Goal: Transaction & Acquisition: Purchase product/service

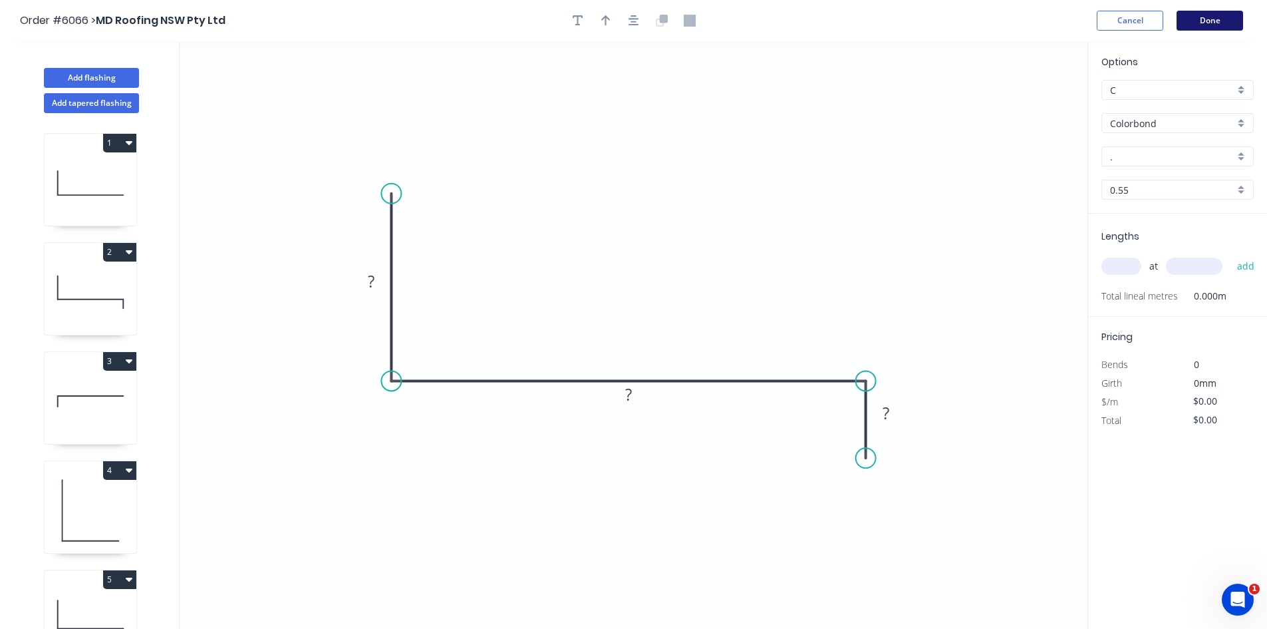
click at [1195, 24] on button "Done" at bounding box center [1210, 21] width 67 height 20
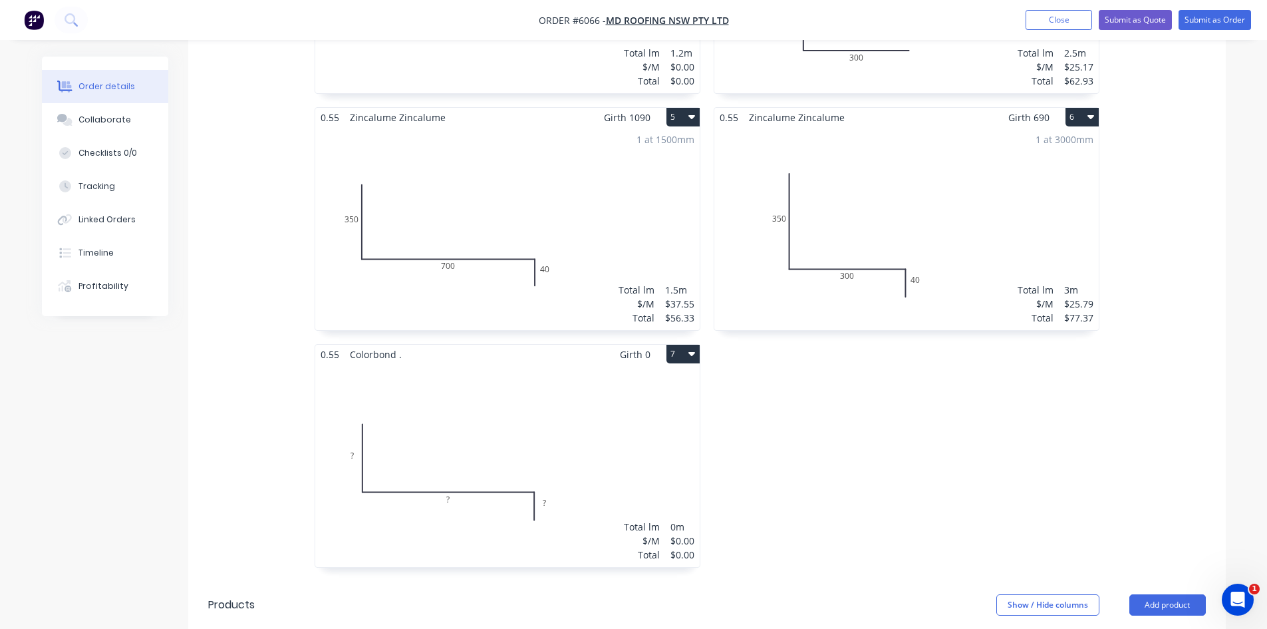
scroll to position [998, 0]
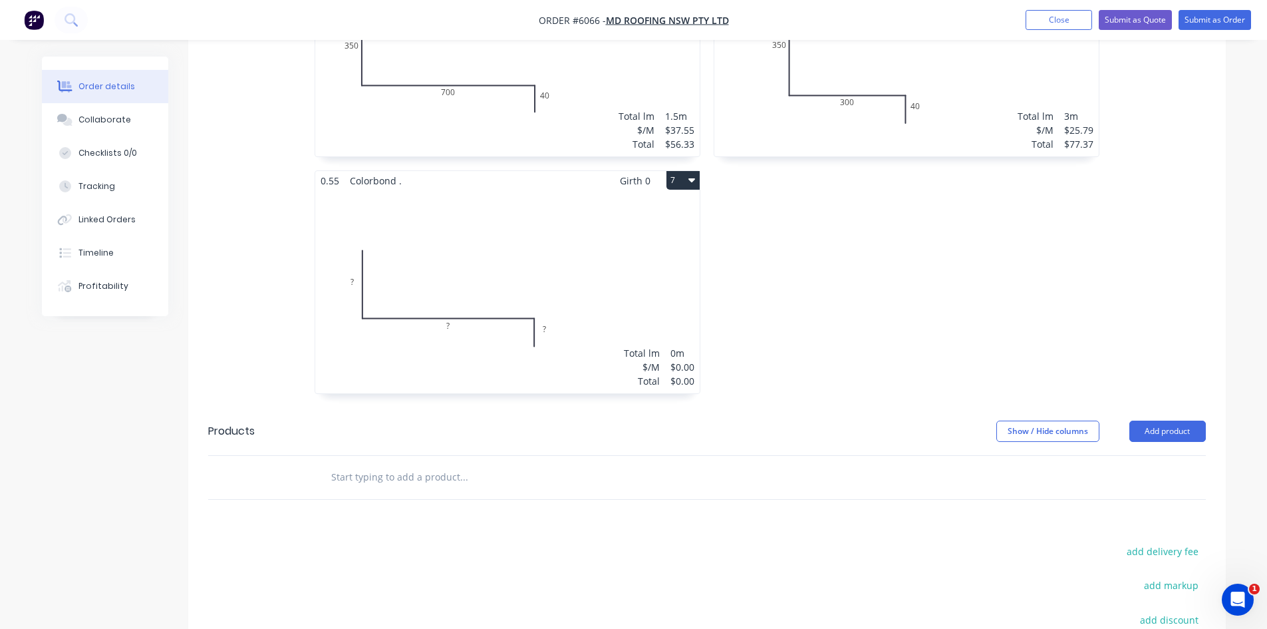
click at [349, 249] on div "Total lm $/M Total 0m $0.00 $0.00" at bounding box center [507, 291] width 385 height 203
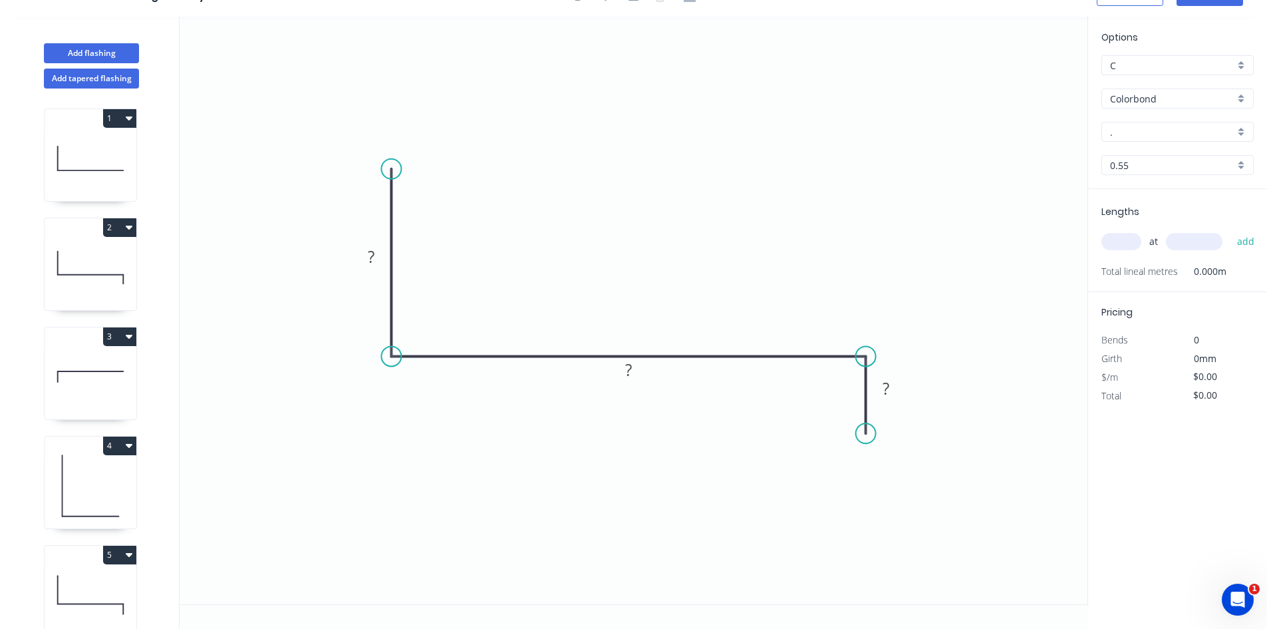
scroll to position [25, 0]
click at [376, 262] on rect at bounding box center [371, 257] width 27 height 19
click at [1135, 124] on div "." at bounding box center [1178, 132] width 152 height 20
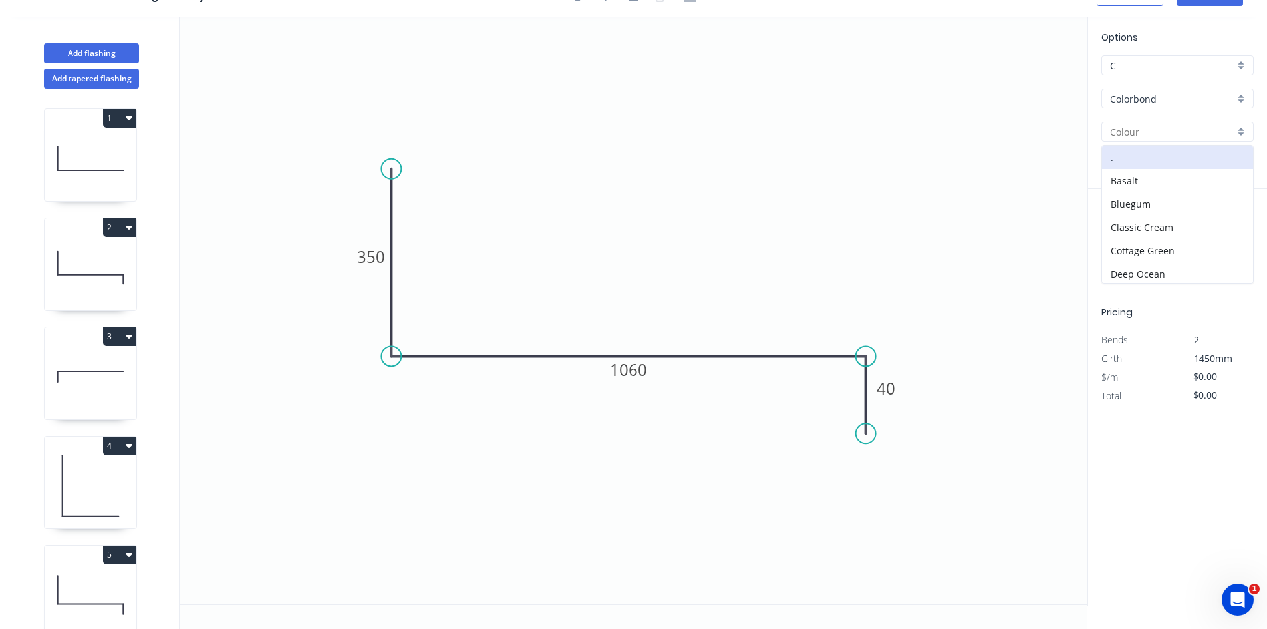
click at [1128, 101] on input "Colorbond" at bounding box center [1172, 99] width 124 height 14
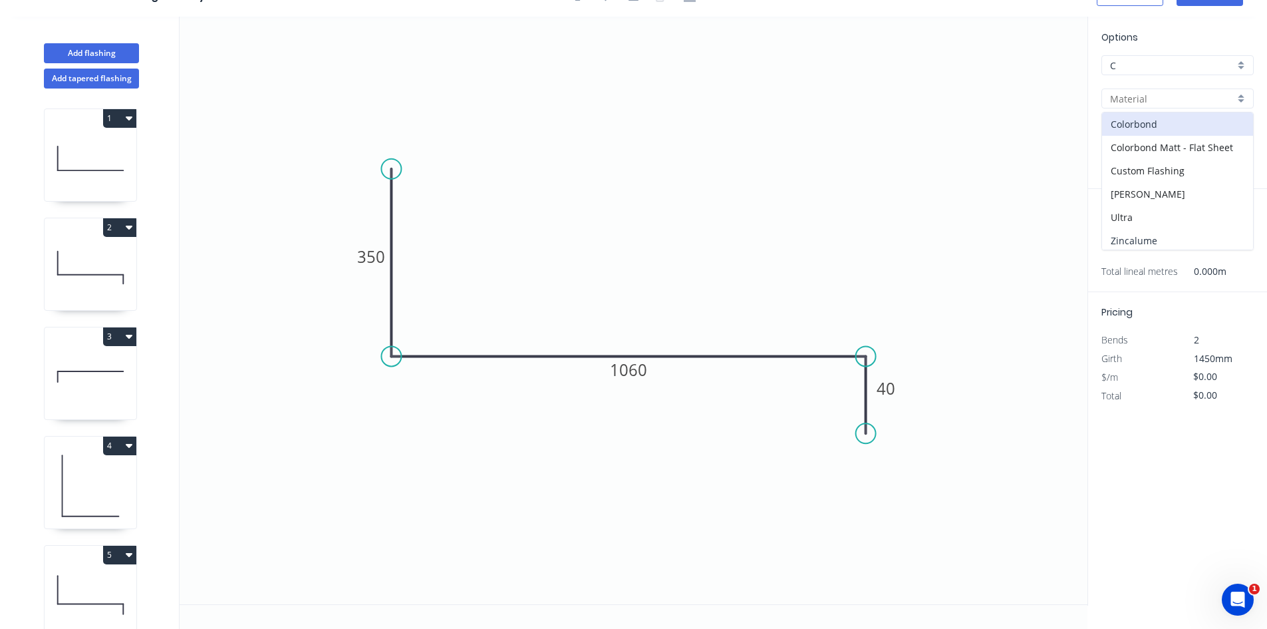
click at [1132, 238] on div "Zincalume" at bounding box center [1177, 240] width 151 height 23
type input "Zincalume"
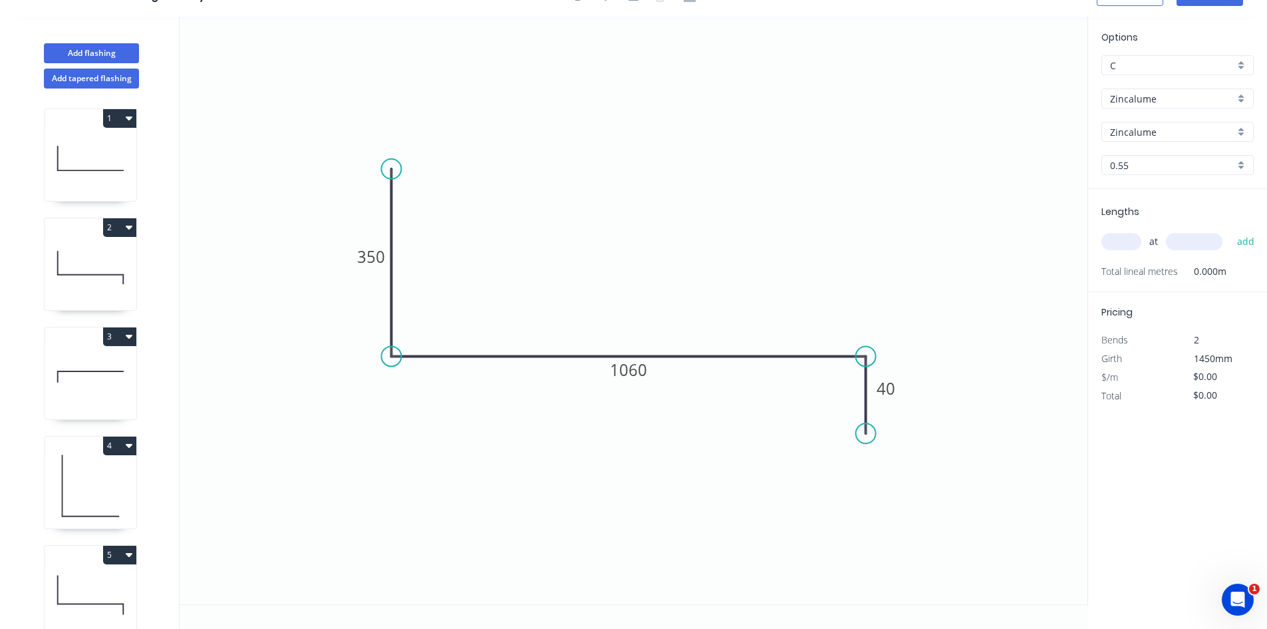
click at [1114, 244] on input "text" at bounding box center [1122, 241] width 40 height 17
type input "1"
type input "1200"
click at [1254, 240] on button "add" at bounding box center [1246, 241] width 31 height 23
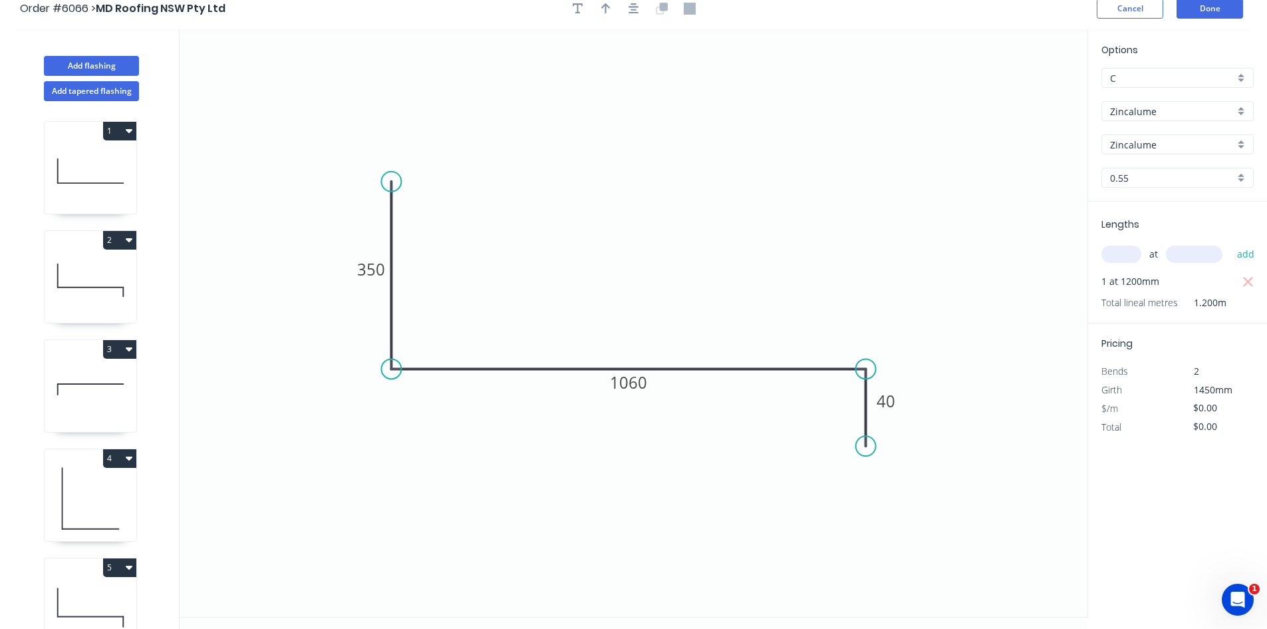
scroll to position [0, 0]
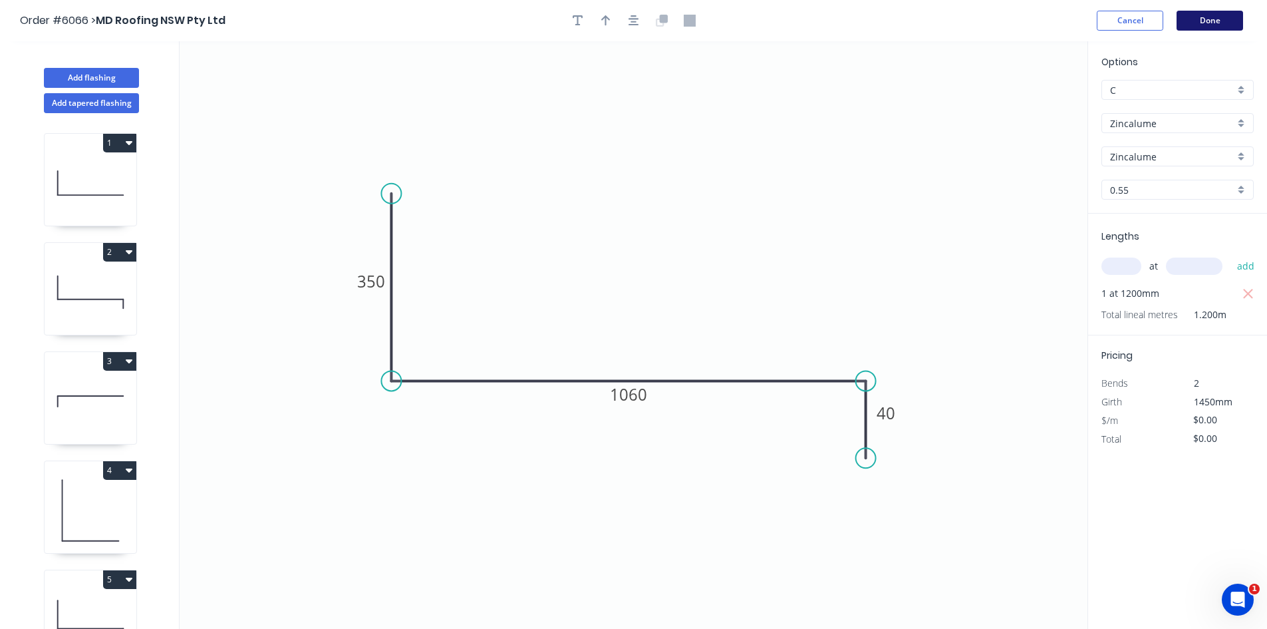
click at [1210, 20] on button "Done" at bounding box center [1210, 21] width 67 height 20
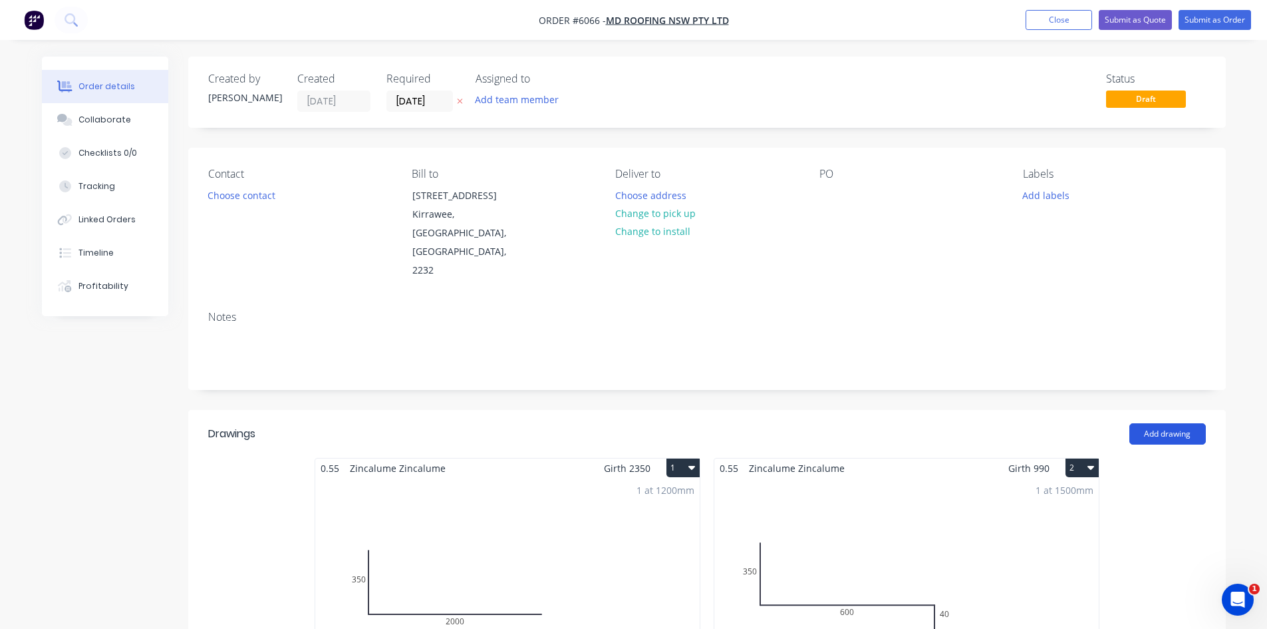
click at [1170, 423] on button "Add drawing" at bounding box center [1168, 433] width 77 height 21
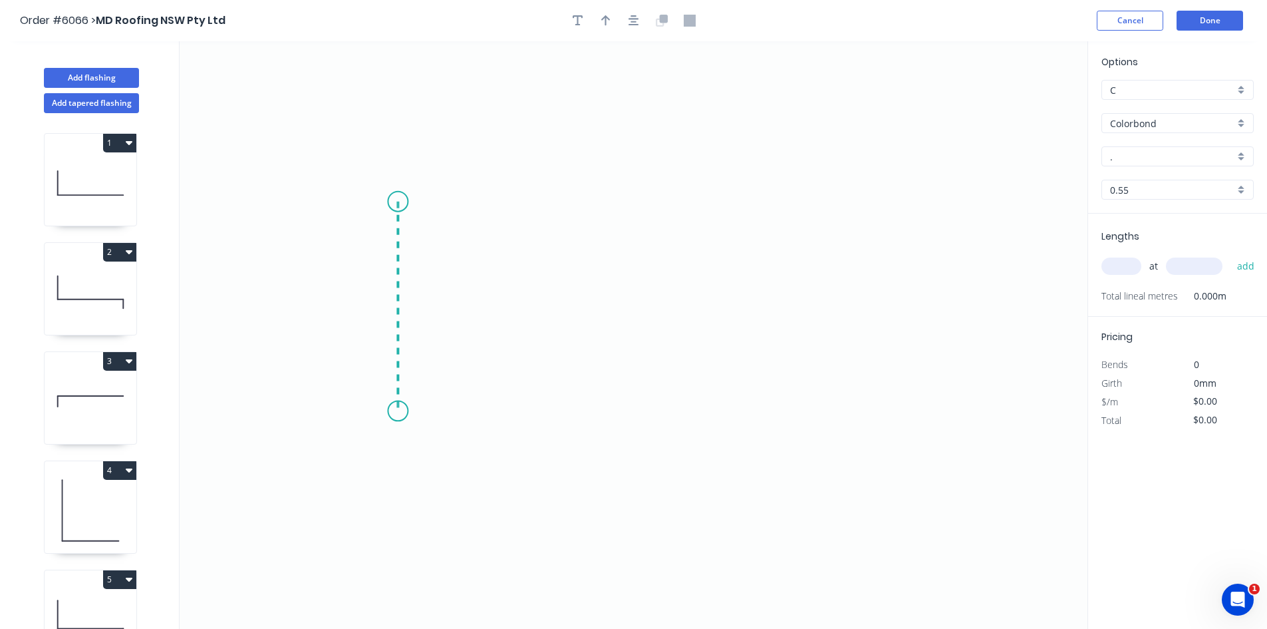
drag, startPoint x: 398, startPoint y: 261, endPoint x: 403, endPoint y: 408, distance: 147.1
click at [403, 408] on icon "0" at bounding box center [634, 334] width 908 height 587
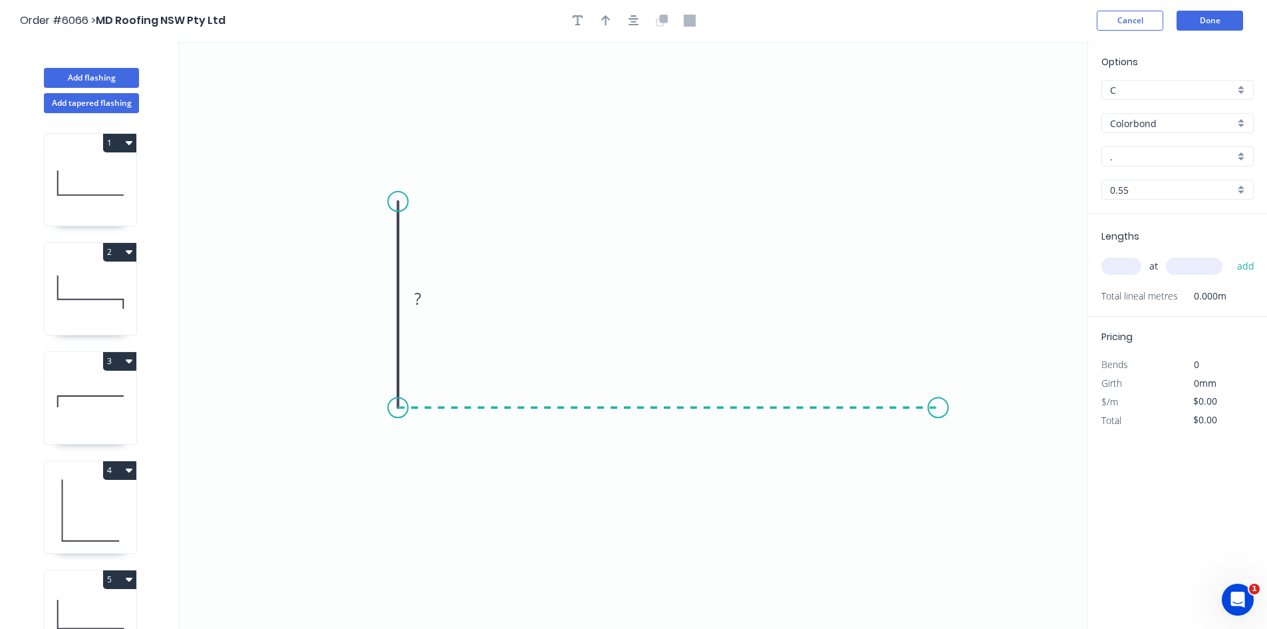
click at [939, 422] on icon "0 ?" at bounding box center [634, 334] width 908 height 587
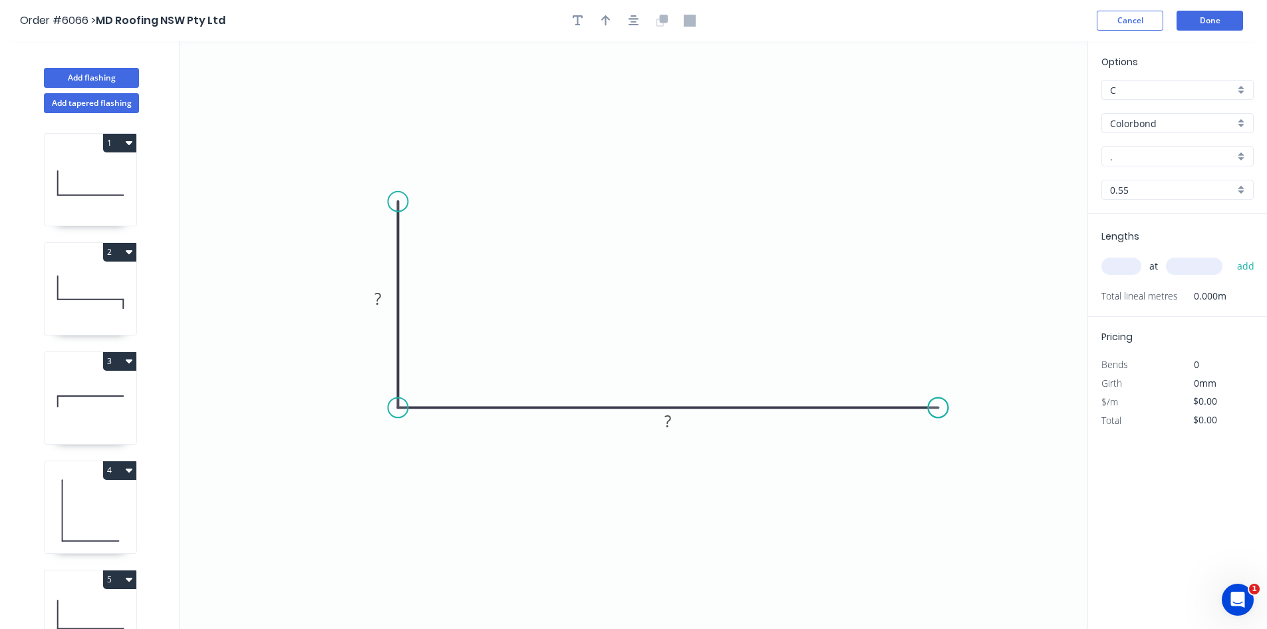
click at [939, 422] on icon "0 ? ?" at bounding box center [634, 334] width 908 height 587
click at [375, 295] on g "?" at bounding box center [378, 298] width 27 height 22
drag, startPoint x: 381, startPoint y: 293, endPoint x: 361, endPoint y: 291, distance: 19.5
click at [361, 291] on g "?" at bounding box center [378, 298] width 43 height 27
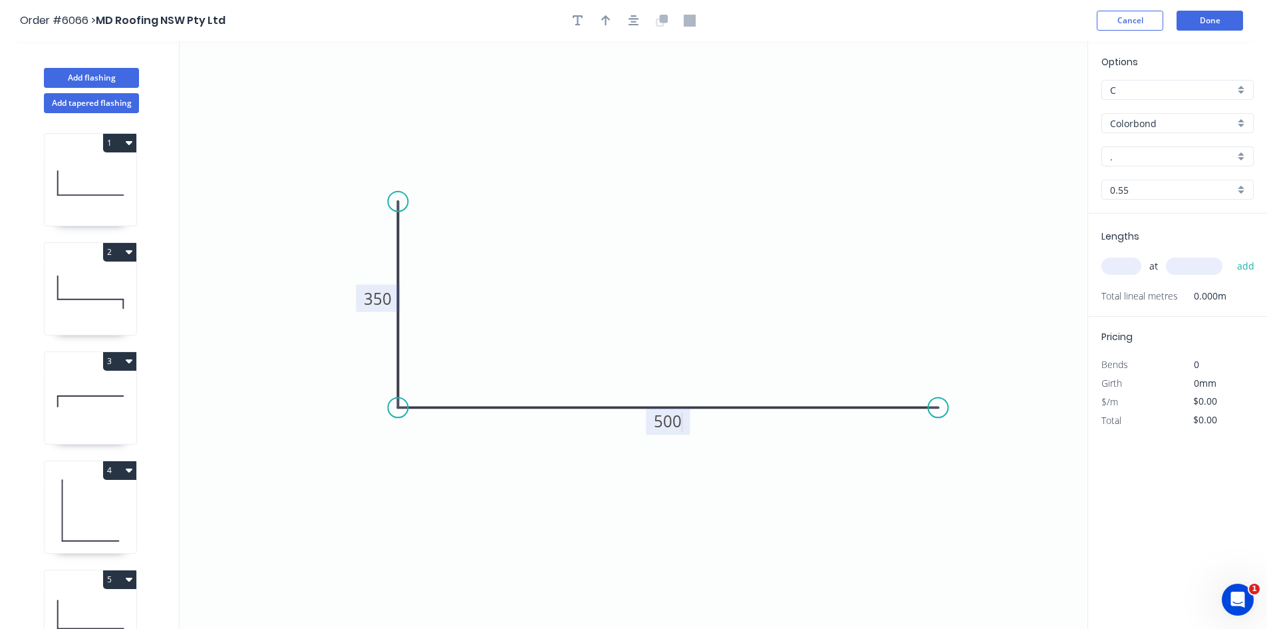
type input "$27.66"
click at [1134, 128] on input "Colorbond" at bounding box center [1172, 123] width 124 height 14
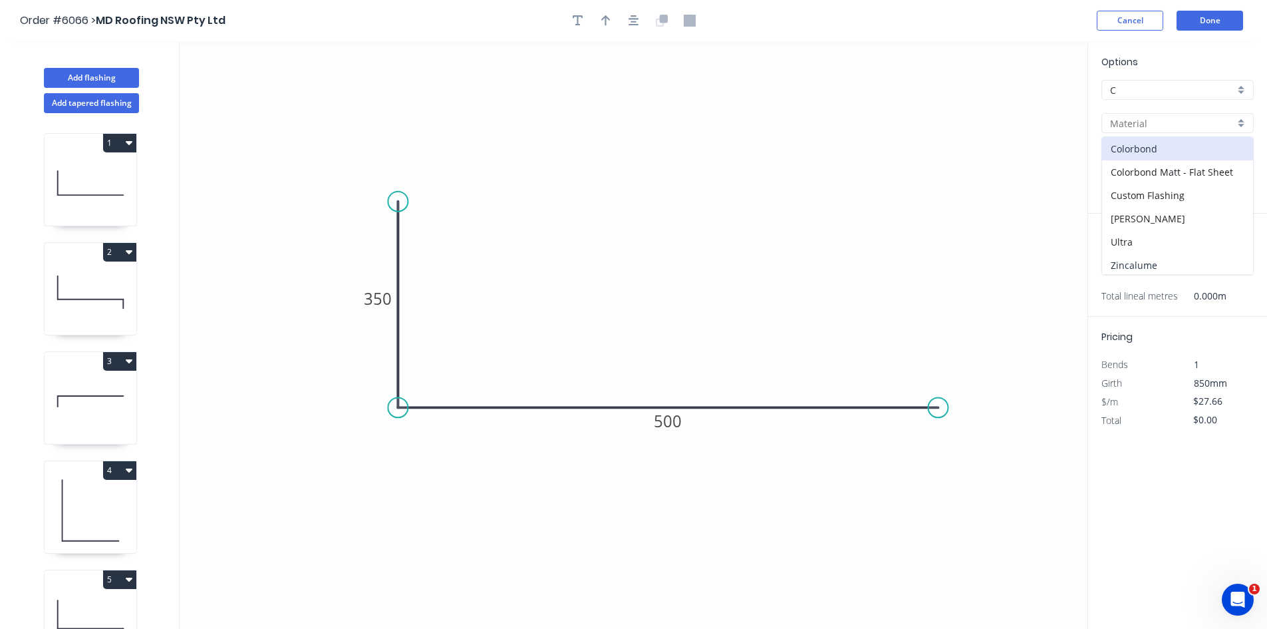
click at [1128, 254] on div "Zincalume" at bounding box center [1177, 264] width 151 height 23
type input "Zincalume"
type input "$31.04"
click at [1128, 273] on input "text" at bounding box center [1122, 265] width 40 height 17
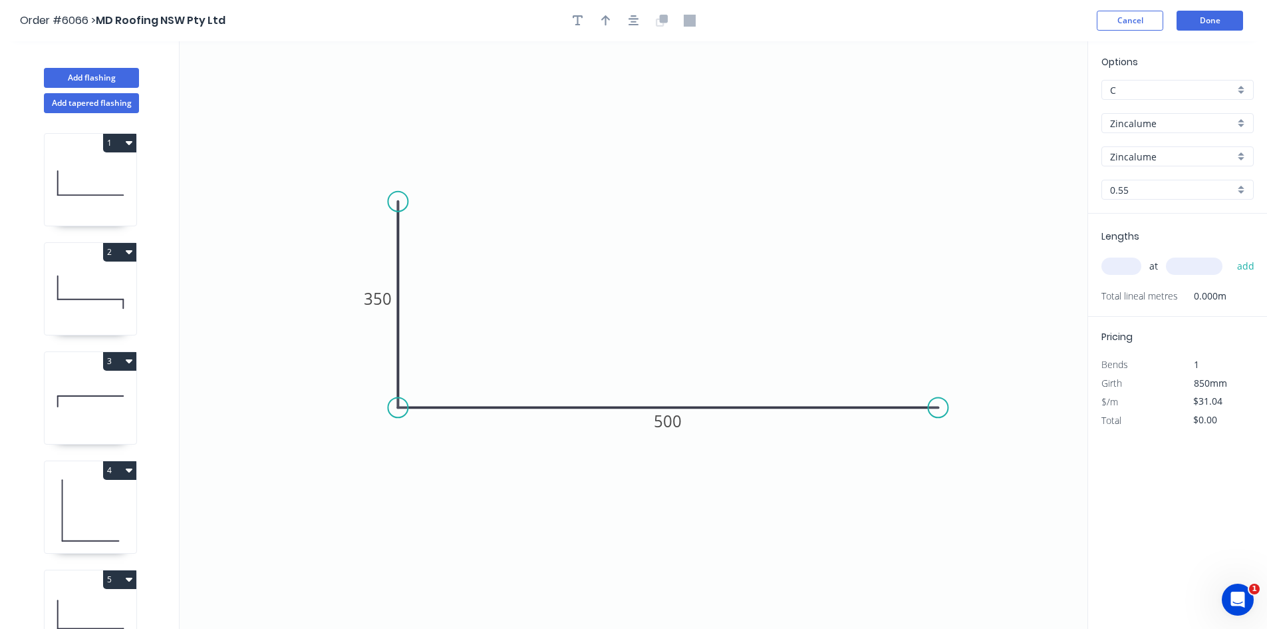
click at [1124, 273] on input "text" at bounding box center [1122, 265] width 40 height 17
type input "1"
type input "2000"
click at [1247, 266] on button "add" at bounding box center [1246, 266] width 31 height 23
type input "$62.08"
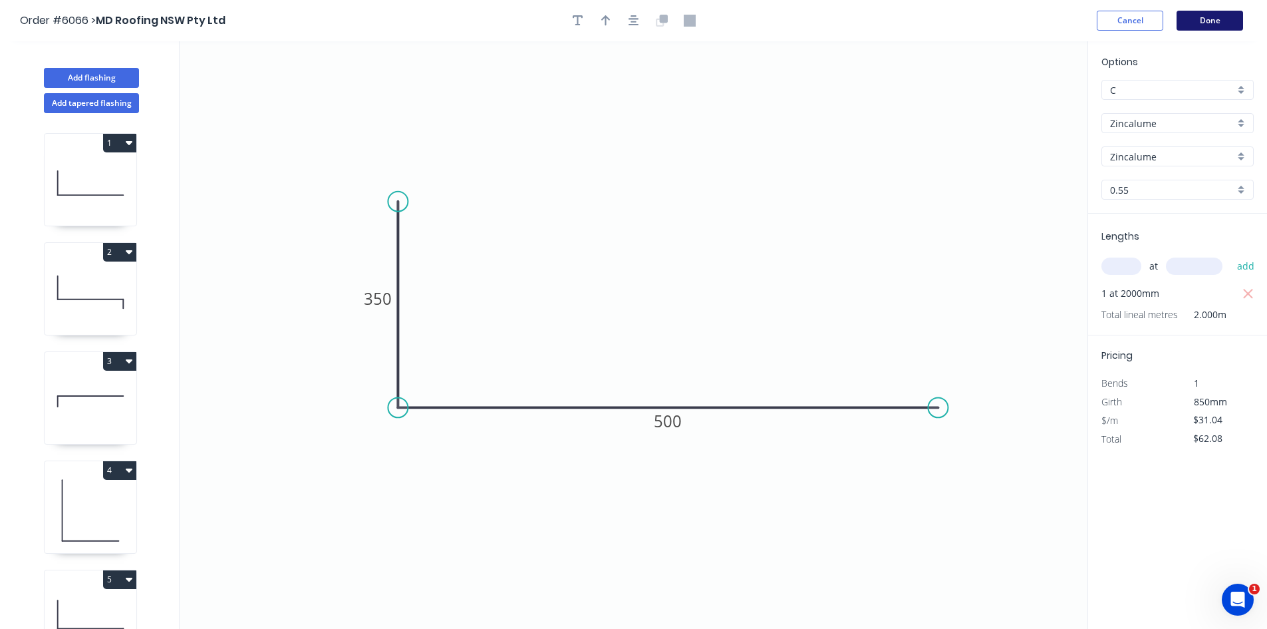
click at [1224, 21] on button "Done" at bounding box center [1210, 21] width 67 height 20
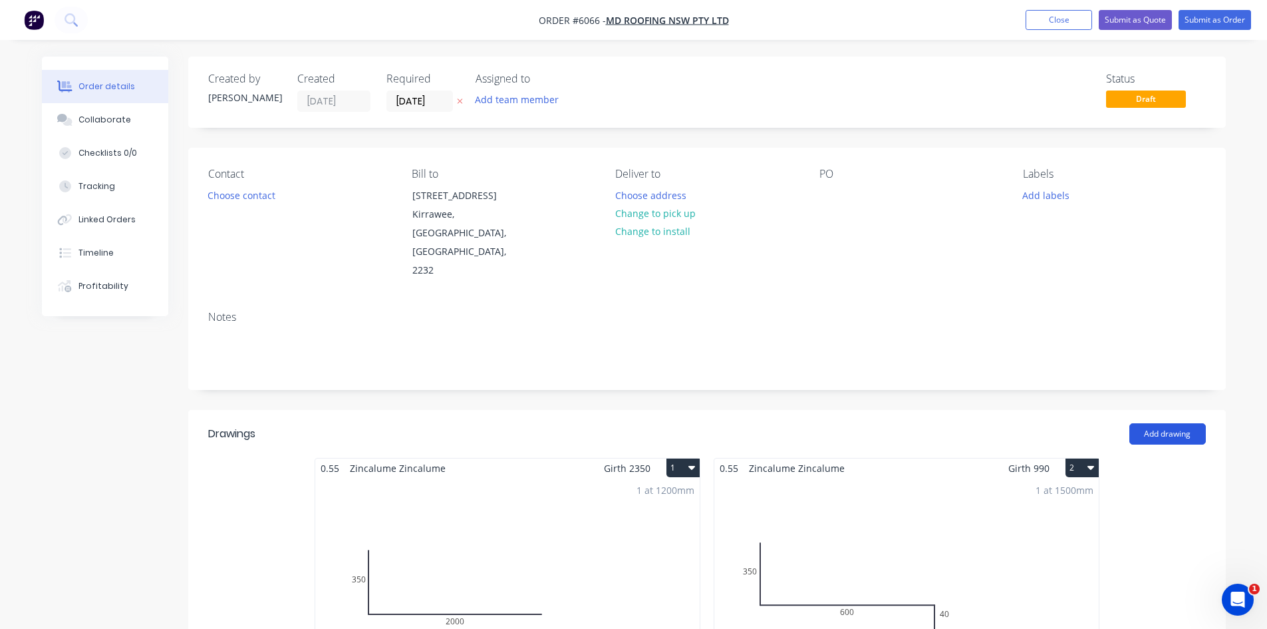
click at [1186, 423] on button "Add drawing" at bounding box center [1168, 433] width 77 height 21
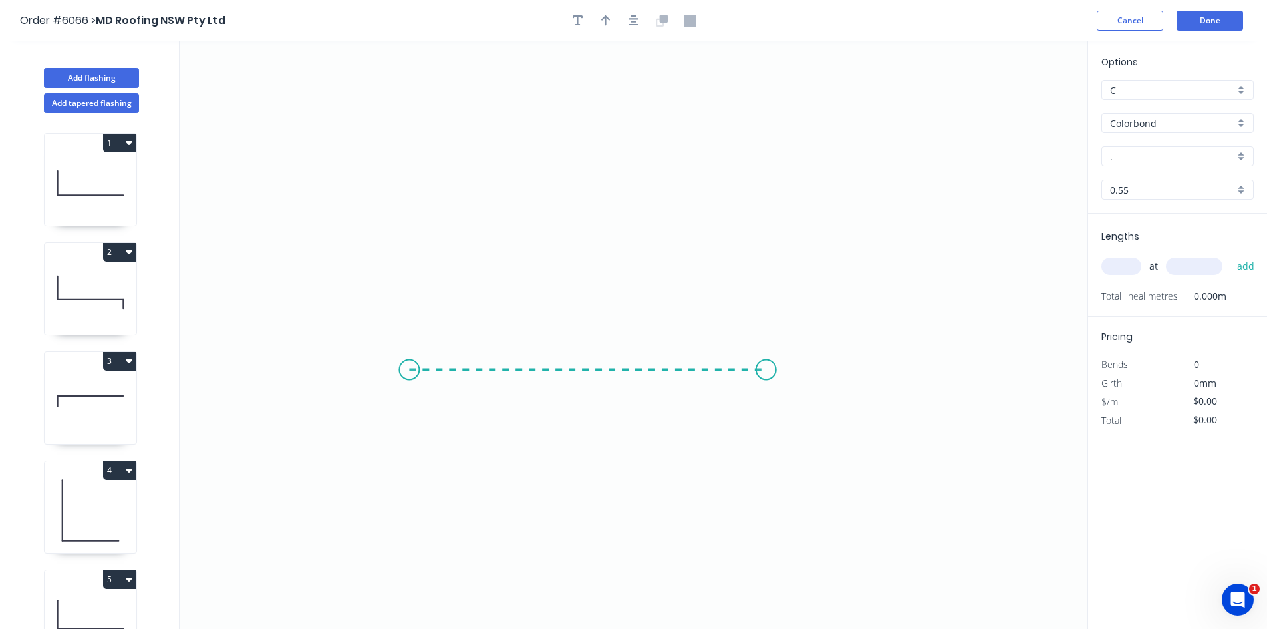
drag, startPoint x: 409, startPoint y: 370, endPoint x: 766, endPoint y: 368, distance: 357.3
click at [766, 368] on icon "0" at bounding box center [634, 334] width 908 height 587
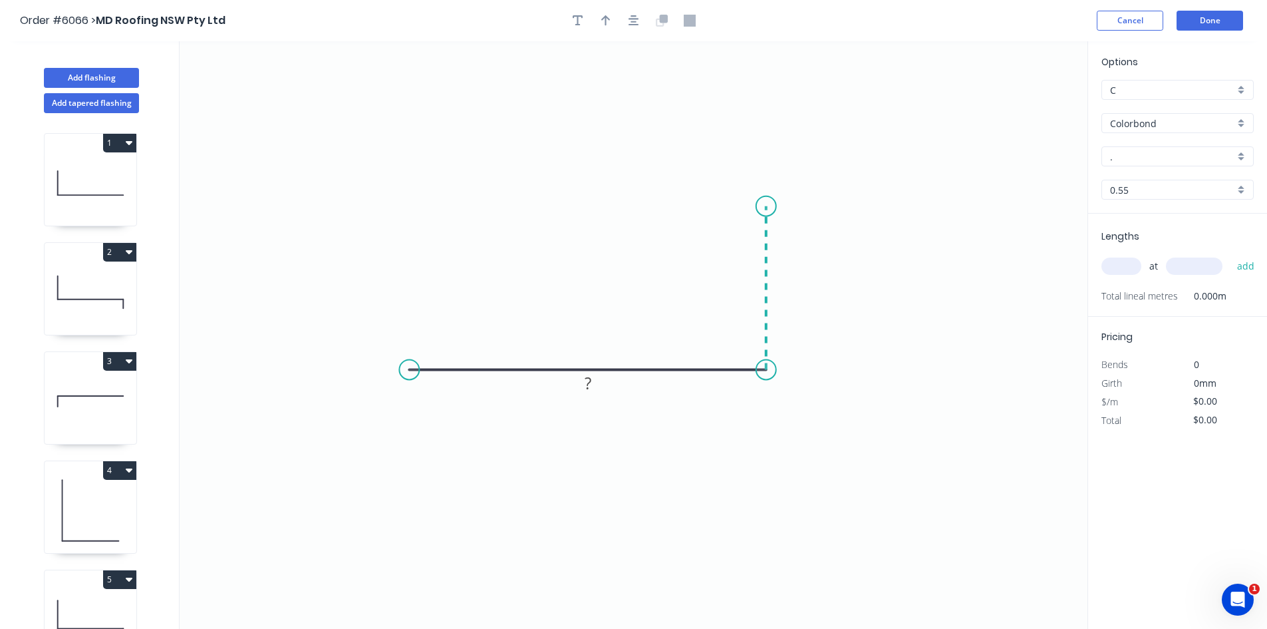
click at [768, 206] on icon "0 ?" at bounding box center [634, 334] width 908 height 587
click at [852, 208] on icon "0 ? ?" at bounding box center [634, 334] width 908 height 587
click at [855, 270] on icon "0 ? ? ?" at bounding box center [634, 334] width 908 height 587
click at [855, 270] on circle at bounding box center [852, 270] width 20 height 20
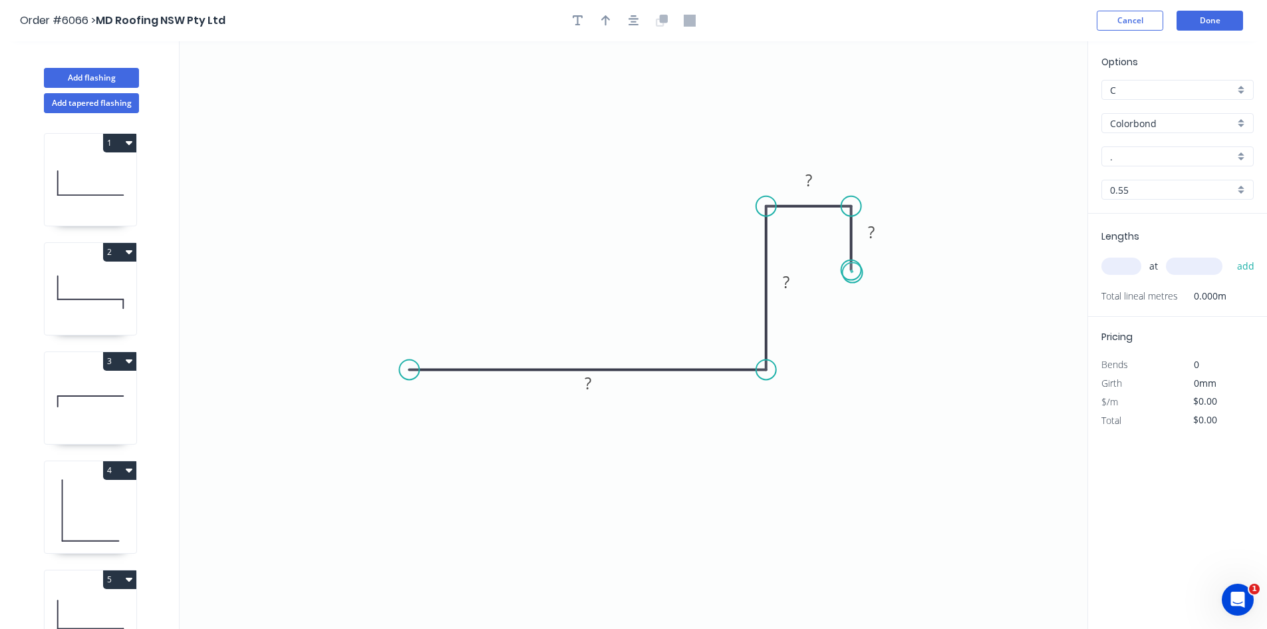
click at [853, 273] on circle at bounding box center [852, 270] width 20 height 20
click at [434, 418] on div "Crush & Fold" at bounding box center [472, 415] width 134 height 27
click at [581, 383] on rect at bounding box center [588, 384] width 27 height 19
click at [597, 389] on rect at bounding box center [588, 384] width 27 height 19
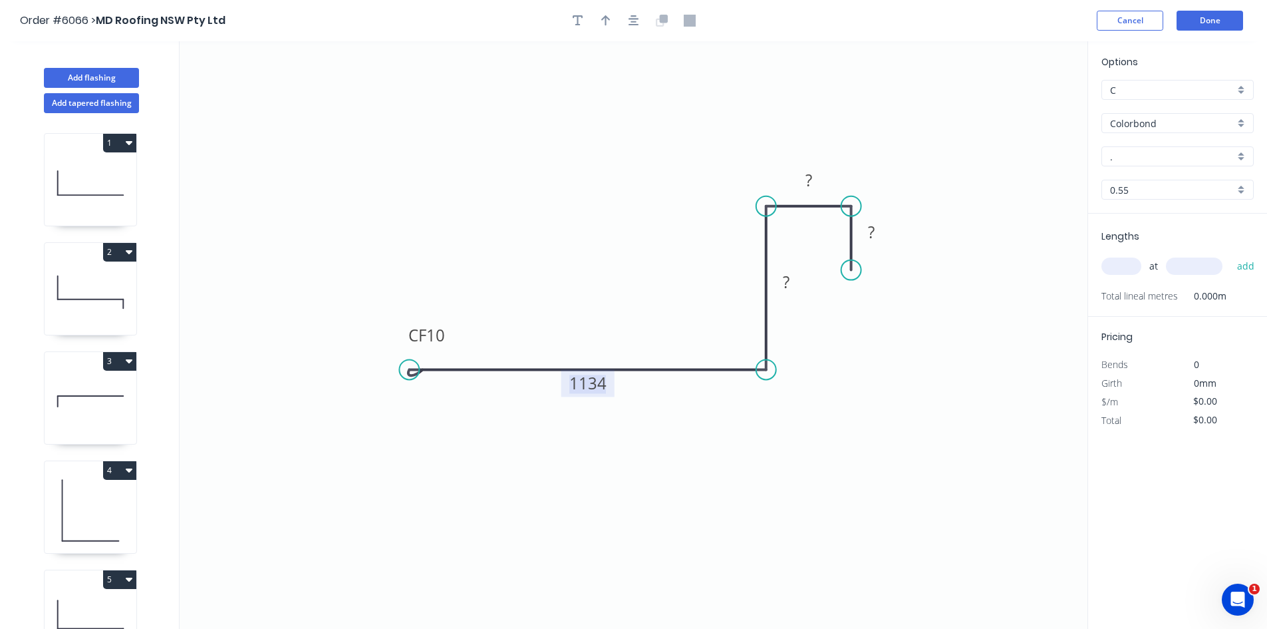
click at [602, 386] on tspan "1134" at bounding box center [588, 383] width 37 height 22
drag, startPoint x: 657, startPoint y: 357, endPoint x: 663, endPoint y: 352, distance: 8.0
click at [663, 353] on icon "0 CF 10 1135 30 15 10" at bounding box center [634, 334] width 908 height 587
type input "$38.22"
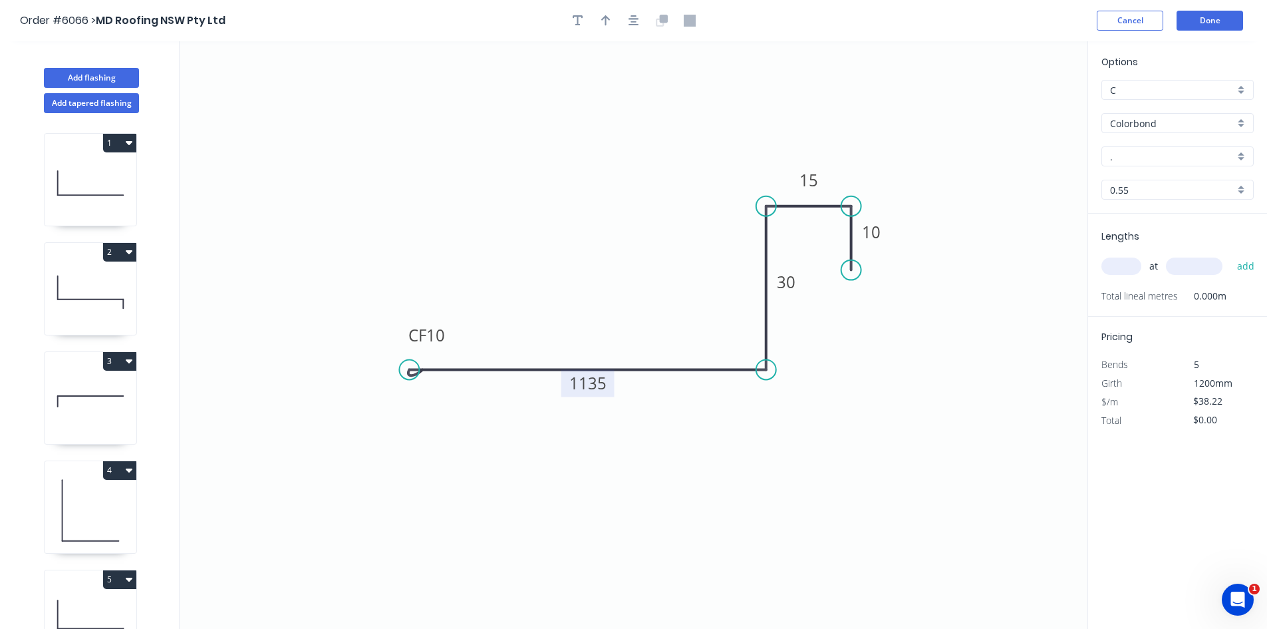
click at [1176, 122] on input "Colorbond" at bounding box center [1172, 123] width 124 height 14
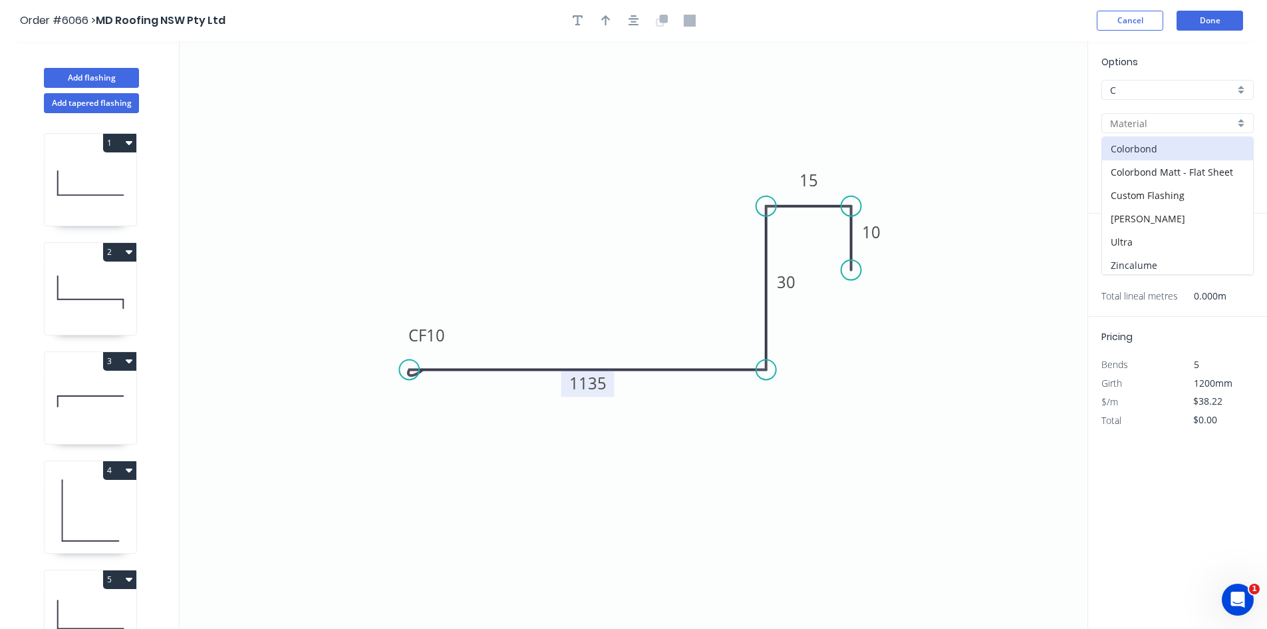
click at [1167, 261] on div "Zincalume" at bounding box center [1177, 264] width 151 height 23
type input "Zincalume"
type input "$42.35"
click at [1118, 271] on input "text" at bounding box center [1122, 265] width 40 height 17
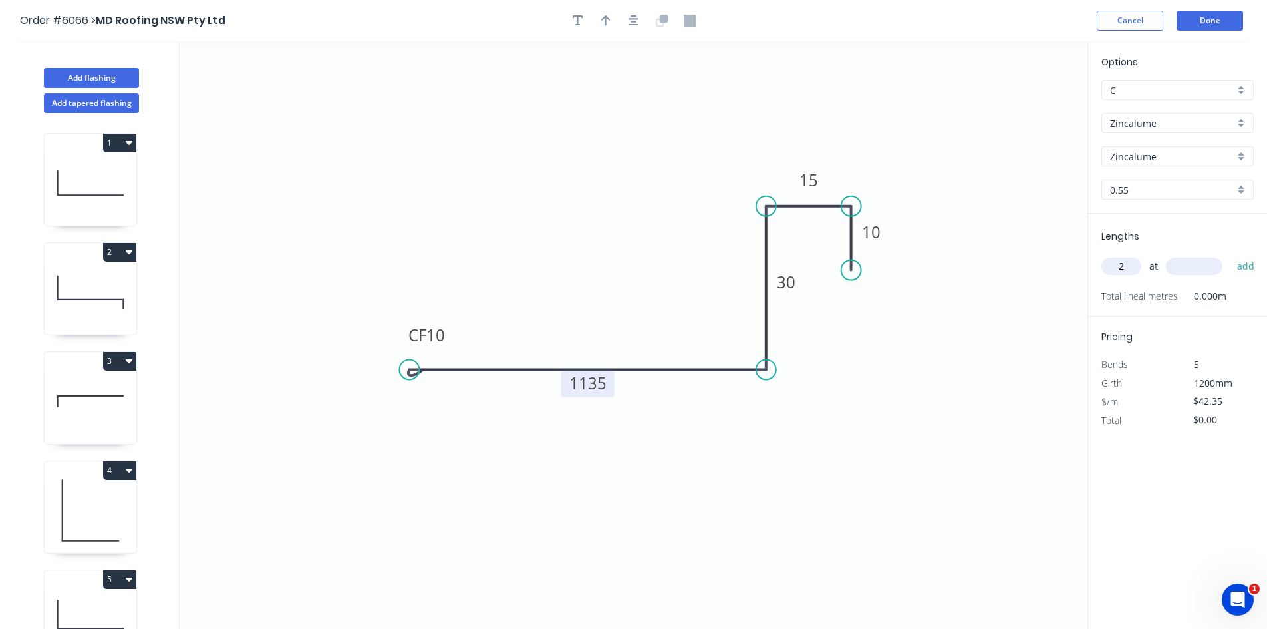
type input "2"
type input "2200"
click at [1245, 266] on button "add" at bounding box center [1246, 266] width 31 height 23
type input "$186.34"
click at [1192, 25] on button "Done" at bounding box center [1210, 21] width 67 height 20
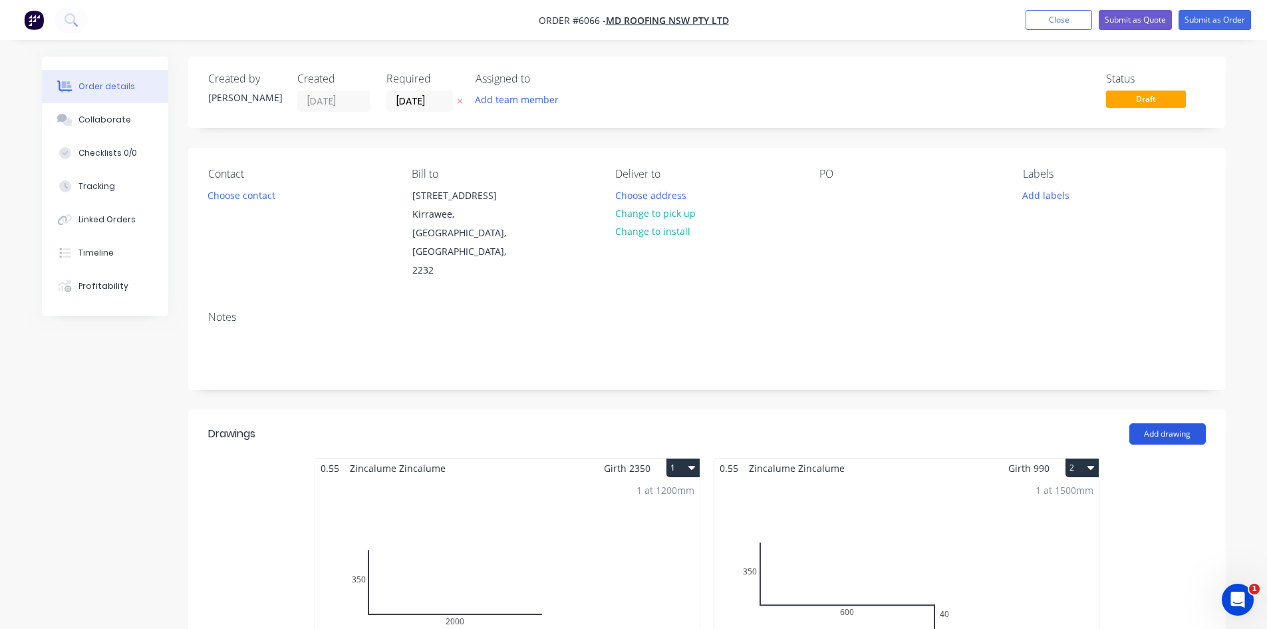
click at [1180, 423] on button "Add drawing" at bounding box center [1168, 433] width 77 height 21
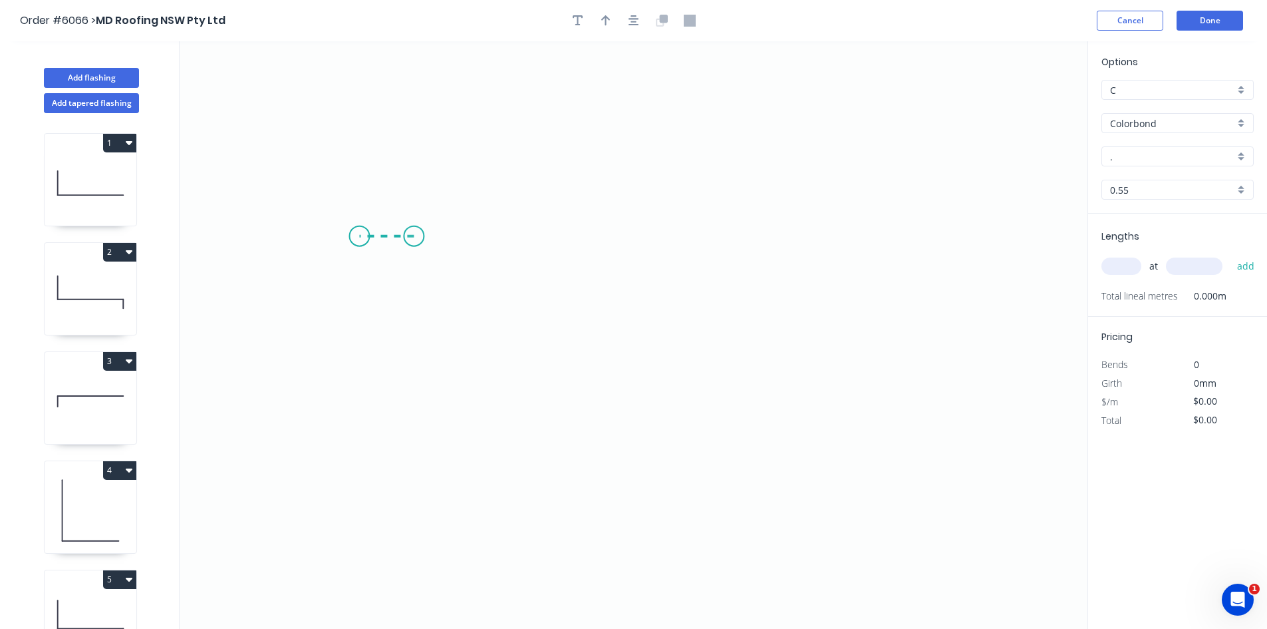
drag, startPoint x: 413, startPoint y: 236, endPoint x: 359, endPoint y: 235, distance: 53.9
click at [359, 235] on icon "0" at bounding box center [634, 334] width 908 height 587
click at [365, 400] on icon "0 ?" at bounding box center [634, 334] width 908 height 587
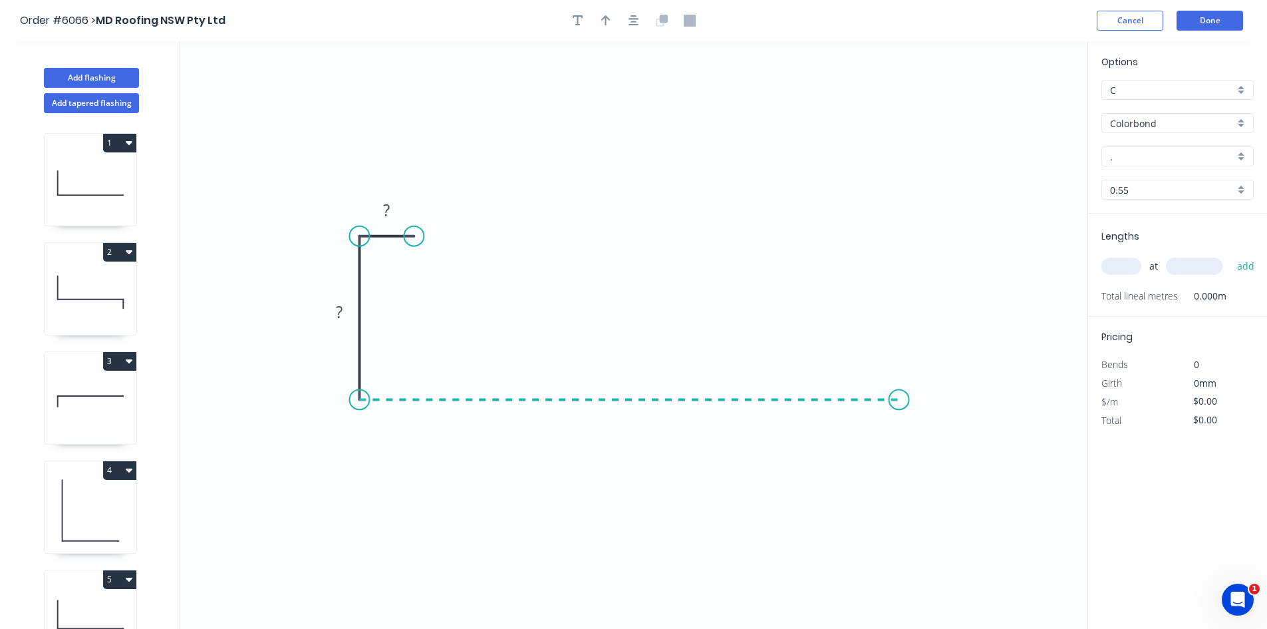
click at [900, 403] on icon "0 ? ?" at bounding box center [634, 334] width 908 height 587
click at [900, 248] on icon at bounding box center [900, 324] width 0 height 152
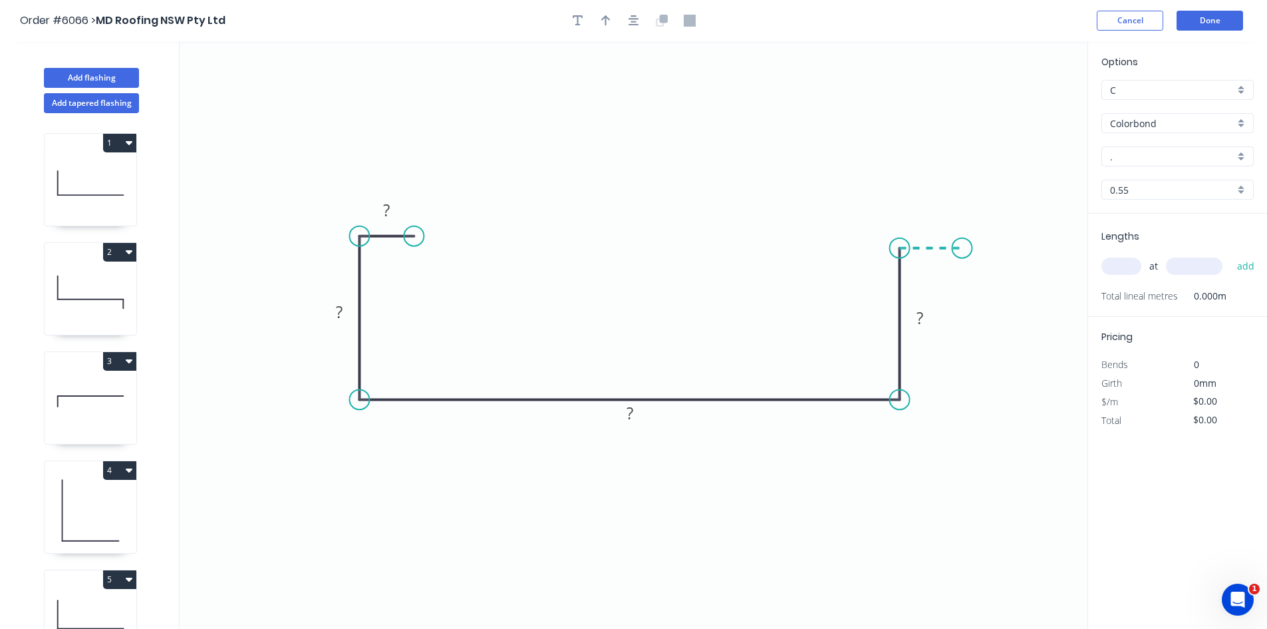
click at [963, 249] on icon "0 ? ? ? ?" at bounding box center [634, 334] width 908 height 587
click at [965, 292] on icon "0 ? ? ? ? ?" at bounding box center [634, 334] width 908 height 587
click at [965, 292] on circle at bounding box center [962, 292] width 20 height 20
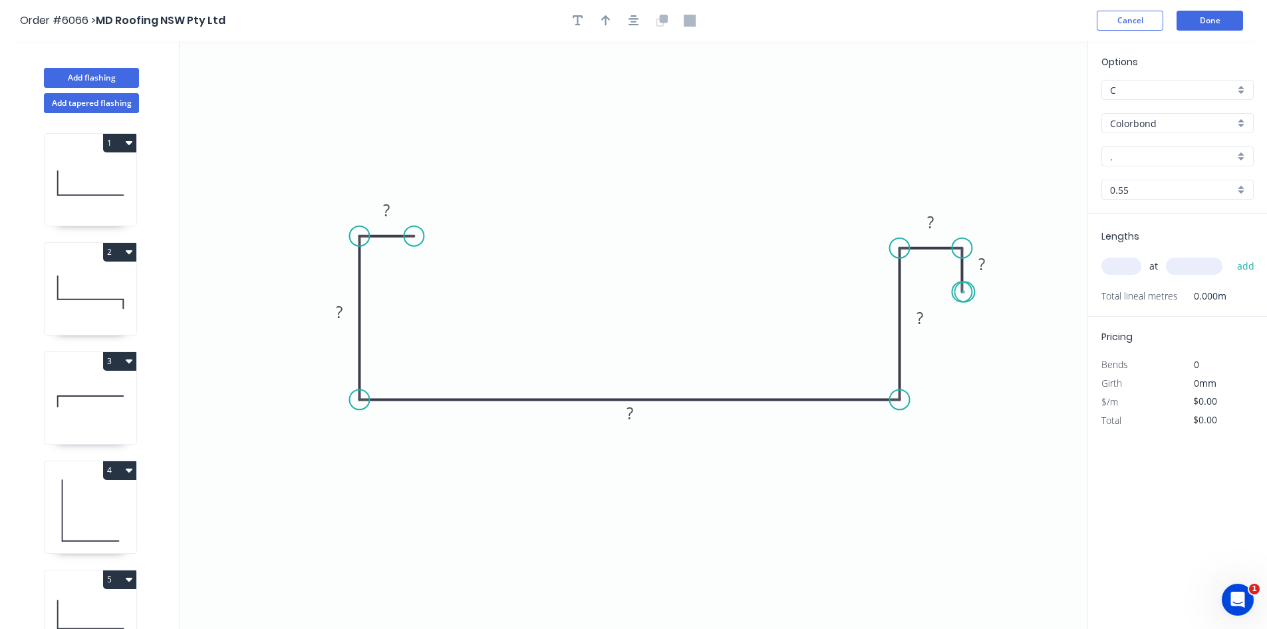
click at [965, 292] on circle at bounding box center [962, 292] width 20 height 20
click at [966, 291] on circle at bounding box center [962, 292] width 20 height 20
click at [385, 209] on tspan "?" at bounding box center [386, 210] width 7 height 22
click at [397, 162] on icon "0 10 30 1105 30 15 10" at bounding box center [634, 334] width 908 height 587
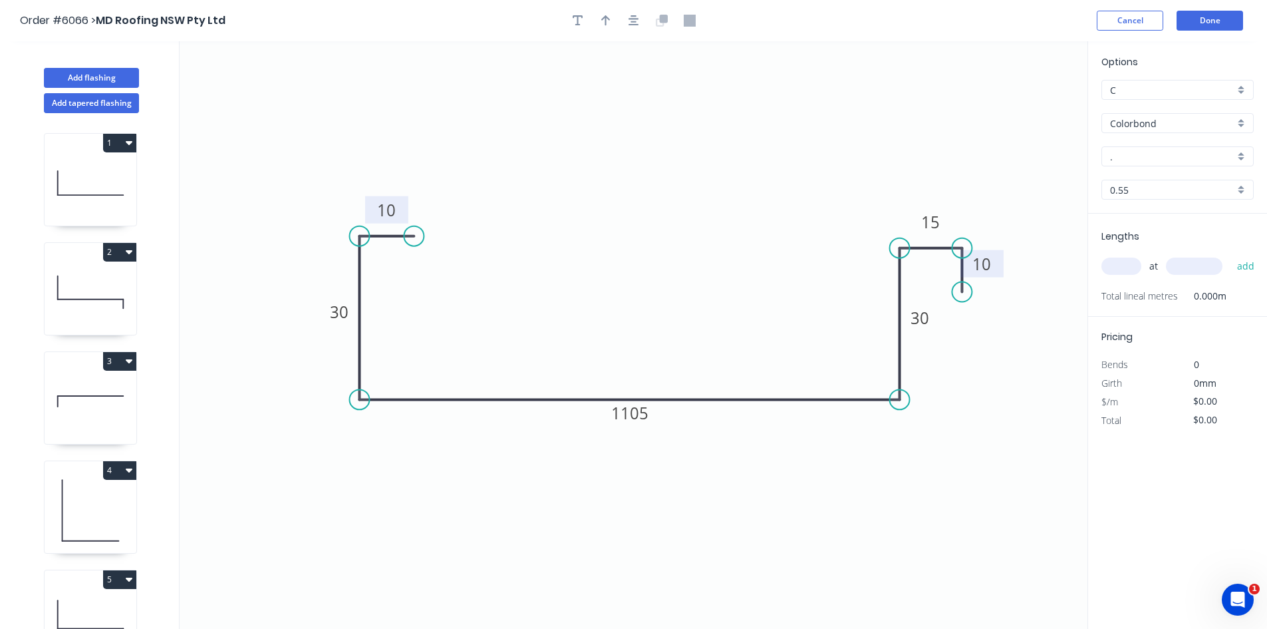
type input "$38.22"
click at [1150, 129] on input "Colorbond" at bounding box center [1172, 123] width 124 height 14
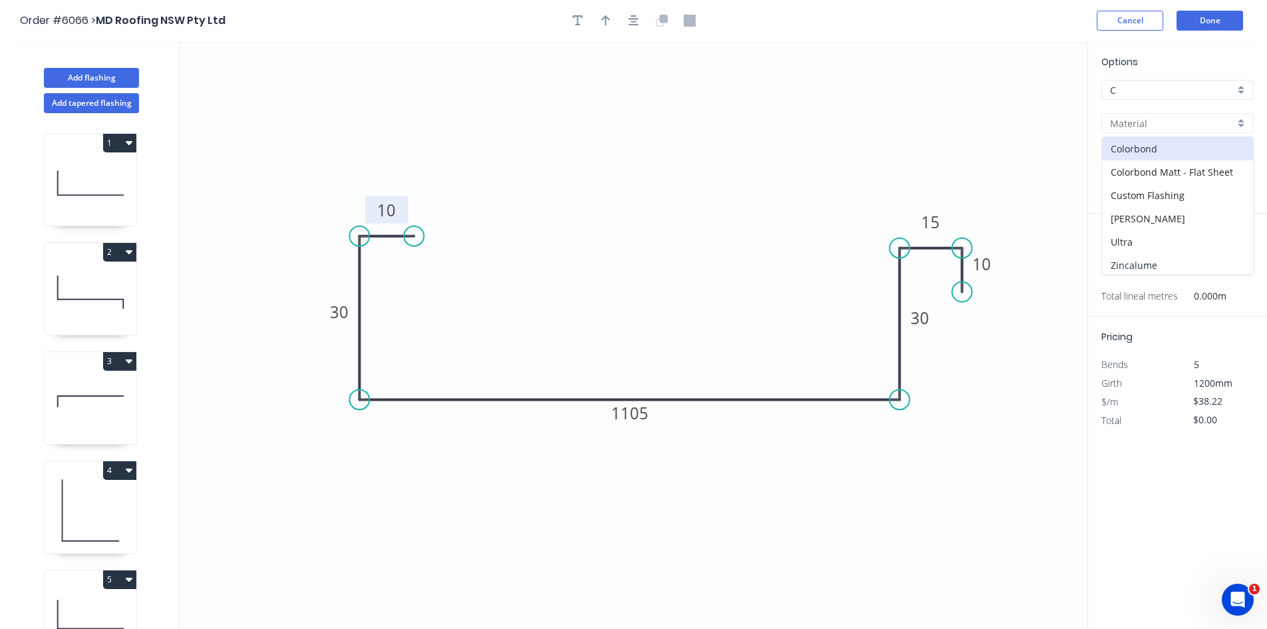
click at [1144, 259] on div "Zincalume" at bounding box center [1177, 264] width 151 height 23
type input "Zincalume"
type input "$42.35"
click at [1126, 271] on input "text" at bounding box center [1122, 265] width 40 height 17
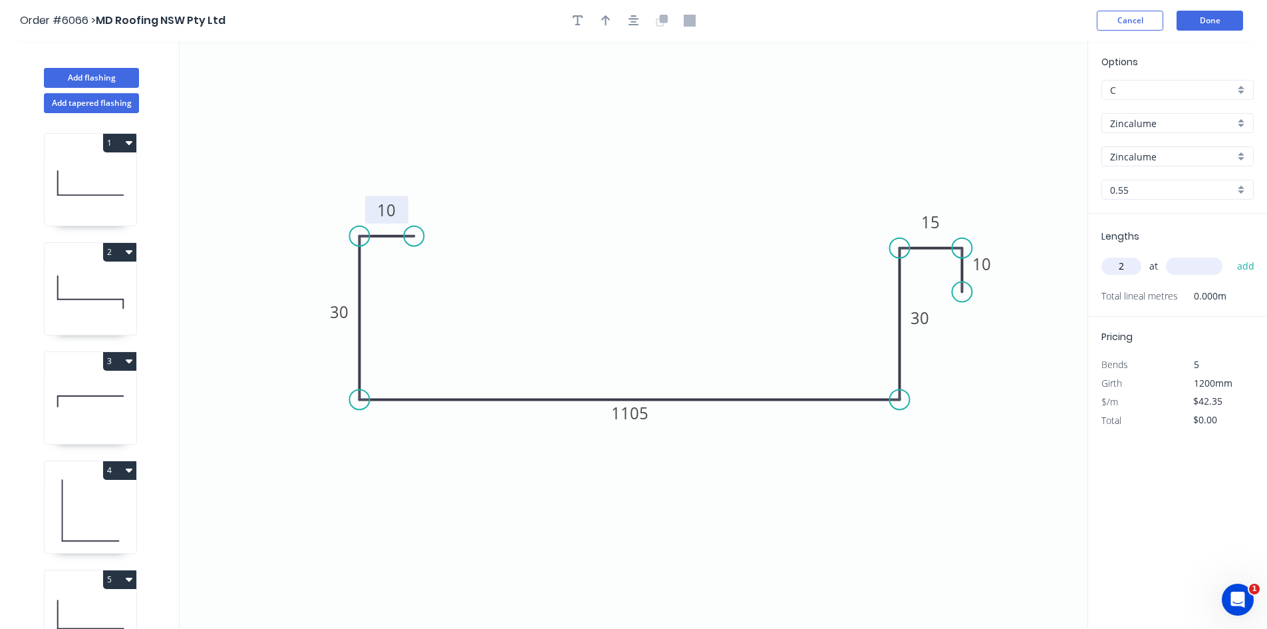
type input "2"
type input "2200"
click at [1255, 269] on button "add" at bounding box center [1246, 266] width 31 height 23
type input "$186.34"
click at [1220, 21] on button "Done" at bounding box center [1210, 21] width 67 height 20
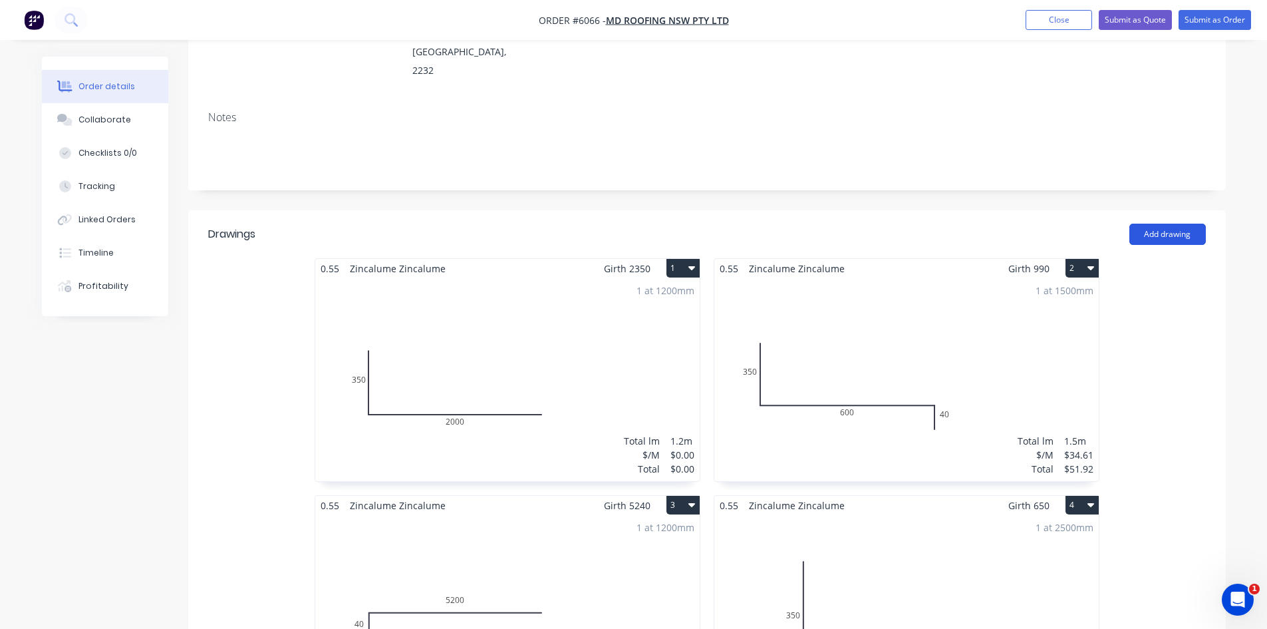
click at [1189, 224] on button "Add drawing" at bounding box center [1168, 234] width 77 height 21
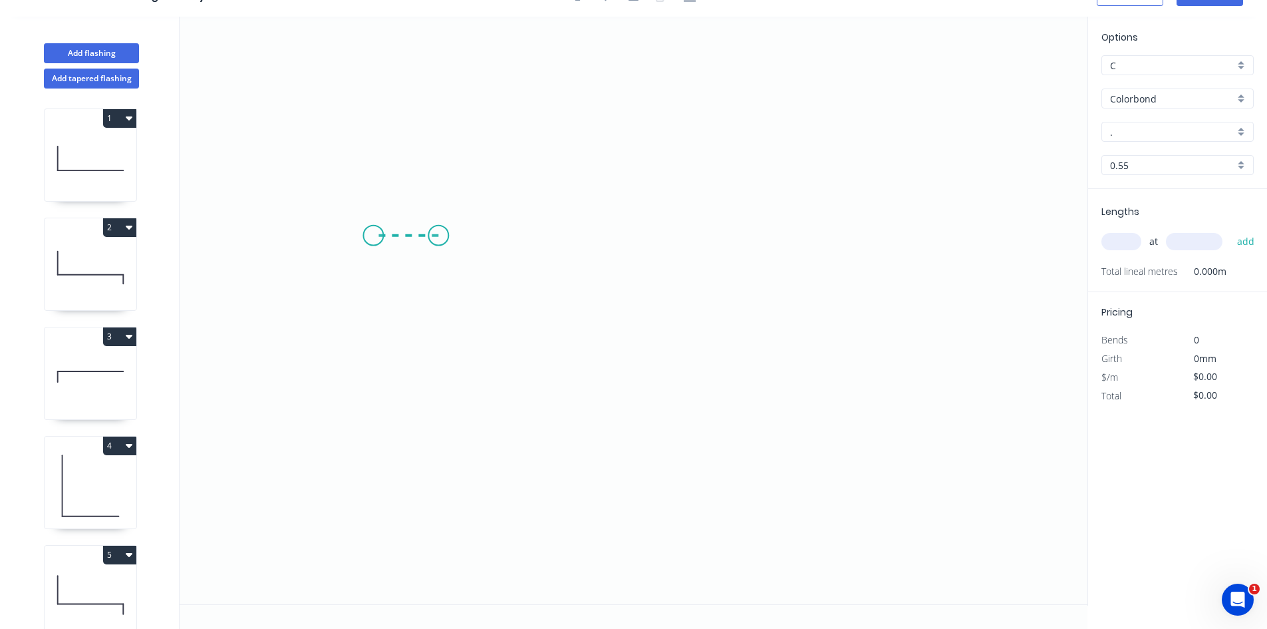
drag, startPoint x: 428, startPoint y: 235, endPoint x: 373, endPoint y: 234, distance: 54.6
click at [373, 234] on icon "0" at bounding box center [634, 310] width 908 height 587
click at [389, 450] on icon "0 ?" at bounding box center [634, 310] width 908 height 587
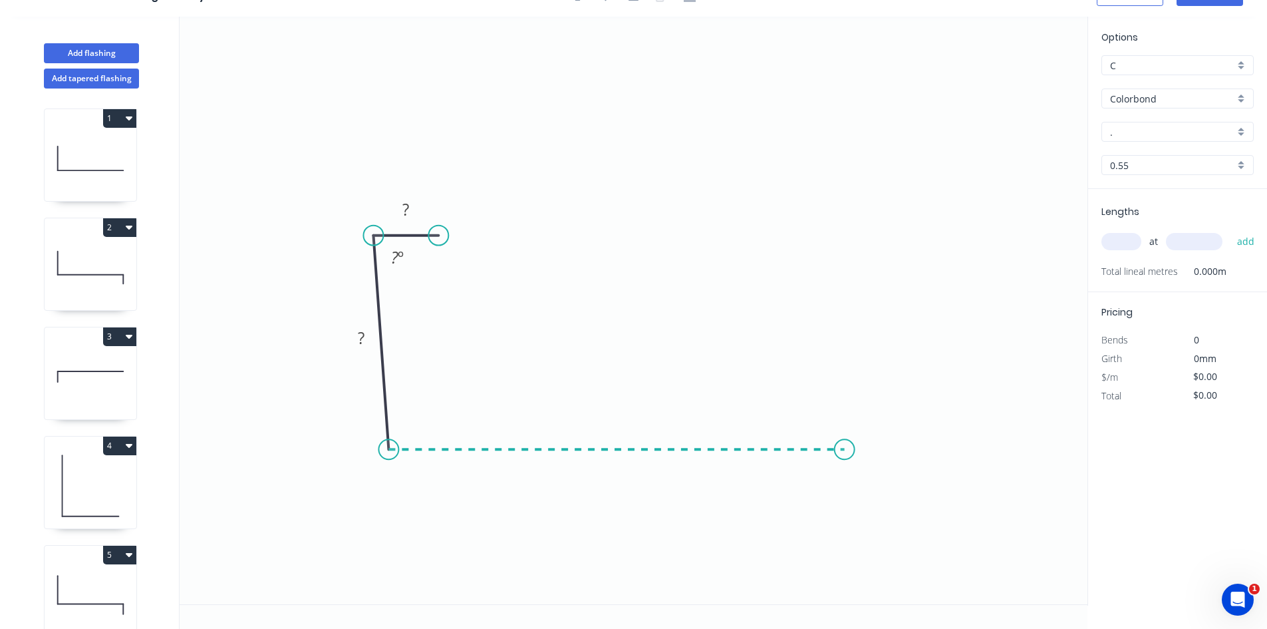
click at [845, 442] on icon "0 ? ? ? º" at bounding box center [634, 310] width 908 height 587
click at [839, 301] on icon "0 ? ? ? ? º ? º" at bounding box center [634, 310] width 908 height 587
click at [840, 300] on circle at bounding box center [845, 301] width 20 height 20
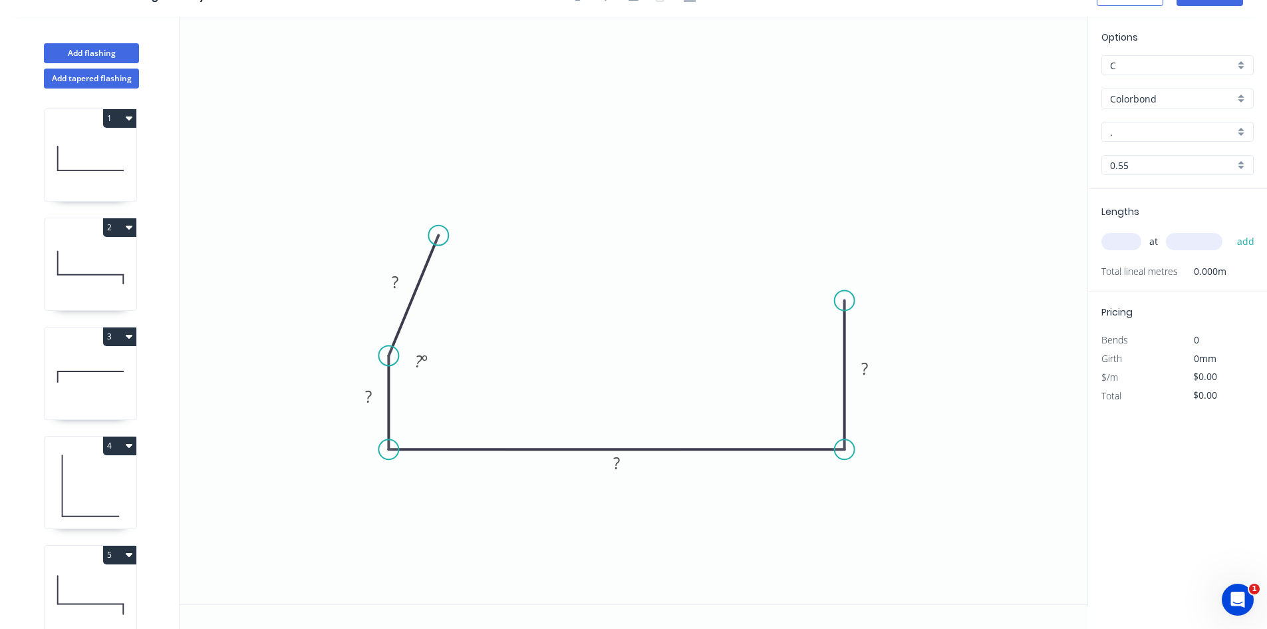
drag, startPoint x: 385, startPoint y: 276, endPoint x: 390, endPoint y: 355, distance: 79.4
click at [389, 355] on circle at bounding box center [389, 355] width 20 height 20
click at [434, 354] on circle at bounding box center [434, 355] width 20 height 20
click at [411, 327] on tspan "?" at bounding box center [411, 328] width 7 height 22
click at [1143, 134] on input "." at bounding box center [1172, 132] width 124 height 14
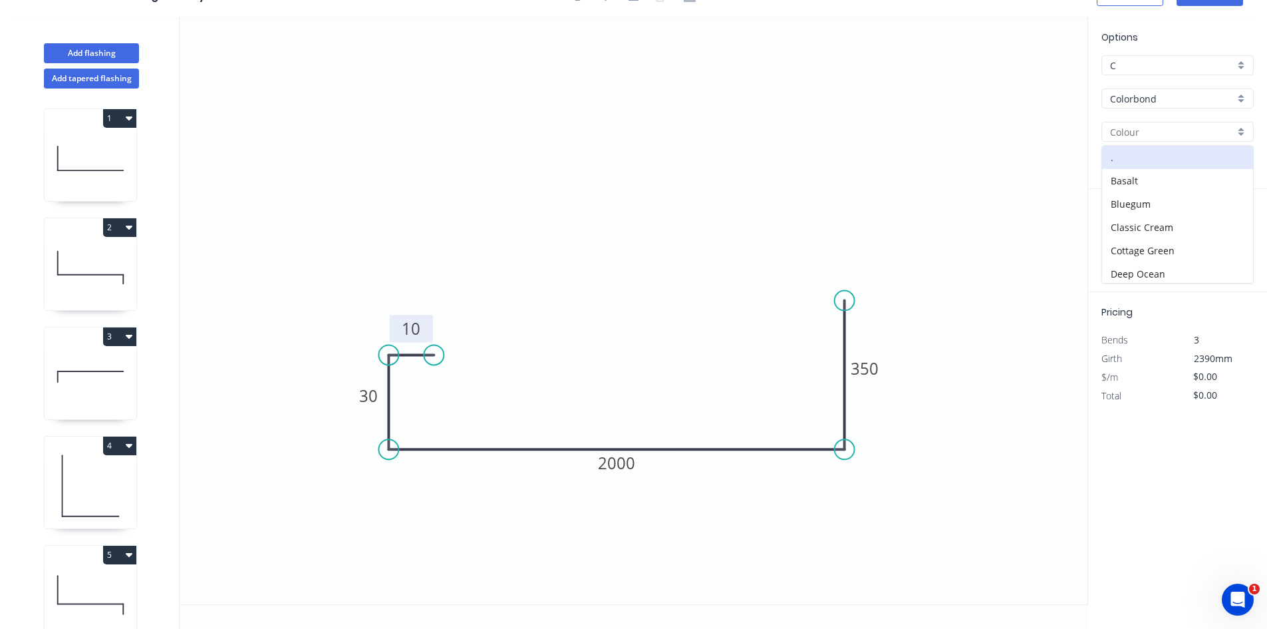
drag, startPoint x: 1148, startPoint y: 84, endPoint x: 1150, endPoint y: 95, distance: 10.7
click at [1150, 95] on div "Options C C Colorbond Colorbond Colorbond Matt - Flat Sheet . Basalt Bluegum Cl…" at bounding box center [1177, 109] width 179 height 159
click at [1150, 95] on input "Colorbond" at bounding box center [1172, 99] width 124 height 14
click at [1144, 123] on div "Zincalume" at bounding box center [1177, 123] width 151 height 23
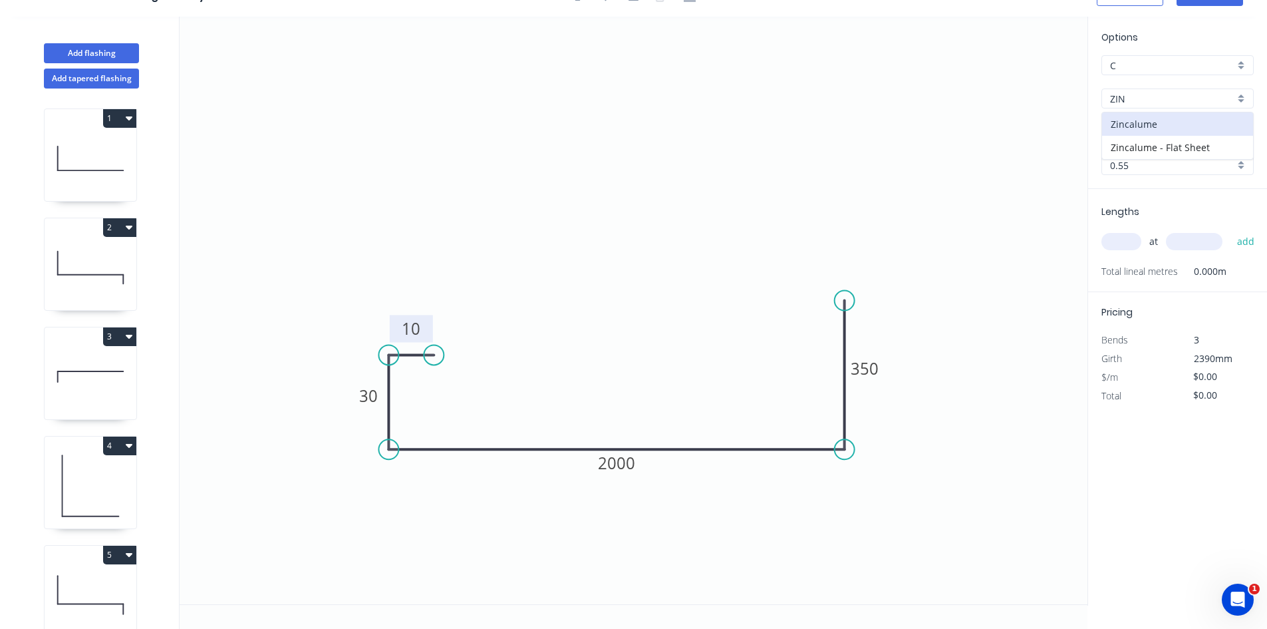
type input "Zincalume"
click at [1140, 246] on div "at add" at bounding box center [1179, 241] width 155 height 23
click at [1134, 244] on input "text" at bounding box center [1122, 241] width 40 height 17
type input "4"
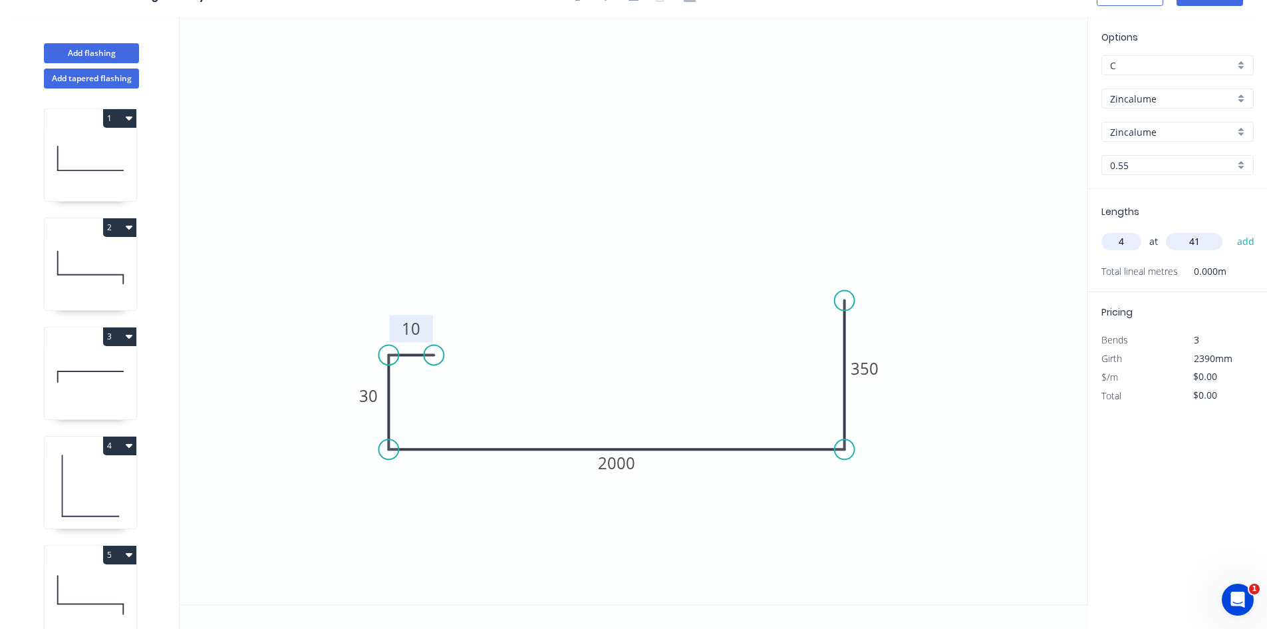
type input "4"
type input "1200"
click at [1245, 244] on button "add" at bounding box center [1246, 241] width 31 height 23
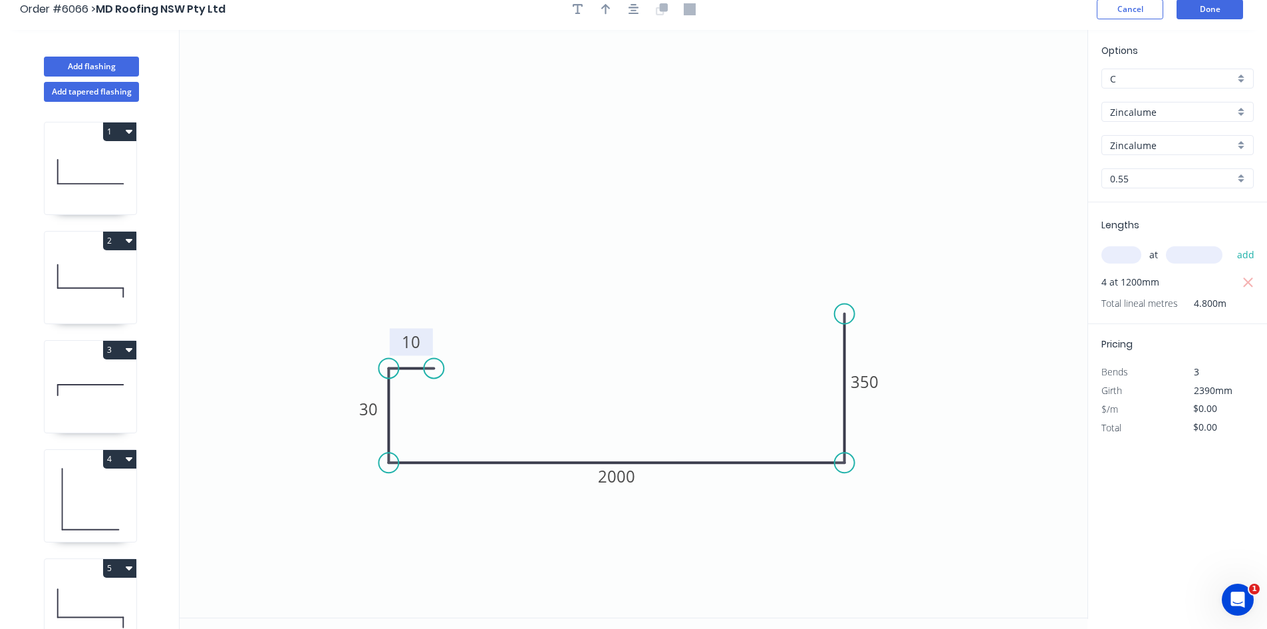
scroll to position [0, 0]
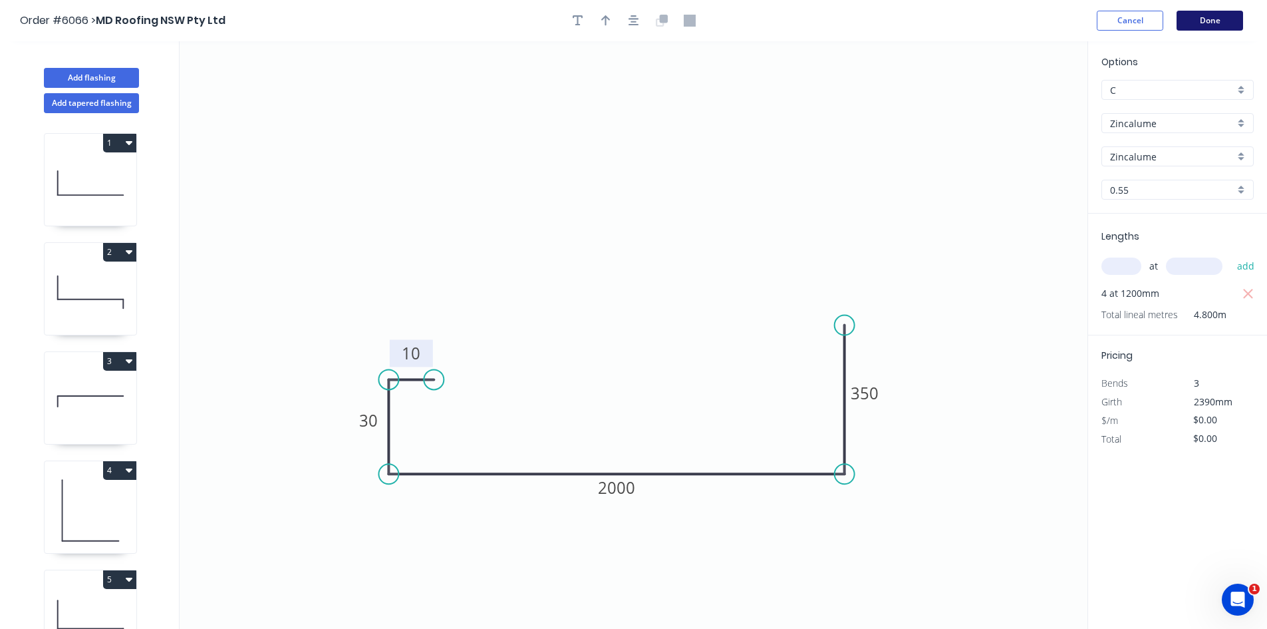
click at [1226, 19] on button "Done" at bounding box center [1210, 21] width 67 height 20
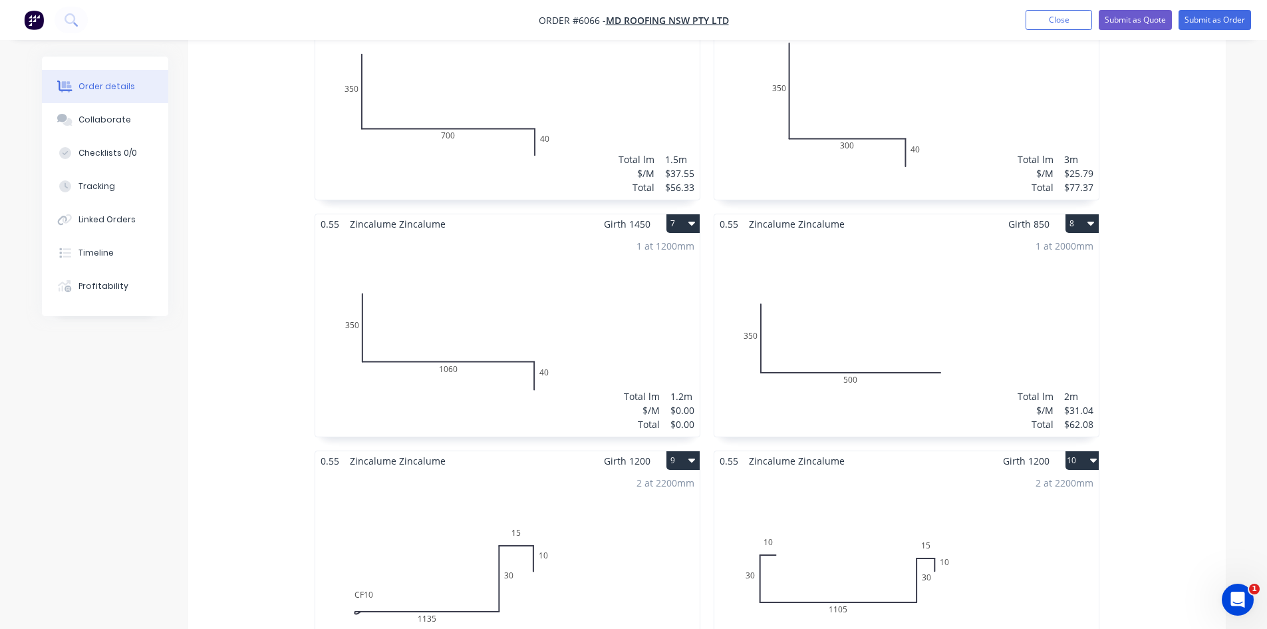
scroll to position [931, 0]
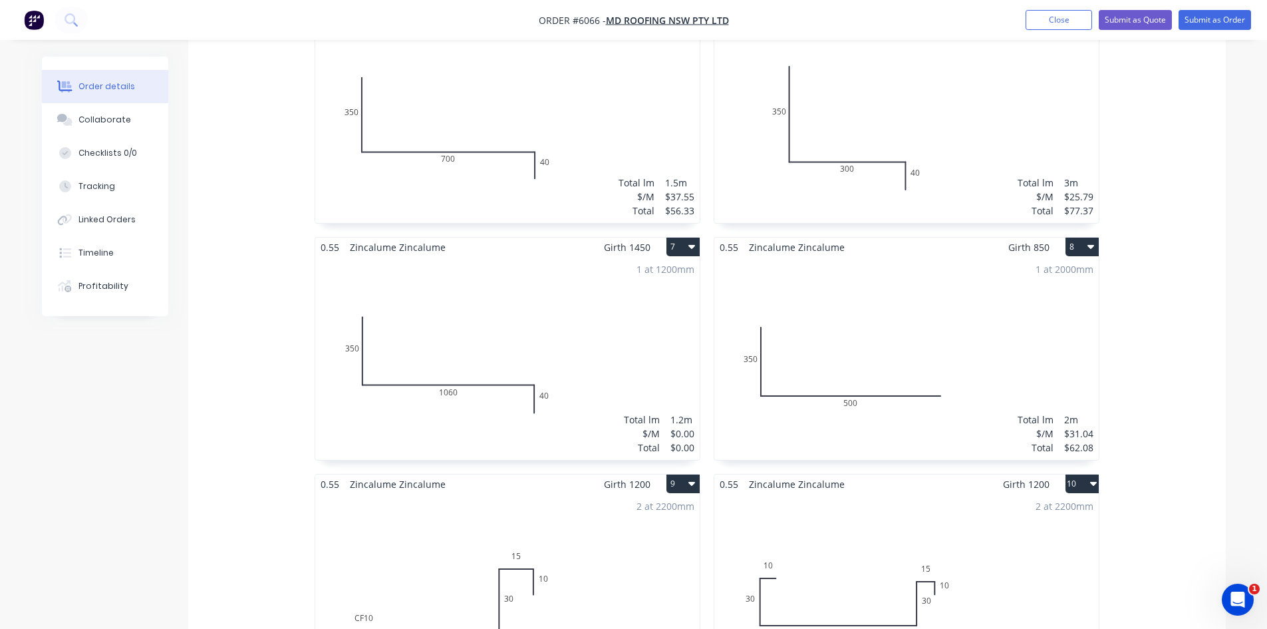
click at [675, 337] on div "1 at 1200mm Total lm $/M Total 1.2m $0.00 $0.00" at bounding box center [507, 358] width 385 height 203
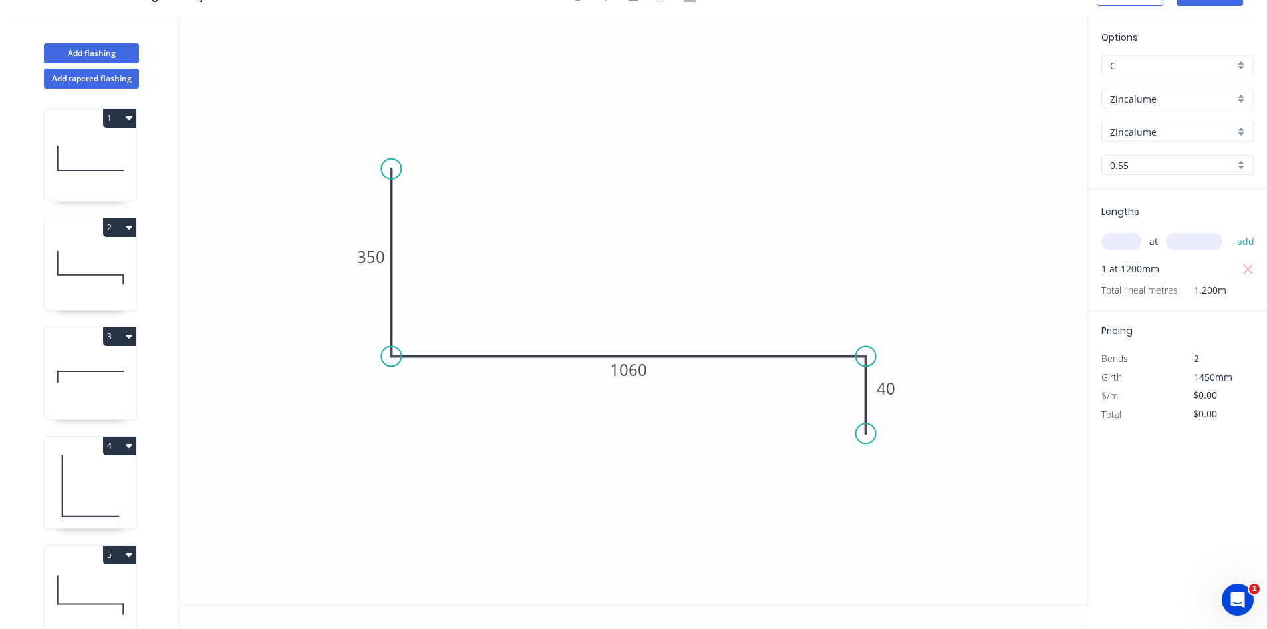
scroll to position [25, 0]
click at [614, 373] on tspan "1060" at bounding box center [628, 370] width 37 height 22
type input "$40.49"
click at [1243, 271] on button "button" at bounding box center [1248, 268] width 17 height 19
type input "$0.00"
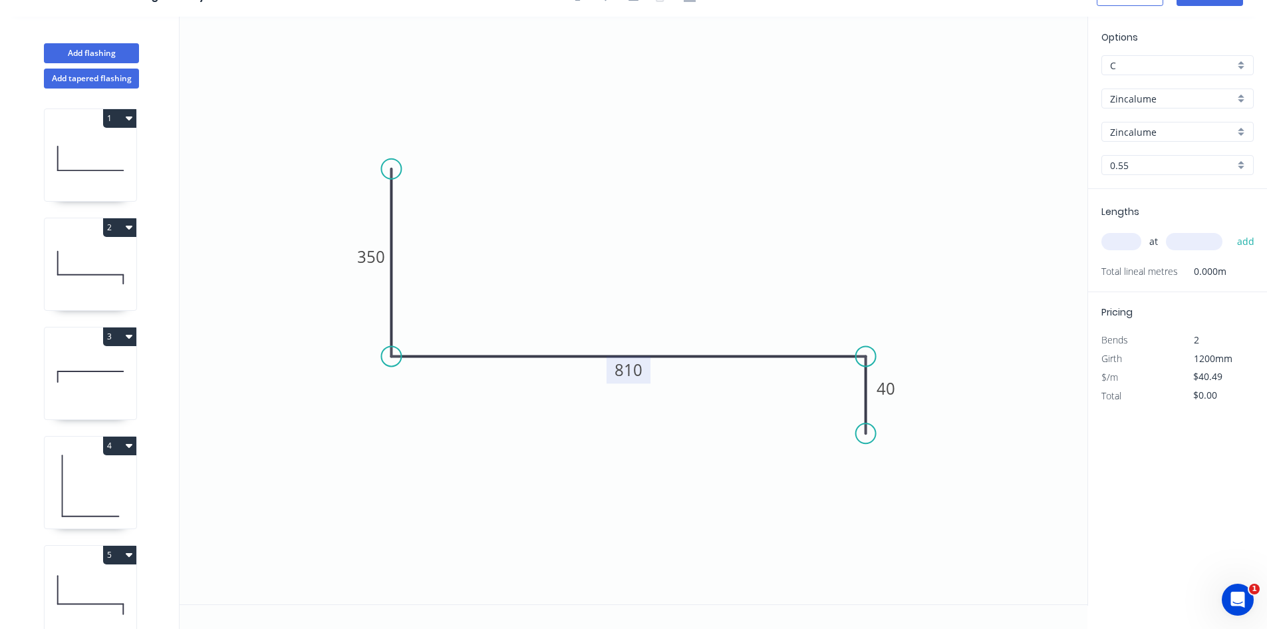
click at [1122, 242] on input "text" at bounding box center [1122, 241] width 40 height 17
type input "1"
click at [637, 372] on tspan "810" at bounding box center [629, 370] width 28 height 22
click at [1186, 239] on input "text" at bounding box center [1194, 241] width 57 height 17
type input "1450"
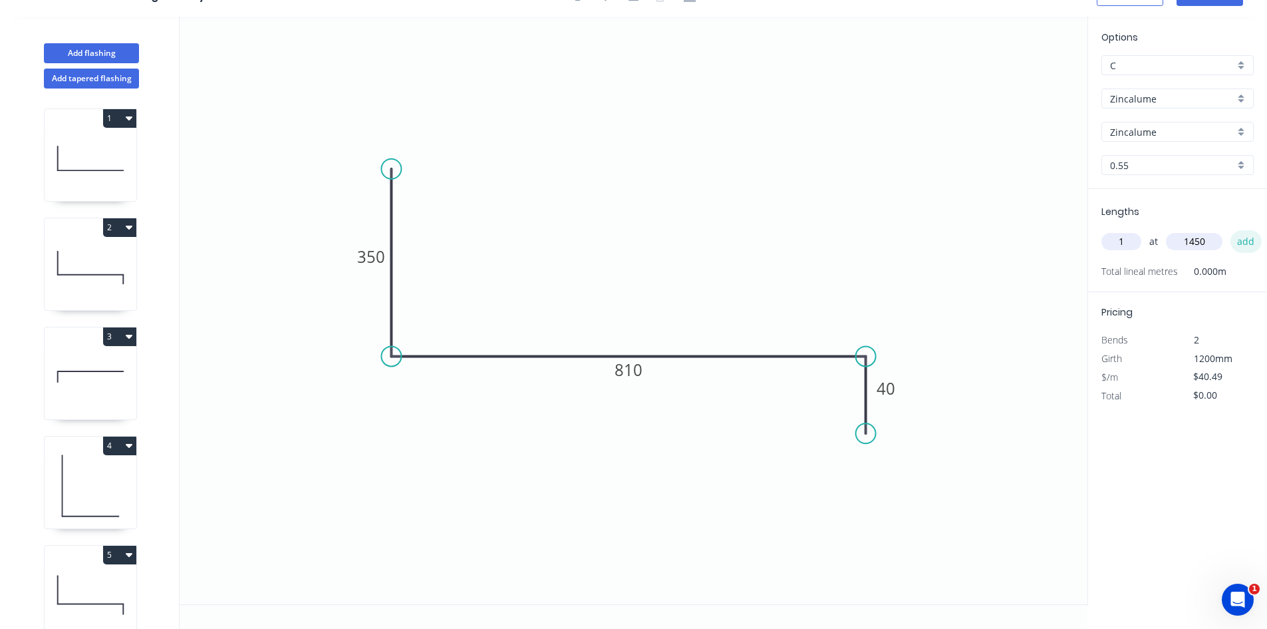
click at [1243, 244] on button "add" at bounding box center [1246, 241] width 31 height 23
click at [1249, 274] on icon "button" at bounding box center [1249, 269] width 12 height 16
type input "$0.00"
click at [1122, 244] on input "text" at bounding box center [1122, 241] width 40 height 17
click at [623, 365] on tspan "810" at bounding box center [629, 370] width 28 height 22
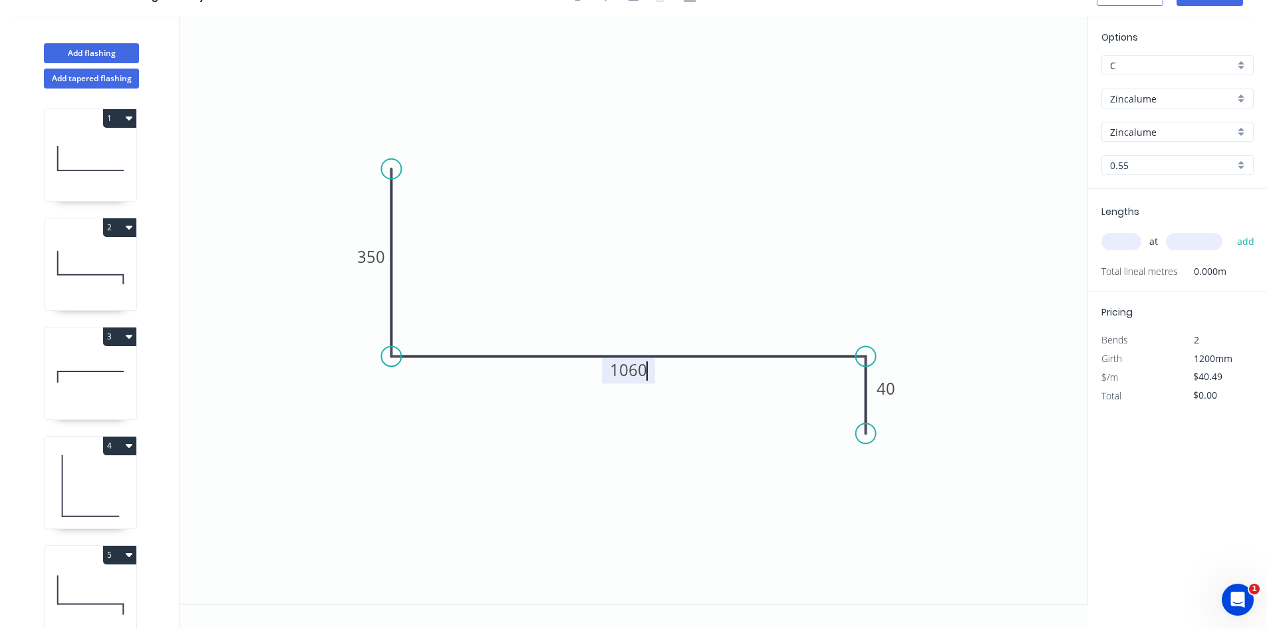
type input "$0.00"
click at [1129, 245] on input "text" at bounding box center [1122, 241] width 40 height 17
type input "1"
type input "1200"
click at [1231, 230] on button "add" at bounding box center [1246, 241] width 31 height 23
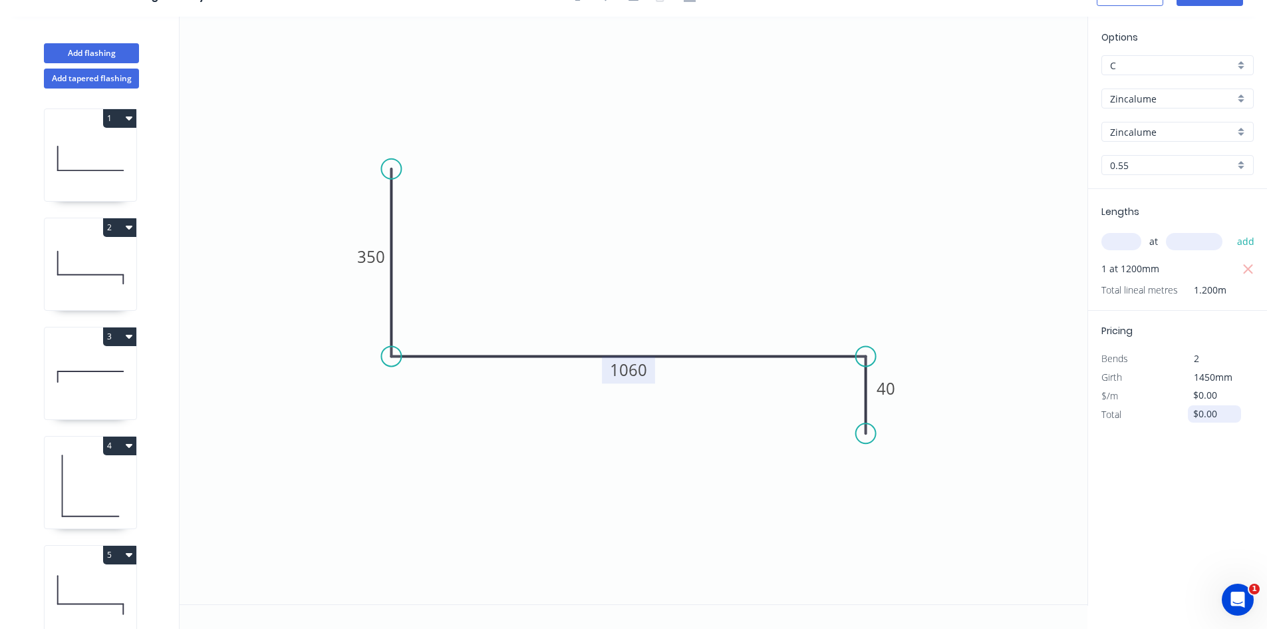
click at [1198, 416] on input "$0.00" at bounding box center [1216, 414] width 45 height 19
drag, startPoint x: 1221, startPoint y: 420, endPoint x: 1163, endPoint y: 424, distance: 58.0
click at [1163, 425] on div "Options C C Zincalume Zincalume Zincalume - Flat Sheet Zincalume Zincalume 0.55…" at bounding box center [1178, 311] width 180 height 589
click at [1068, 478] on icon "0 350 1060 40" at bounding box center [634, 310] width 908 height 587
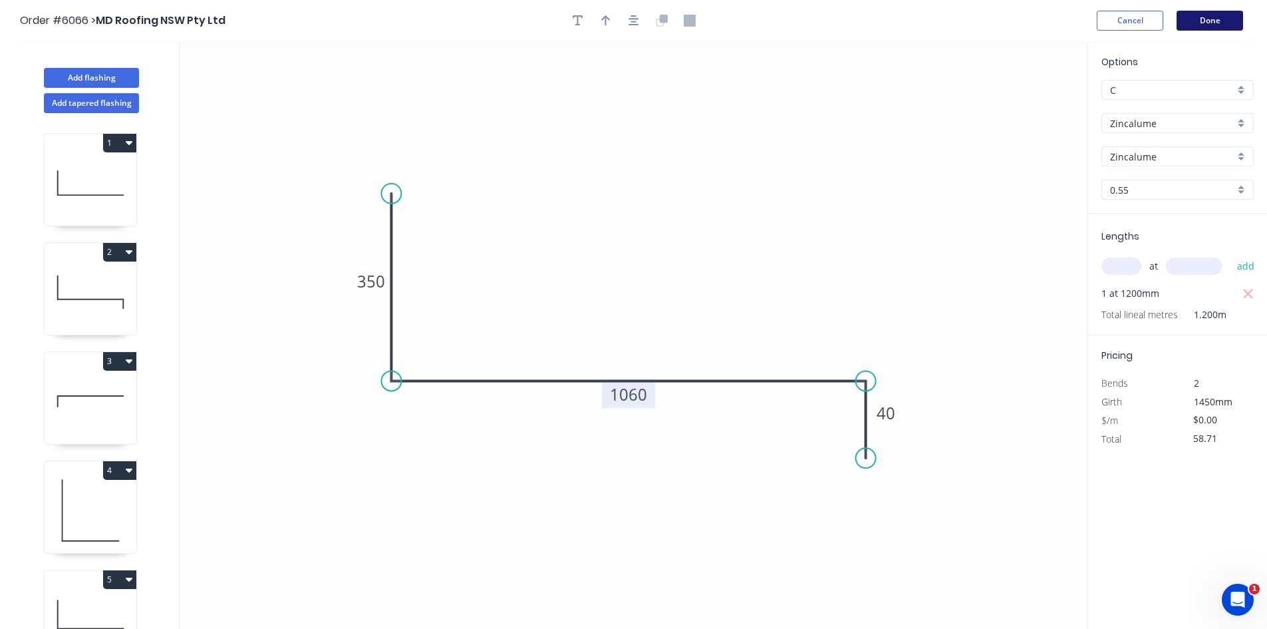
type input "$58.71"
click at [1237, 23] on button "Done" at bounding box center [1210, 21] width 67 height 20
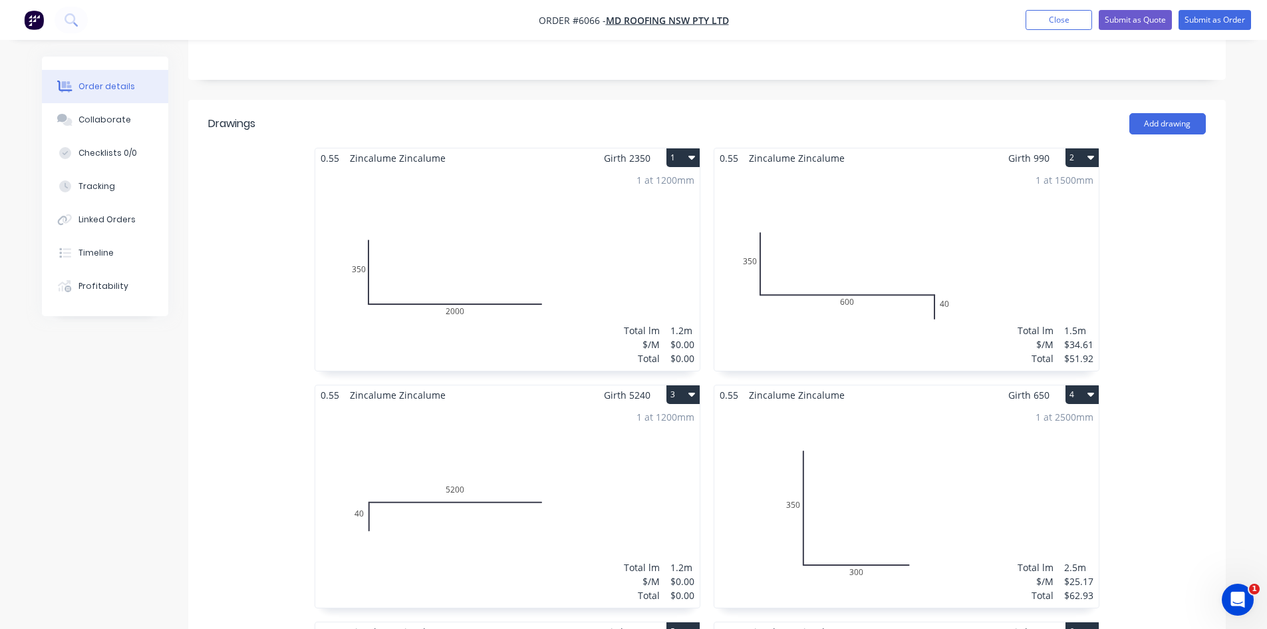
scroll to position [333, 0]
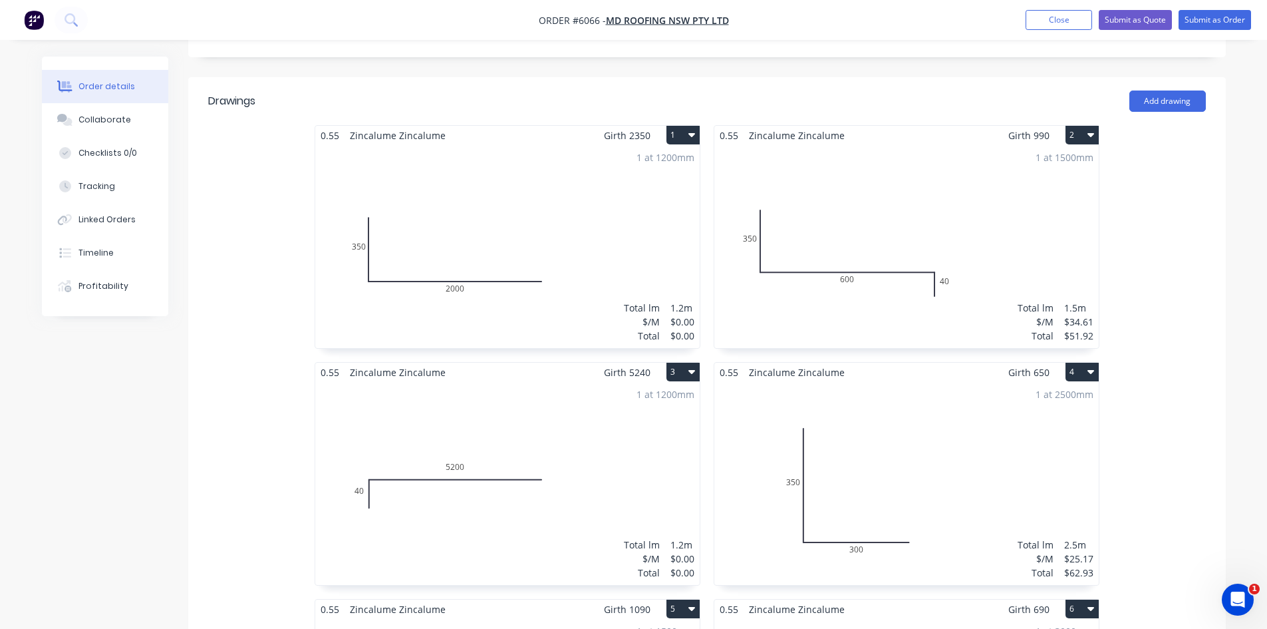
click at [585, 399] on div "1 at 1200mm Total lm $/M Total 1.2m $0.00 $0.00" at bounding box center [507, 483] width 385 height 203
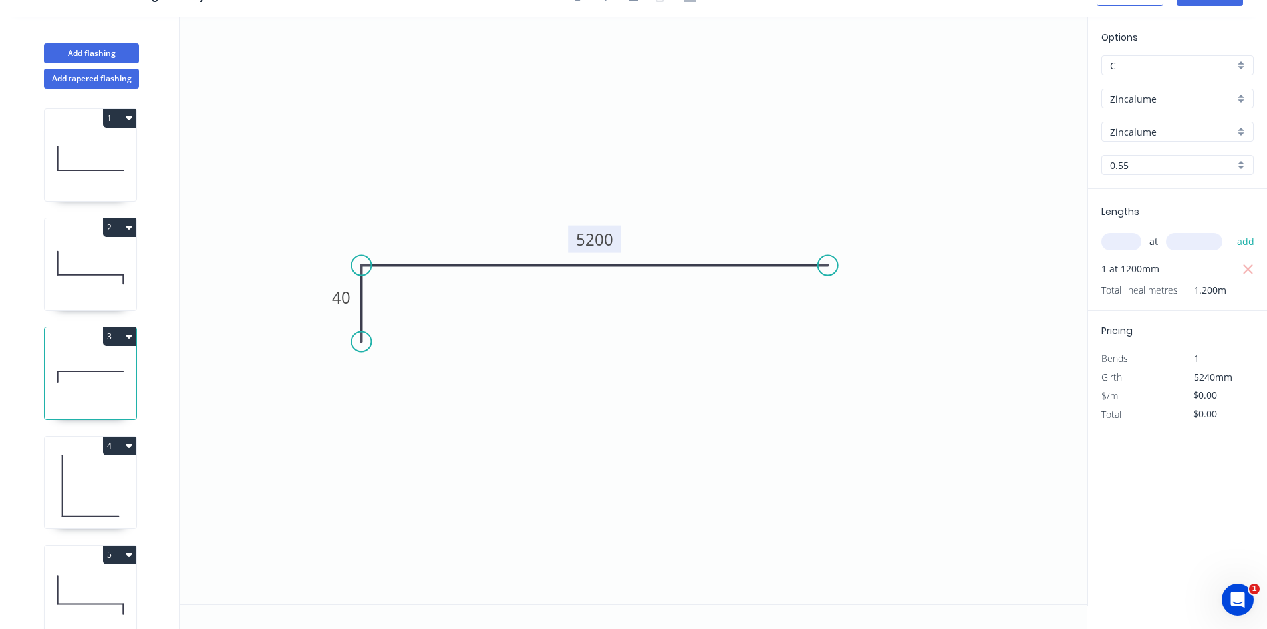
click at [615, 240] on rect at bounding box center [594, 239] width 53 height 27
click at [610, 243] on tspan "5200" at bounding box center [594, 239] width 37 height 22
type input "$39.87"
click at [1249, 270] on icon "button" at bounding box center [1248, 269] width 10 height 10
type input "$0.00"
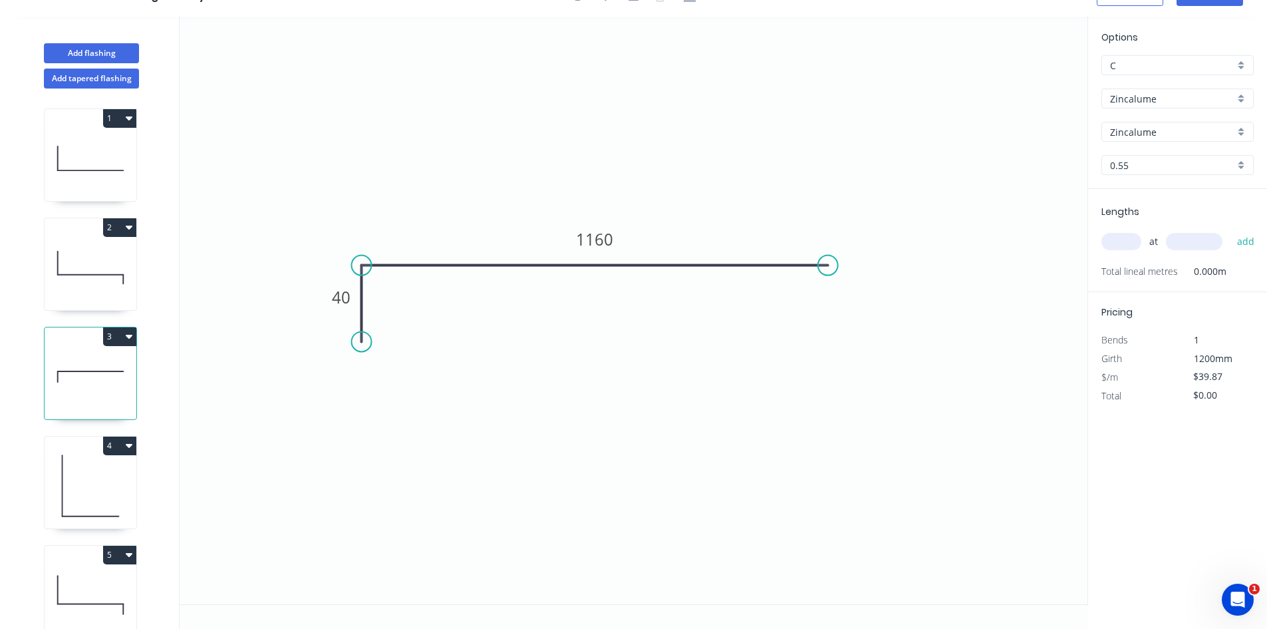
click at [1118, 241] on input "text" at bounding box center [1122, 241] width 40 height 17
type input "1"
type input "5240"
click at [1231, 230] on button "add" at bounding box center [1246, 241] width 31 height 23
click at [1248, 268] on icon "button" at bounding box center [1248, 269] width 10 height 10
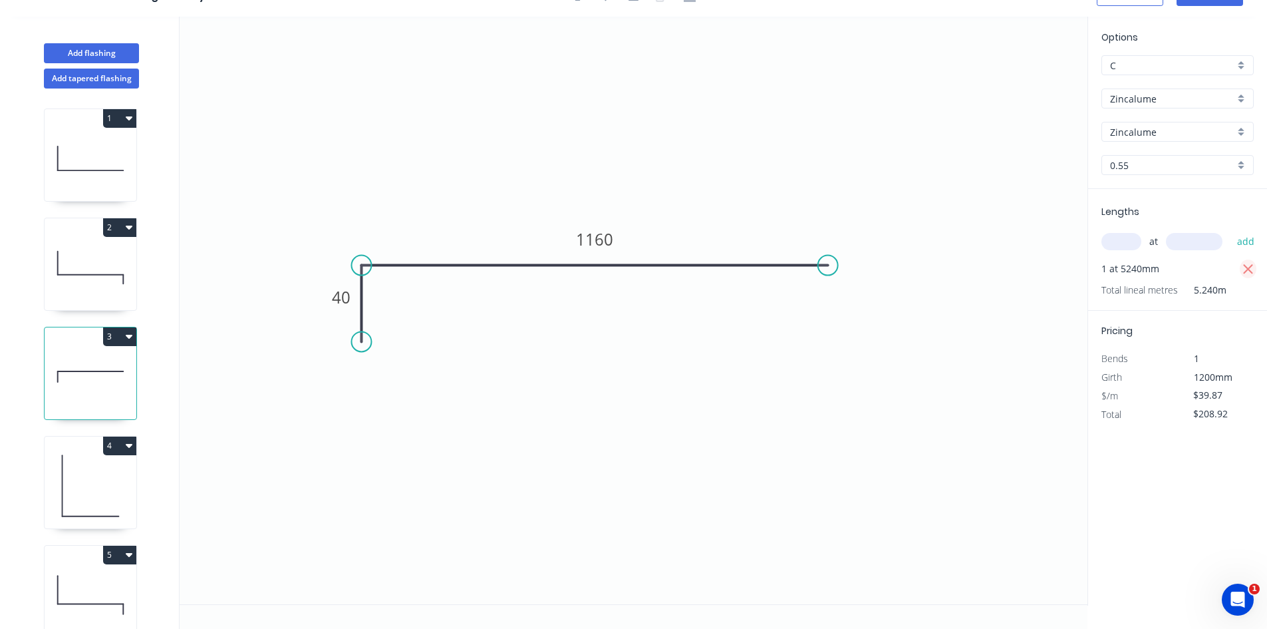
type input "$0.00"
click at [1125, 249] on input "text" at bounding box center [1122, 241] width 40 height 17
click at [601, 235] on tspan "1160" at bounding box center [594, 239] width 37 height 22
click at [1120, 242] on input "text" at bounding box center [1122, 241] width 40 height 17
type input "$0.00"
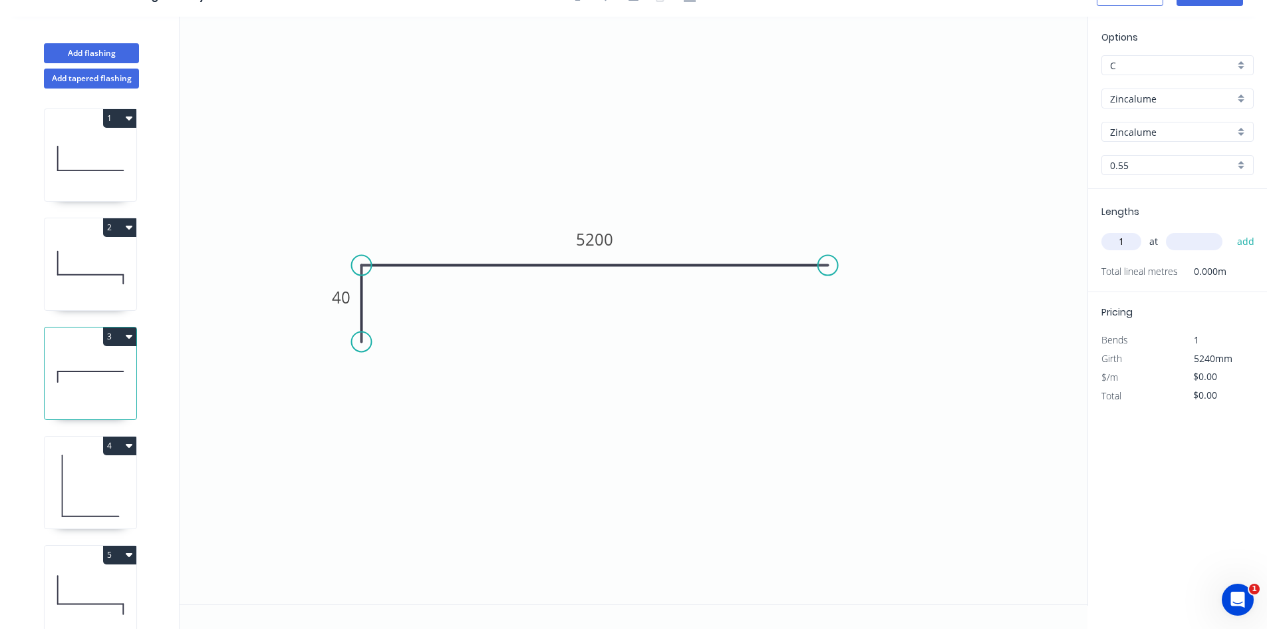
type input "1"
type input "1200"
click at [1247, 244] on button "add" at bounding box center [1246, 241] width 31 height 23
click at [1206, 418] on input "$0.00" at bounding box center [1216, 414] width 45 height 19
drag, startPoint x: 1224, startPoint y: 412, endPoint x: 1183, endPoint y: 409, distance: 41.4
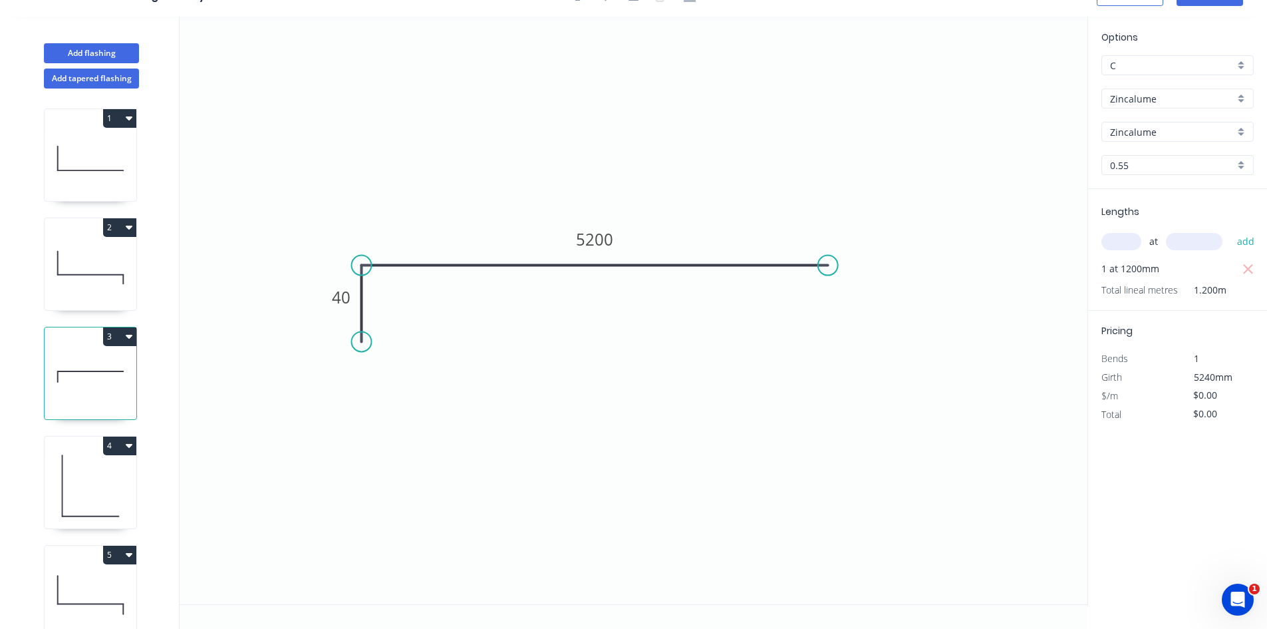
click at [1183, 409] on div "$0.00" at bounding box center [1214, 414] width 72 height 19
type input "$208.92"
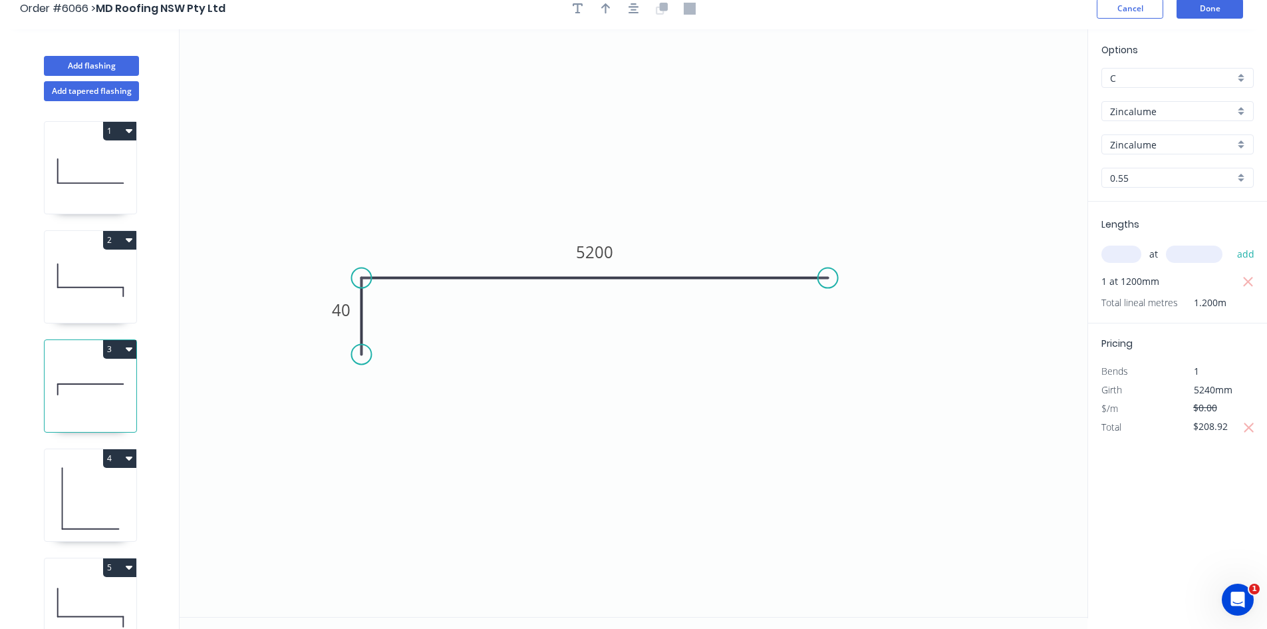
scroll to position [0, 0]
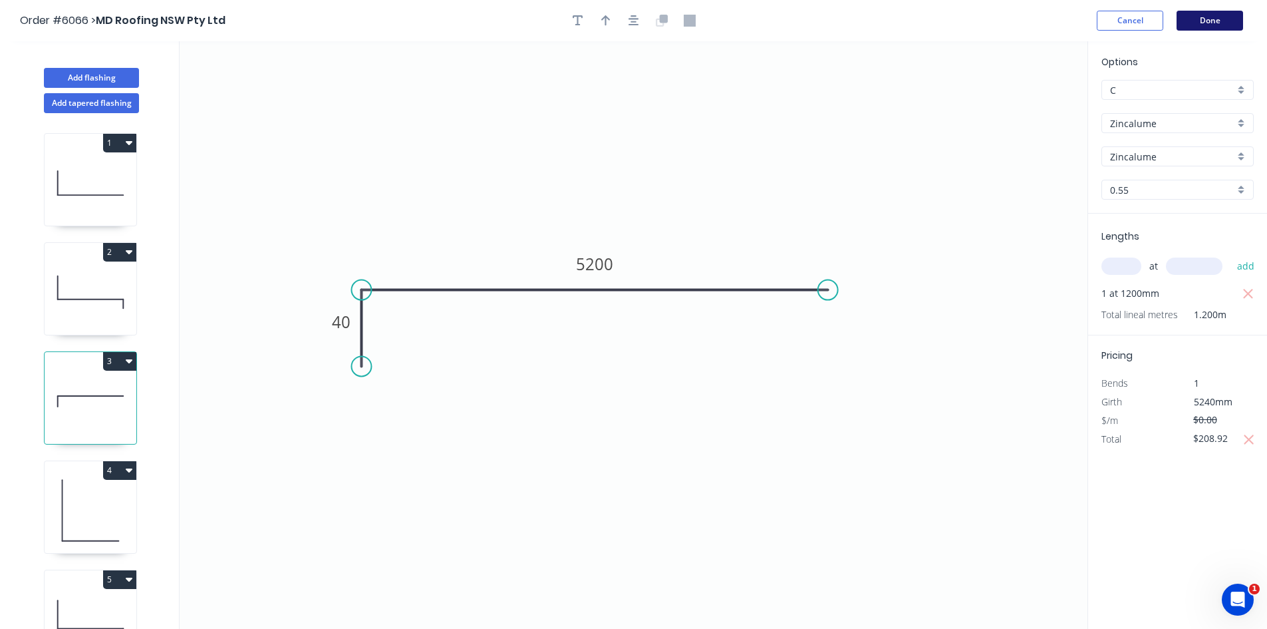
click at [1212, 23] on button "Done" at bounding box center [1210, 21] width 67 height 20
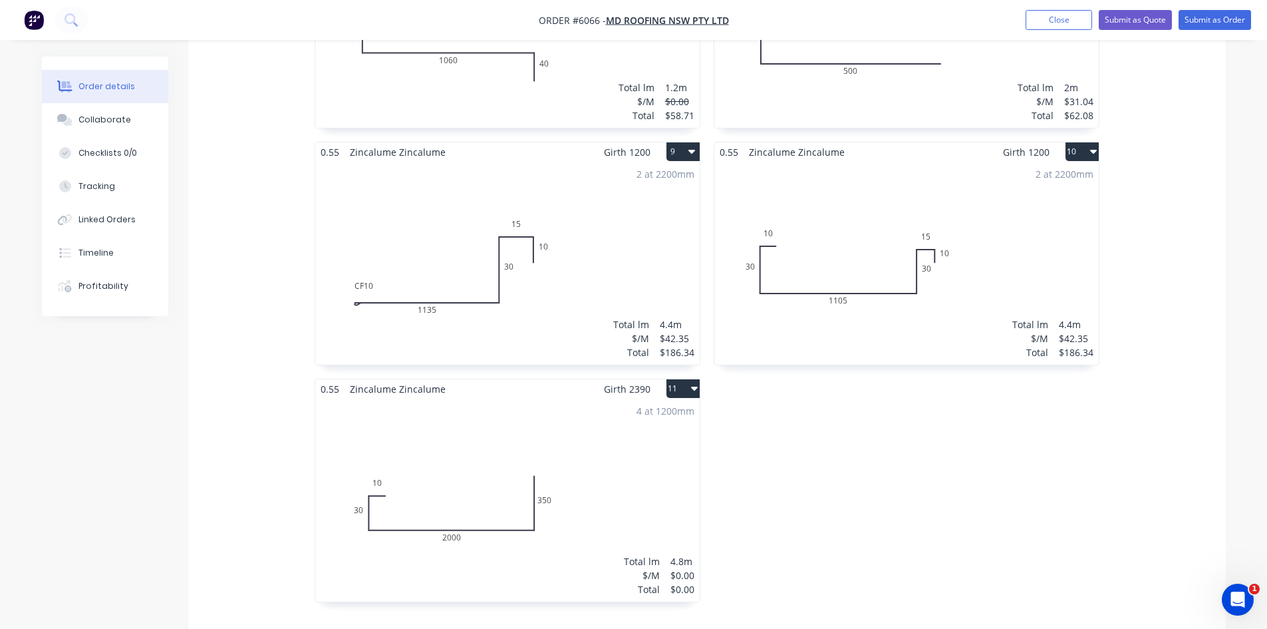
scroll to position [1264, 0]
click at [591, 470] on div "4 at 1200mm Total lm $/M Total 4.8m $0.00 $0.00" at bounding box center [507, 499] width 385 height 203
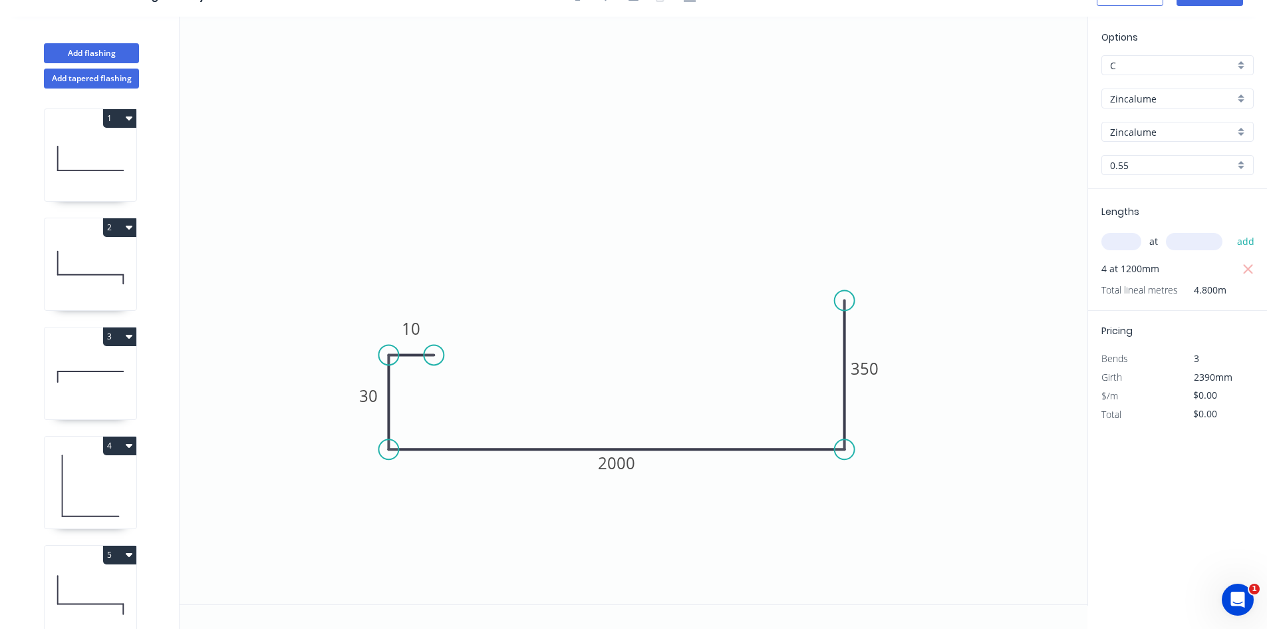
scroll to position [25, 0]
click at [617, 465] on tspan "2000" at bounding box center [616, 463] width 37 height 22
type input "$41.12"
click at [1252, 272] on icon "button" at bounding box center [1248, 269] width 10 height 10
type input "$0.00"
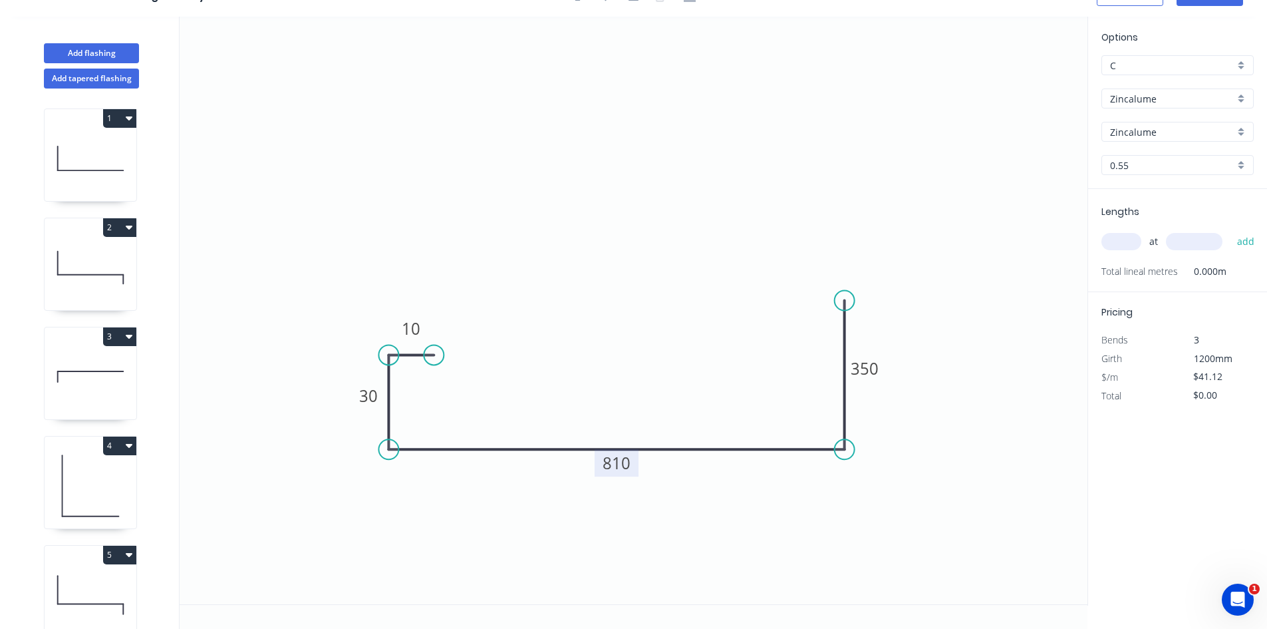
click at [1130, 245] on input "text" at bounding box center [1122, 241] width 40 height 17
type input "1"
type input "2390"
click at [1251, 240] on button "add" at bounding box center [1246, 241] width 31 height 23
type input "$98.28"
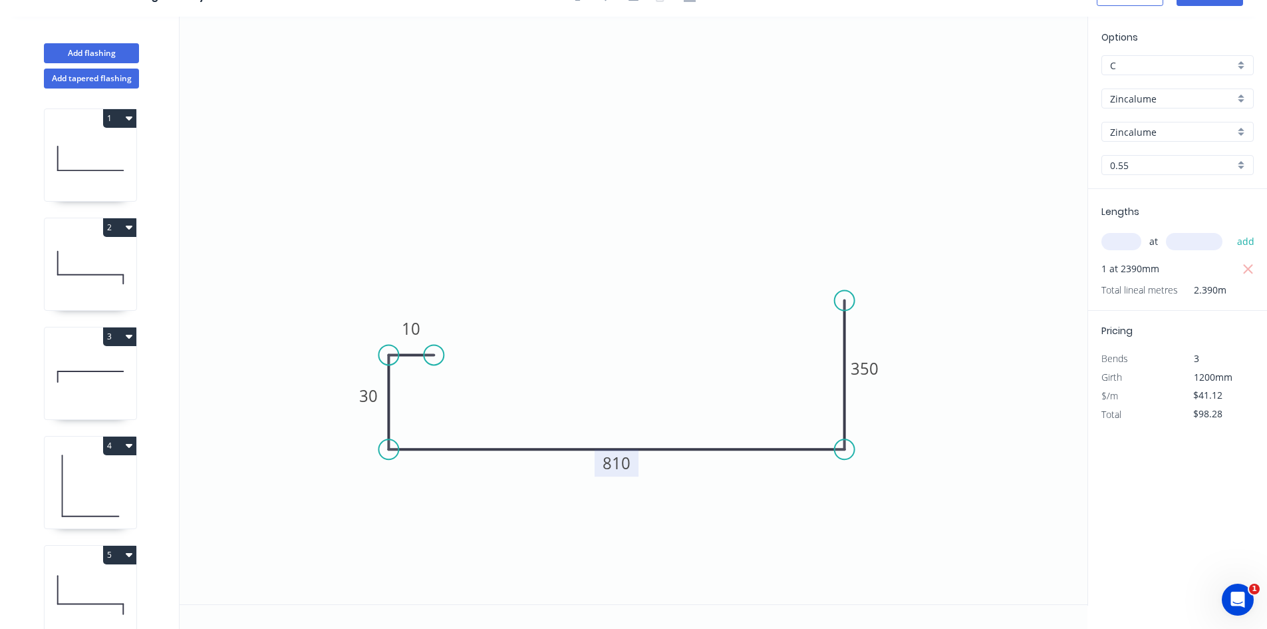
scroll to position [0, 0]
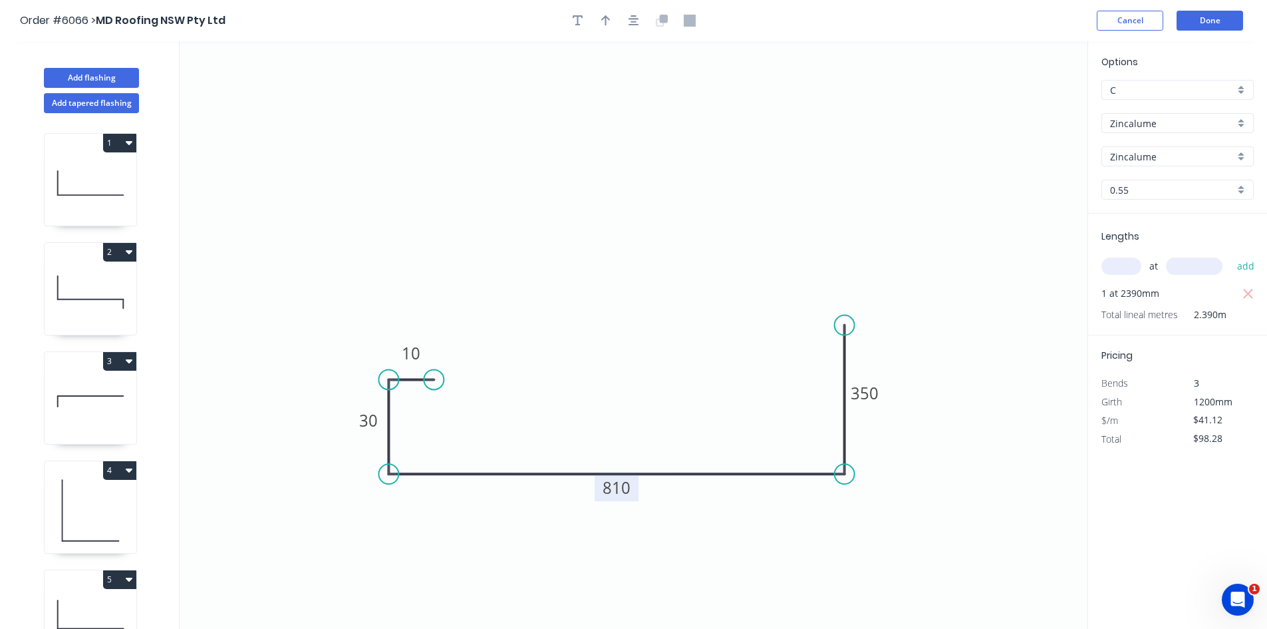
click at [615, 483] on tspan "810" at bounding box center [617, 487] width 28 height 22
type input "$0.00"
click at [1249, 293] on icon "button" at bounding box center [1249, 294] width 12 height 16
click at [1126, 269] on input "text" at bounding box center [1122, 265] width 40 height 17
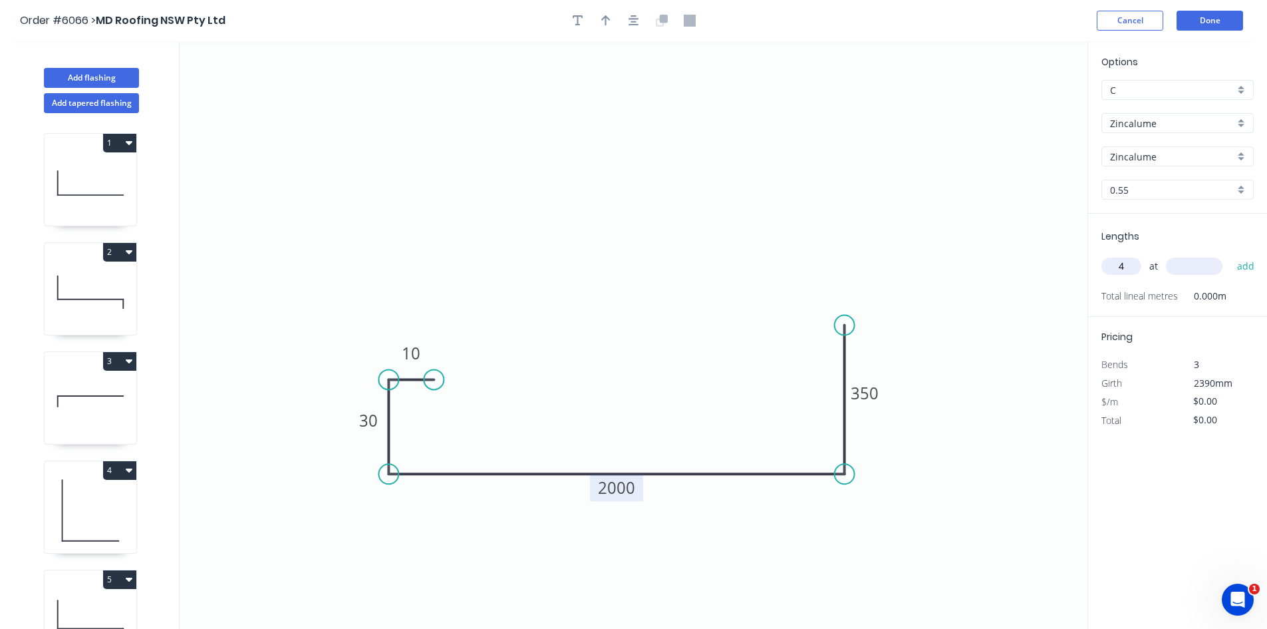
type input "4"
type input "1200"
click at [1243, 269] on button "add" at bounding box center [1246, 266] width 31 height 23
click at [1247, 289] on icon "button" at bounding box center [1249, 294] width 12 height 16
click at [1120, 269] on input "text" at bounding box center [1122, 265] width 40 height 17
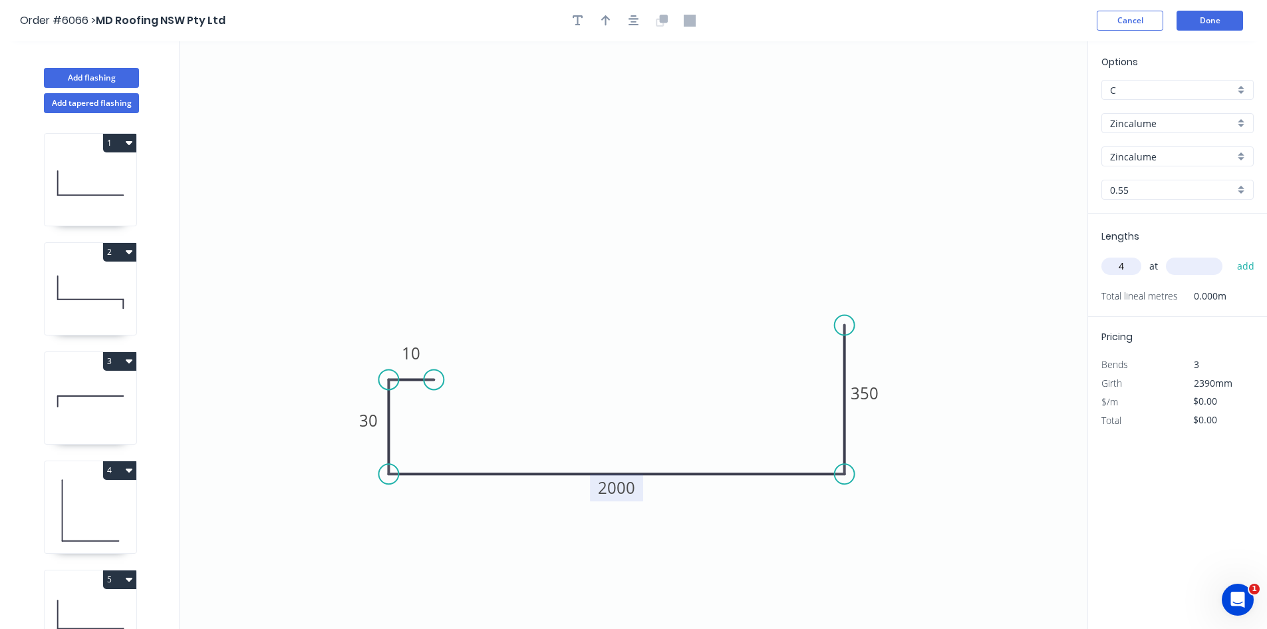
type input "4"
type input "1200"
click at [1254, 269] on button "add" at bounding box center [1246, 266] width 31 height 23
click at [1209, 443] on input "$0.00" at bounding box center [1216, 438] width 45 height 19
drag, startPoint x: 1214, startPoint y: 437, endPoint x: 1203, endPoint y: 432, distance: 11.6
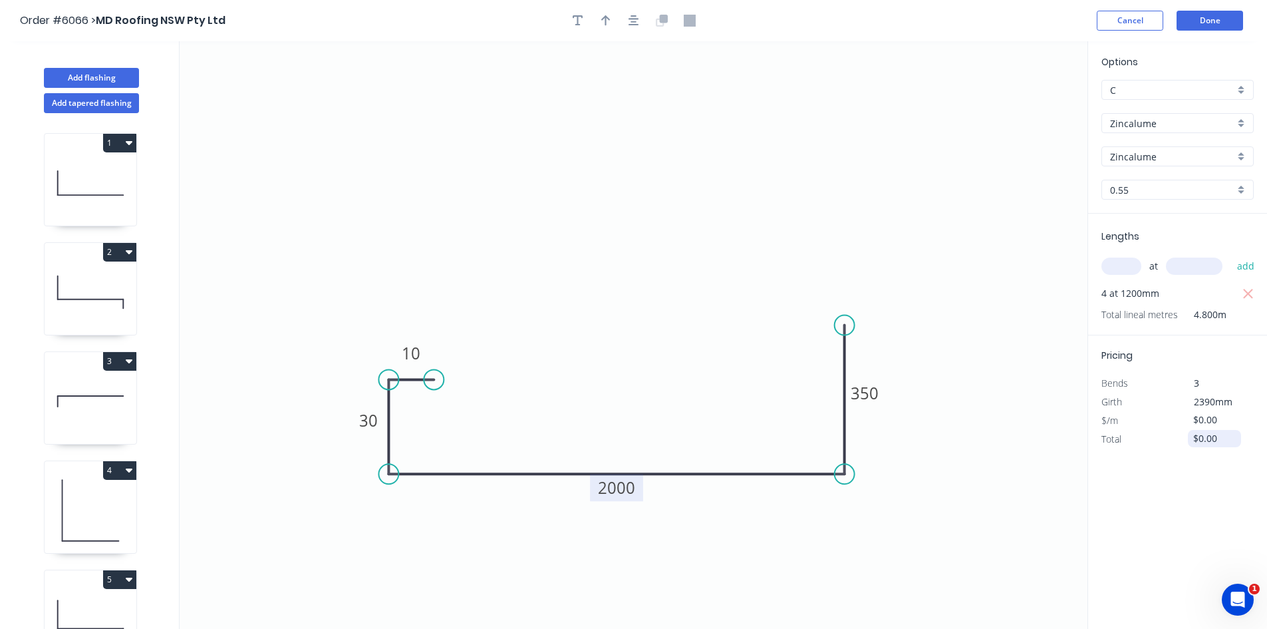
click at [1194, 434] on input "$0.00" at bounding box center [1216, 438] width 45 height 19
drag, startPoint x: 1222, startPoint y: 432, endPoint x: 1186, endPoint y: 426, distance: 37.2
click at [1186, 426] on div "Pricing Bends 3 Girth 2390mm $/m $0.00 Total $0.00" at bounding box center [1177, 391] width 179 height 113
type input "$393.12"
click at [1218, 22] on button "Done" at bounding box center [1210, 21] width 67 height 20
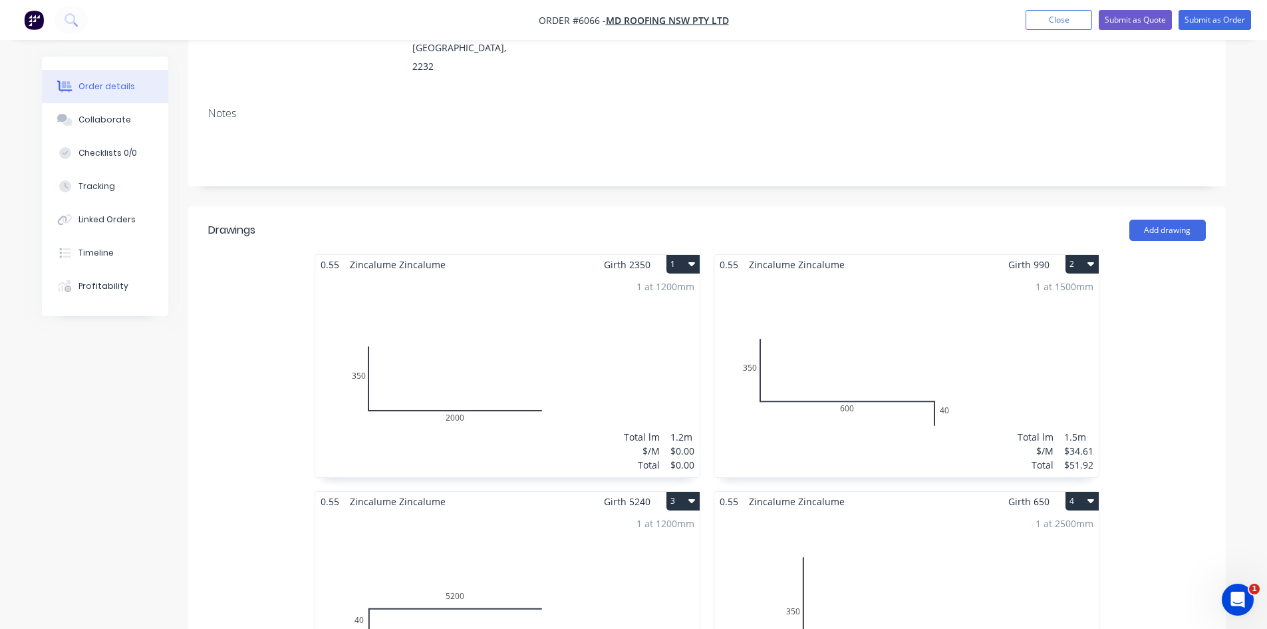
scroll to position [200, 0]
click at [663, 321] on div "1 at 1200mm Total lm $/M Total 1.2m $0.00 $0.00" at bounding box center [507, 379] width 385 height 203
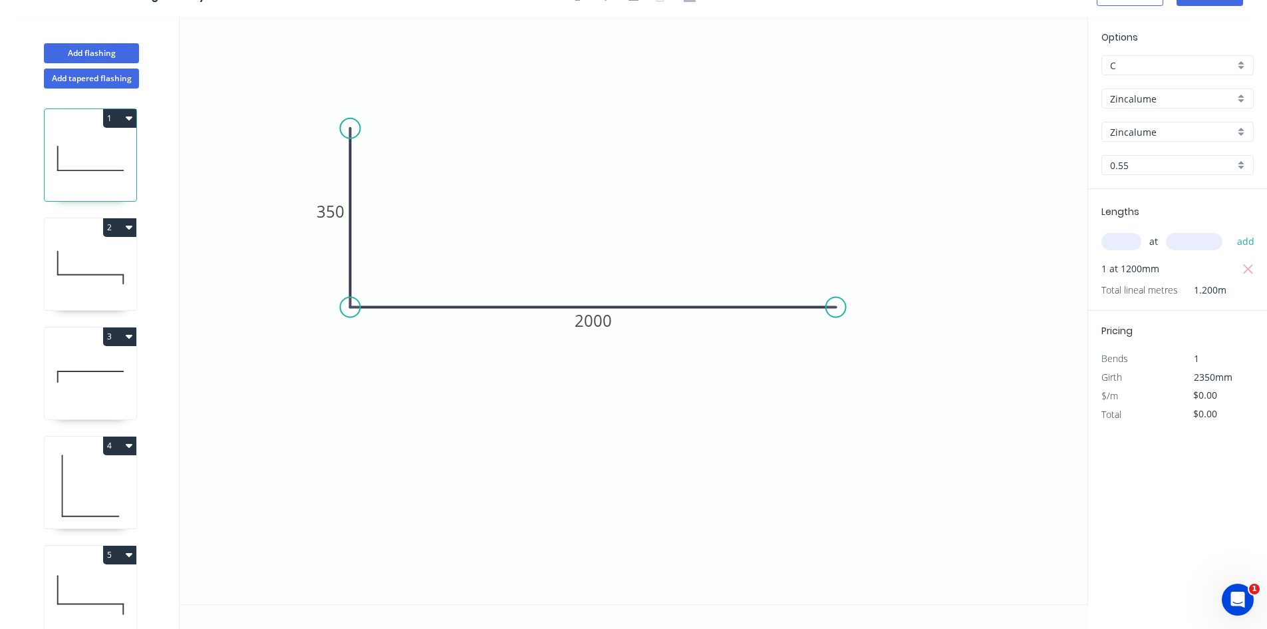
scroll to position [25, 0]
click at [627, 317] on icon "0 350 2000" at bounding box center [634, 310] width 908 height 587
click at [589, 321] on tspan "2000" at bounding box center [593, 320] width 37 height 22
type input "$39.87"
click at [1251, 267] on icon "button" at bounding box center [1248, 269] width 10 height 10
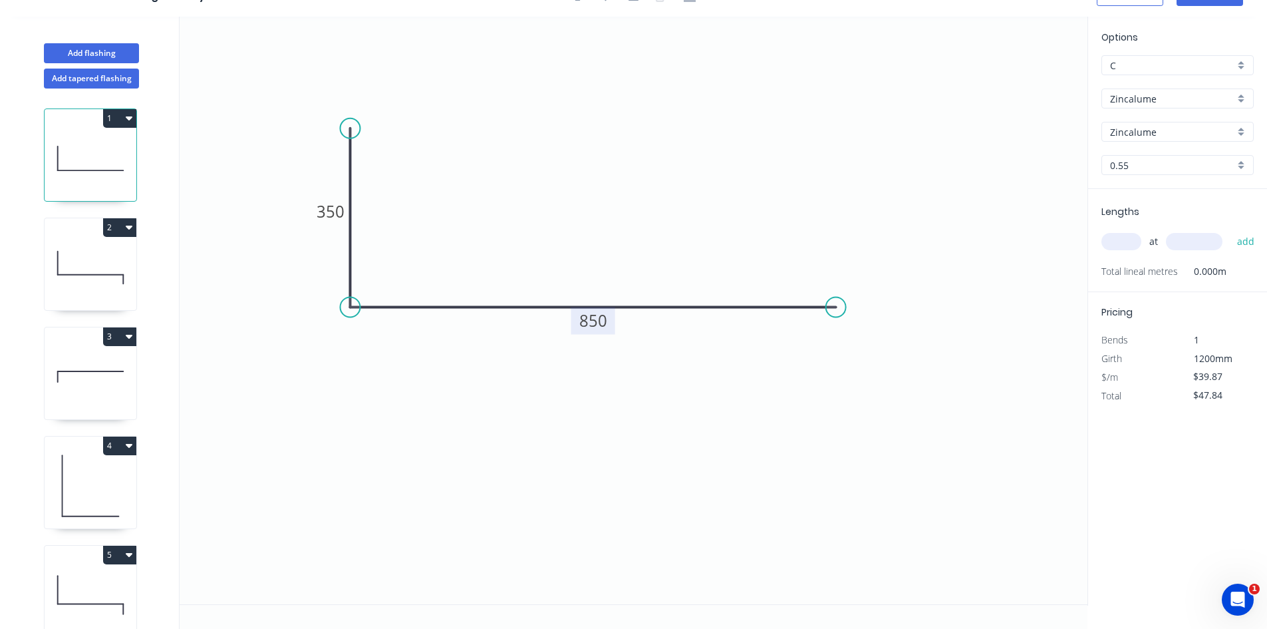
type input "$0.00"
click at [1128, 244] on input "text" at bounding box center [1122, 241] width 40 height 17
type input "1"
type input "2350"
click at [1231, 230] on button "add" at bounding box center [1246, 241] width 31 height 23
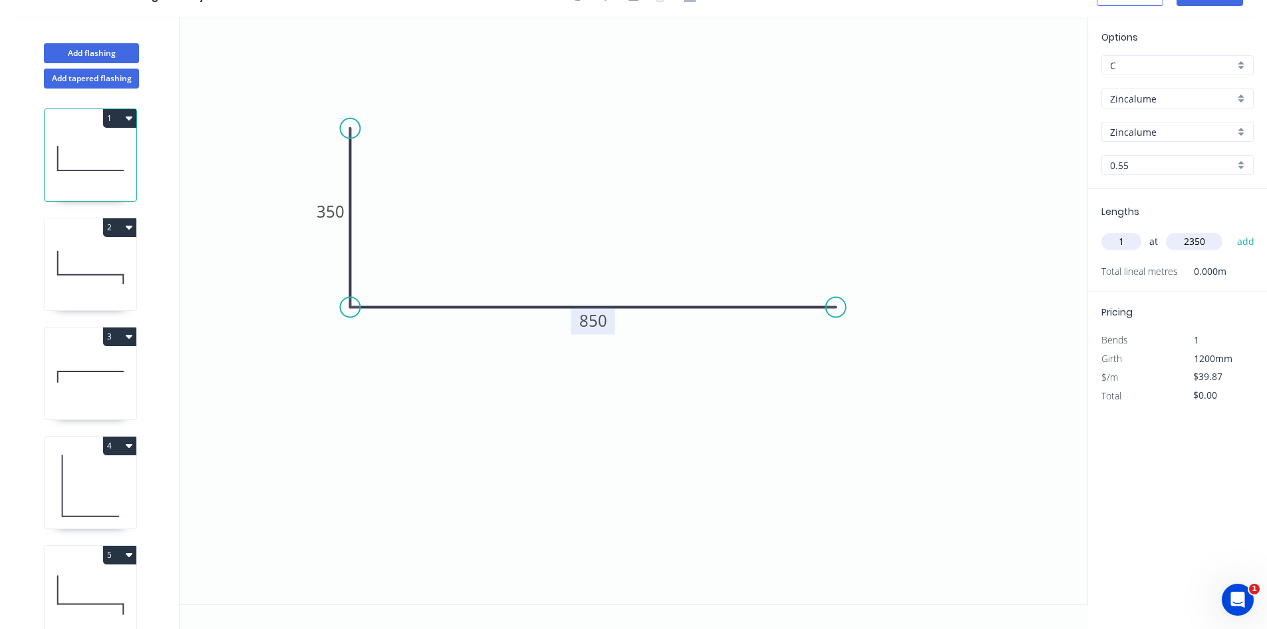
type input "$93.69"
click at [597, 317] on tspan "850" at bounding box center [593, 320] width 28 height 22
type input "$0.00"
click at [1247, 265] on icon "button" at bounding box center [1249, 269] width 12 height 16
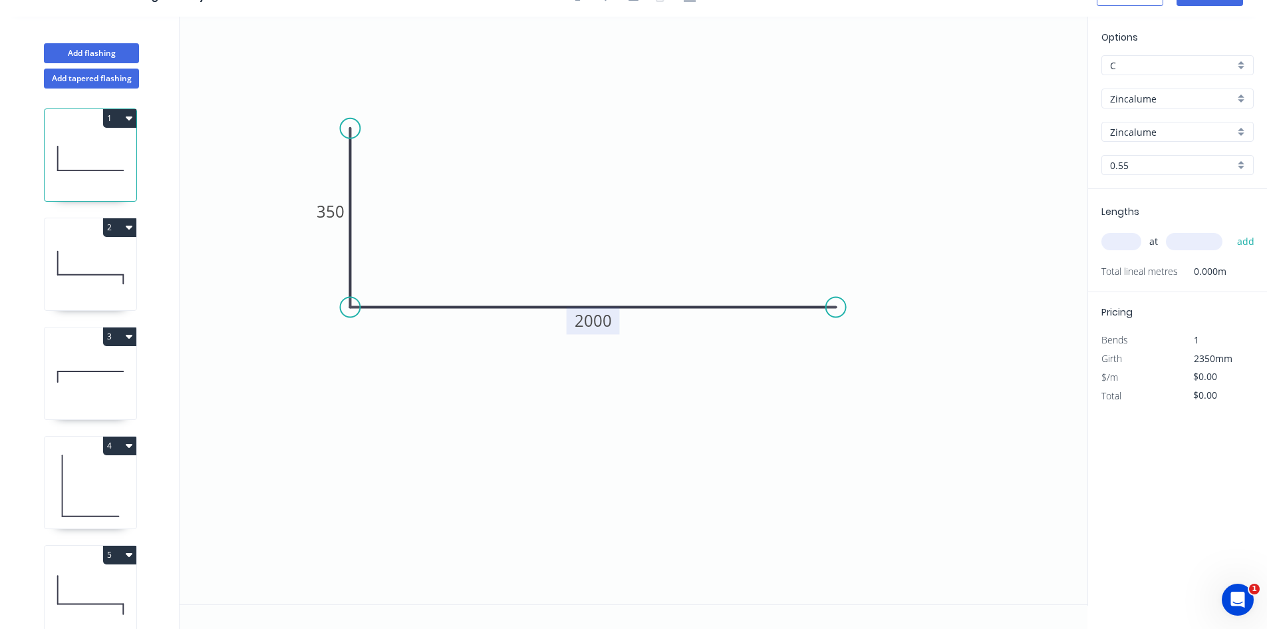
click at [1131, 248] on input "text" at bounding box center [1122, 241] width 40 height 17
type input "1"
type input "1200"
click at [1251, 249] on button "add" at bounding box center [1246, 241] width 31 height 23
click at [1212, 418] on input "$0.00" at bounding box center [1216, 414] width 45 height 19
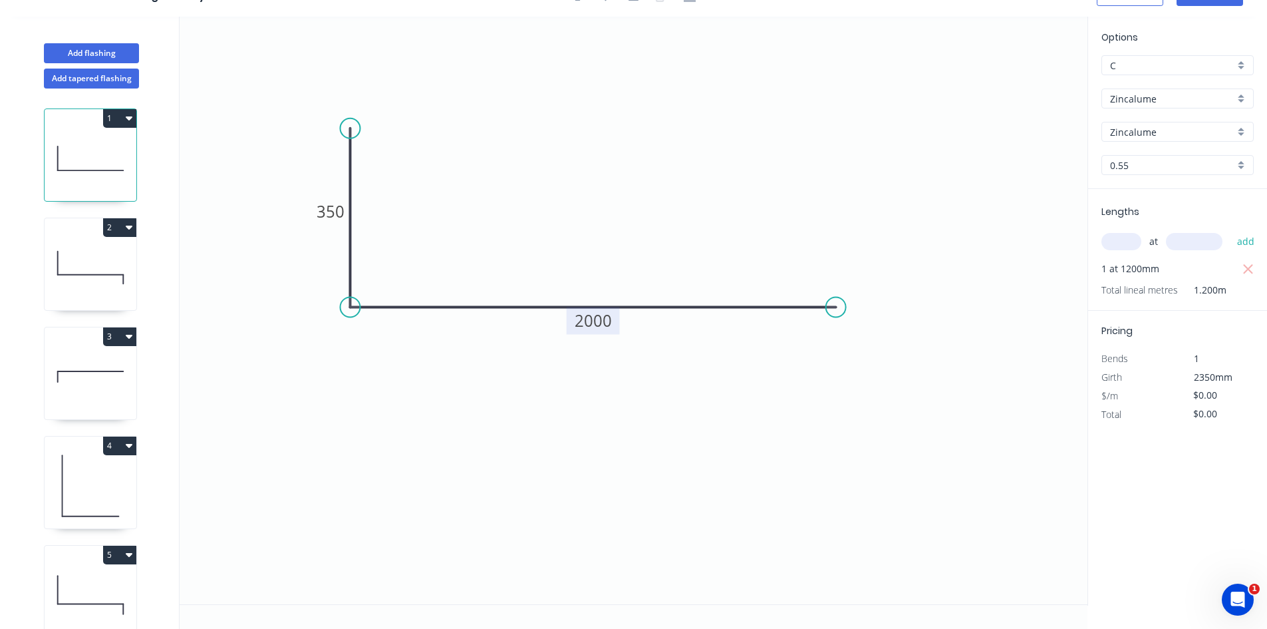
drag, startPoint x: 1222, startPoint y: 416, endPoint x: 1174, endPoint y: 424, distance: 47.9
click at [1174, 424] on div "Options C C Zincalume Zincalume Zincalume - Flat Sheet Zincalume Zincalume 0.55…" at bounding box center [1178, 311] width 180 height 589
type input "$93.69"
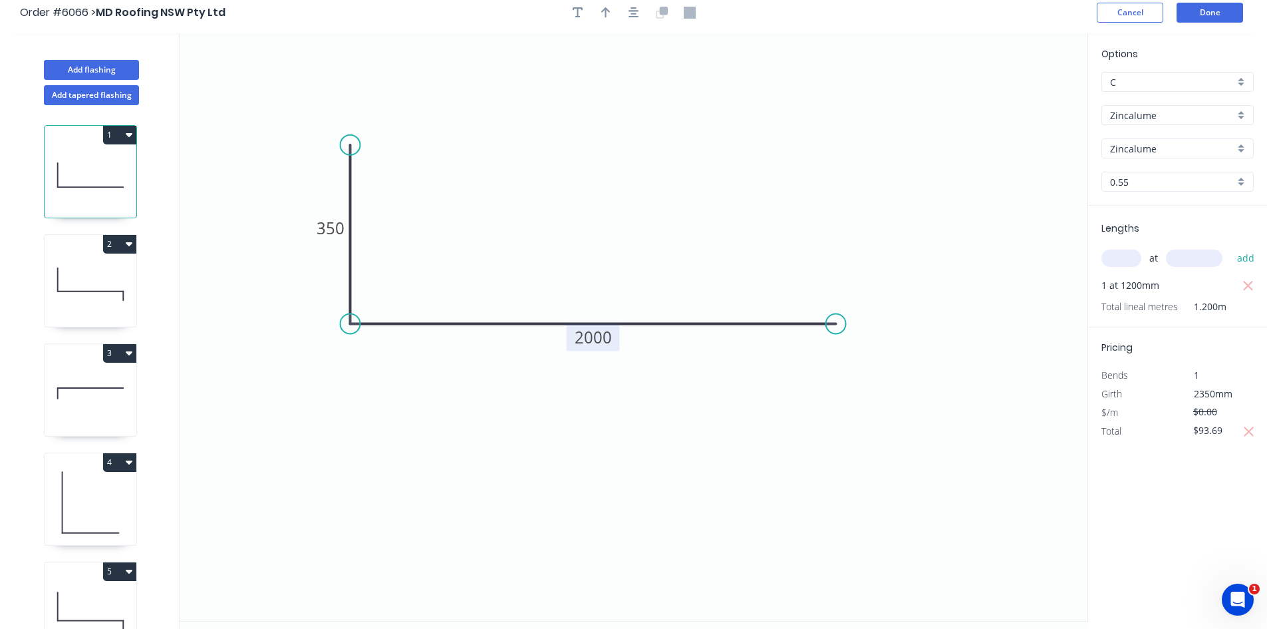
scroll to position [0, 0]
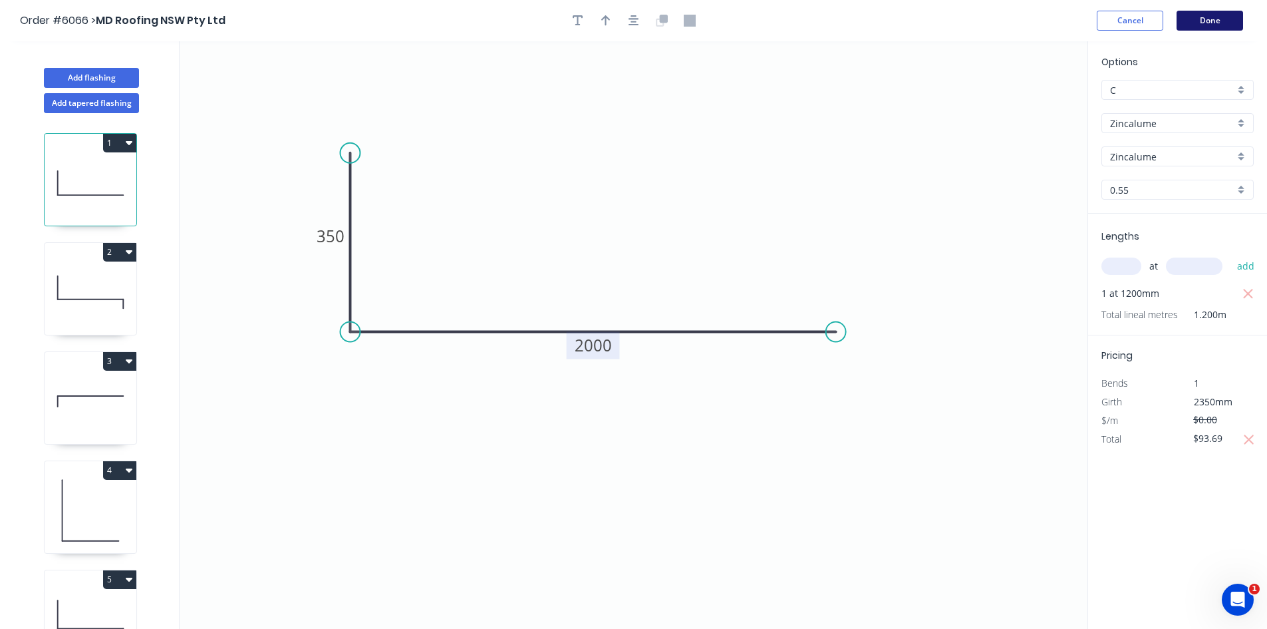
click at [1211, 25] on button "Done" at bounding box center [1210, 21] width 67 height 20
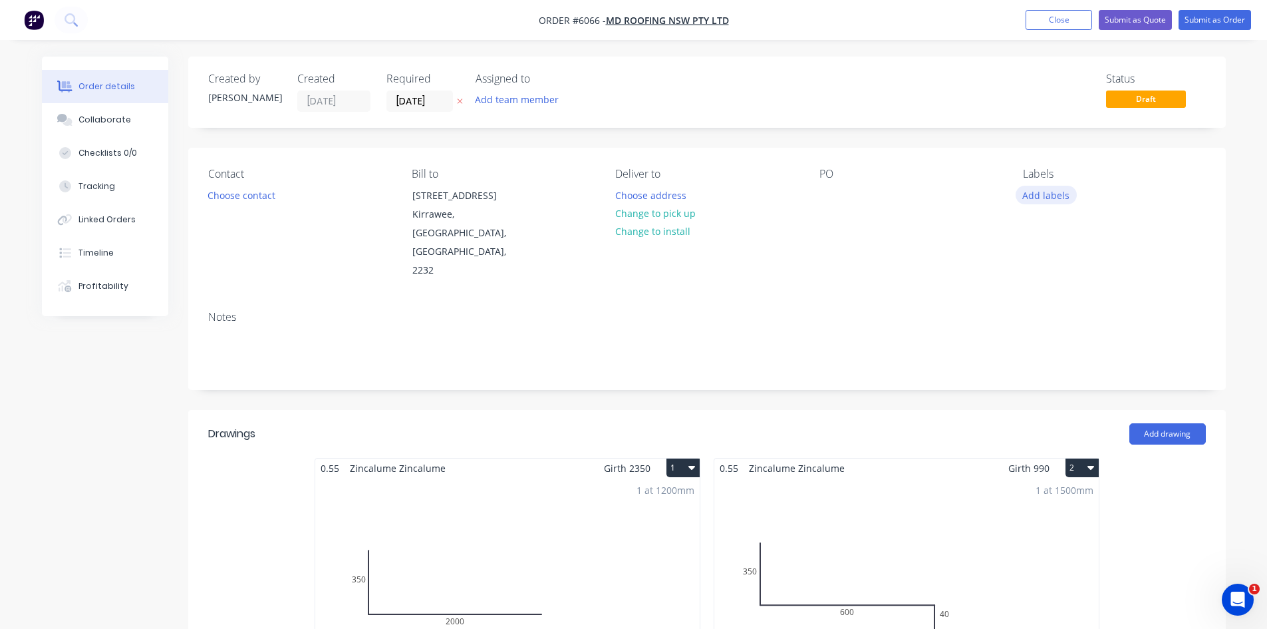
click at [1039, 200] on button "Add labels" at bounding box center [1046, 195] width 61 height 18
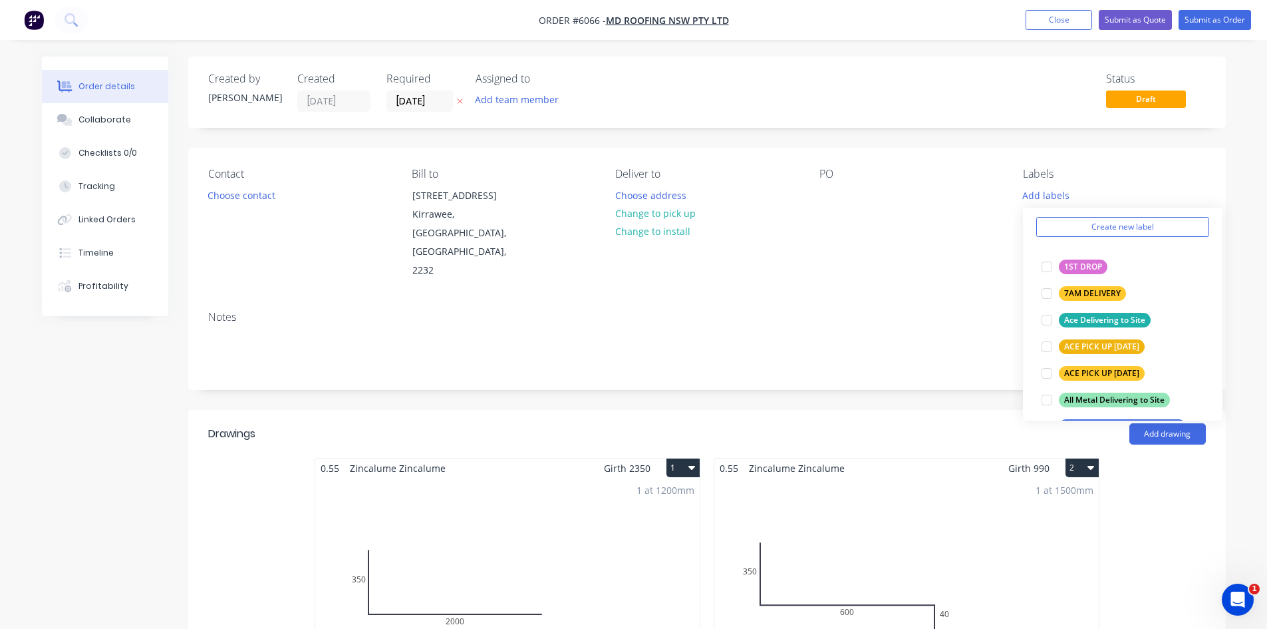
scroll to position [200, 0]
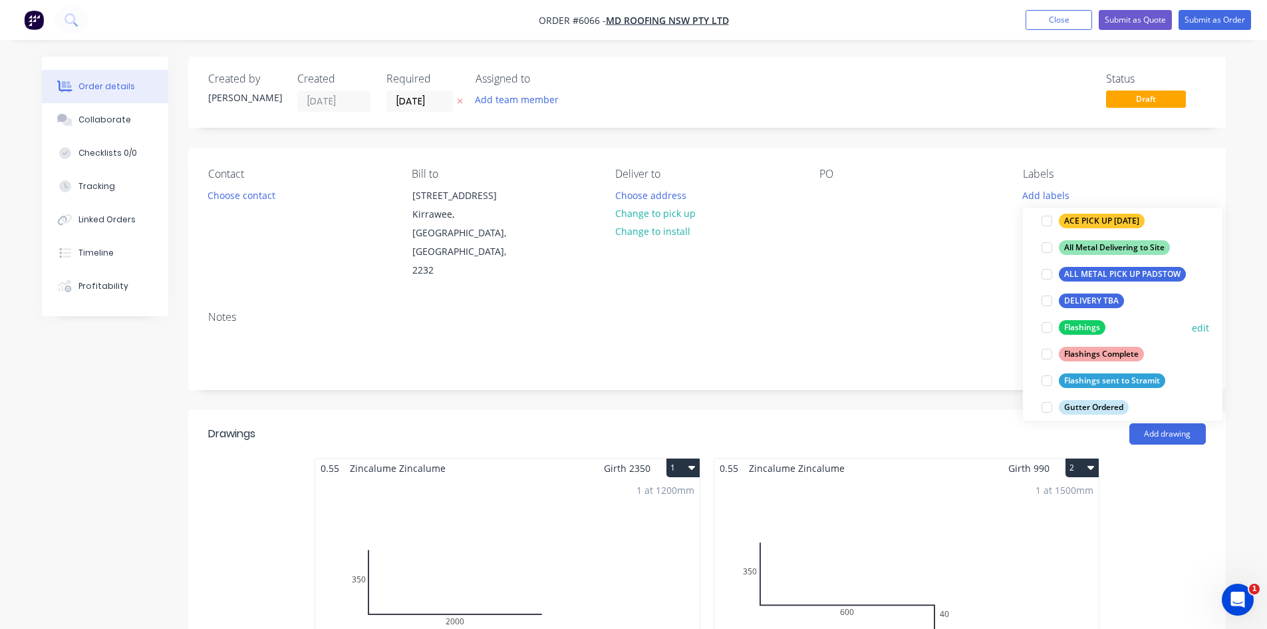
click at [1045, 328] on div at bounding box center [1047, 327] width 27 height 27
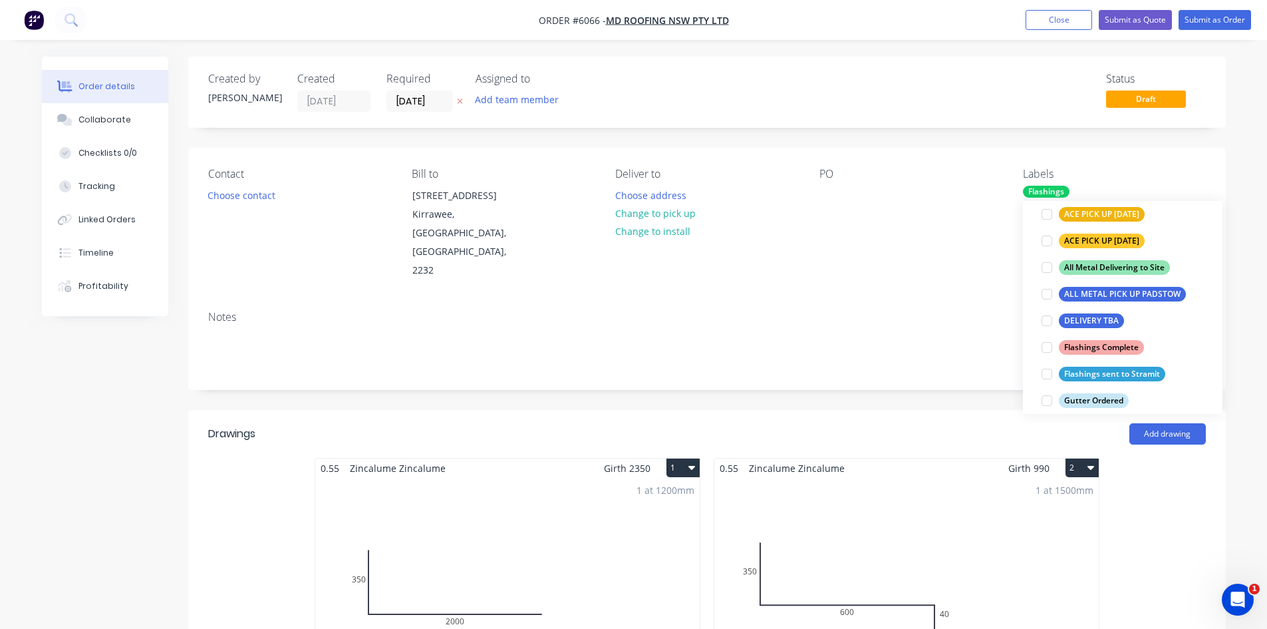
scroll to position [0, 0]
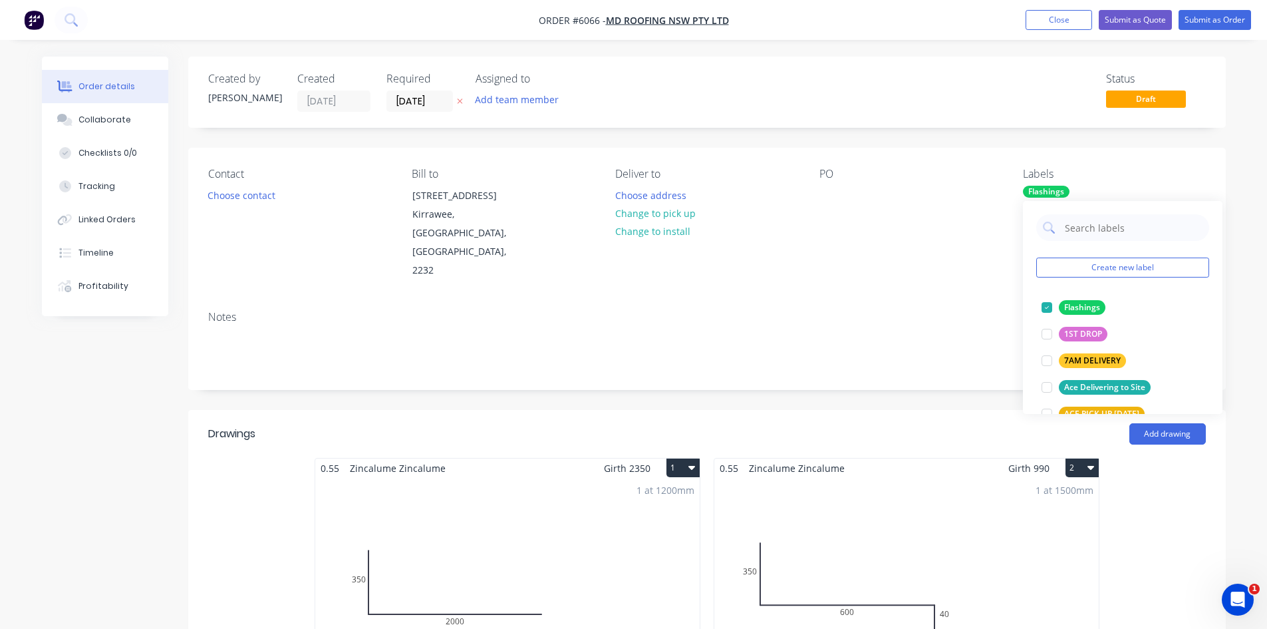
click at [835, 212] on div "PO" at bounding box center [911, 224] width 182 height 112
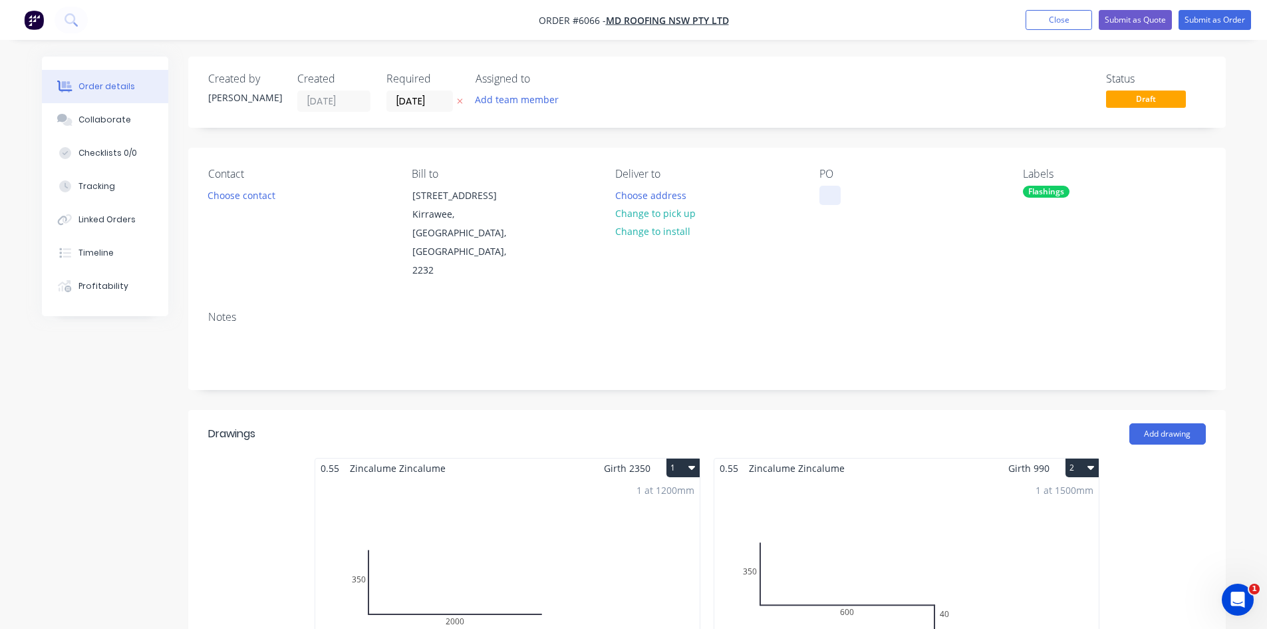
click at [820, 196] on div at bounding box center [830, 195] width 21 height 19
click at [989, 248] on div "Contact Choose contact Bill to 86 Oak Road Kirrawee, New South Wales, Australia…" at bounding box center [707, 224] width 1038 height 152
click at [102, 111] on button "Collaborate" at bounding box center [105, 119] width 126 height 33
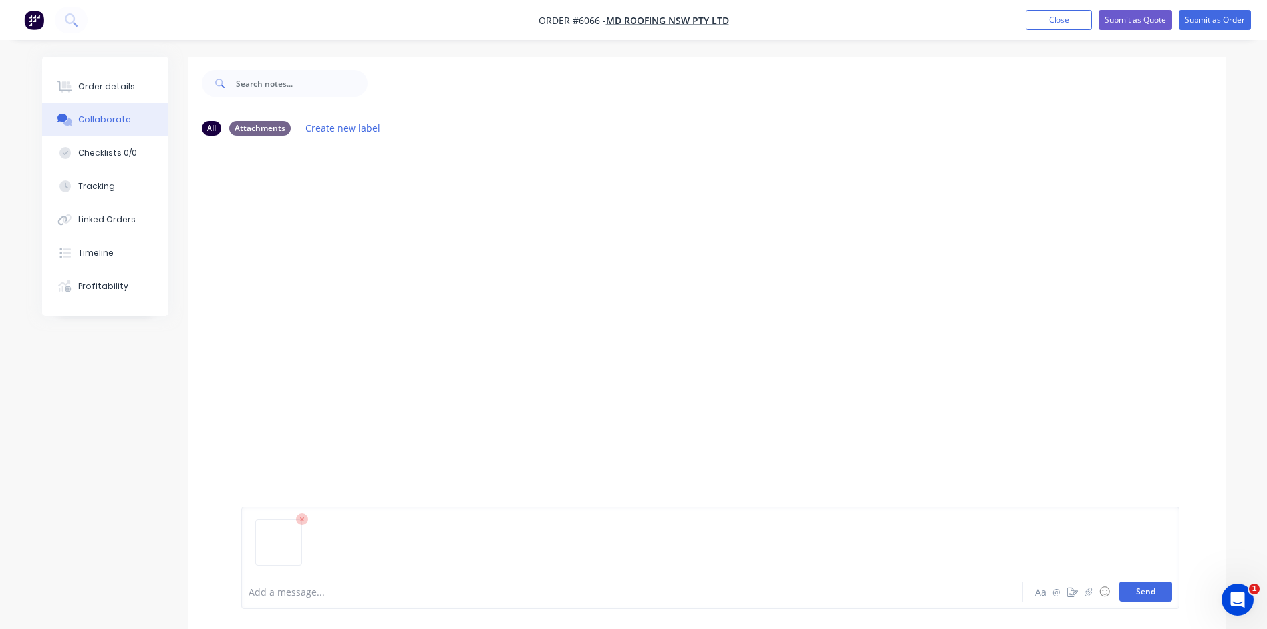
click at [1141, 593] on button "Send" at bounding box center [1146, 591] width 53 height 20
click at [1124, 600] on button "Send" at bounding box center [1146, 591] width 53 height 20
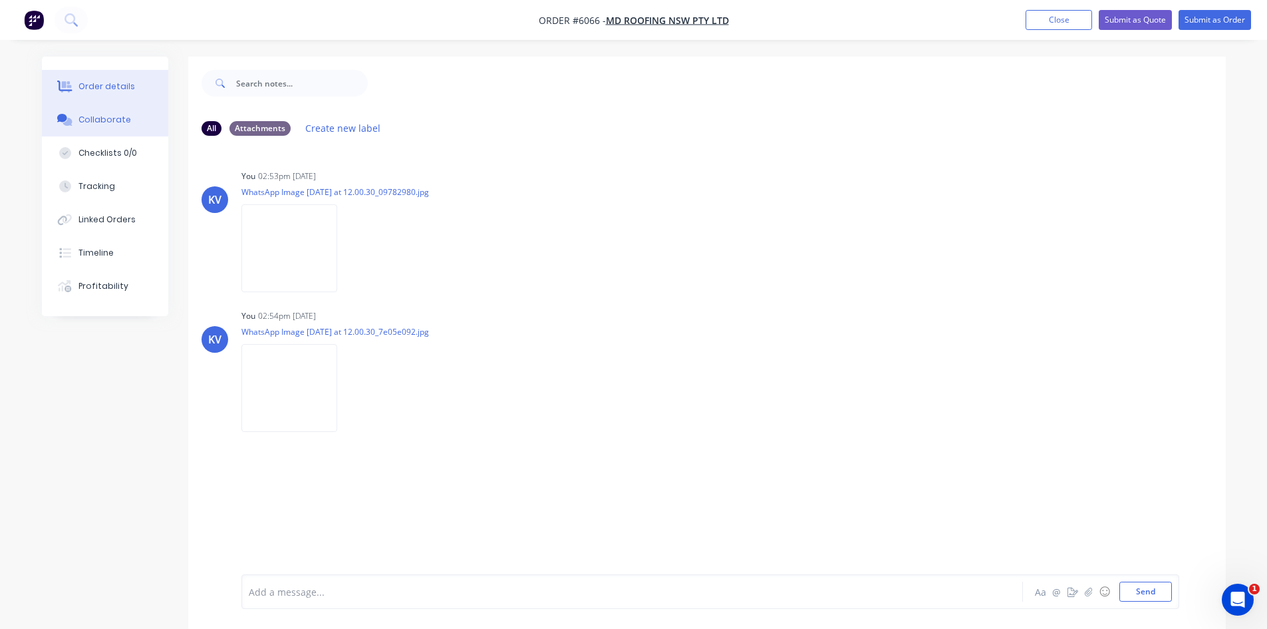
drag, startPoint x: 96, startPoint y: 83, endPoint x: 102, endPoint y: 87, distance: 7.2
click at [96, 84] on div "Order details" at bounding box center [107, 87] width 57 height 12
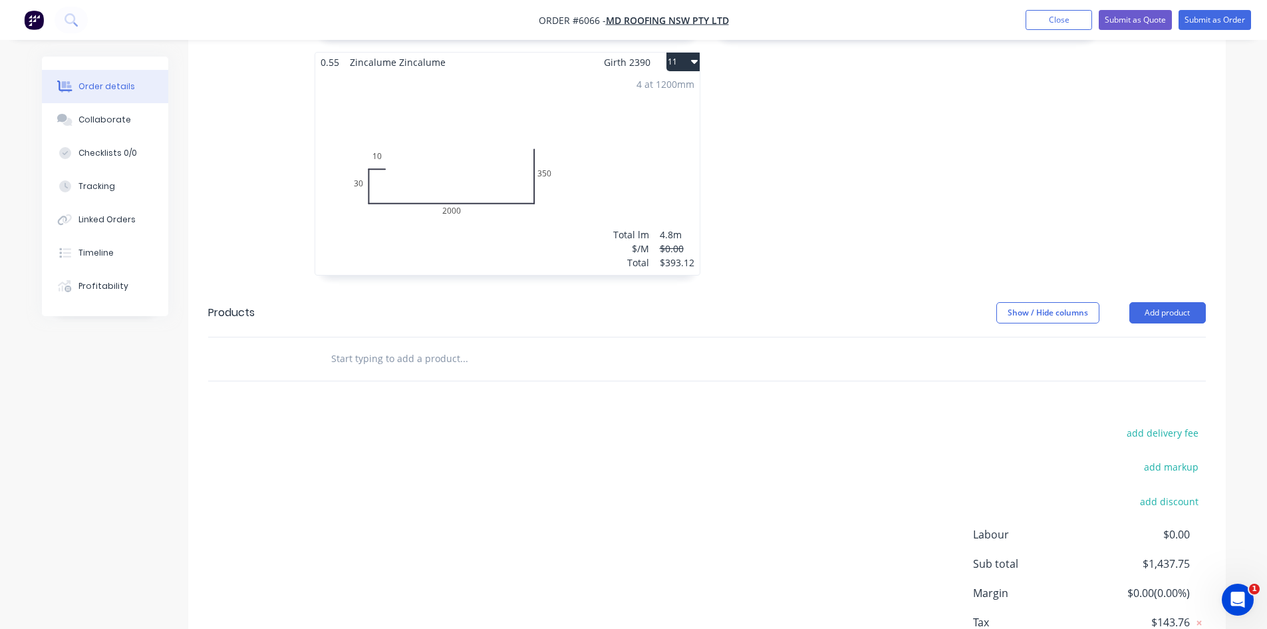
scroll to position [1597, 0]
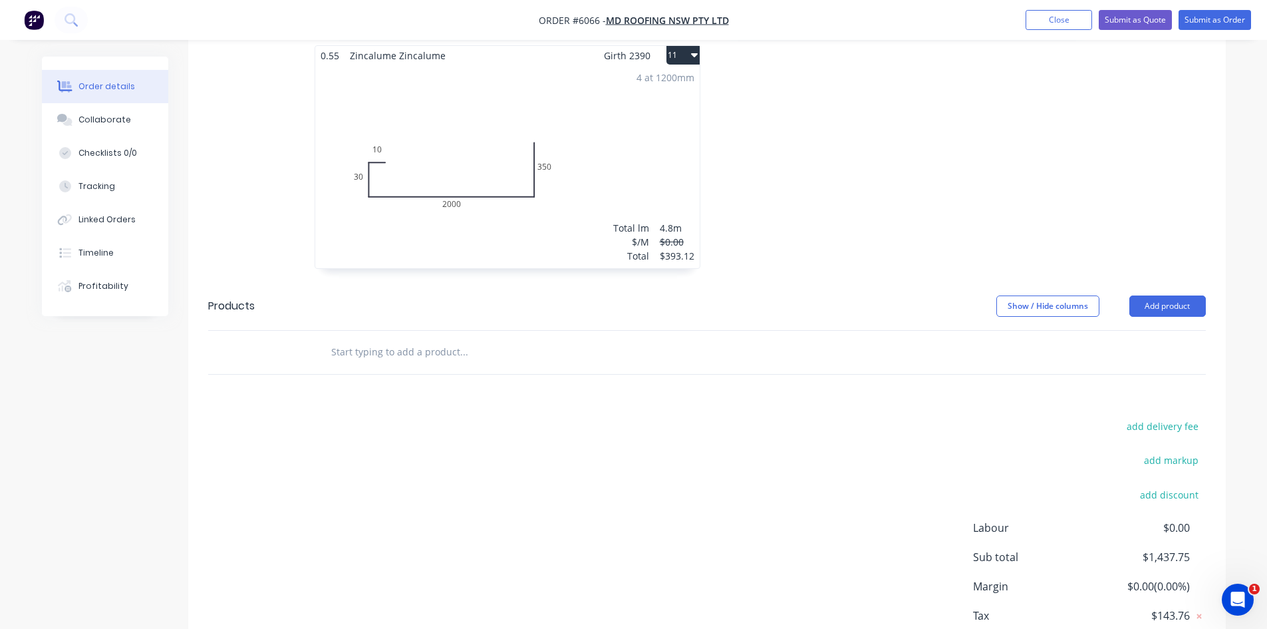
click at [487, 339] on input "text" at bounding box center [464, 352] width 266 height 27
click at [452, 339] on input "text" at bounding box center [464, 352] width 266 height 27
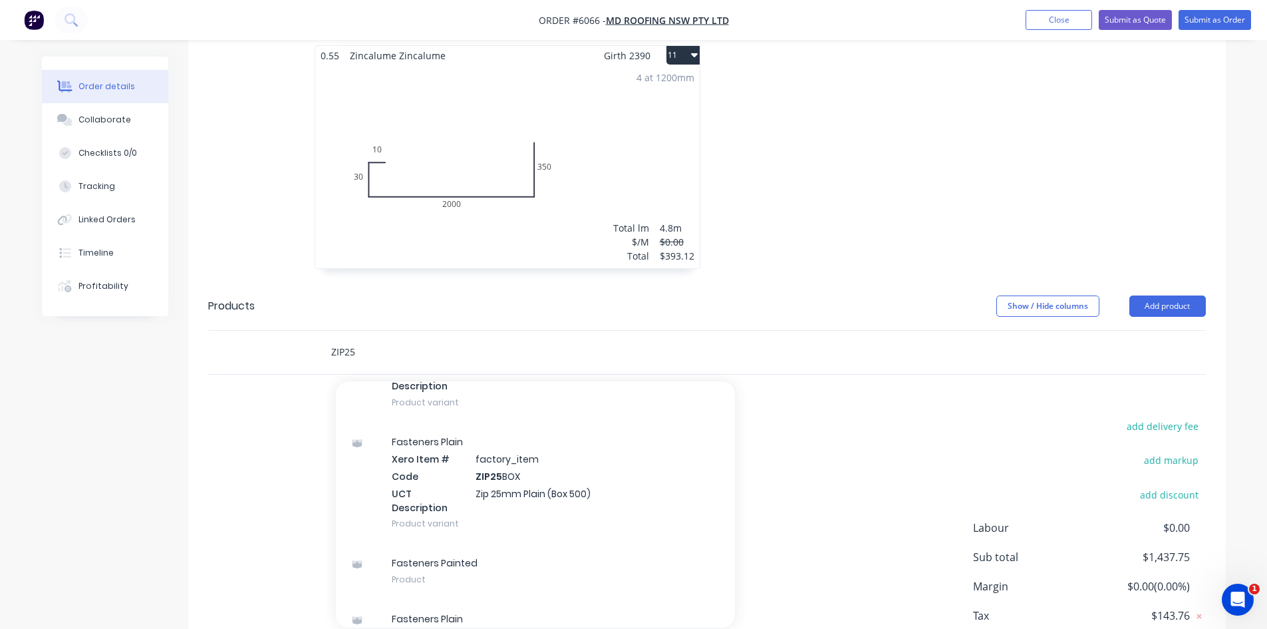
scroll to position [732, 0]
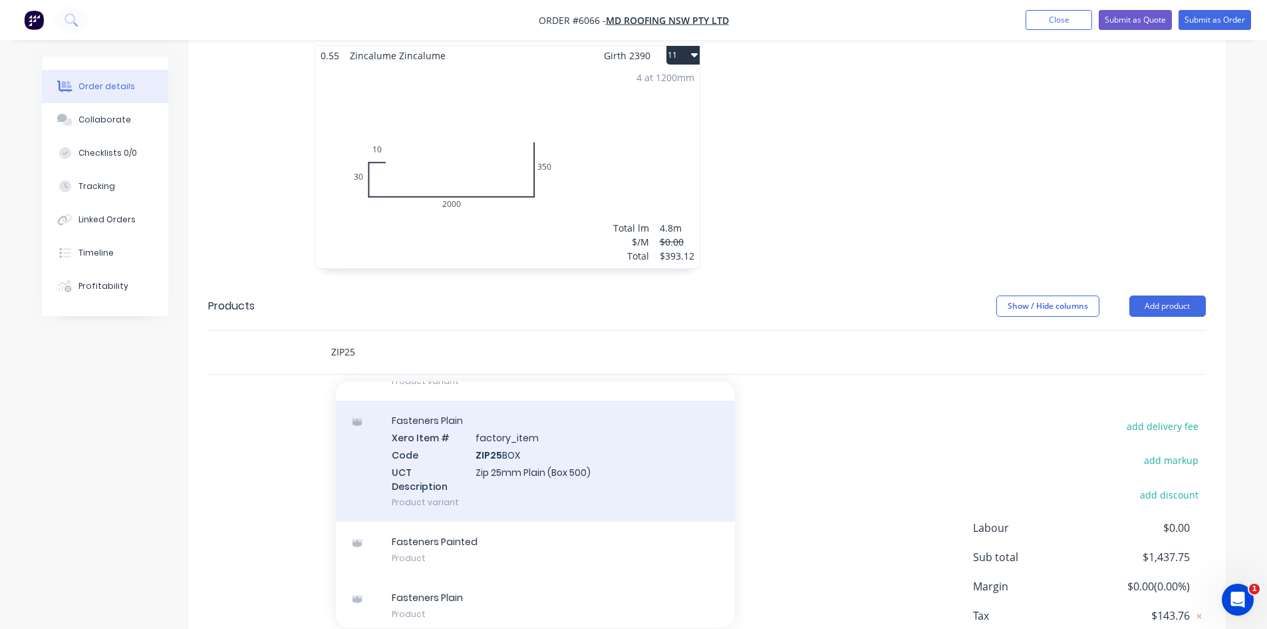
type input "ZIP25"
click at [574, 420] on div "Fasteners Plain Xero Item # factory_item Code ZIP25 BOX UCT Description Zip 25m…" at bounding box center [535, 461] width 399 height 121
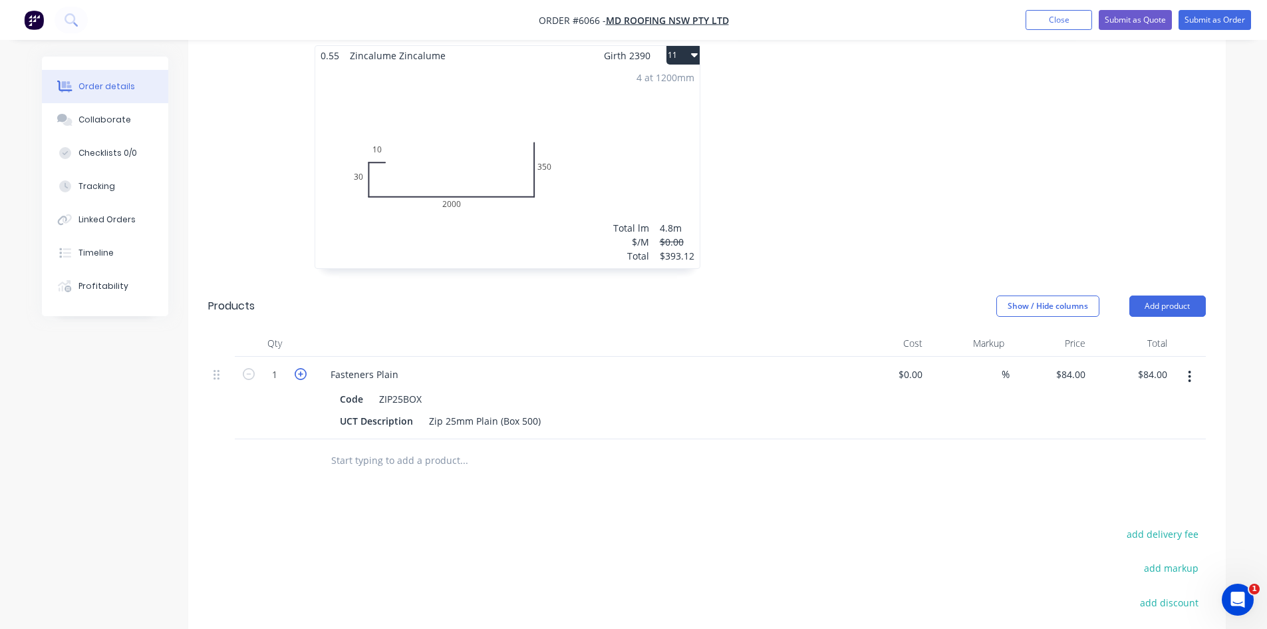
click at [303, 368] on icon "button" at bounding box center [301, 374] width 12 height 12
type input "2"
type input "$168.00"
click at [303, 368] on icon "button" at bounding box center [301, 374] width 12 height 12
type input "3"
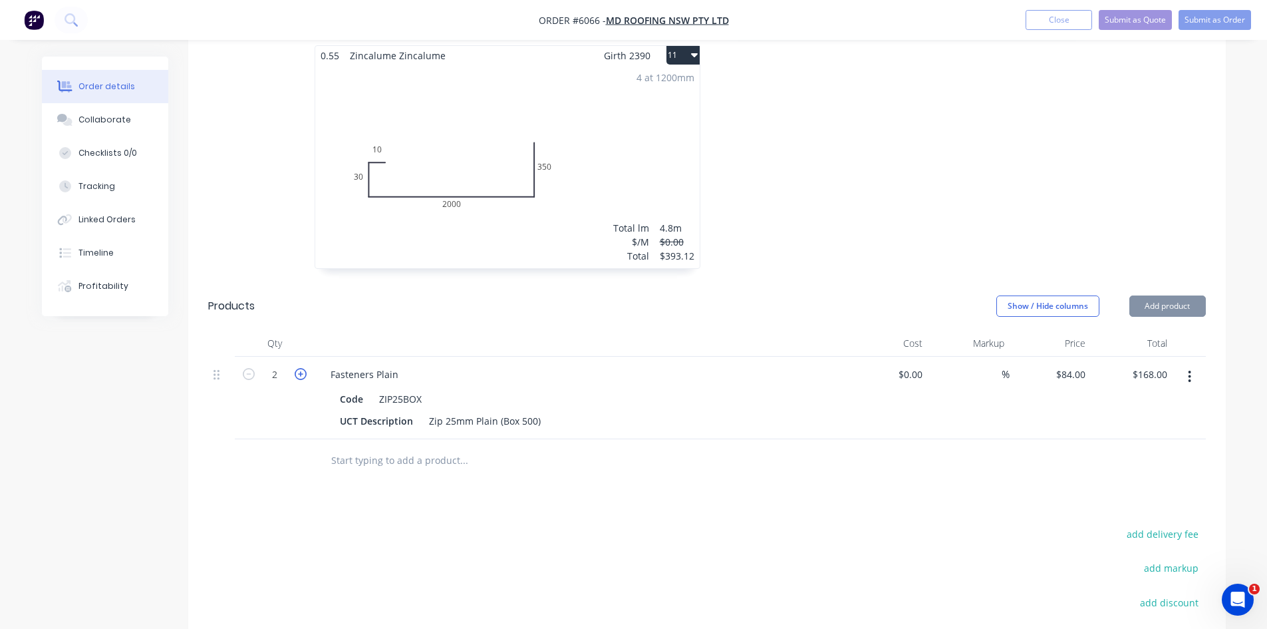
type input "$252.00"
click at [303, 368] on icon "button" at bounding box center [301, 374] width 12 height 12
type input "4"
type input "$336.00"
click at [391, 447] on input "text" at bounding box center [464, 460] width 266 height 27
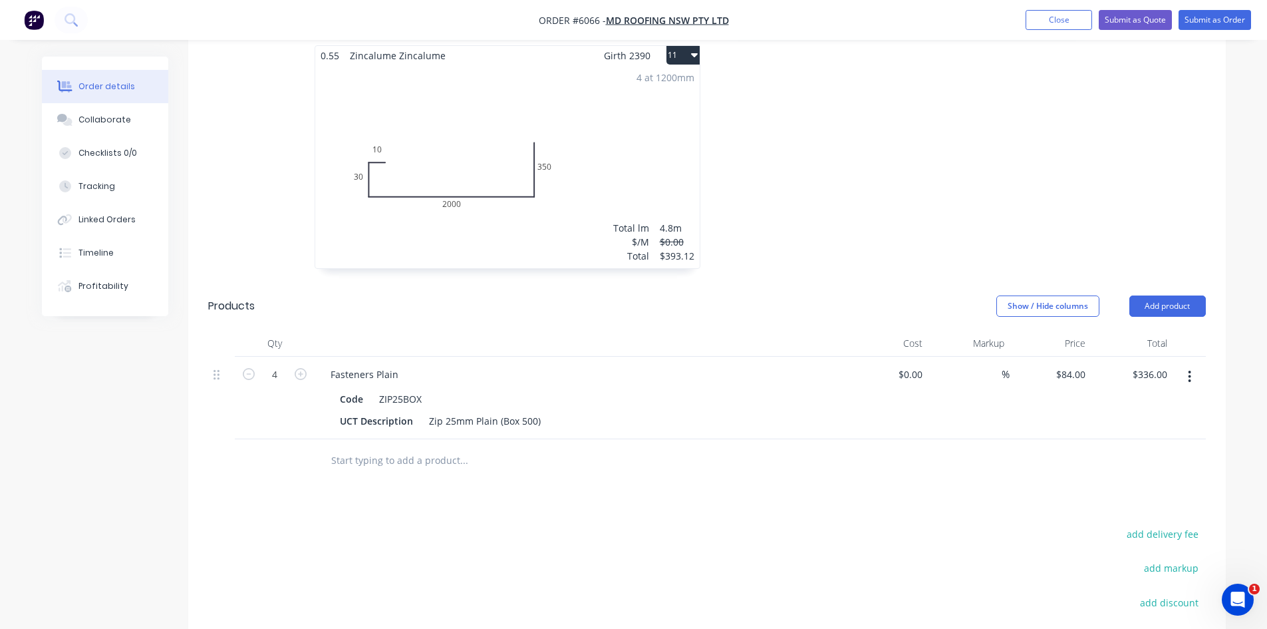
type input "R"
type input "5"
type input "R"
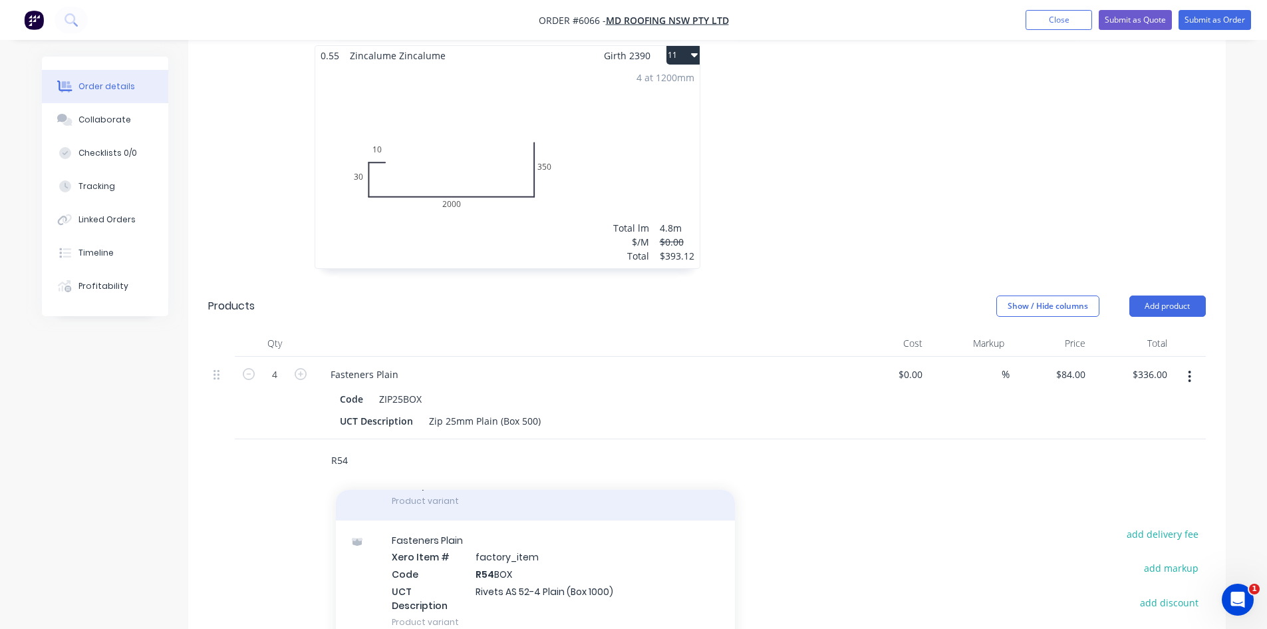
scroll to position [200, 0]
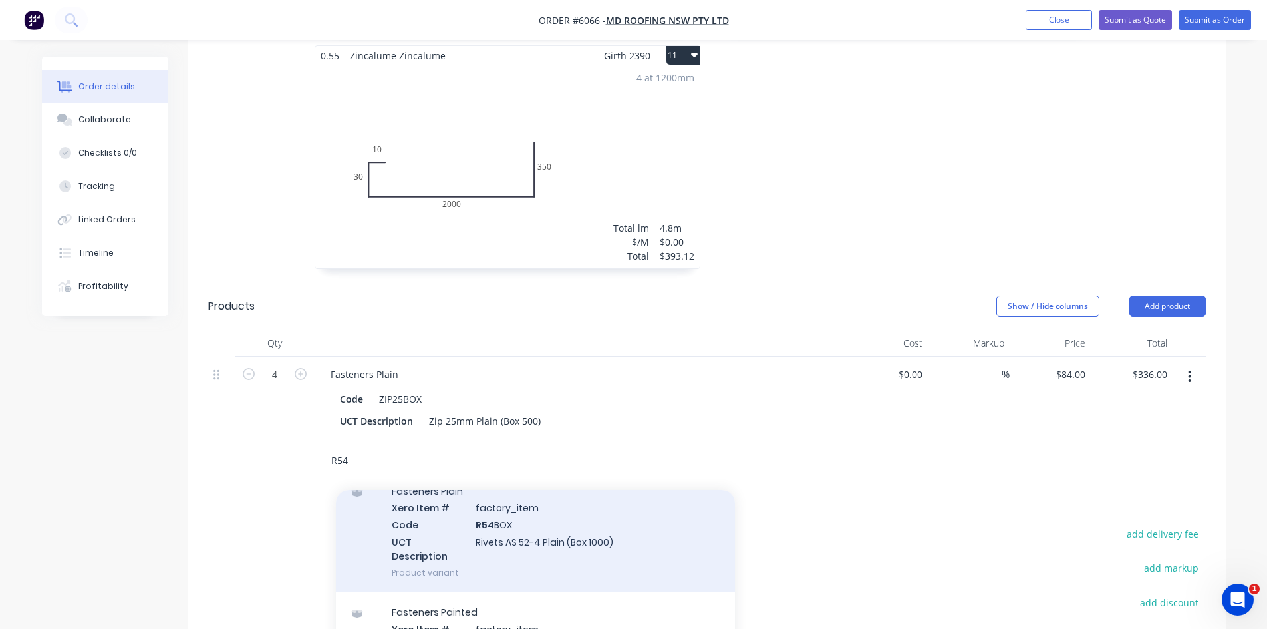
type input "R54"
click at [605, 515] on div "Fasteners Plain Xero Item # factory_item Code R54 BOX UCT Description Rivets AS…" at bounding box center [535, 531] width 399 height 121
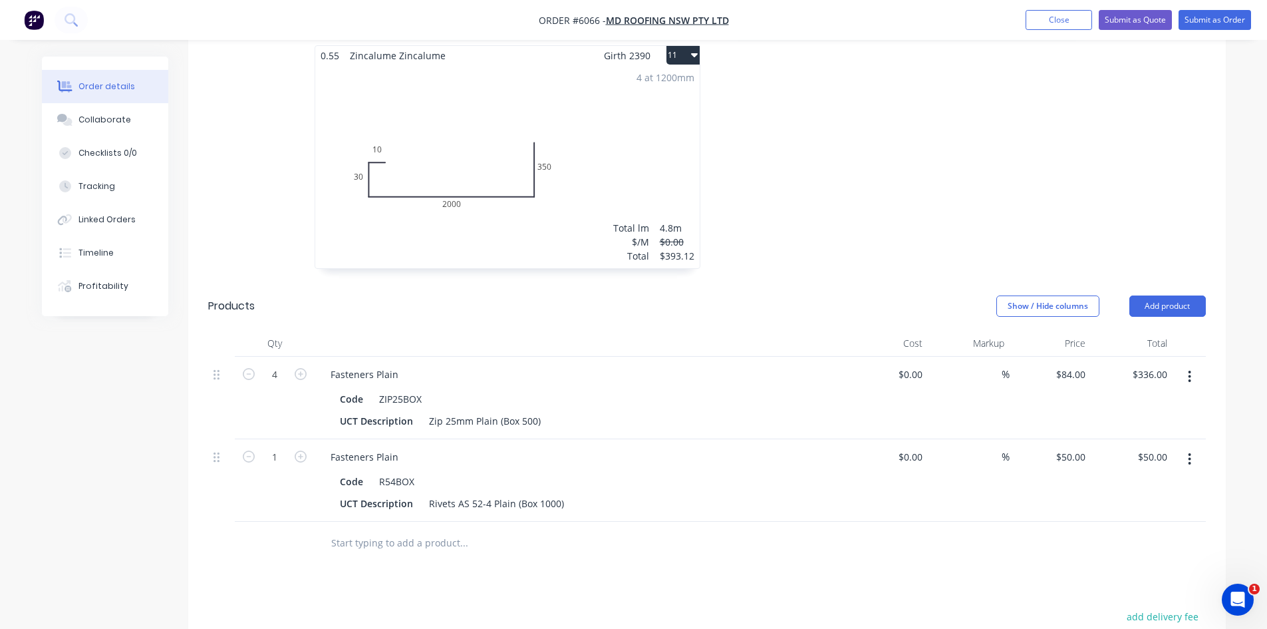
click at [373, 530] on input "text" at bounding box center [464, 543] width 266 height 27
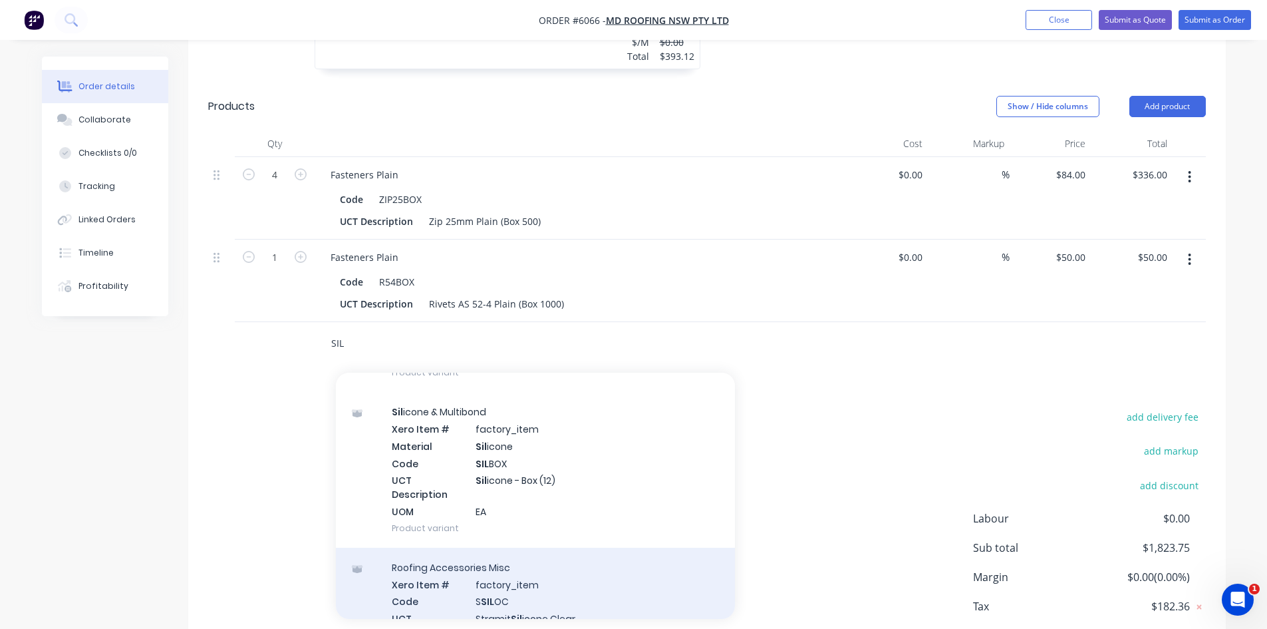
scroll to position [466, 0]
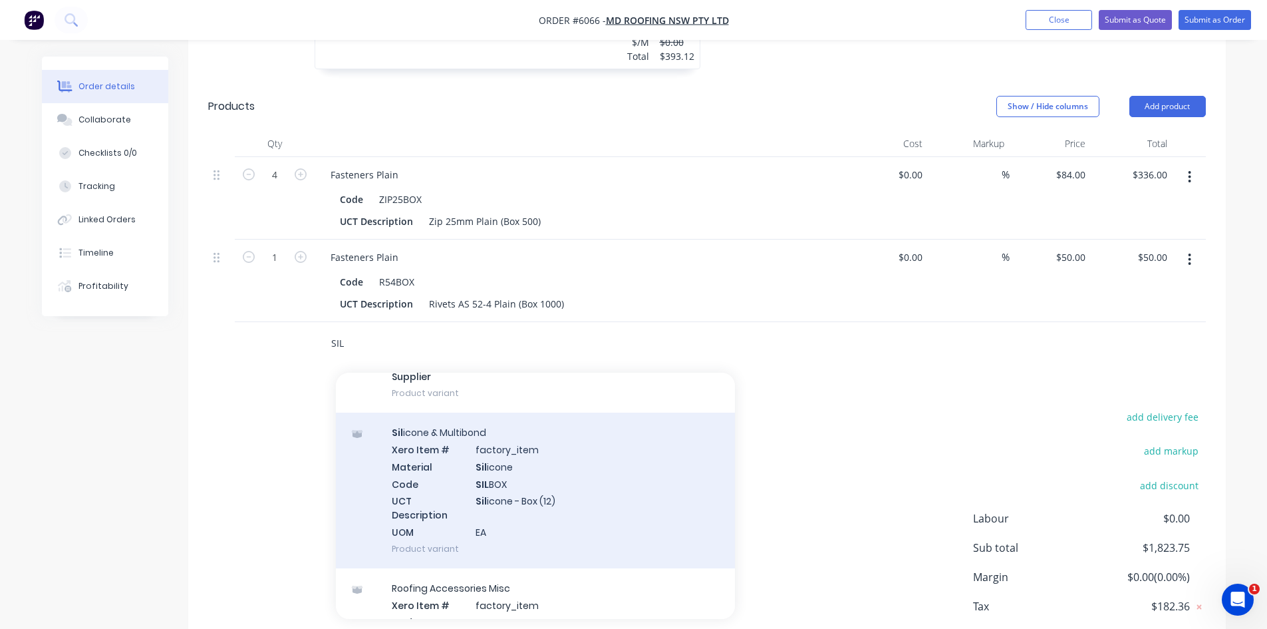
type input "SIL"
click at [573, 470] on div "Sil icone & Multibond Xero Item # factory_item Material Sil icone Code SIL BOX …" at bounding box center [535, 490] width 399 height 156
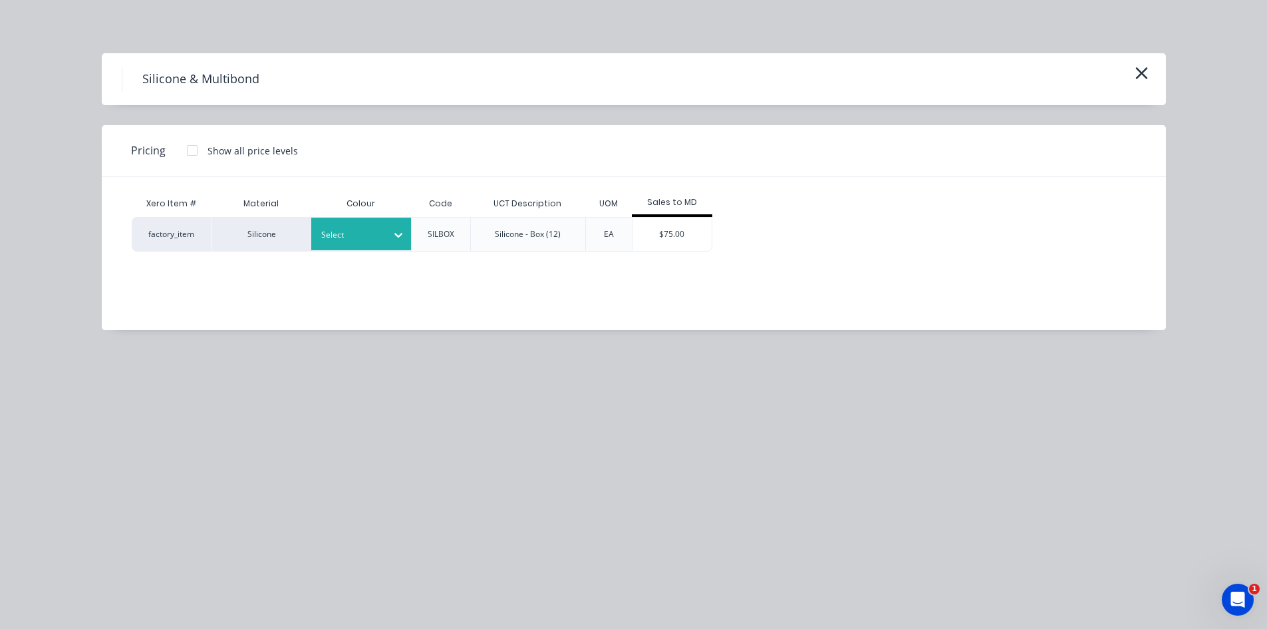
click at [326, 235] on div at bounding box center [351, 235] width 60 height 15
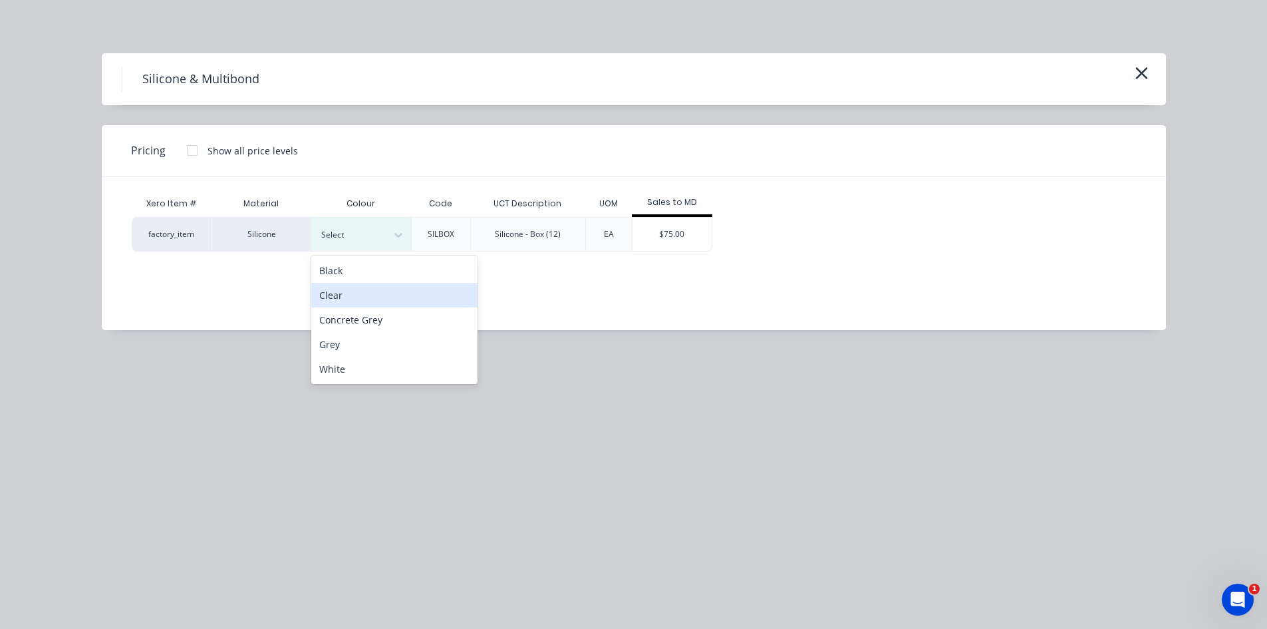
click at [363, 294] on div "Clear" at bounding box center [394, 295] width 166 height 25
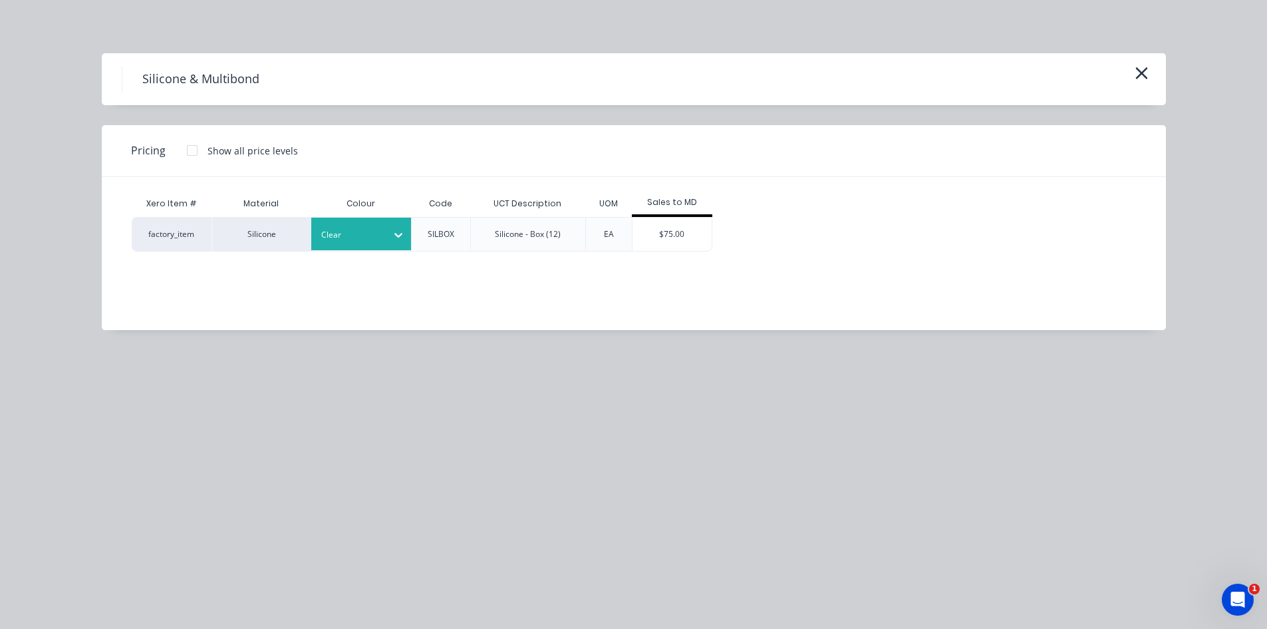
click at [356, 309] on div "Xero Item # Material Colour Code UCT Description UOM Sales to MD factory_item S…" at bounding box center [624, 243] width 1045 height 133
click at [642, 244] on div "$75.00" at bounding box center [673, 234] width 80 height 33
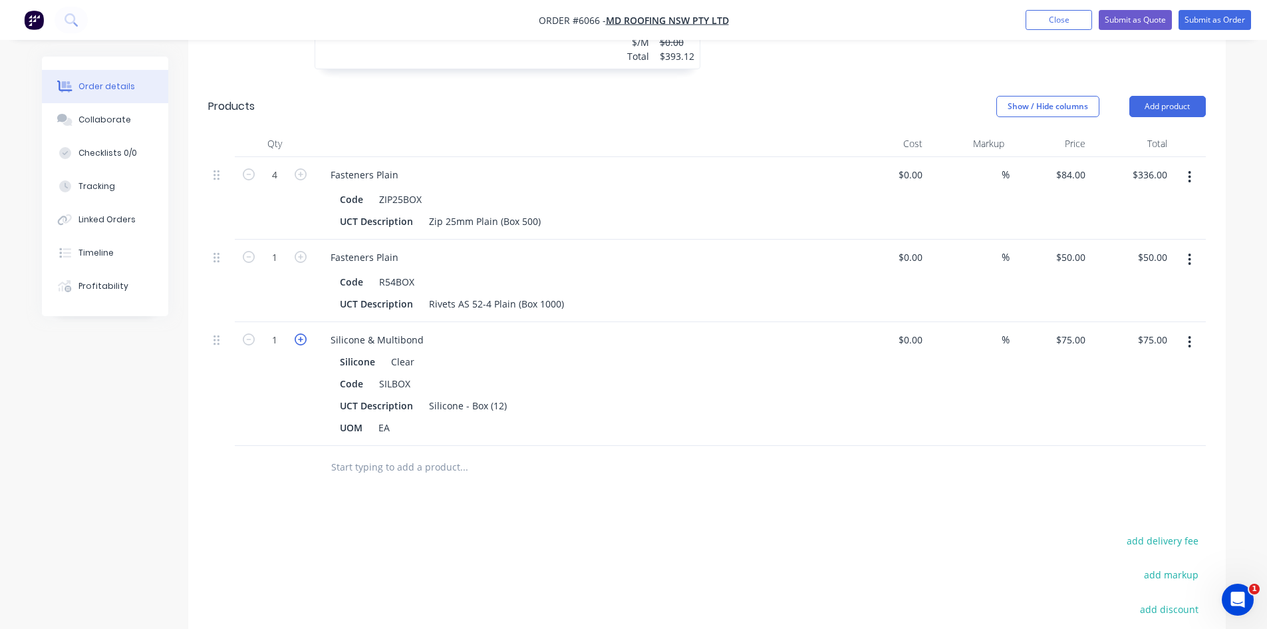
click at [302, 333] on icon "button" at bounding box center [301, 339] width 12 height 12
type input "2"
type input "$150.00"
click at [450, 454] on input "text" at bounding box center [464, 467] width 266 height 27
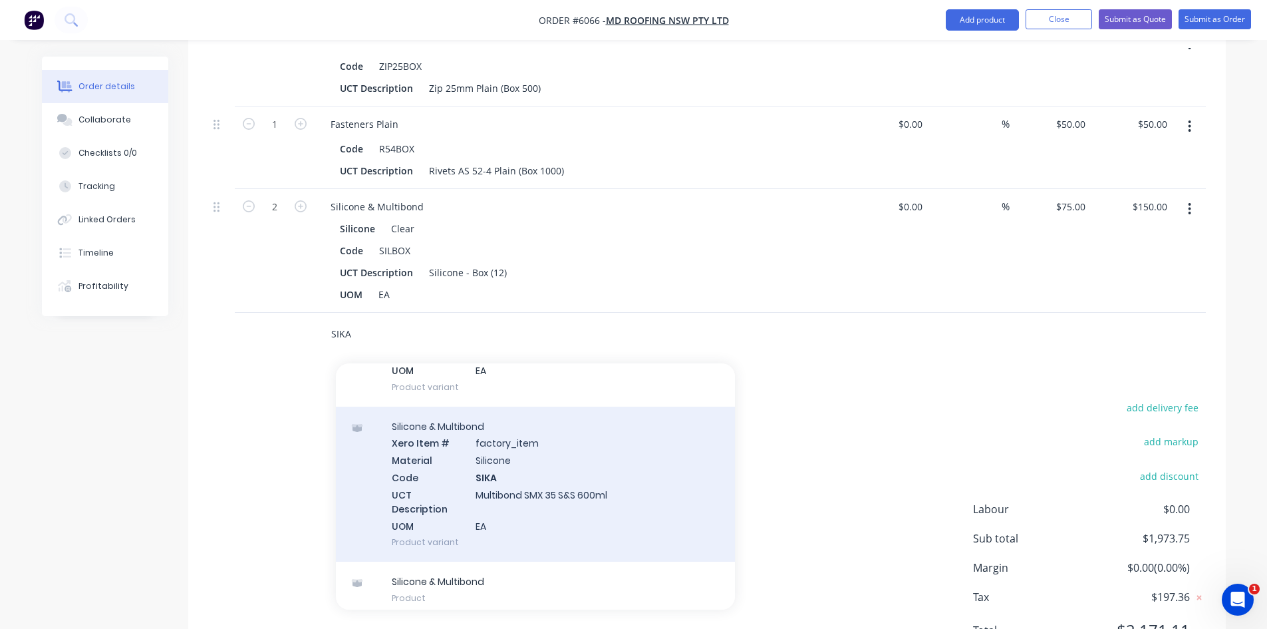
scroll to position [200, 0]
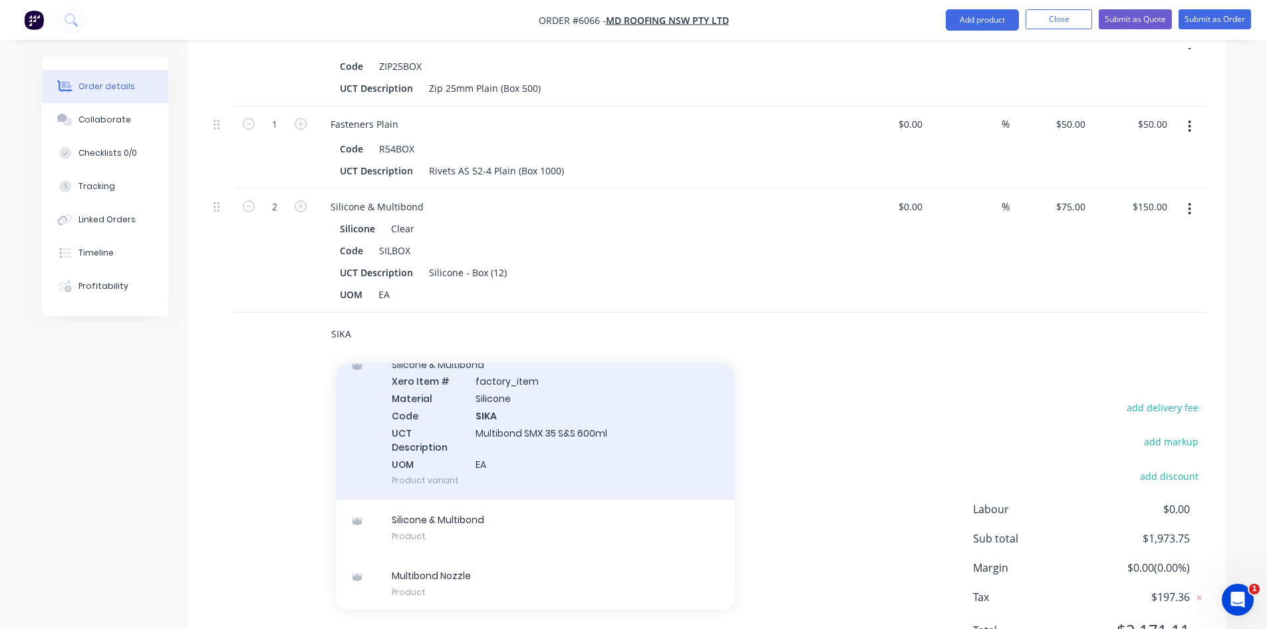
type input "SIKA"
click at [527, 420] on div "Silicone & Multibond Xero Item # factory_item Material Silicone Code SIKA UCT D…" at bounding box center [535, 423] width 399 height 156
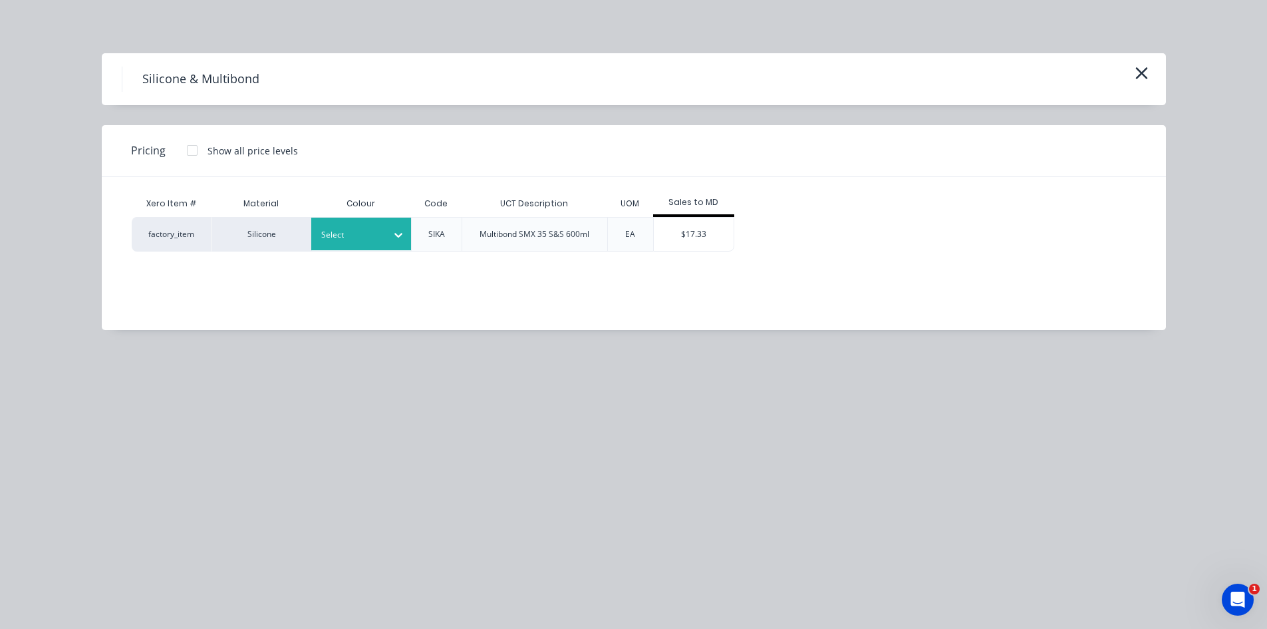
click at [405, 232] on icon at bounding box center [398, 234] width 13 height 13
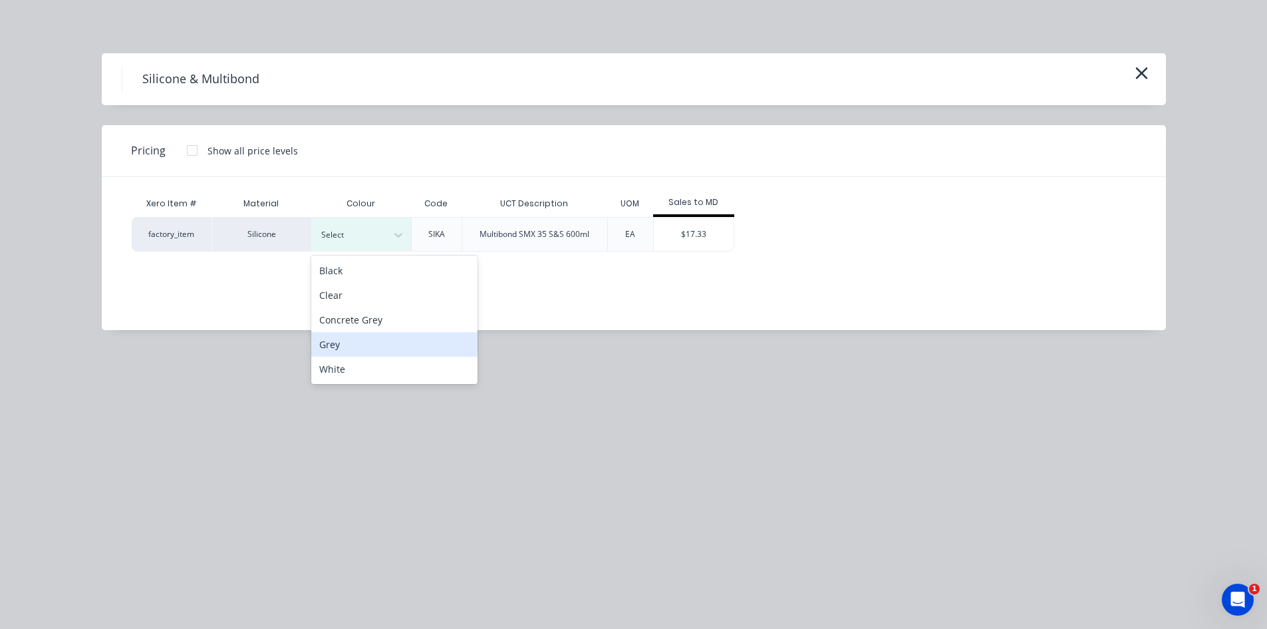
click at [365, 347] on div "Grey" at bounding box center [394, 344] width 166 height 25
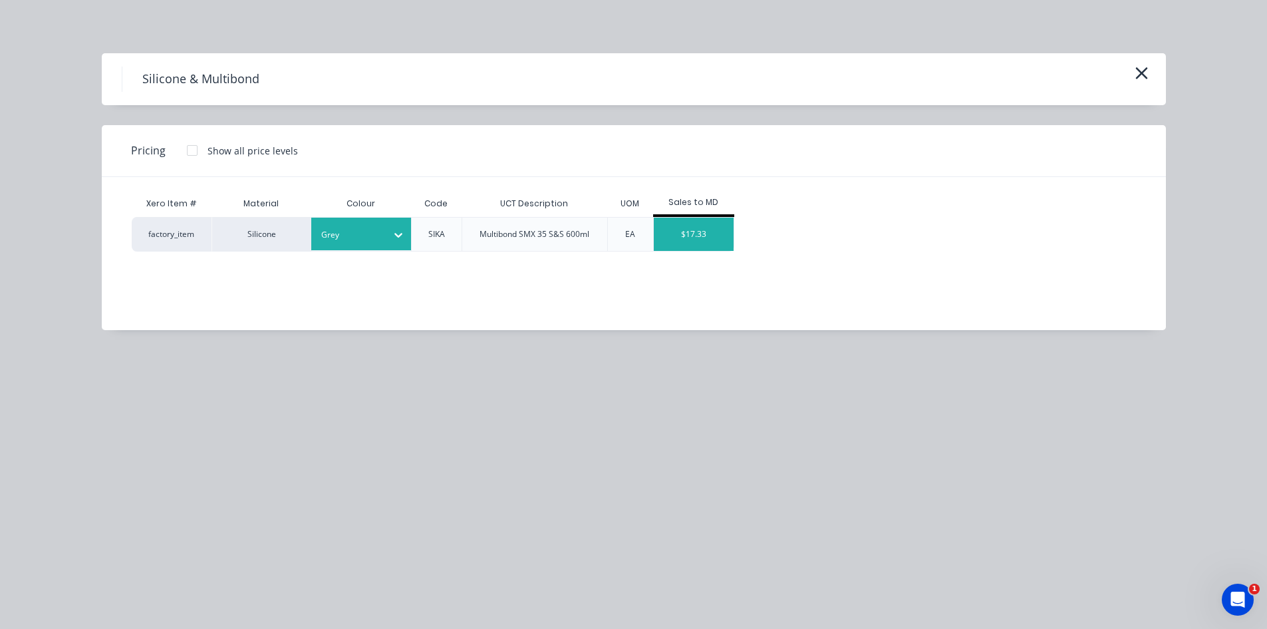
click at [716, 224] on div "$17.33" at bounding box center [694, 234] width 80 height 33
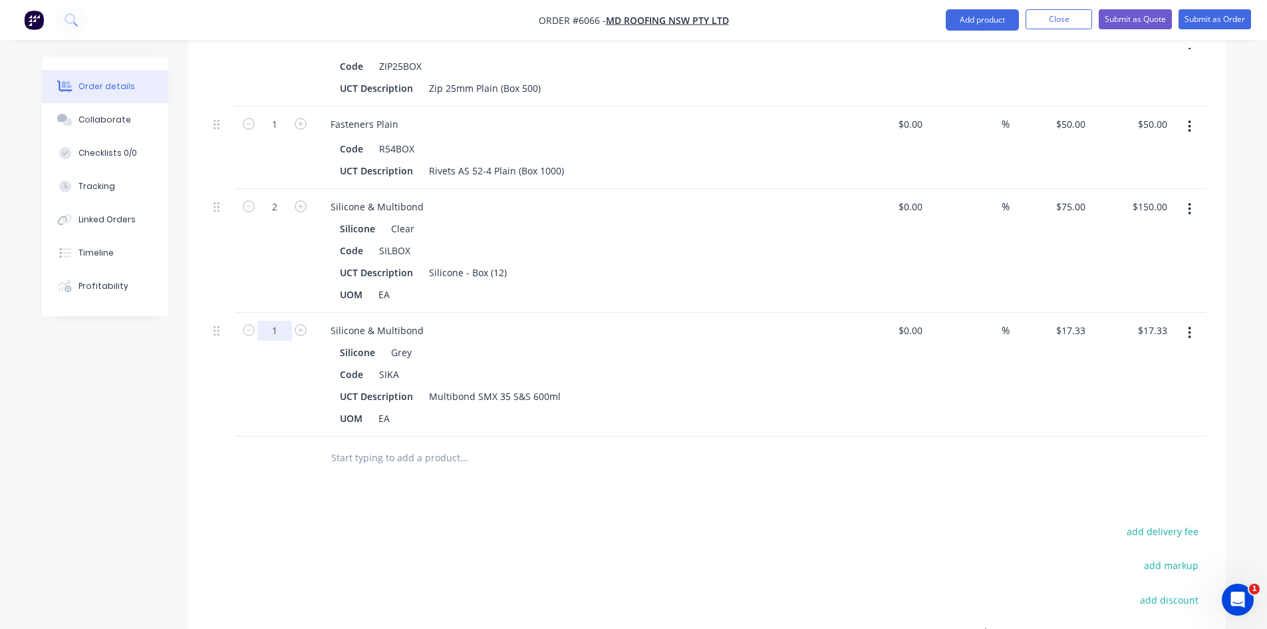
click at [279, 321] on input "1" at bounding box center [274, 331] width 35 height 20
type input "12"
type input "$207.96"
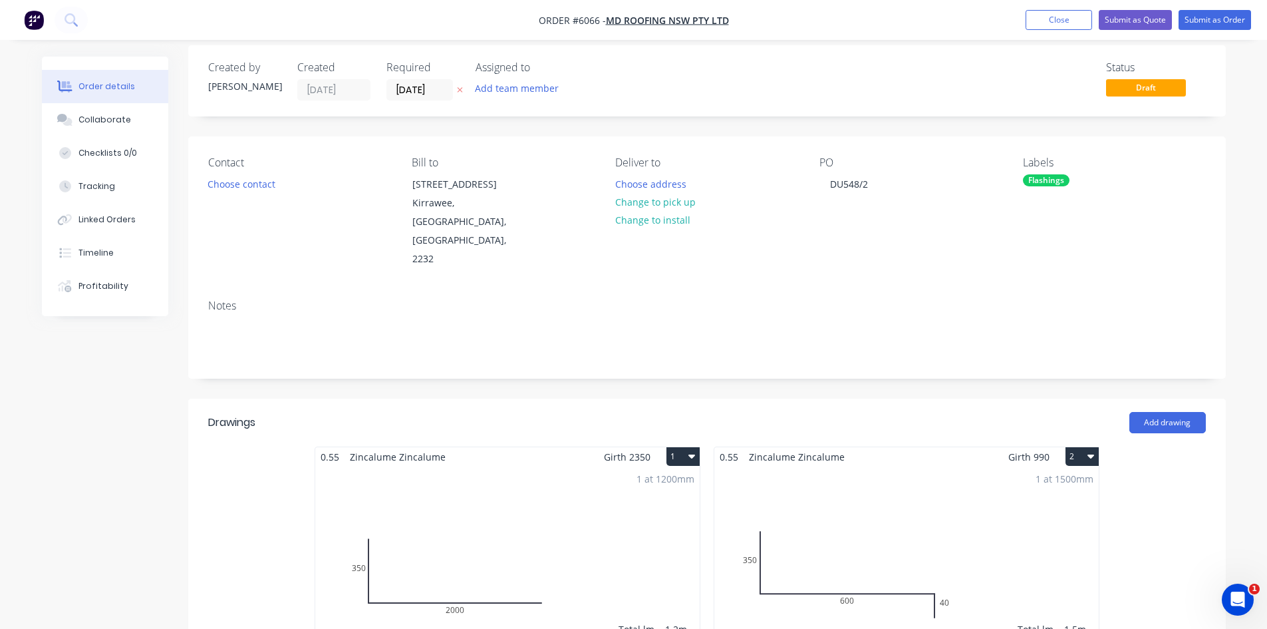
scroll to position [0, 0]
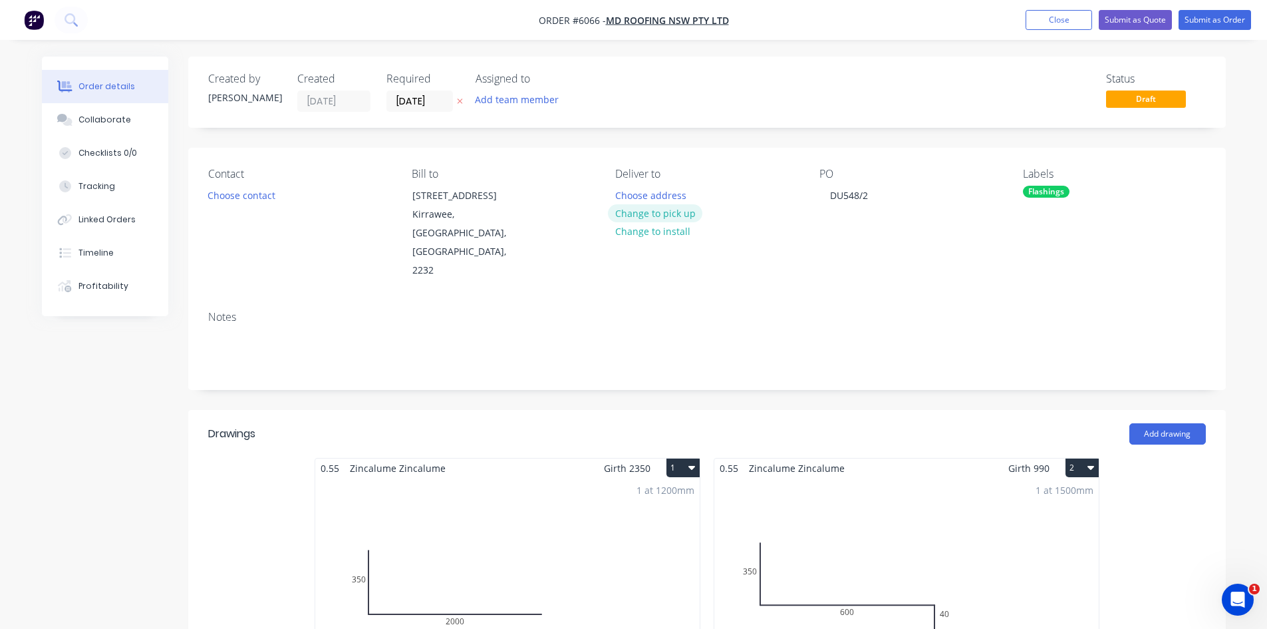
click at [654, 212] on button "Change to pick up" at bounding box center [655, 213] width 94 height 18
click at [408, 103] on input "25/09/25" at bounding box center [419, 101] width 65 height 20
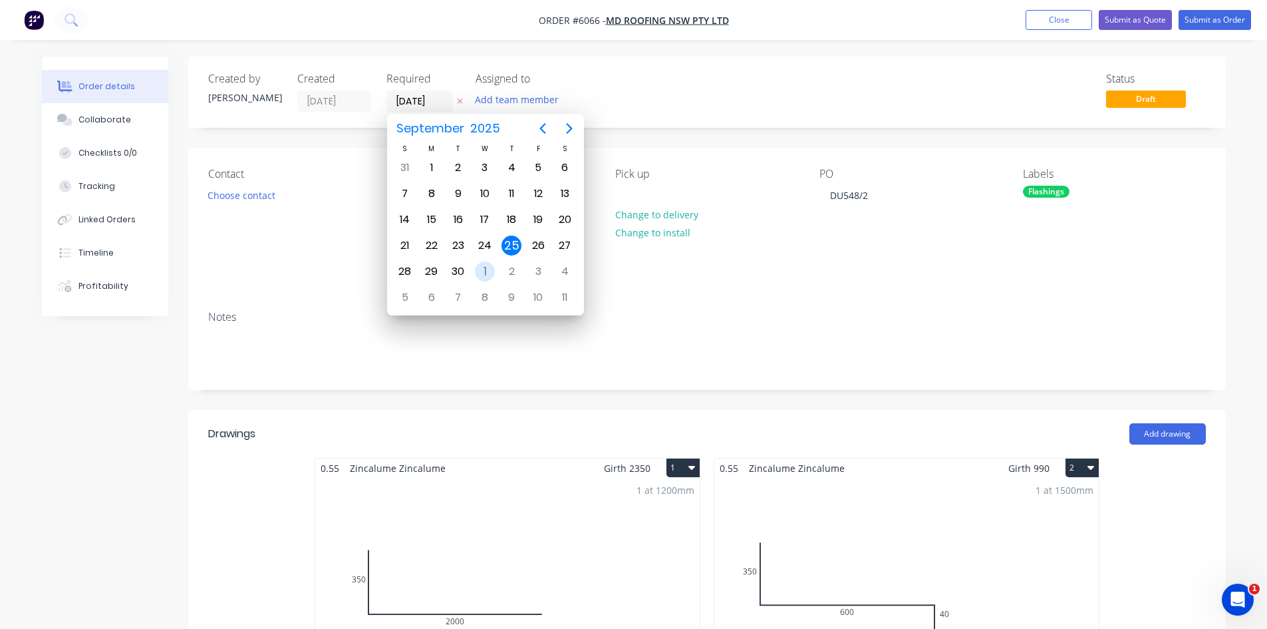
click at [490, 267] on div "1" at bounding box center [485, 271] width 20 height 20
type input "01/10/25"
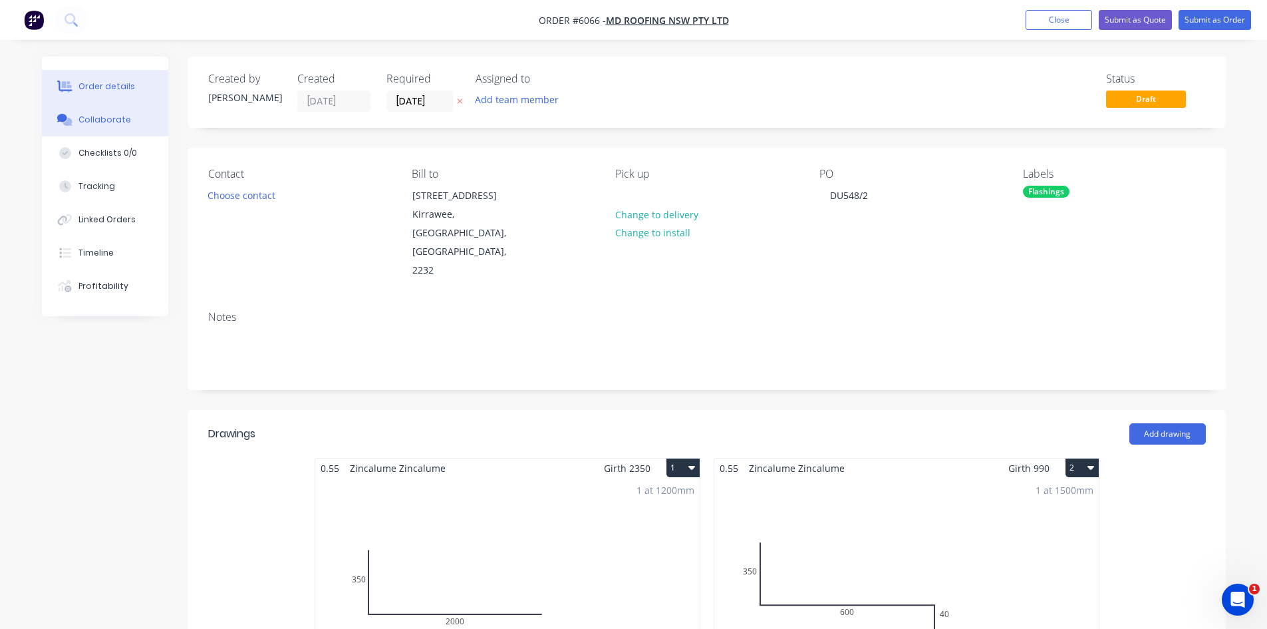
click at [89, 116] on div "Collaborate" at bounding box center [105, 120] width 53 height 12
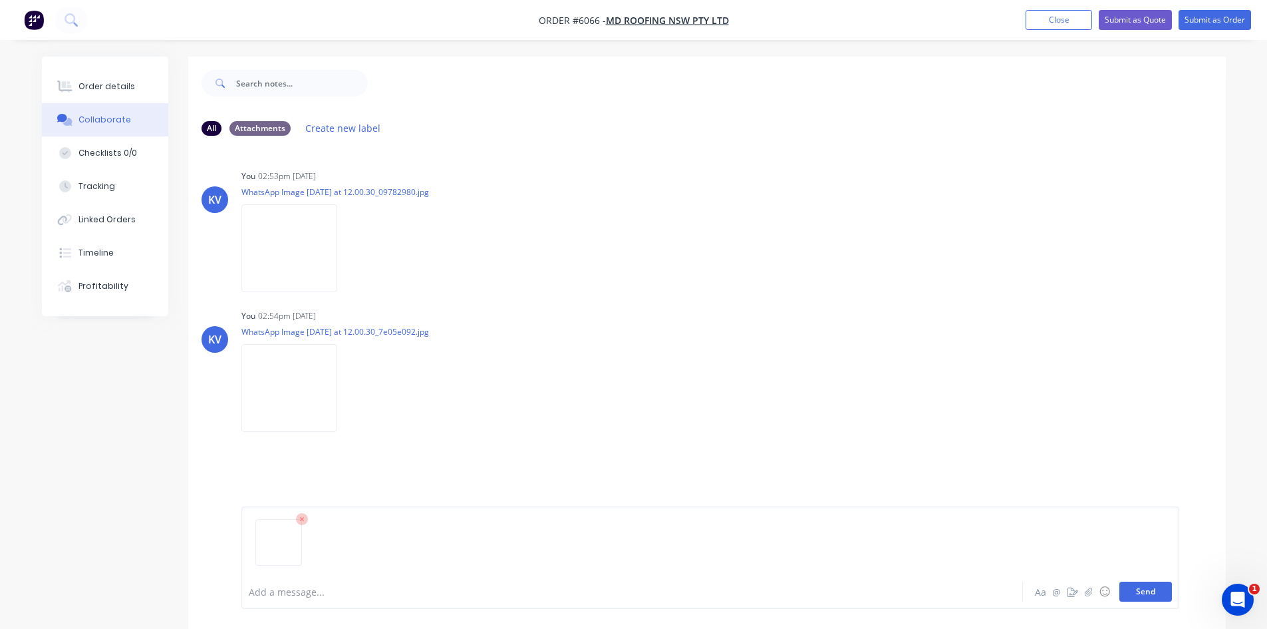
click at [1162, 596] on button "Send" at bounding box center [1146, 591] width 53 height 20
drag, startPoint x: 134, startPoint y: 88, endPoint x: 174, endPoint y: 82, distance: 40.5
click at [134, 88] on button "Order details" at bounding box center [105, 86] width 126 height 33
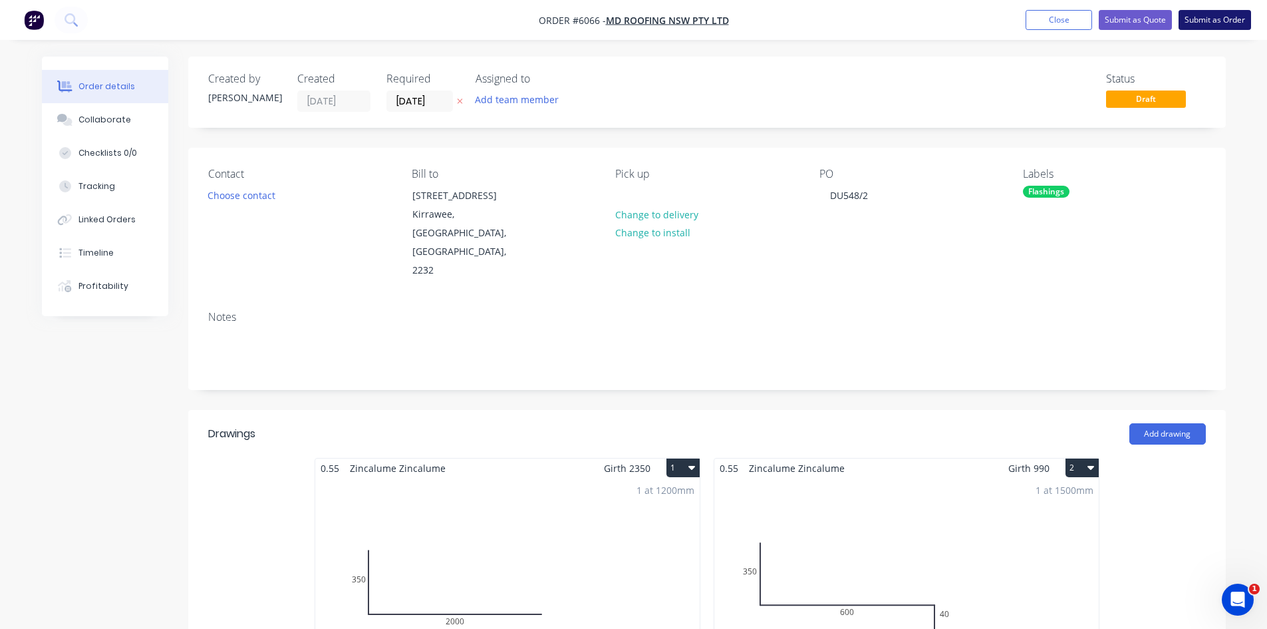
click at [1183, 25] on button "Submit as Order" at bounding box center [1215, 20] width 73 height 20
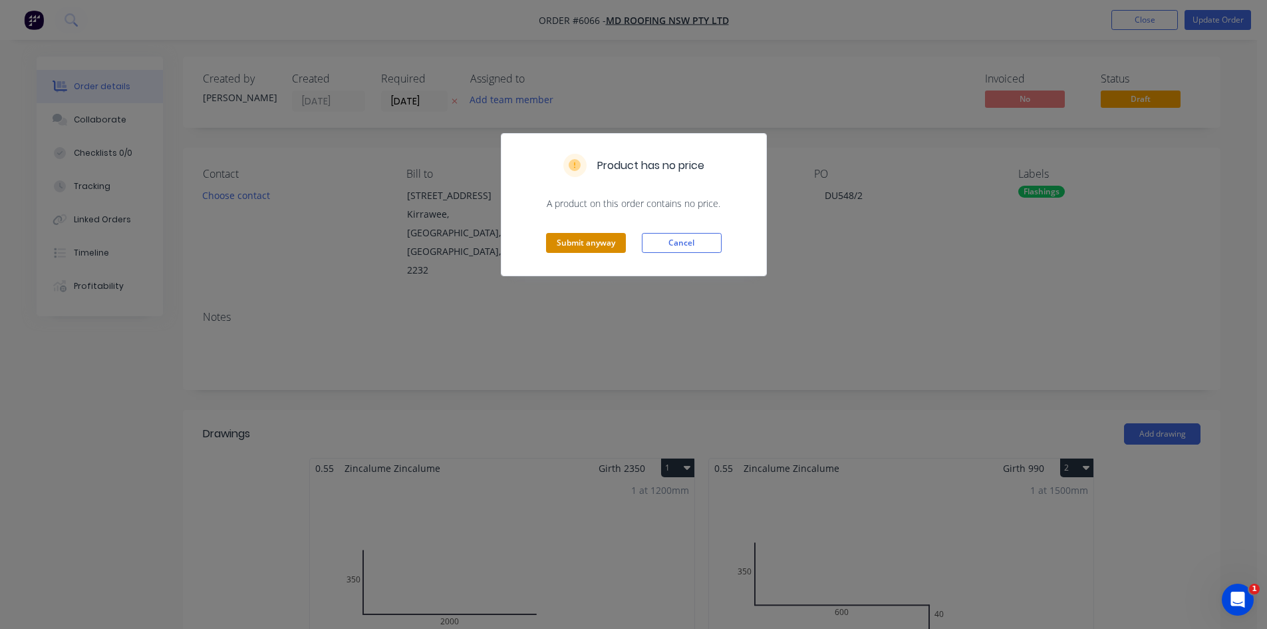
click at [615, 246] on button "Submit anyway" at bounding box center [586, 243] width 80 height 20
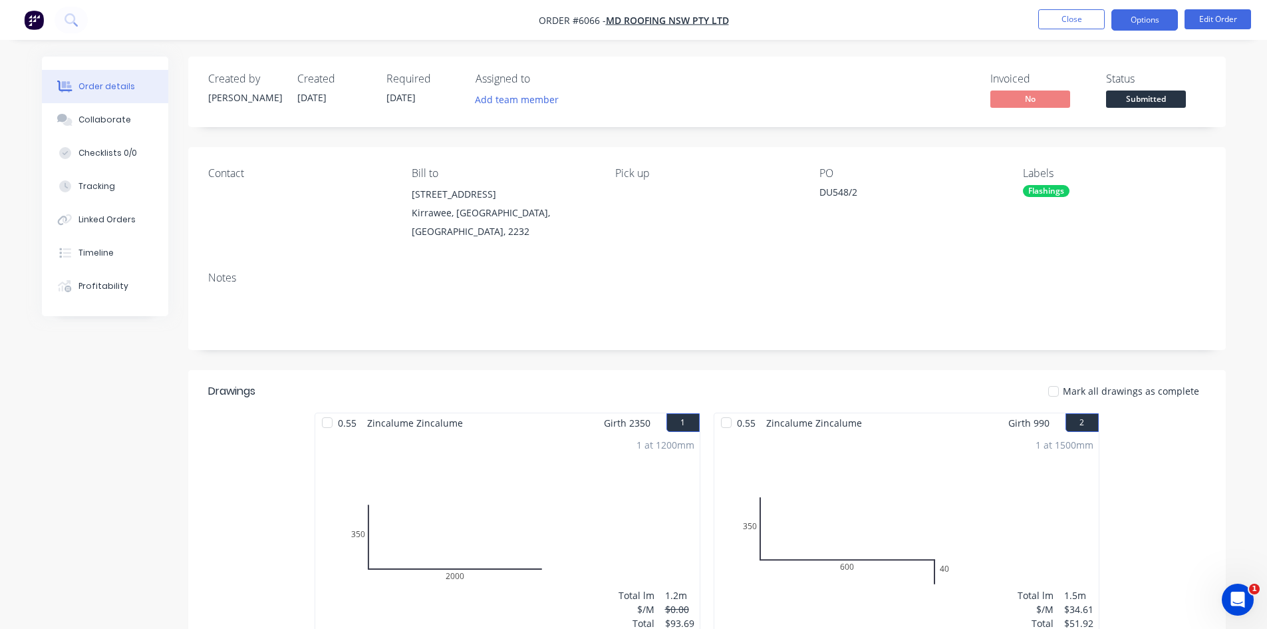
click at [1140, 22] on button "Options" at bounding box center [1145, 19] width 67 height 21
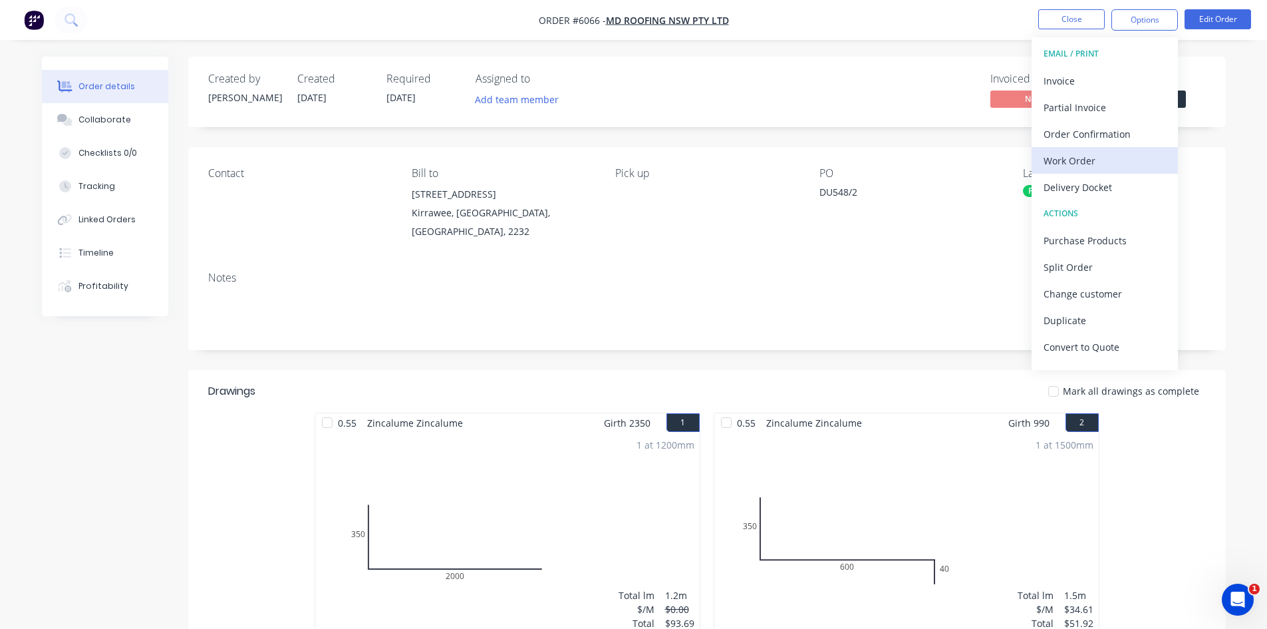
click at [1122, 158] on div "Work Order" at bounding box center [1105, 160] width 122 height 19
click at [1074, 166] on div "Custom" at bounding box center [1105, 160] width 122 height 19
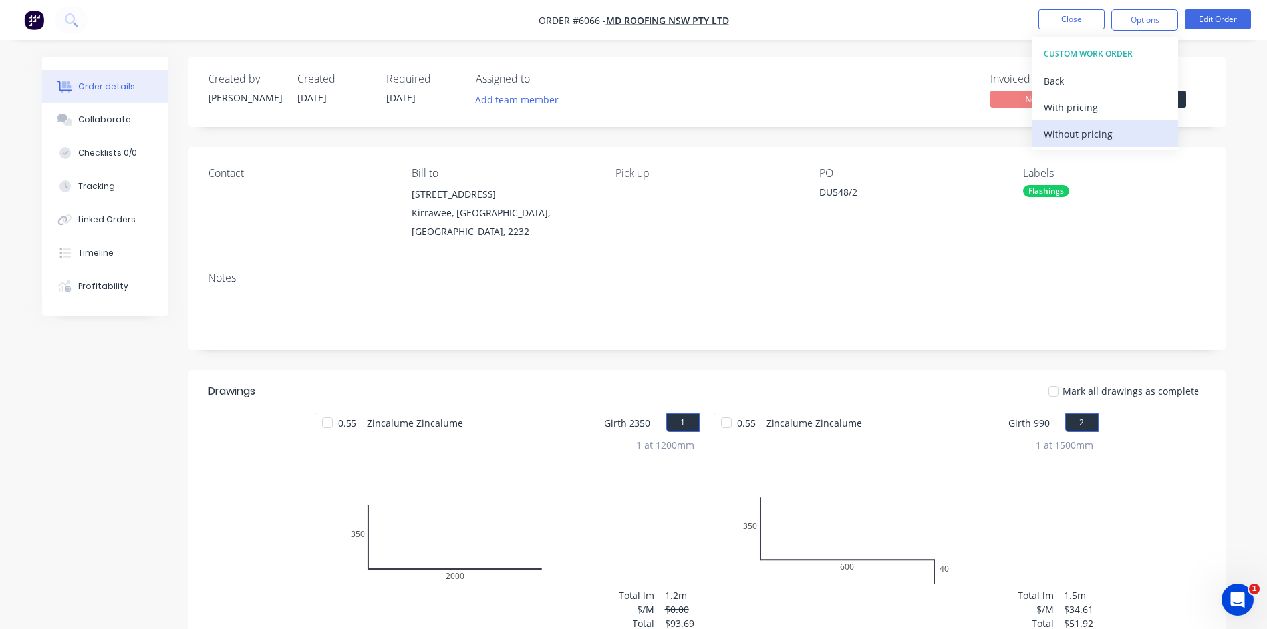
click at [1076, 141] on div "Without pricing" at bounding box center [1105, 133] width 122 height 19
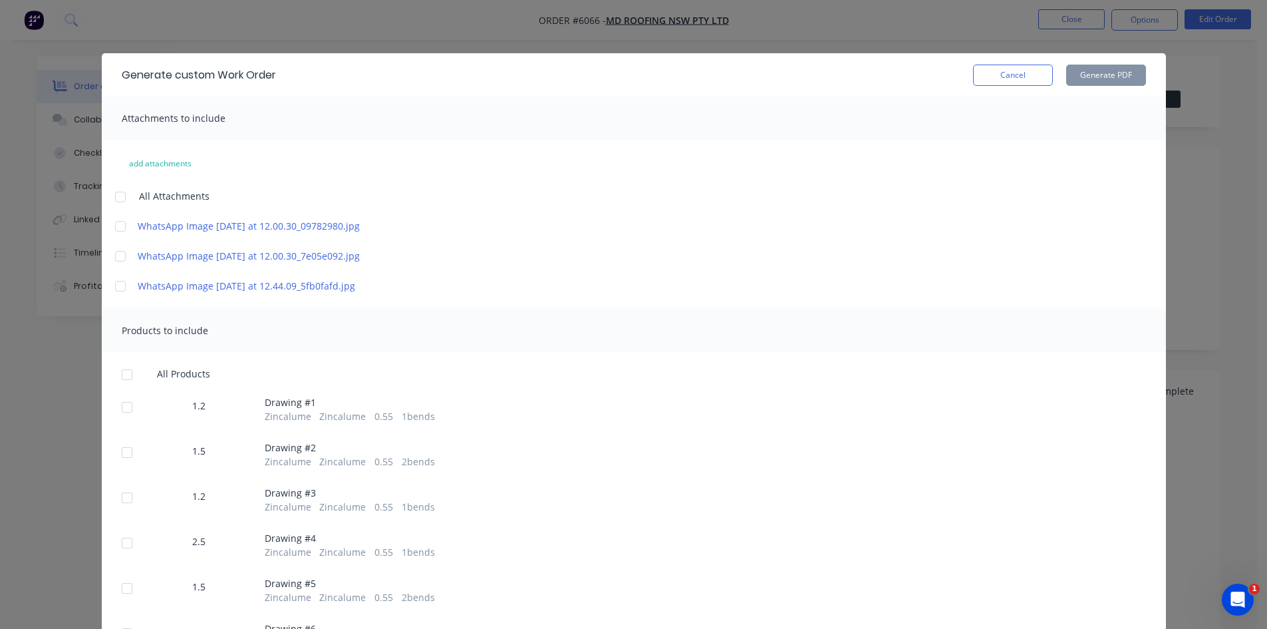
click at [128, 388] on div at bounding box center [127, 374] width 27 height 27
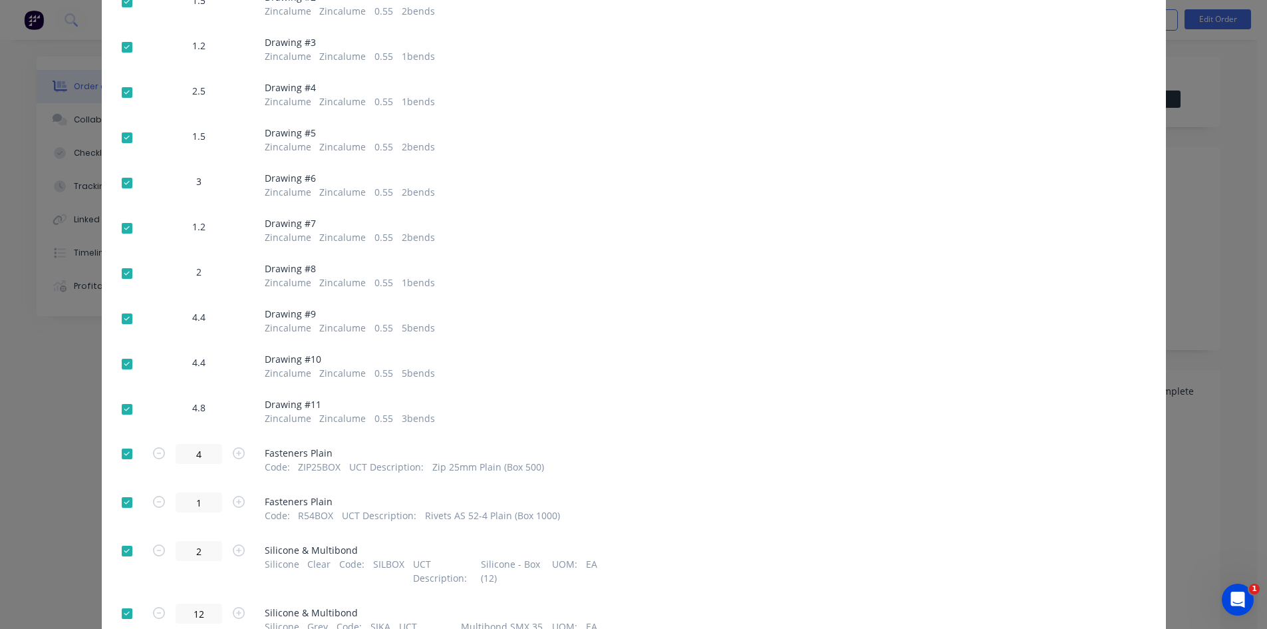
scroll to position [556, 0]
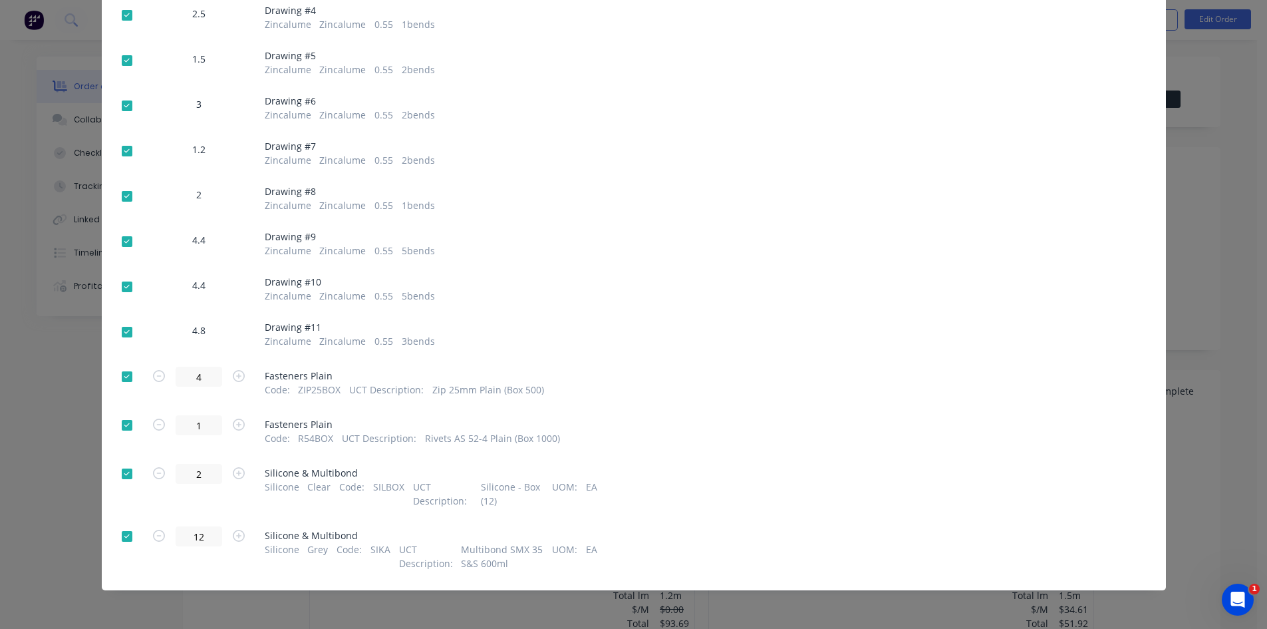
click at [115, 375] on div at bounding box center [127, 376] width 27 height 27
drag, startPoint x: 118, startPoint y: 421, endPoint x: 120, endPoint y: 435, distance: 14.1
click at [118, 422] on div at bounding box center [127, 425] width 27 height 27
click at [118, 476] on div at bounding box center [127, 473] width 27 height 27
click at [124, 540] on div at bounding box center [127, 536] width 27 height 27
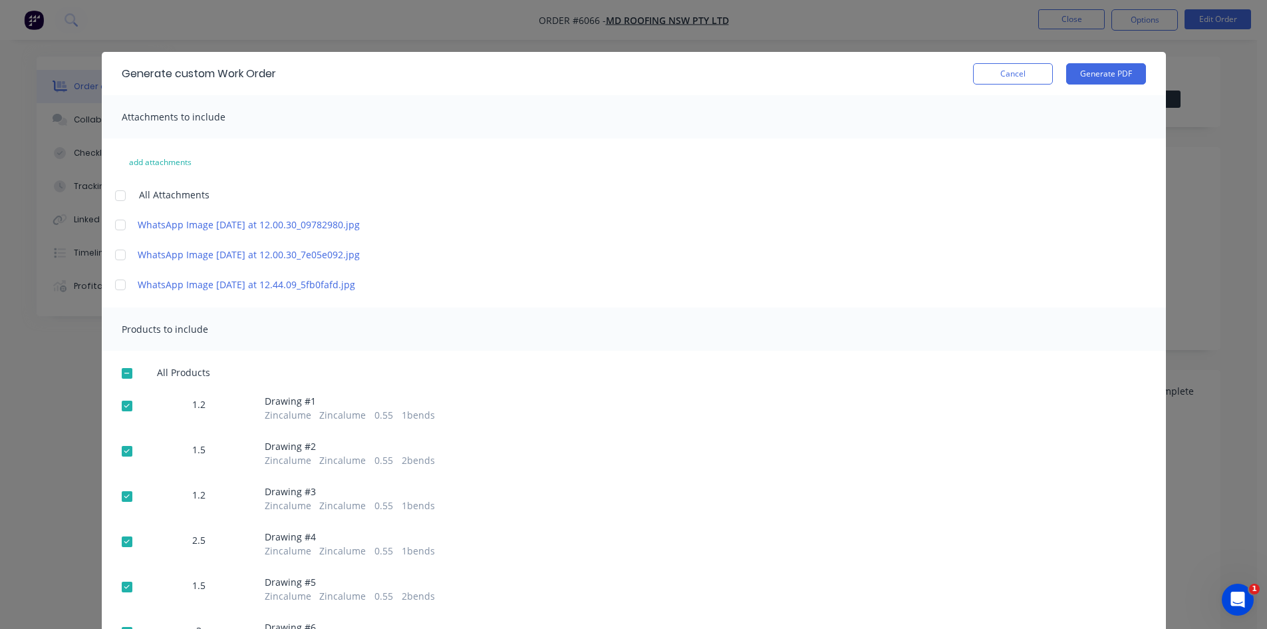
scroll to position [0, 0]
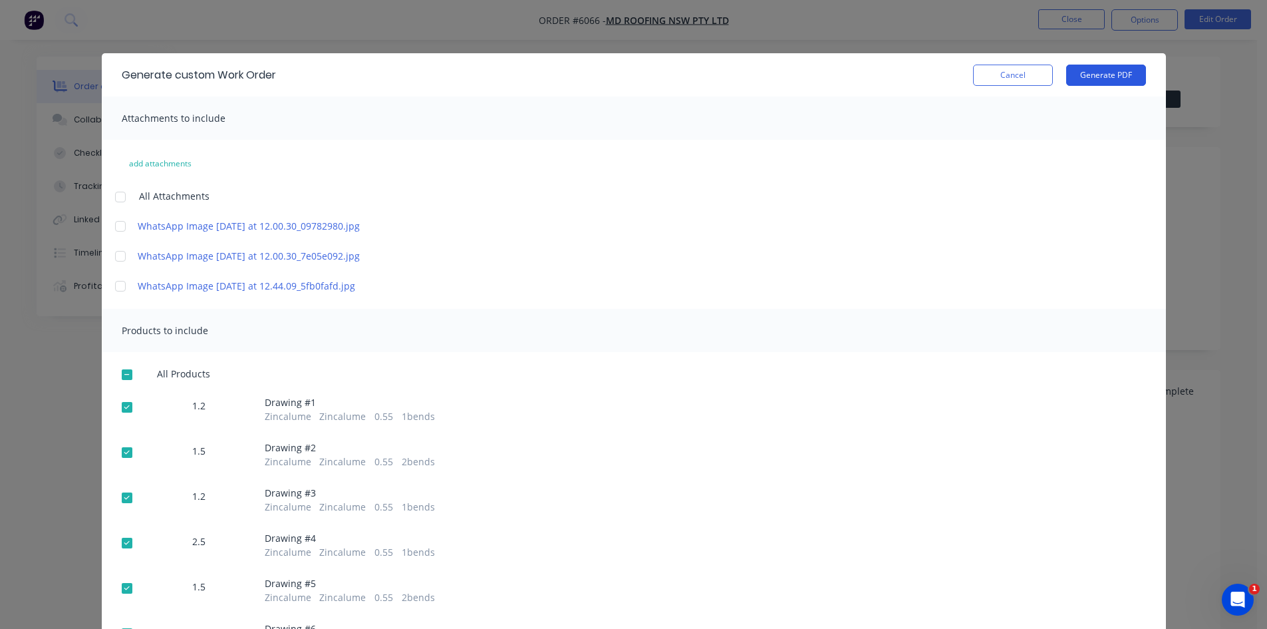
click at [1101, 79] on button "Generate PDF" at bounding box center [1107, 75] width 80 height 21
click at [1004, 75] on button "Cancel" at bounding box center [1013, 75] width 80 height 21
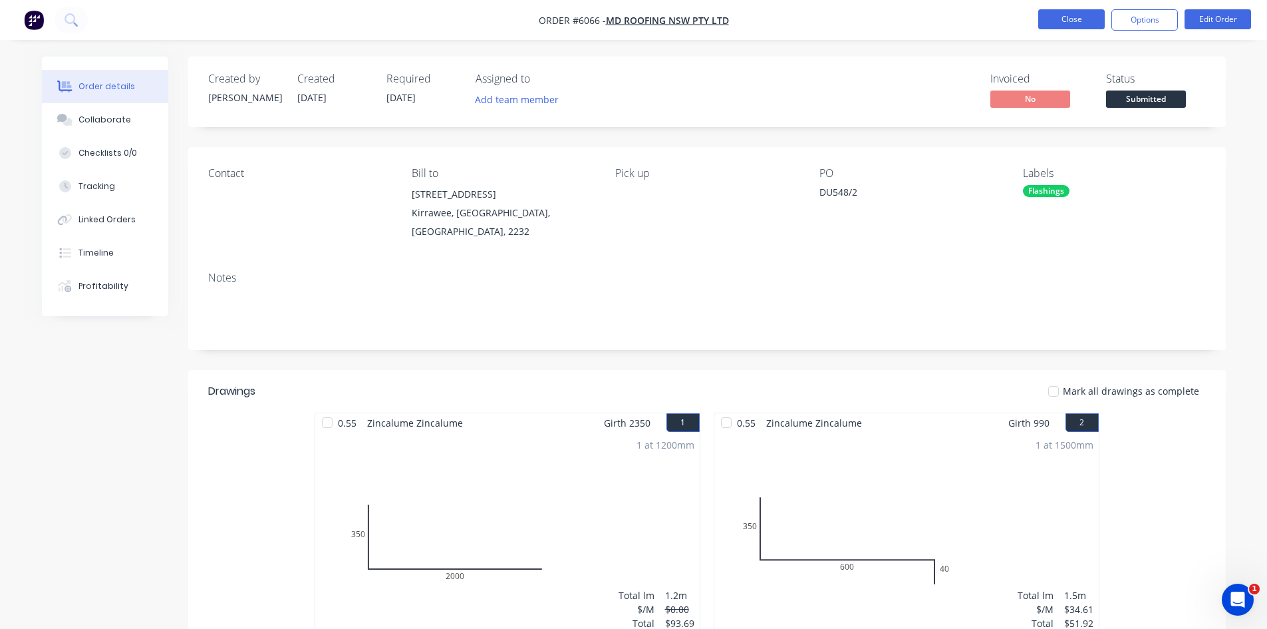
click at [1062, 21] on button "Close" at bounding box center [1072, 19] width 67 height 20
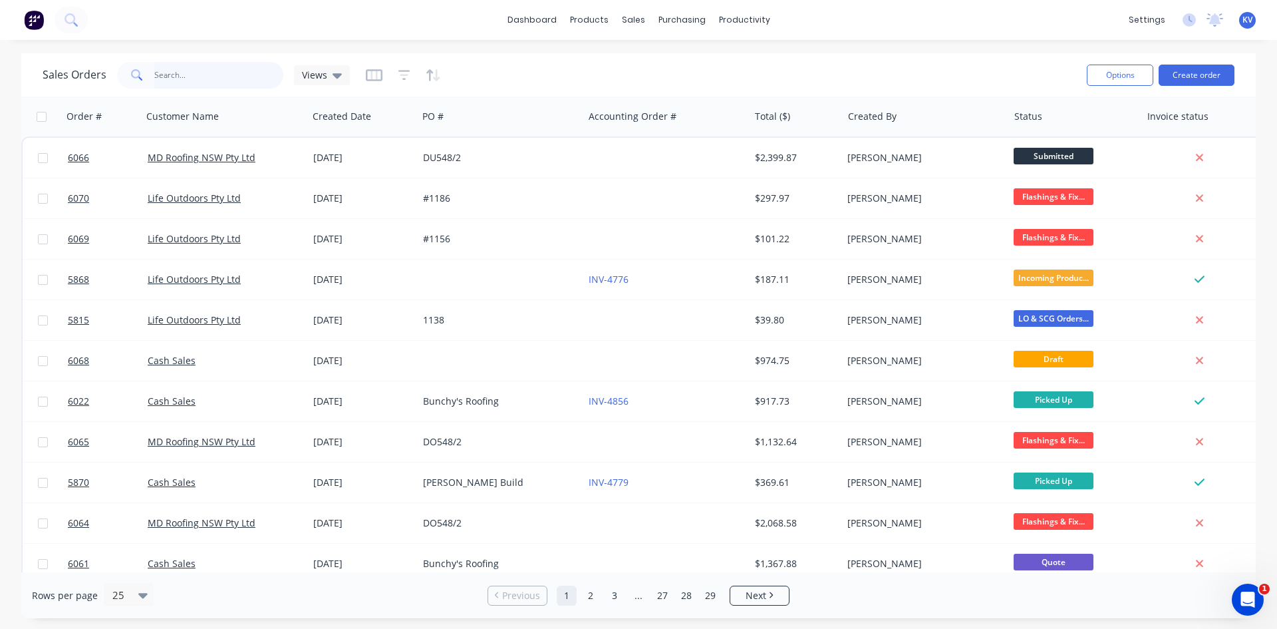
click at [246, 77] on input "text" at bounding box center [219, 75] width 130 height 27
click at [697, 64] on div "Purchase Orders" at bounding box center [725, 64] width 71 height 12
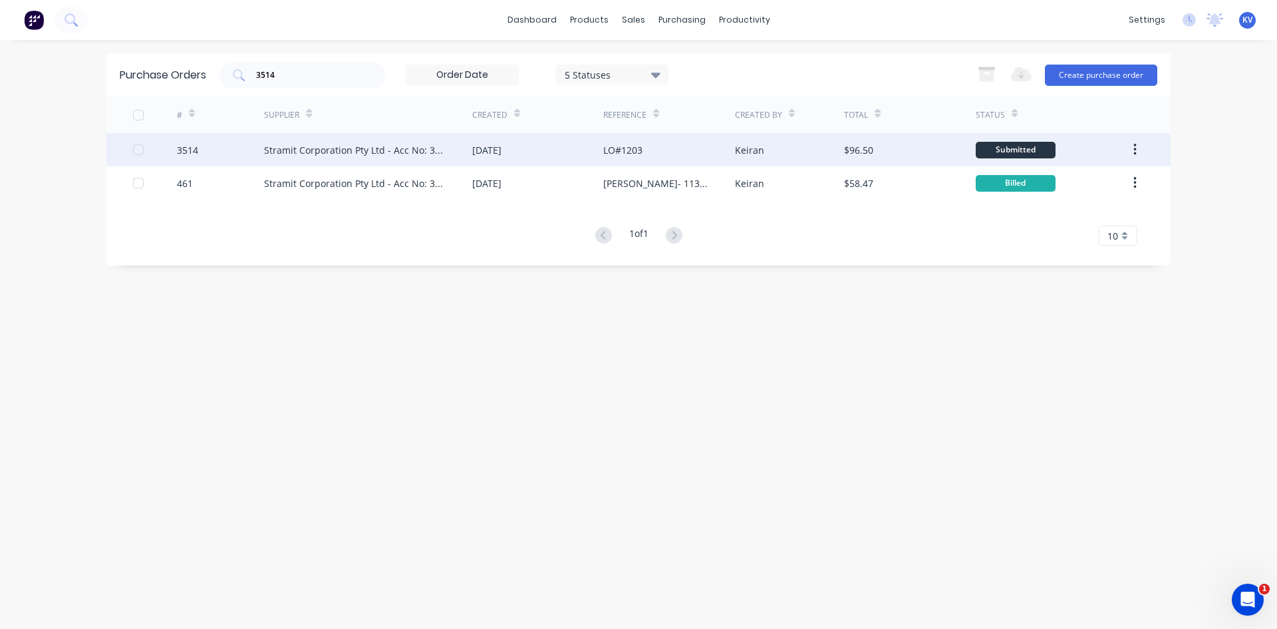
click at [540, 148] on div "[DATE]" at bounding box center [537, 149] width 131 height 33
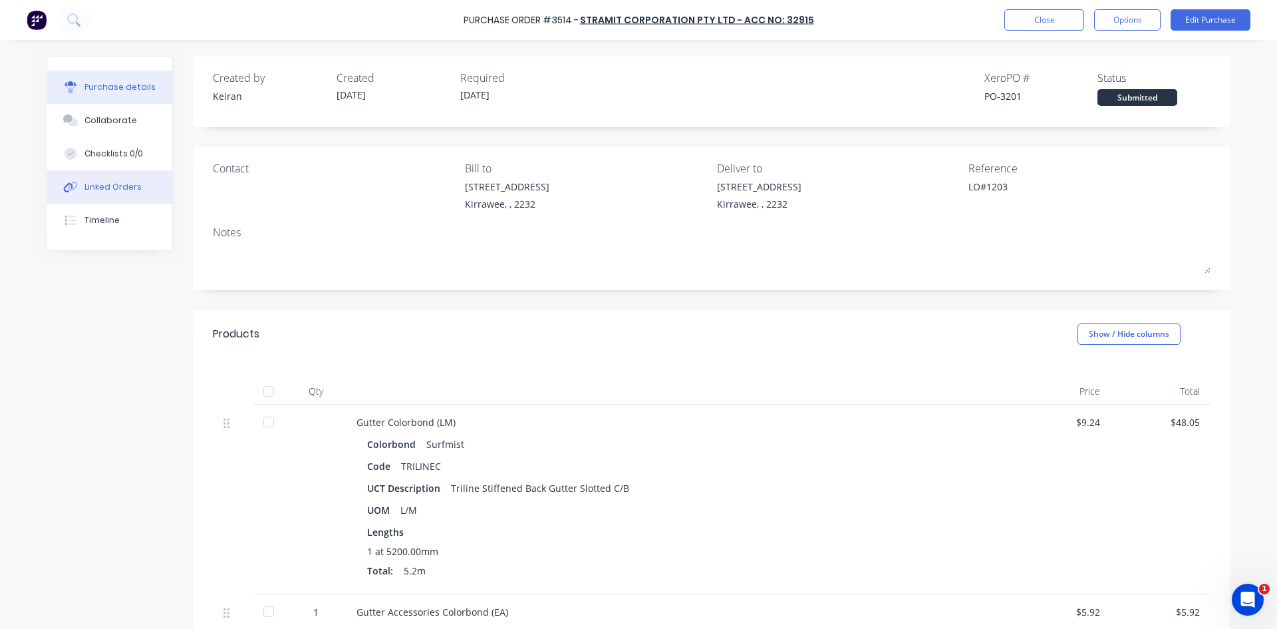
click at [134, 184] on button "Linked Orders" at bounding box center [109, 186] width 125 height 33
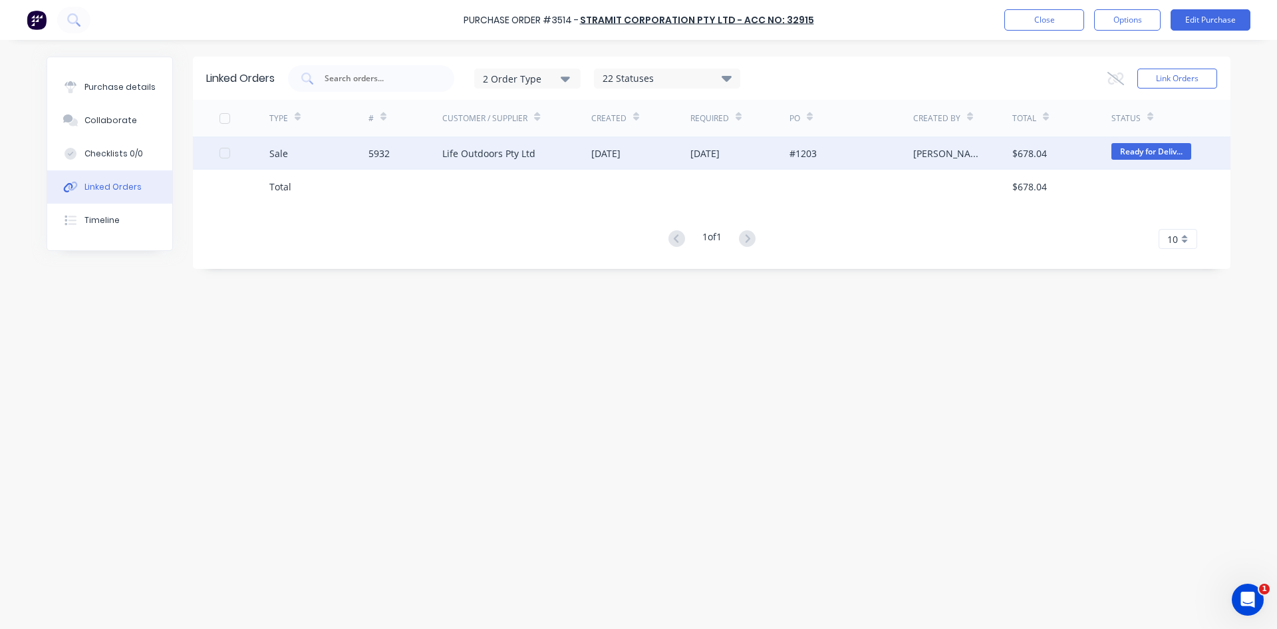
click at [551, 158] on div "Life Outdoors Pty Ltd" at bounding box center [516, 152] width 149 height 33
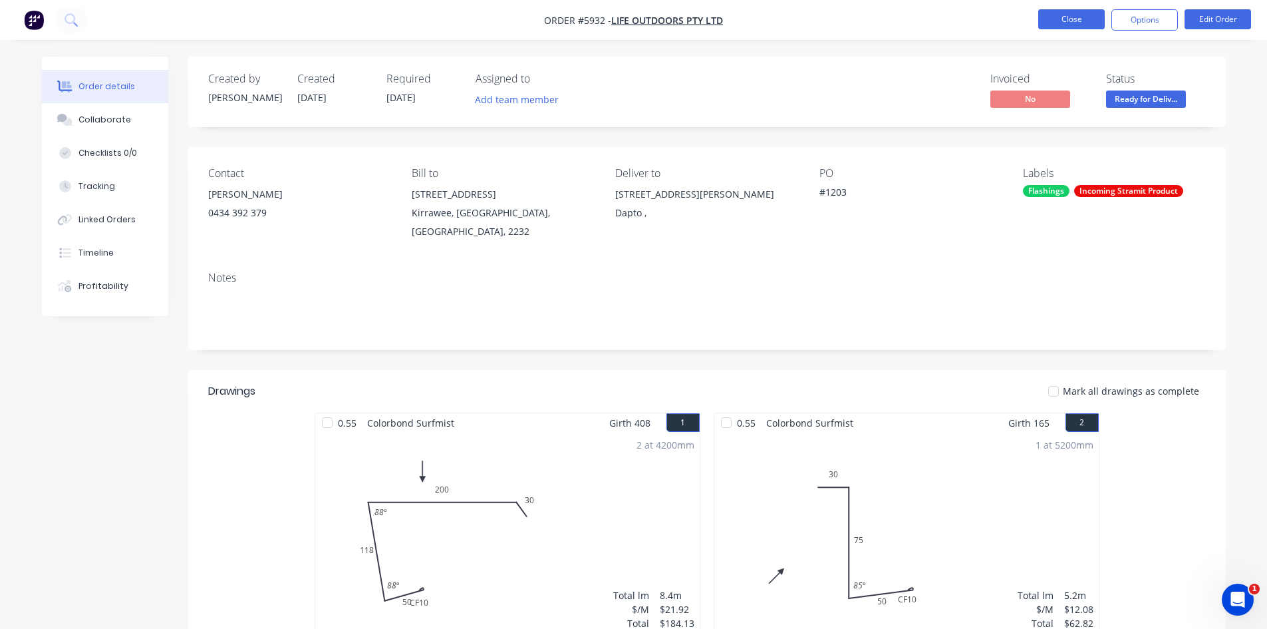
click at [1059, 21] on button "Close" at bounding box center [1072, 19] width 67 height 20
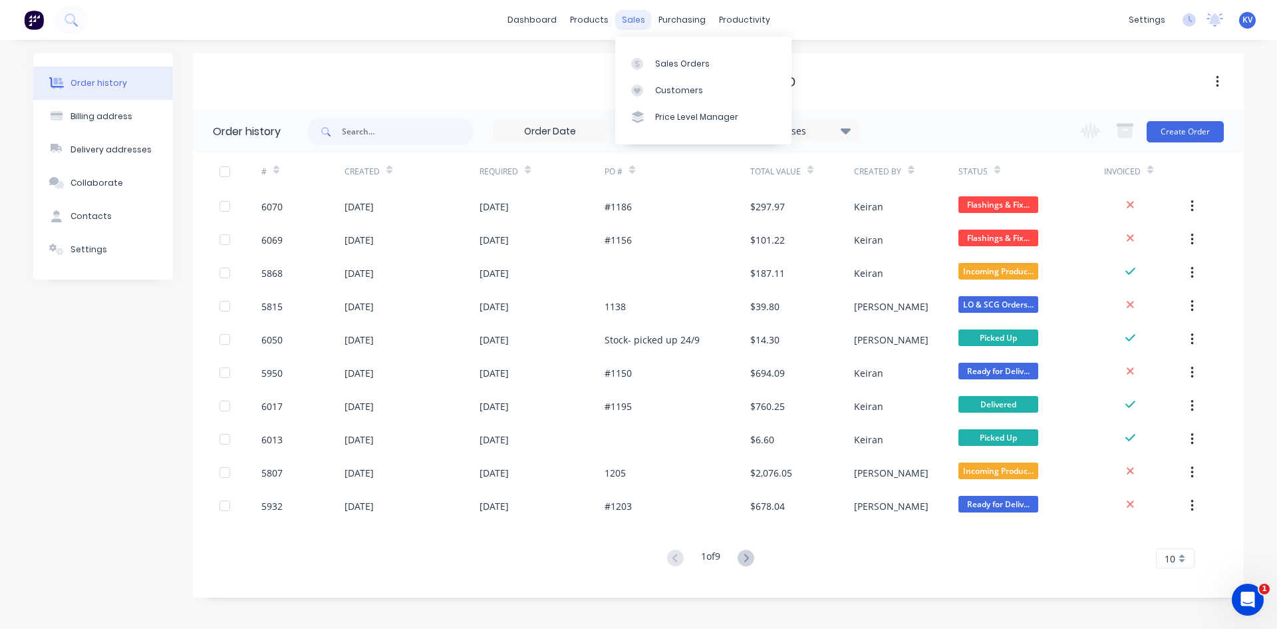
click at [619, 15] on div "sales" at bounding box center [633, 20] width 37 height 20
click at [682, 66] on div "Sales Orders" at bounding box center [682, 64] width 55 height 12
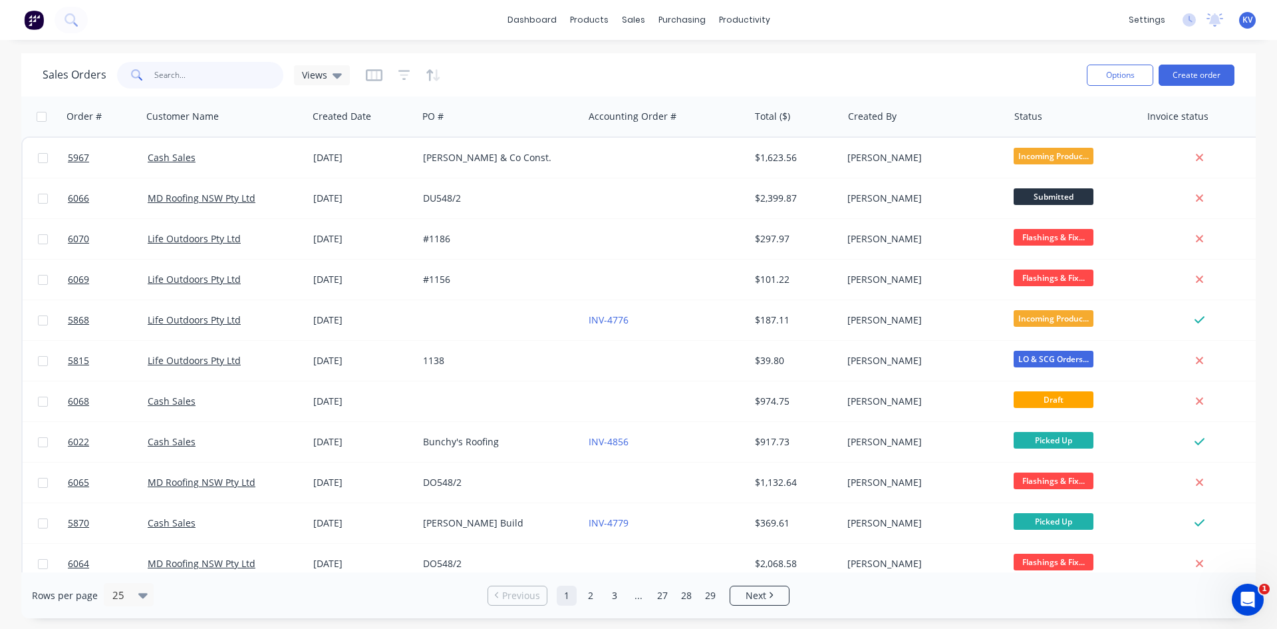
click at [162, 76] on input "text" at bounding box center [219, 75] width 130 height 27
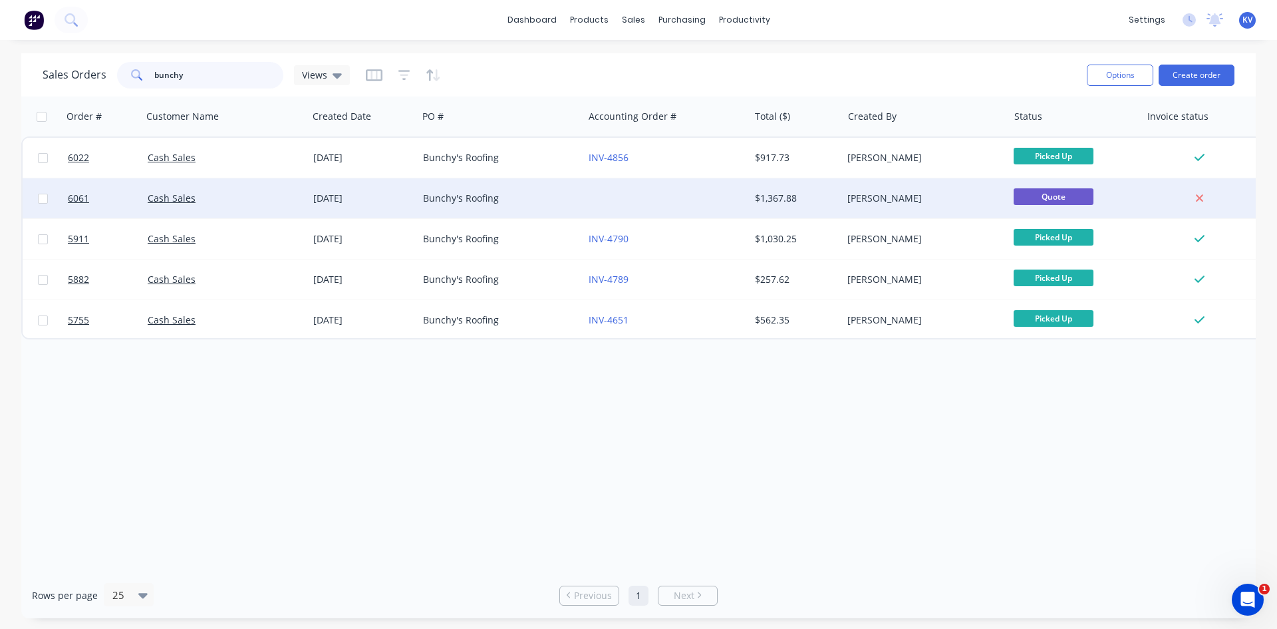
type input "bunchy"
click at [665, 206] on div at bounding box center [666, 198] width 166 height 40
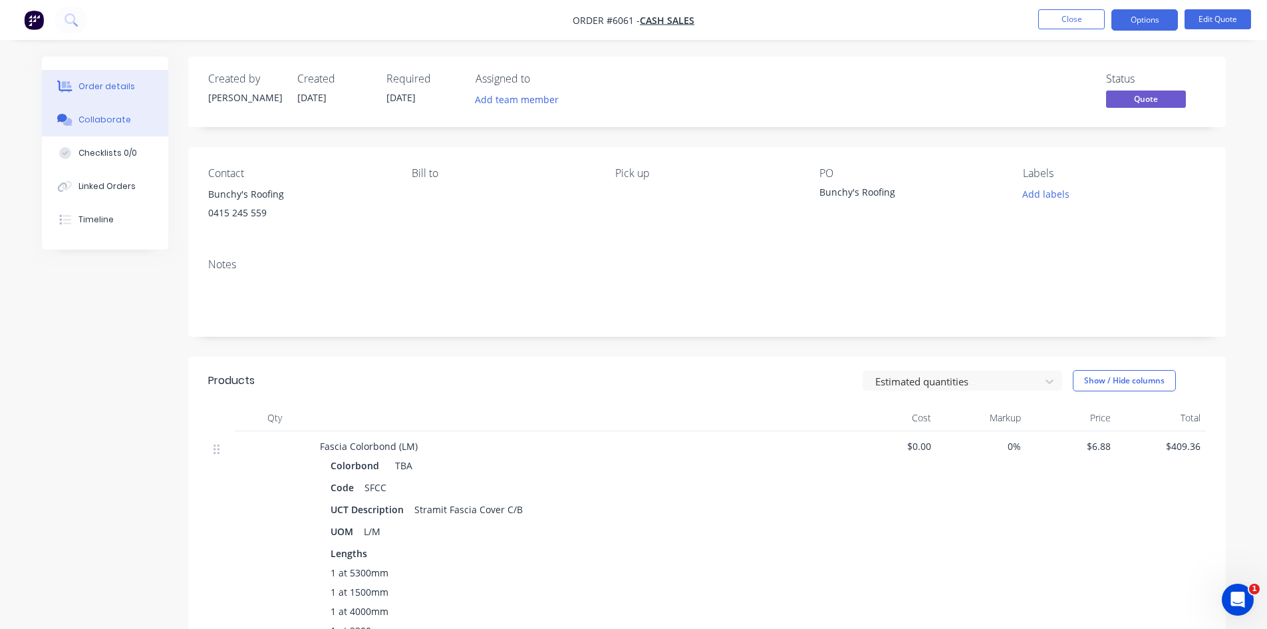
click at [75, 118] on div at bounding box center [65, 120] width 20 height 12
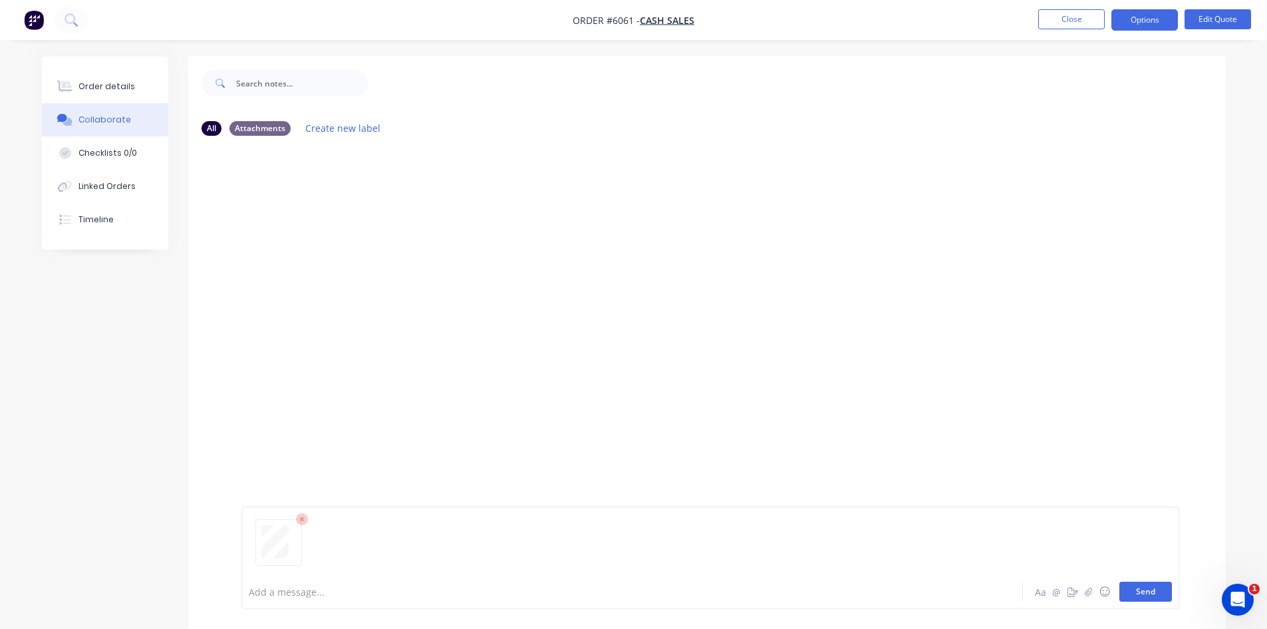
click at [1138, 594] on button "Send" at bounding box center [1146, 591] width 53 height 20
click at [112, 90] on div "Order details" at bounding box center [107, 87] width 57 height 12
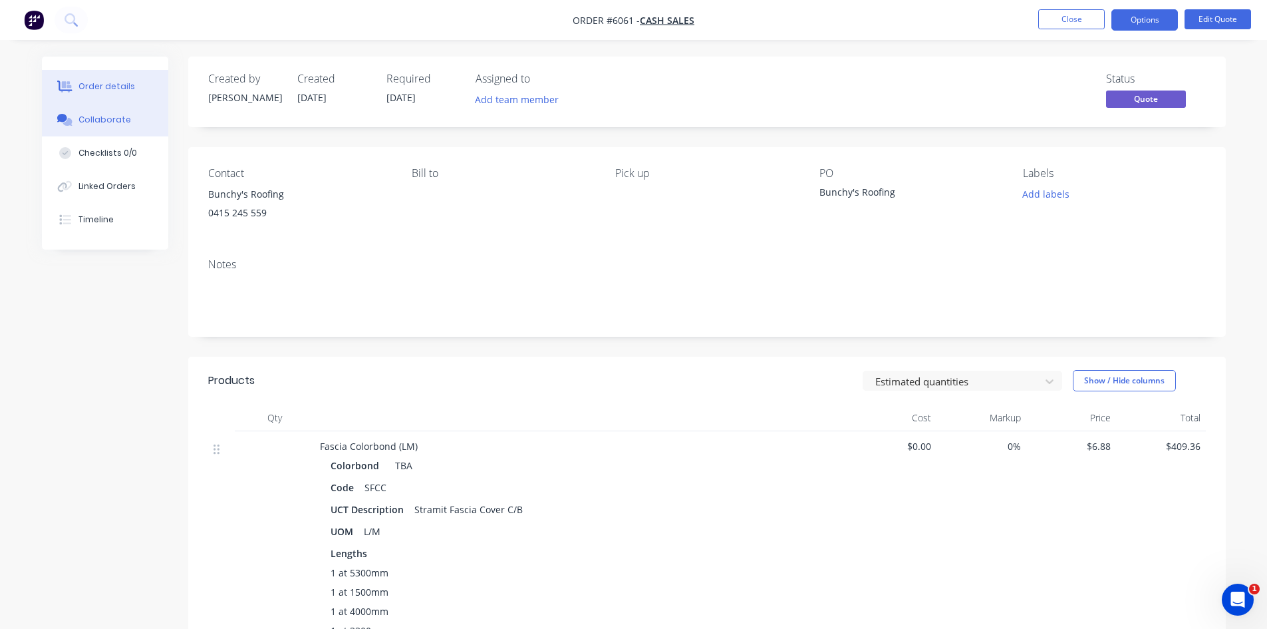
click at [136, 121] on button "Collaborate" at bounding box center [105, 119] width 126 height 33
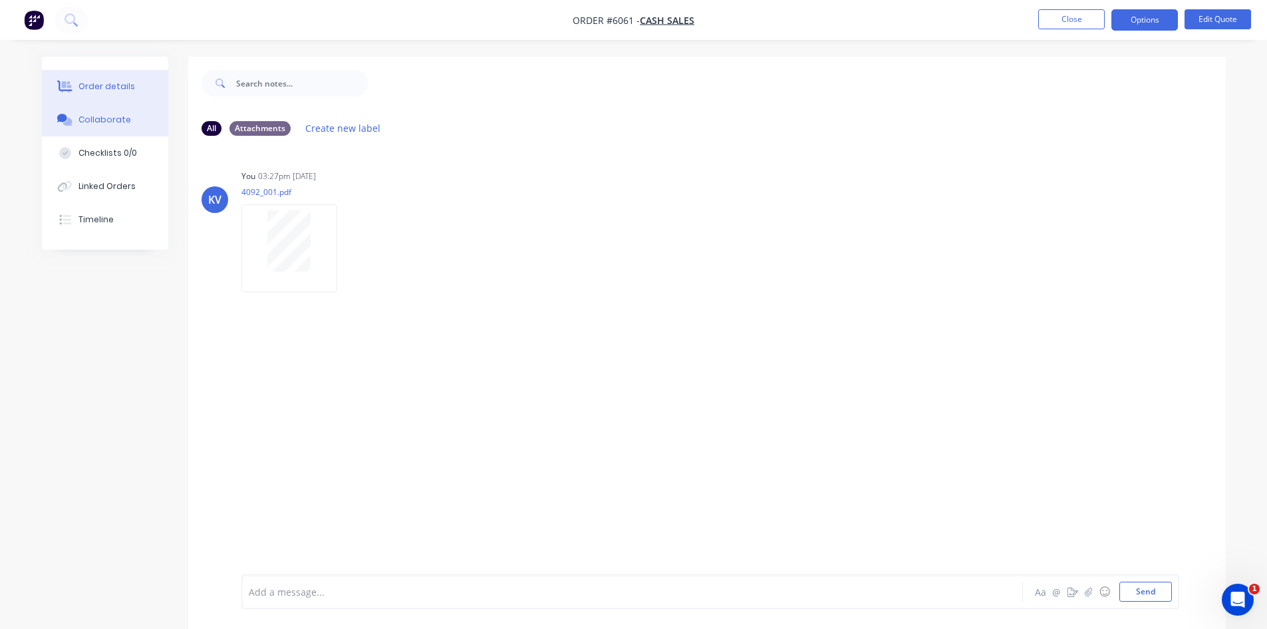
click at [81, 89] on div "Order details" at bounding box center [107, 87] width 57 height 12
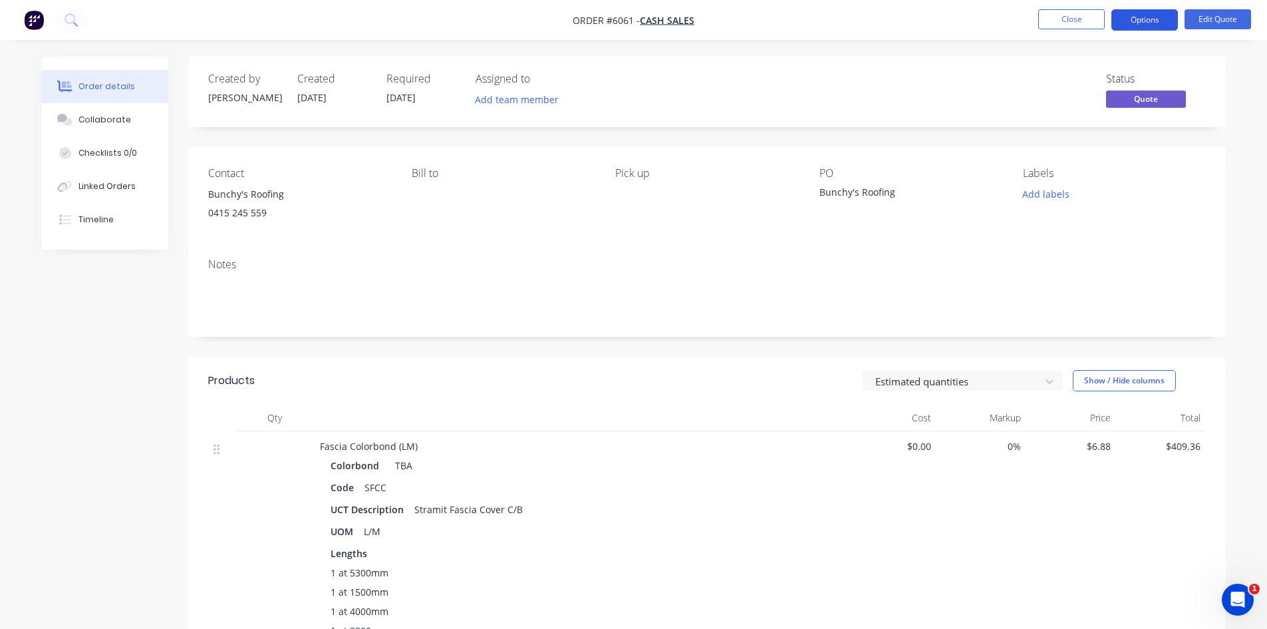
click at [1154, 13] on button "Options" at bounding box center [1145, 19] width 67 height 21
drag, startPoint x: 1145, startPoint y: 82, endPoint x: 1146, endPoint y: 92, distance: 10.7
click at [1146, 90] on div "Status Quote" at bounding box center [1156, 92] width 100 height 39
click at [1146, 94] on span "Quote" at bounding box center [1146, 98] width 80 height 17
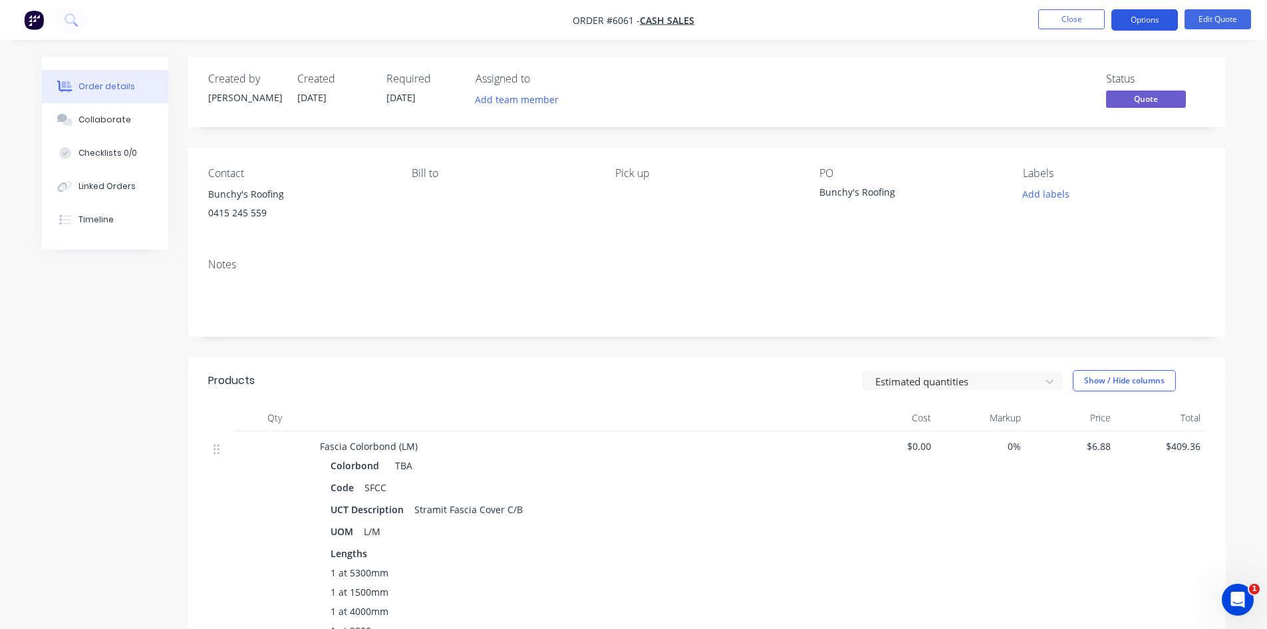
click at [1156, 18] on button "Options" at bounding box center [1145, 19] width 67 height 21
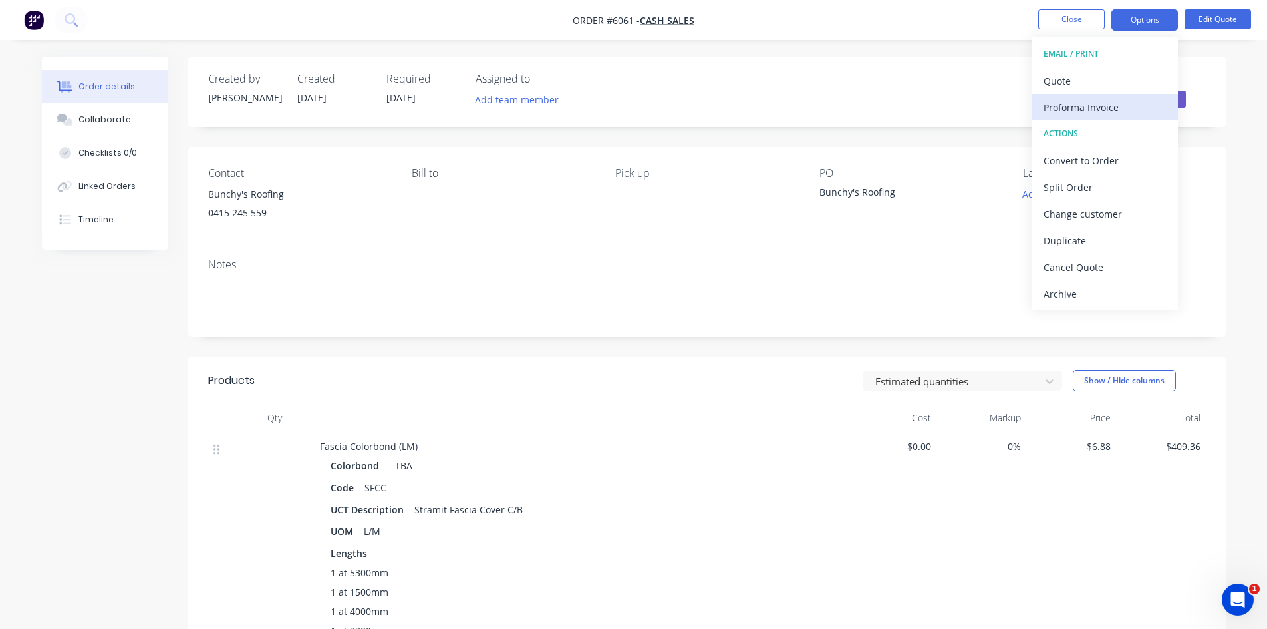
click at [1094, 106] on div "Proforma Invoice" at bounding box center [1105, 107] width 122 height 19
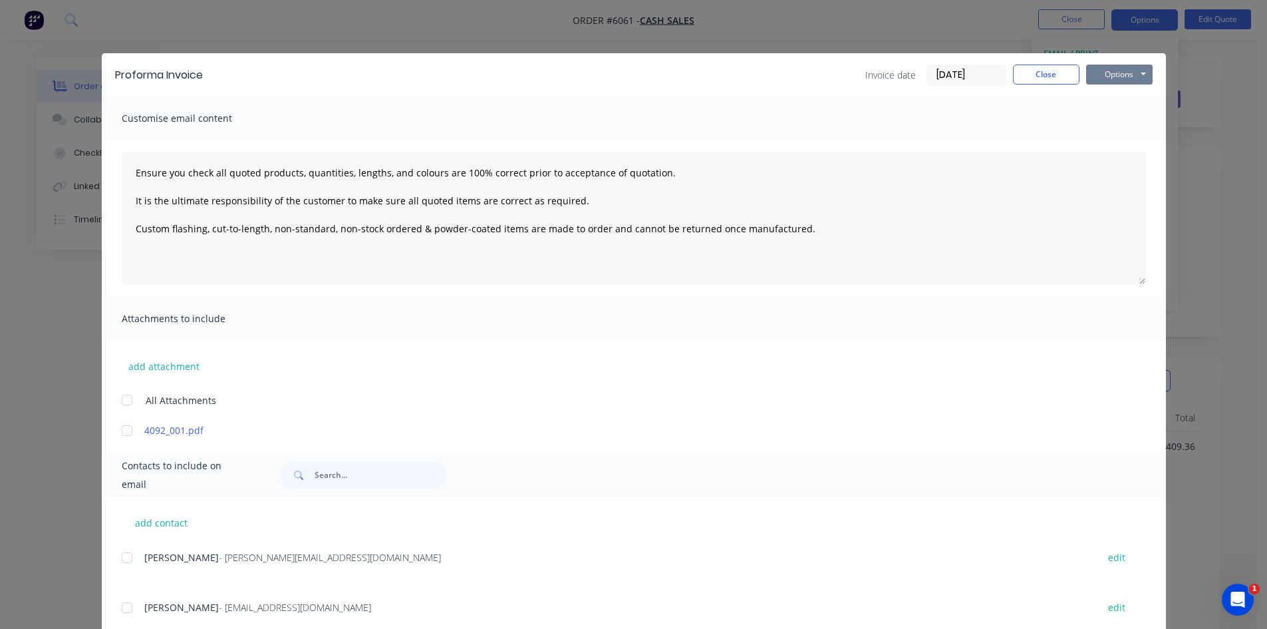
click at [1114, 80] on button "Options" at bounding box center [1119, 75] width 67 height 20
click at [1119, 120] on button "Print" at bounding box center [1128, 120] width 85 height 22
click at [1037, 77] on button "Close" at bounding box center [1046, 75] width 67 height 20
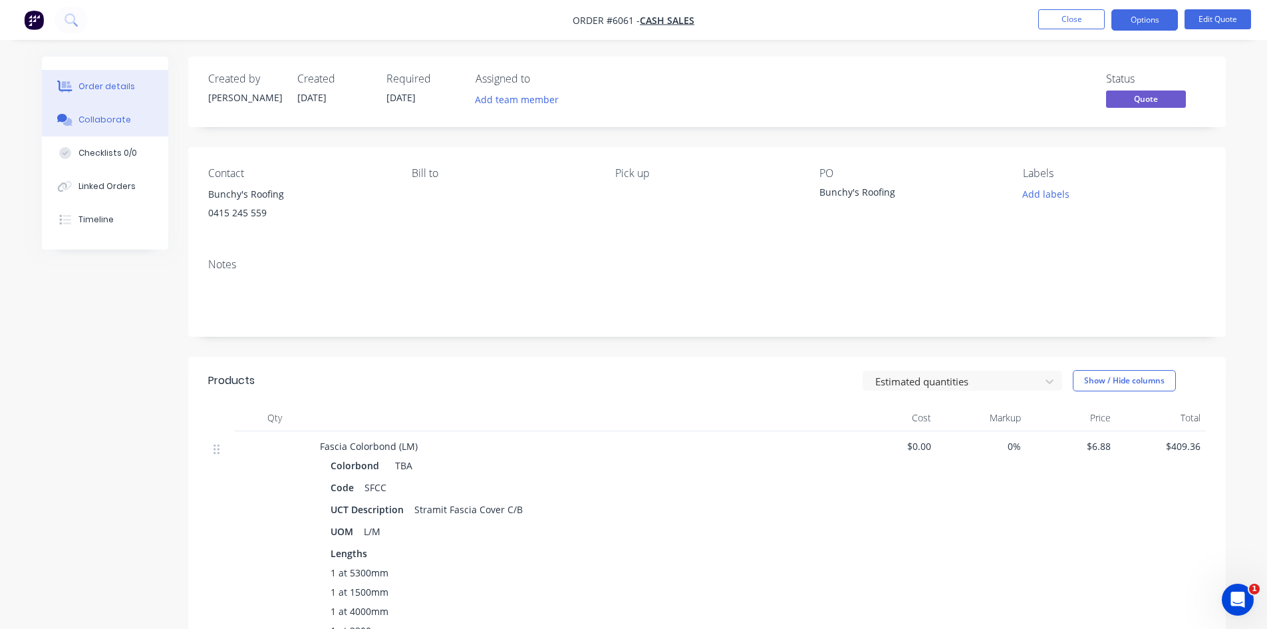
click at [122, 109] on button "Collaborate" at bounding box center [105, 119] width 126 height 33
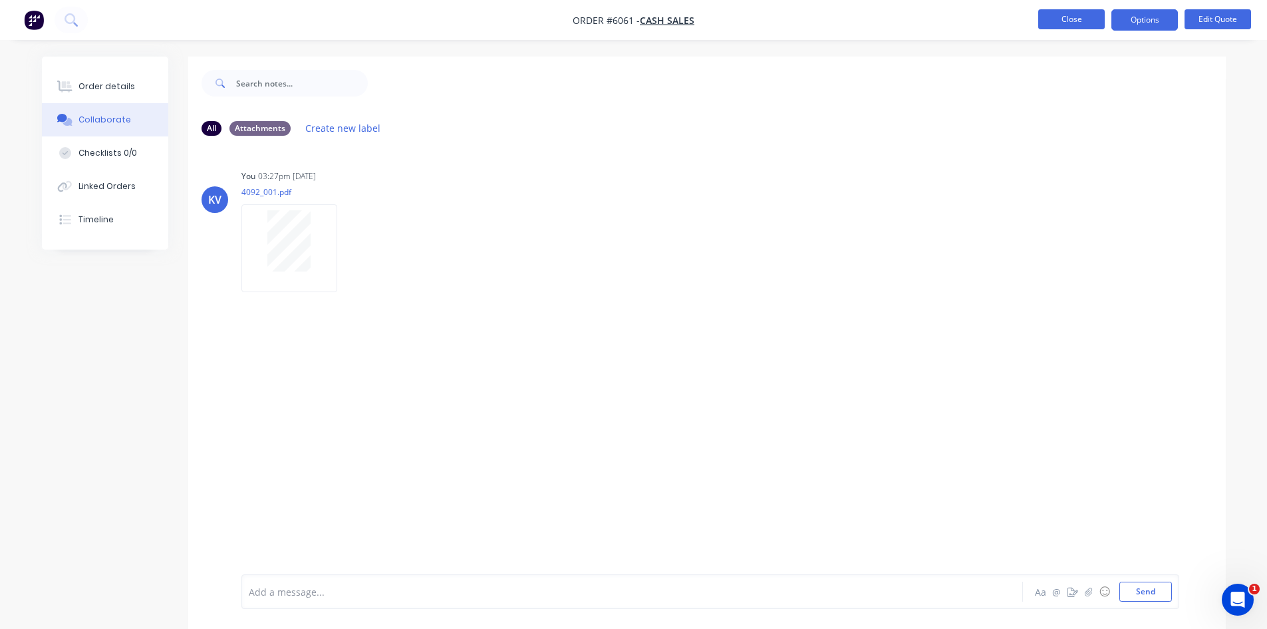
click at [1071, 25] on button "Close" at bounding box center [1072, 19] width 67 height 20
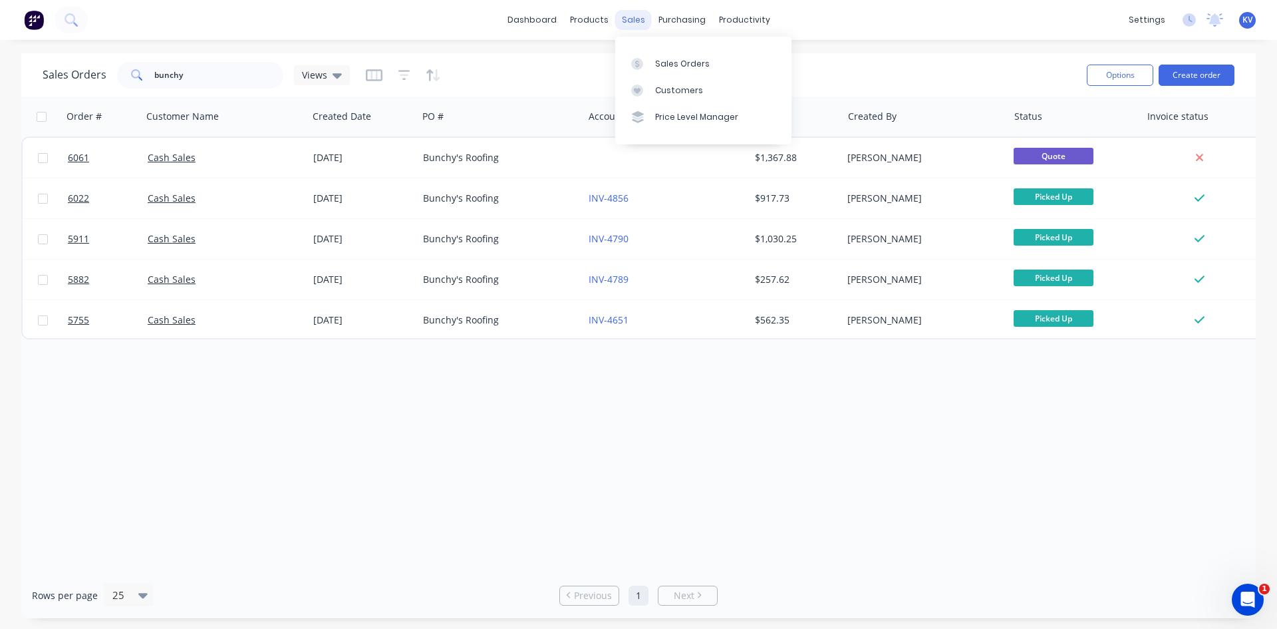
click at [624, 23] on div "sales" at bounding box center [633, 20] width 37 height 20
click at [653, 87] on link "Customers" at bounding box center [703, 90] width 176 height 27
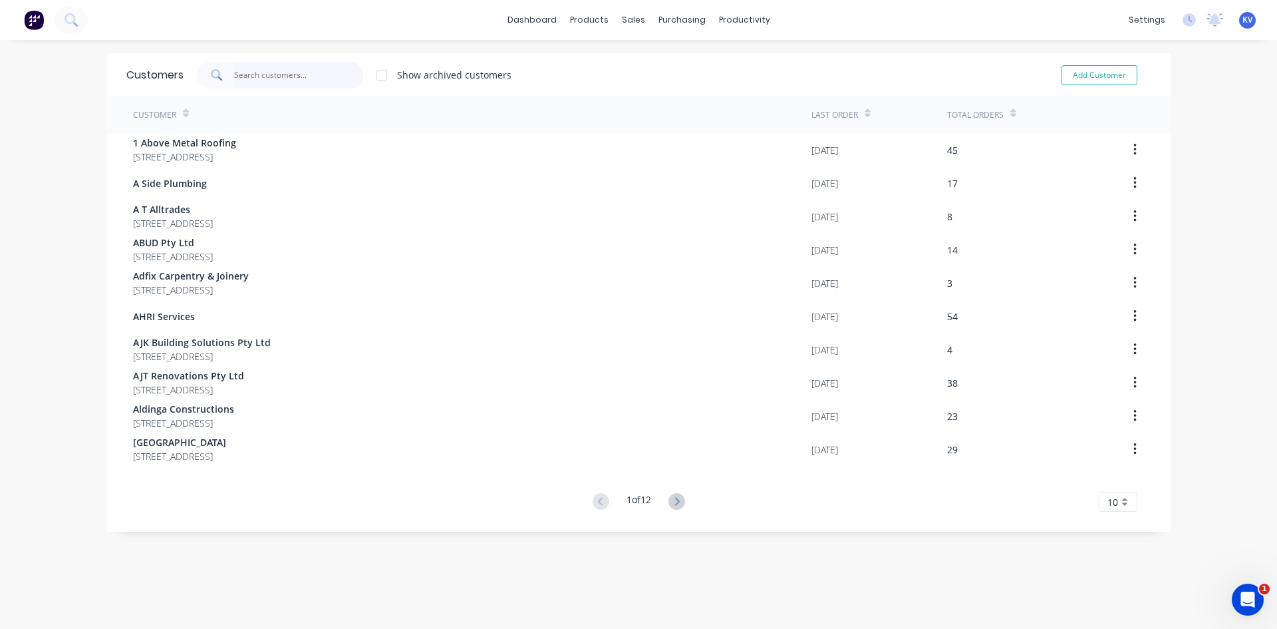
click at [304, 73] on input "text" at bounding box center [299, 75] width 130 height 27
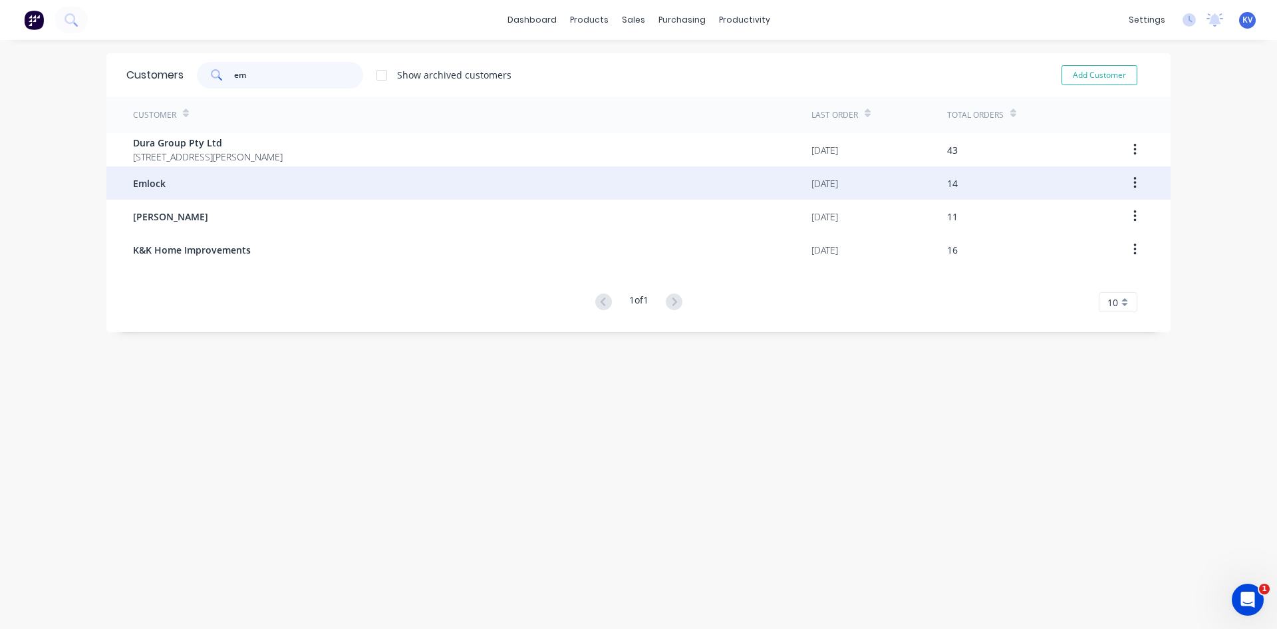
type input "em"
click at [283, 193] on div "Emlock" at bounding box center [472, 182] width 679 height 33
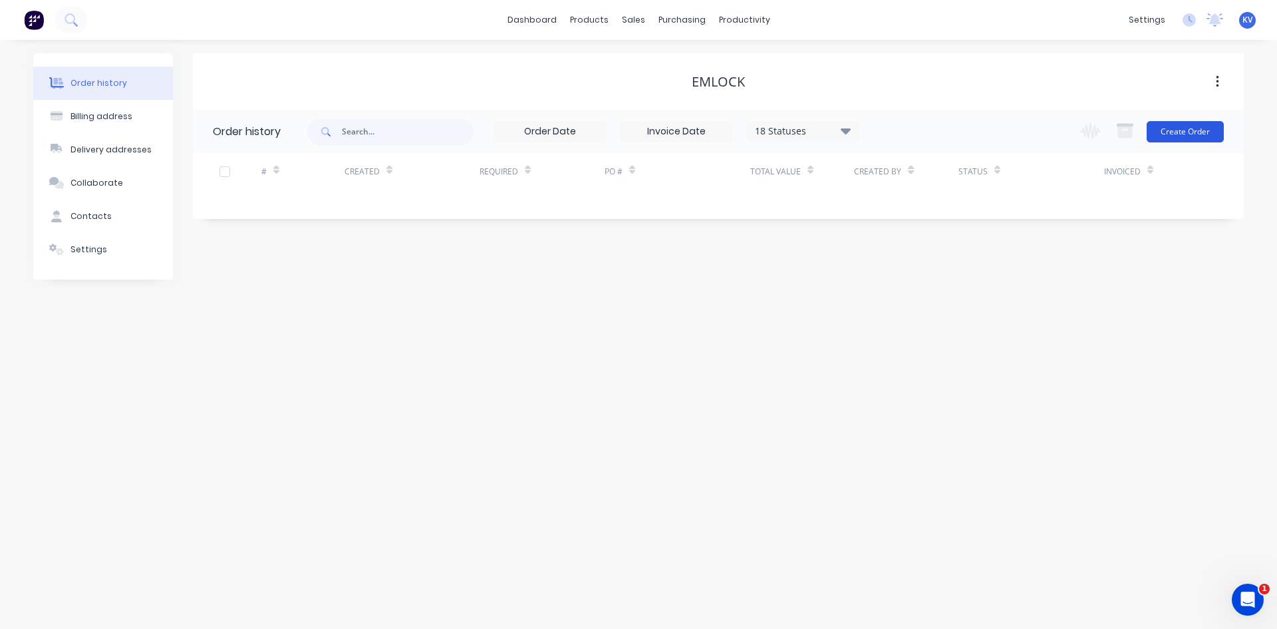
click at [1176, 140] on button "Create Order" at bounding box center [1185, 131] width 77 height 21
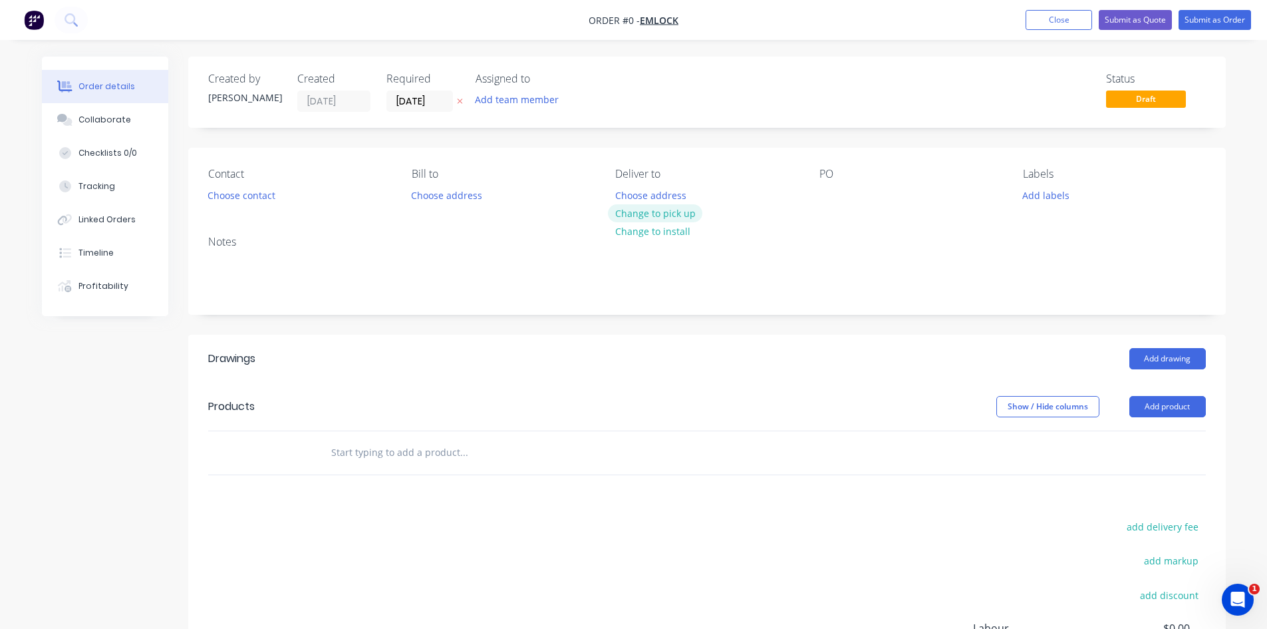
click at [636, 210] on button "Change to pick up" at bounding box center [655, 213] width 94 height 18
click at [826, 197] on div at bounding box center [830, 195] width 21 height 19
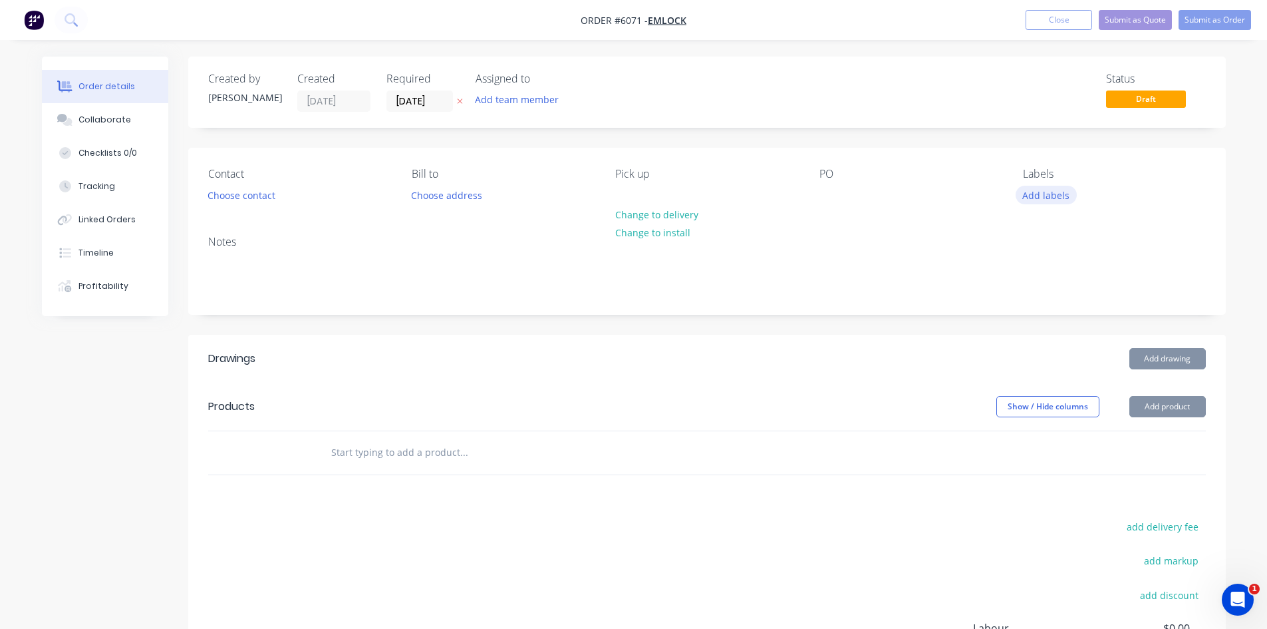
click at [1055, 198] on button "Add labels" at bounding box center [1046, 195] width 61 height 18
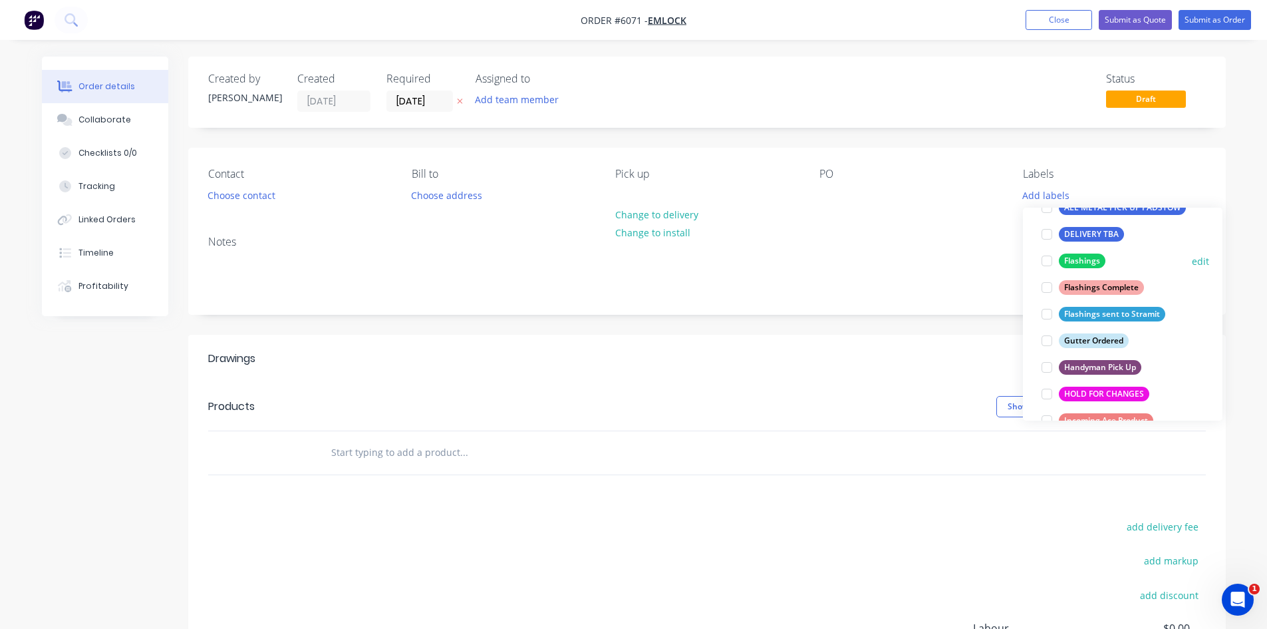
click at [1049, 259] on div at bounding box center [1047, 260] width 27 height 27
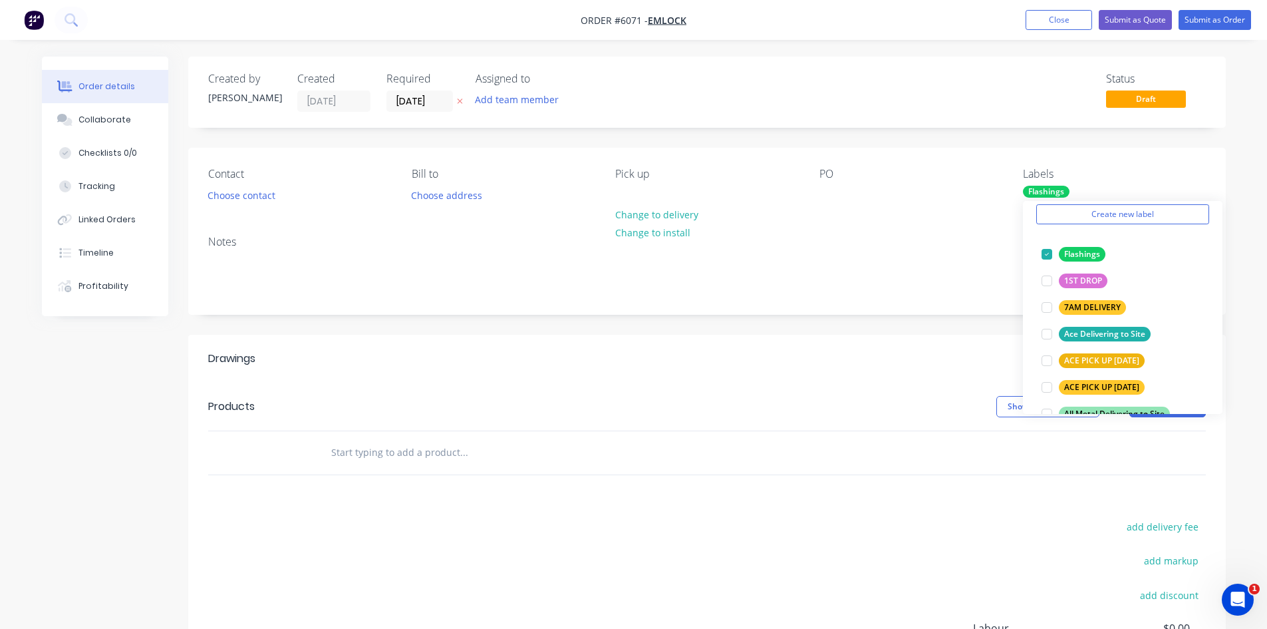
click at [930, 357] on div "Add drawing" at bounding box center [813, 358] width 786 height 21
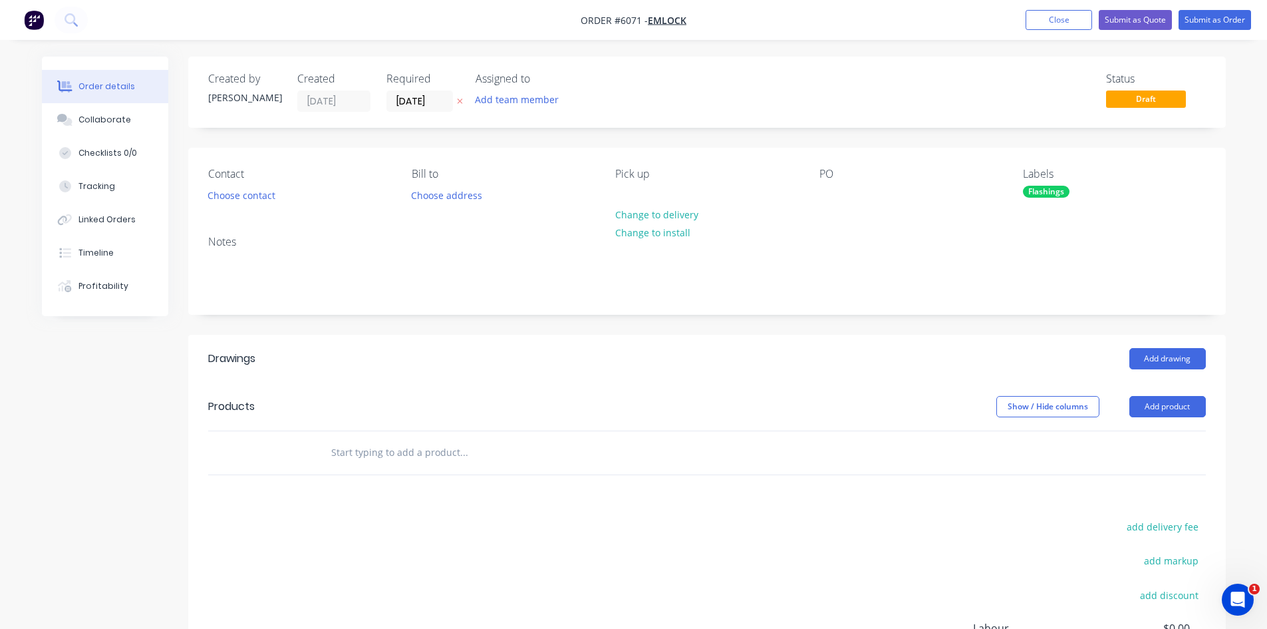
click at [1029, 187] on div "Flashings" at bounding box center [1046, 192] width 47 height 12
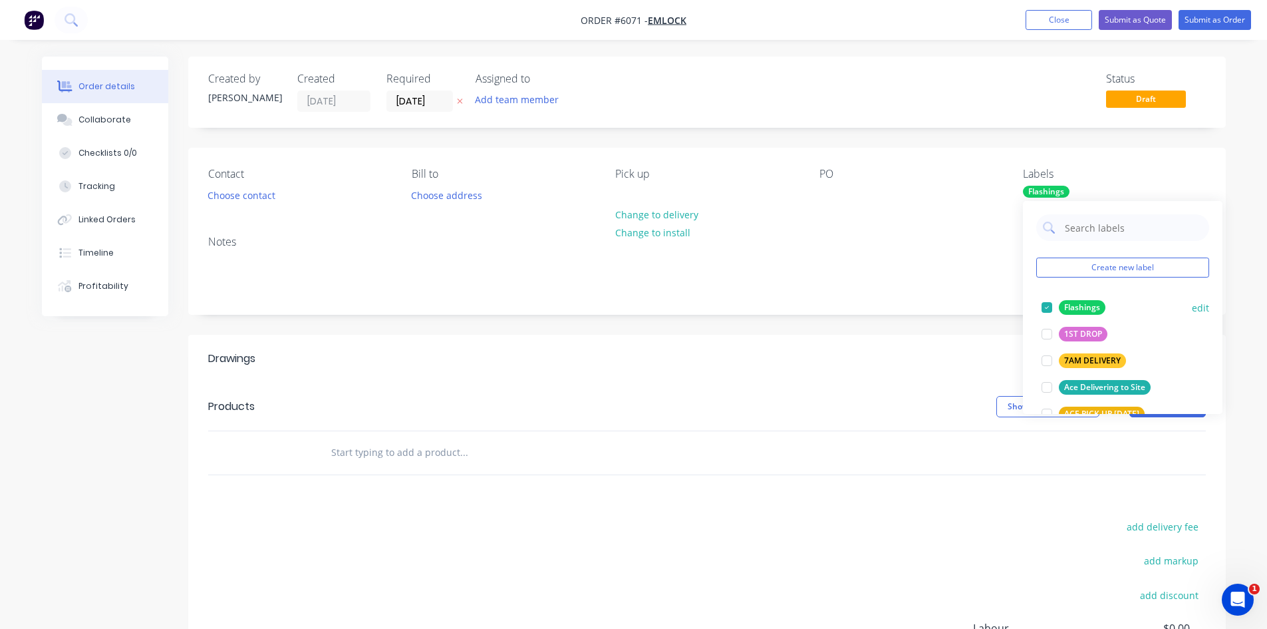
click at [1044, 305] on div at bounding box center [1047, 307] width 27 height 27
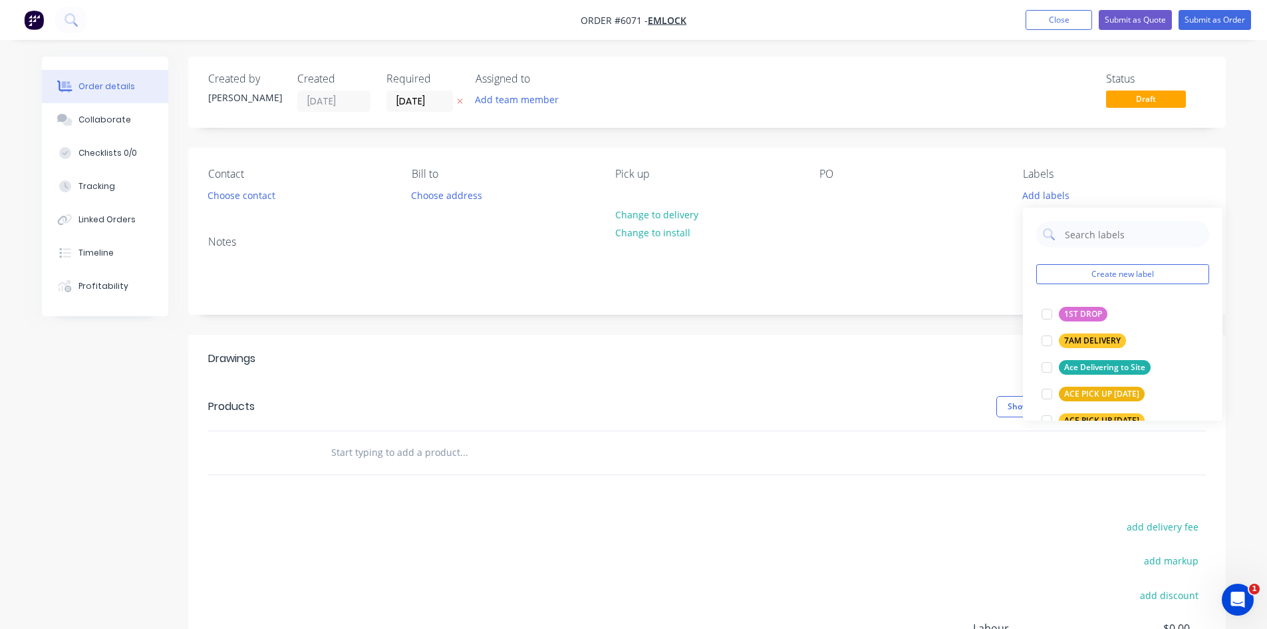
click at [888, 371] on header "Drawings Add drawing" at bounding box center [707, 359] width 1038 height 48
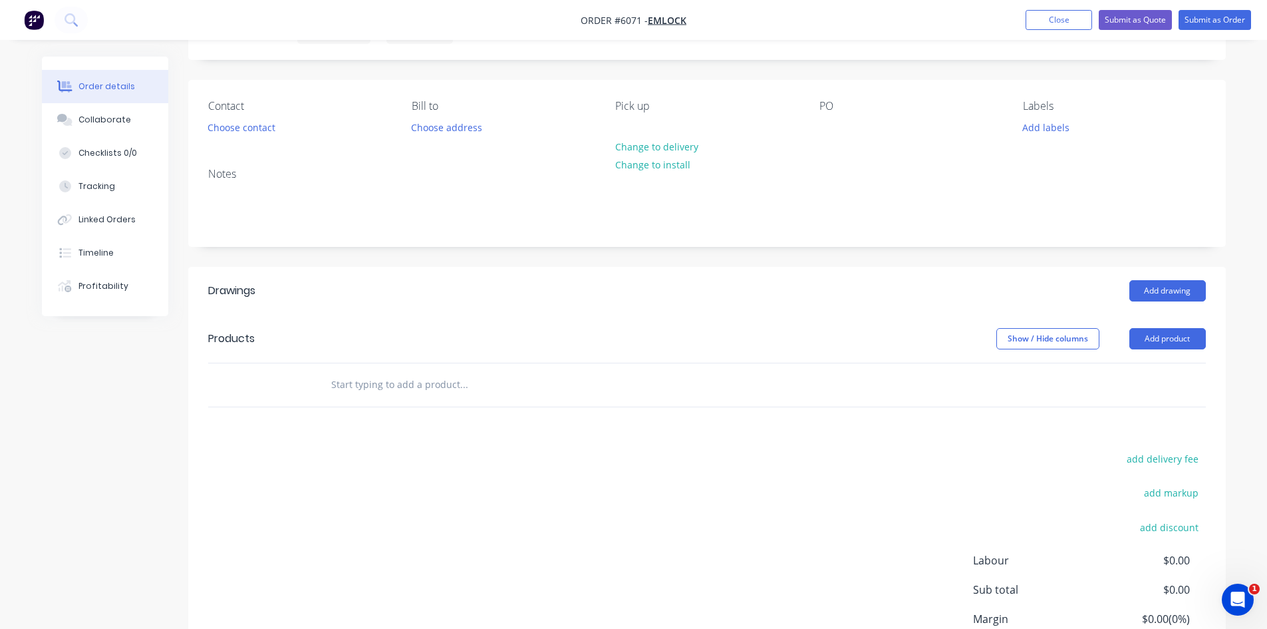
scroll to position [186, 0]
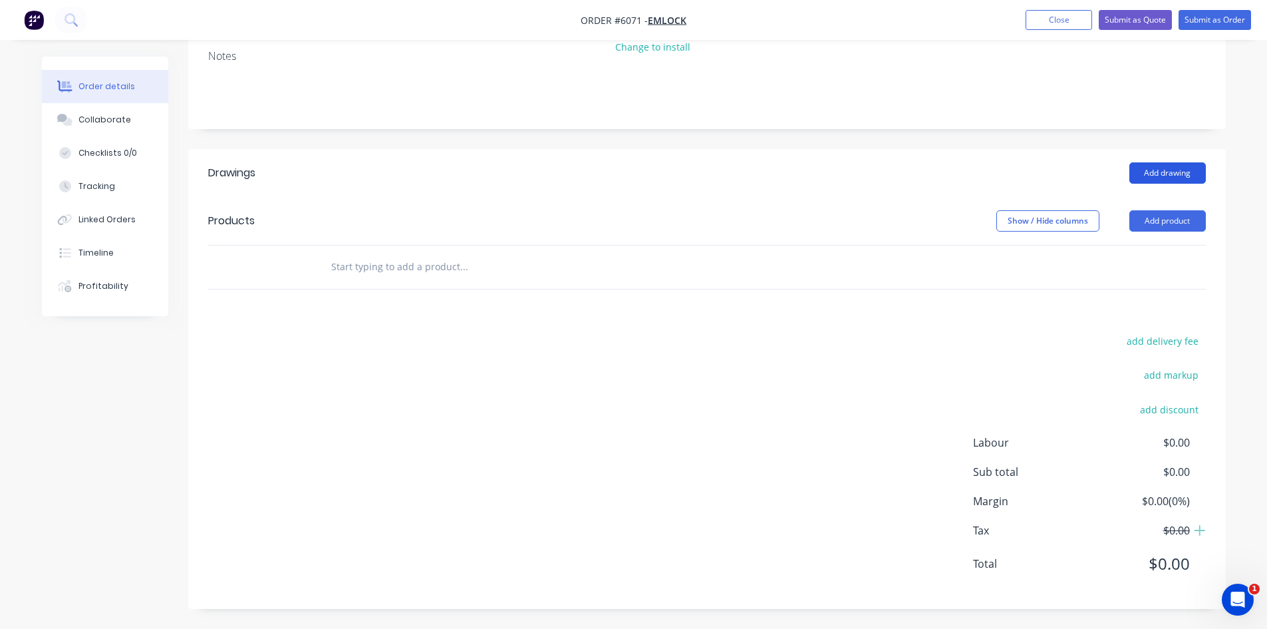
click at [1155, 174] on button "Add drawing" at bounding box center [1168, 172] width 77 height 21
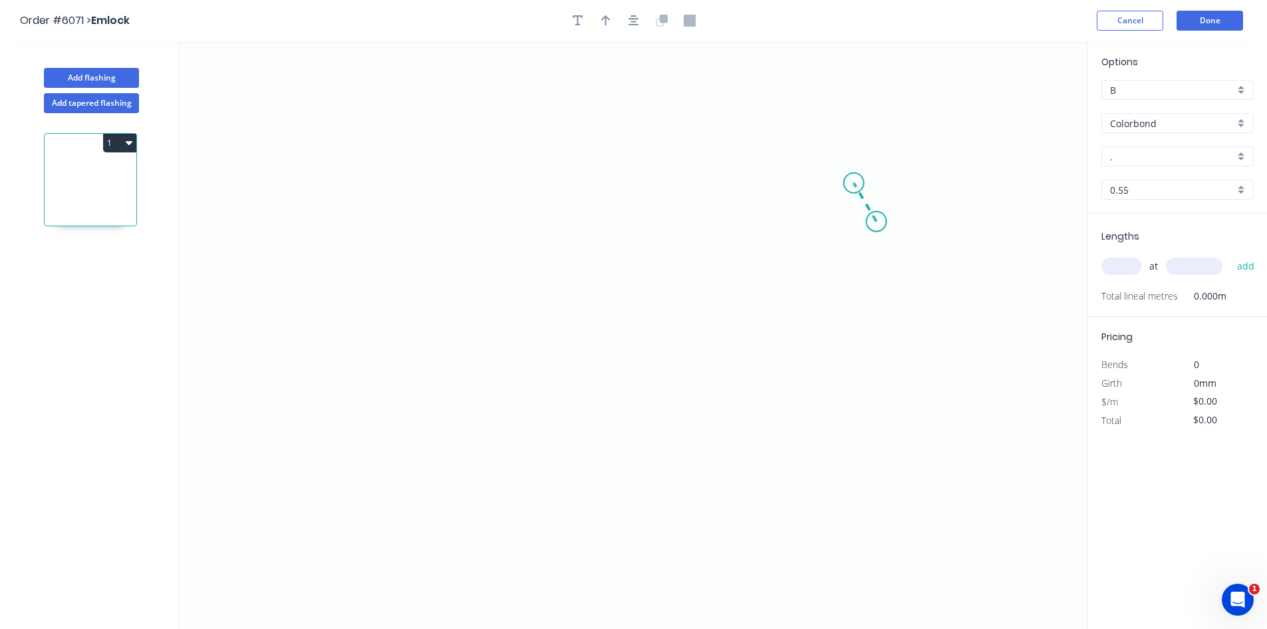
drag, startPoint x: 878, startPoint y: 222, endPoint x: 854, endPoint y: 183, distance: 45.1
click at [854, 183] on icon "0" at bounding box center [634, 334] width 908 height 587
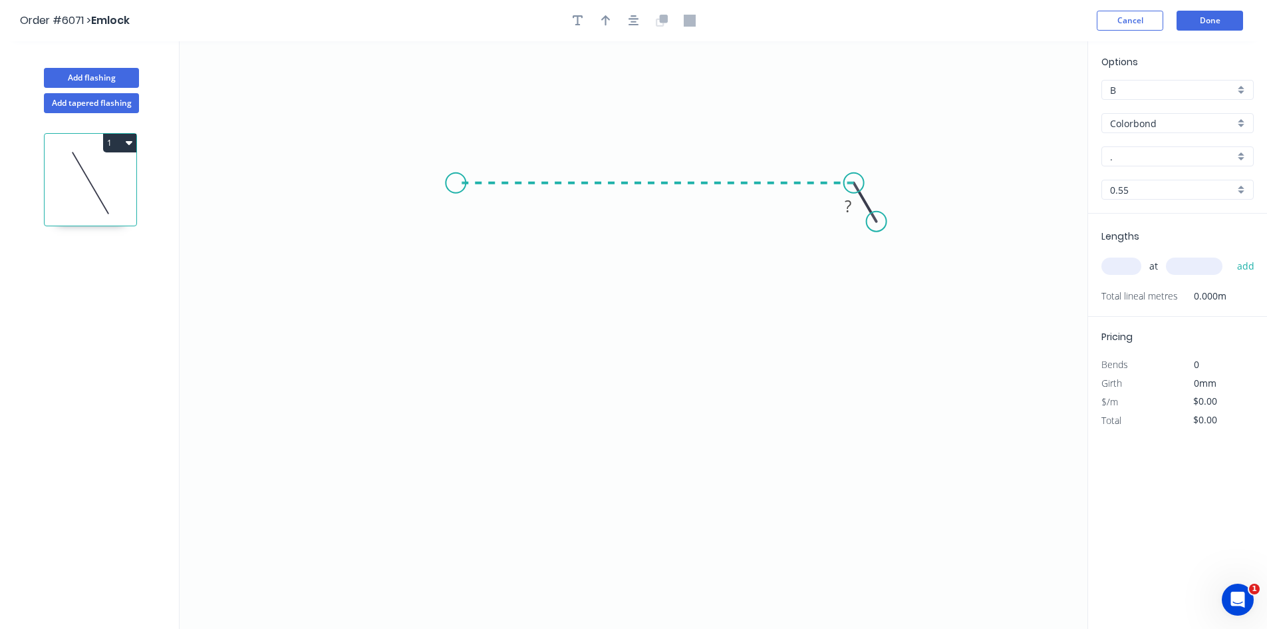
click at [458, 180] on icon "0 ?" at bounding box center [634, 334] width 908 height 587
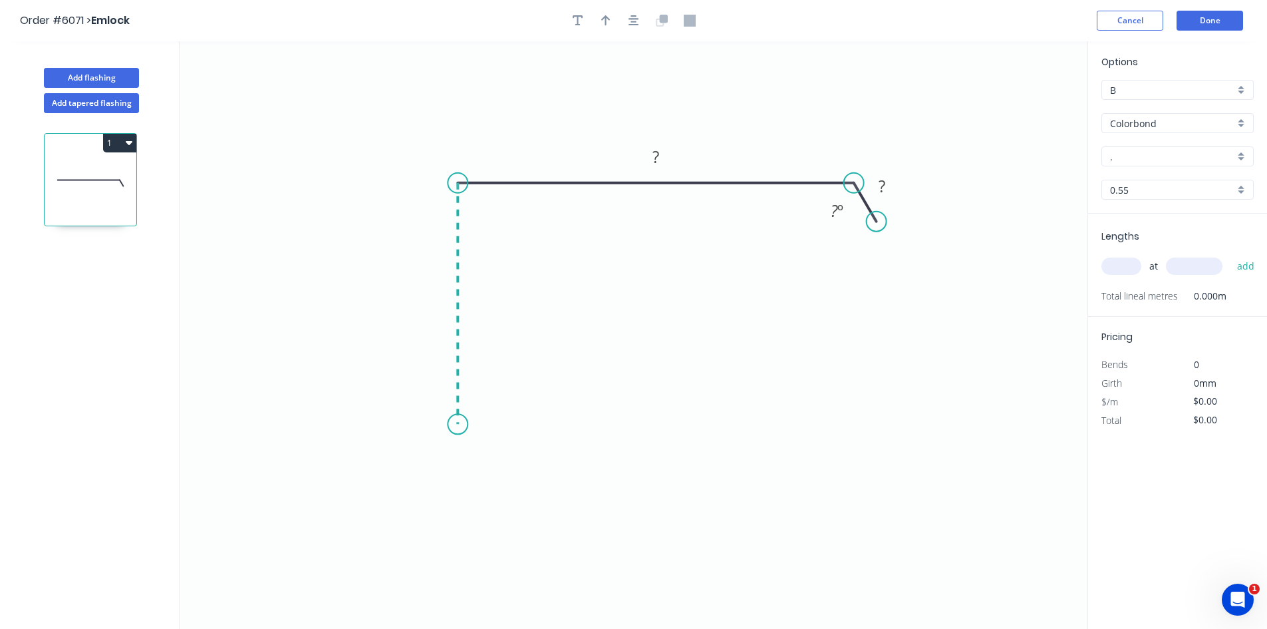
click at [450, 424] on icon "0 ? ? ? º" at bounding box center [634, 334] width 908 height 587
click at [496, 402] on icon at bounding box center [477, 412] width 39 height 23
click at [496, 402] on circle at bounding box center [496, 401] width 20 height 20
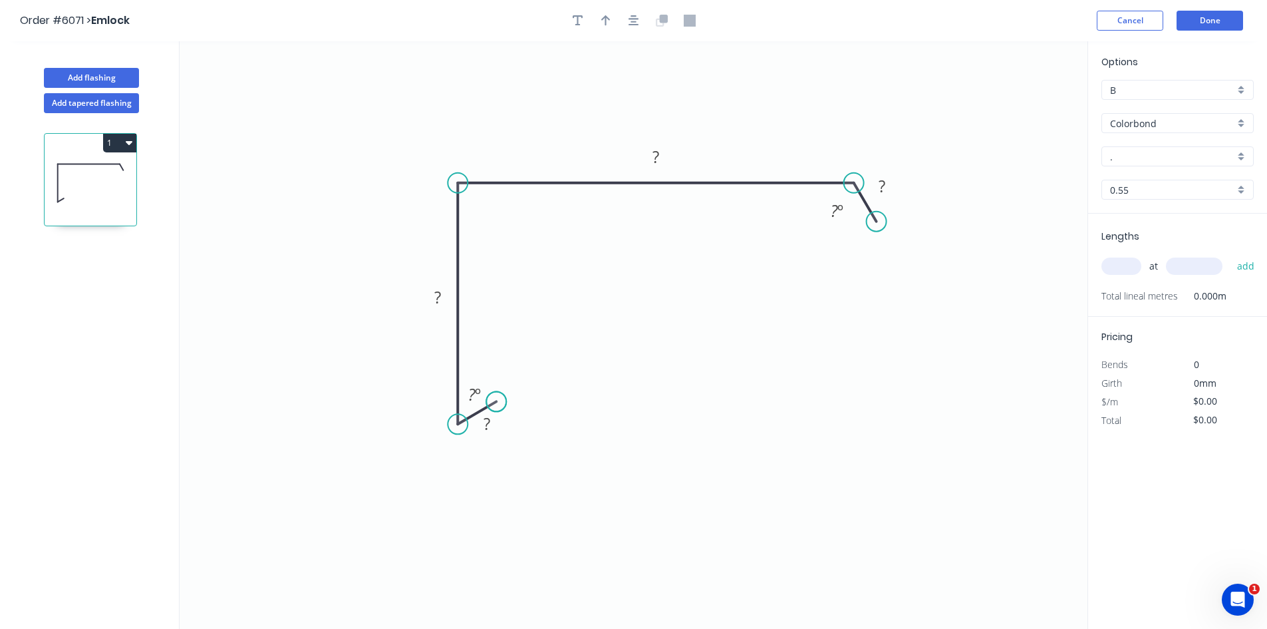
click at [496, 402] on circle at bounding box center [496, 401] width 20 height 20
click at [495, 403] on circle at bounding box center [496, 401] width 20 height 20
click at [496, 402] on circle at bounding box center [496, 401] width 20 height 20
click at [486, 430] on tspan "?" at bounding box center [487, 423] width 7 height 22
click at [659, 450] on icon "0 10 130 150 40 ? º ? º" at bounding box center [634, 334] width 908 height 587
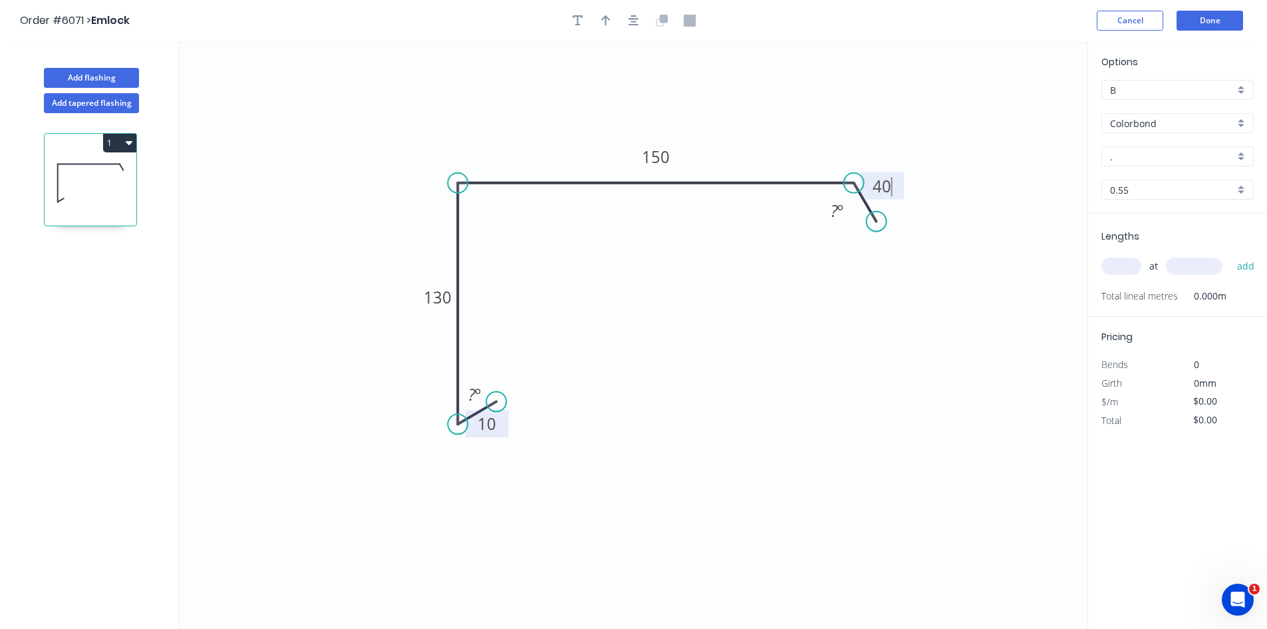
type input "$15.94"
click at [865, 254] on div "Hide angle" at bounding box center [906, 254] width 134 height 27
click at [500, 432] on div "Hide angle" at bounding box center [540, 439] width 134 height 27
click at [1148, 162] on input "." at bounding box center [1172, 157] width 124 height 14
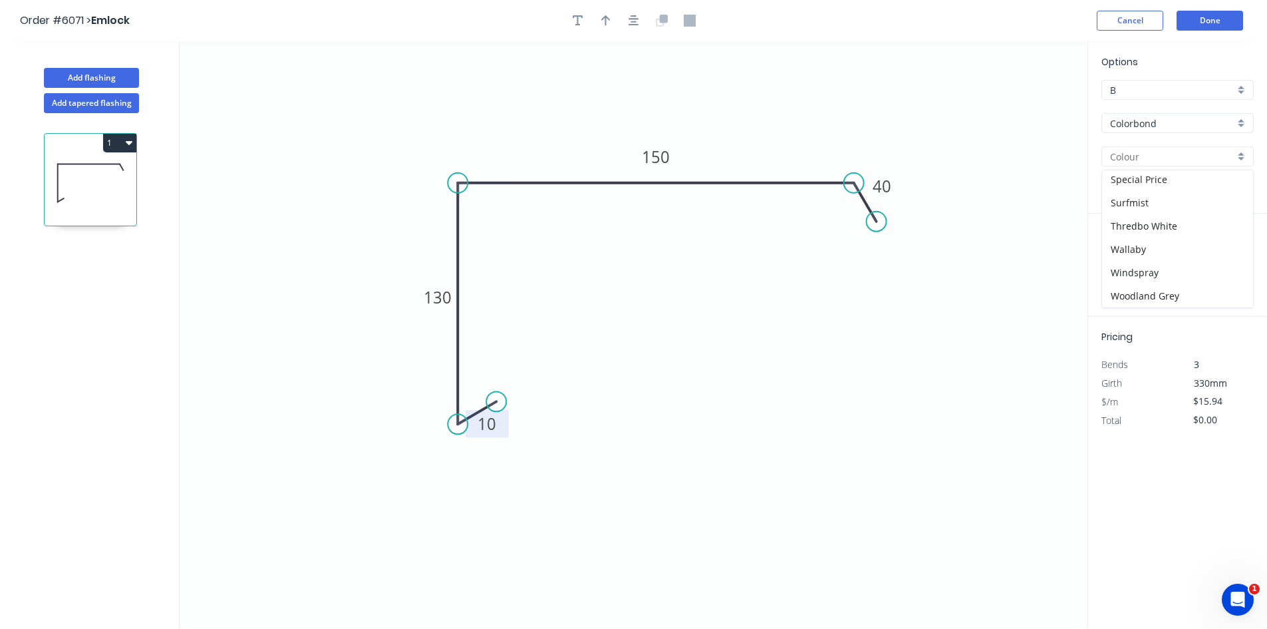
click at [1080, 252] on icon "0 10 130 150 40" at bounding box center [634, 334] width 908 height 587
drag, startPoint x: 1141, startPoint y: 255, endPoint x: 1137, endPoint y: 272, distance: 17.8
click at [1141, 260] on div "at add" at bounding box center [1179, 266] width 155 height 23
click at [1137, 272] on input "text" at bounding box center [1122, 265] width 40 height 17
type input "4"
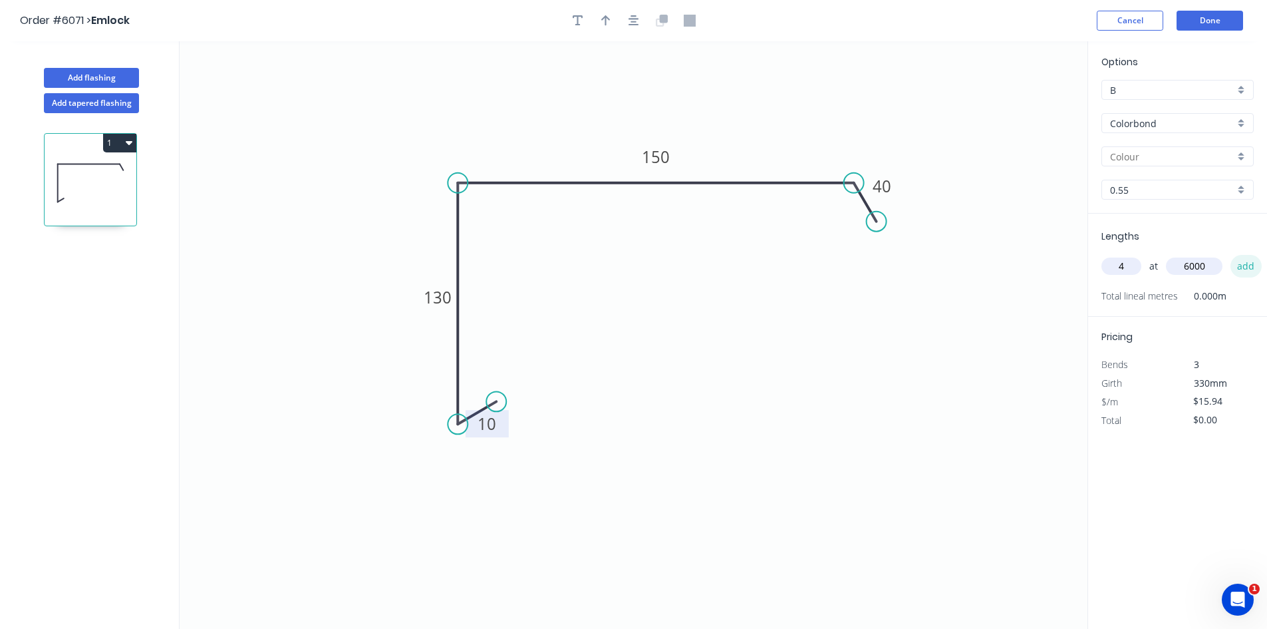
type input "6000"
click at [1245, 265] on button "add" at bounding box center [1246, 266] width 31 height 23
type input "$382.56"
click at [1225, 24] on button "Done" at bounding box center [1210, 21] width 67 height 20
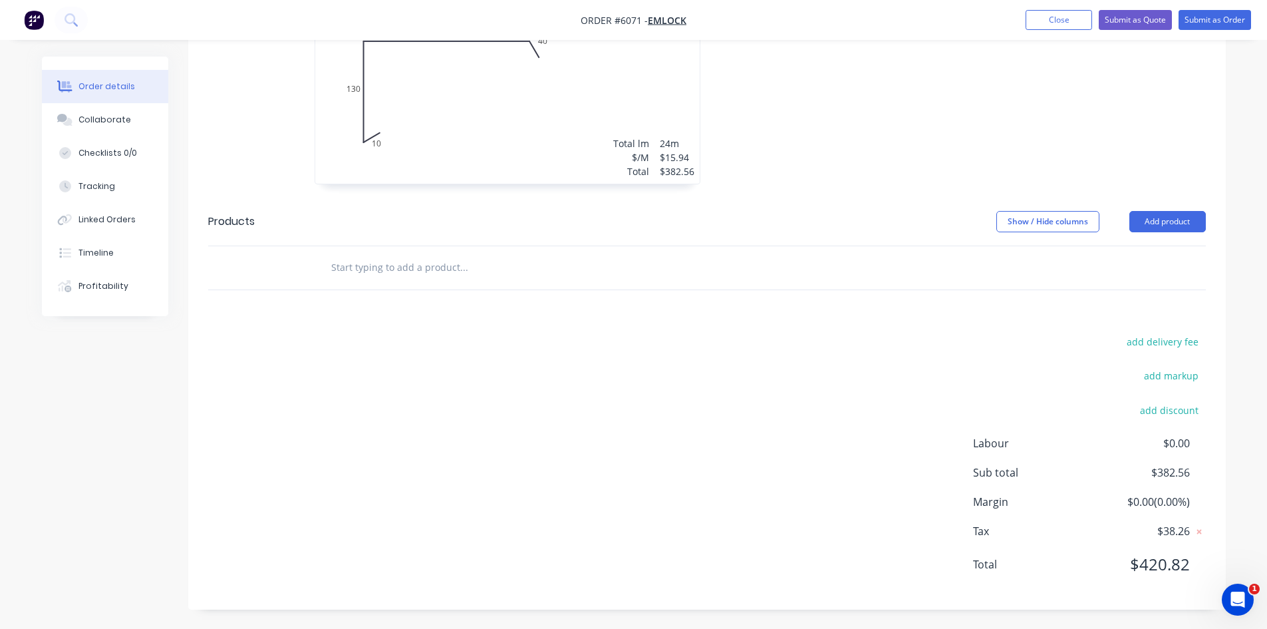
scroll to position [422, 0]
click at [617, 275] on div at bounding box center [519, 266] width 399 height 27
click at [504, 269] on input "text" at bounding box center [464, 266] width 266 height 27
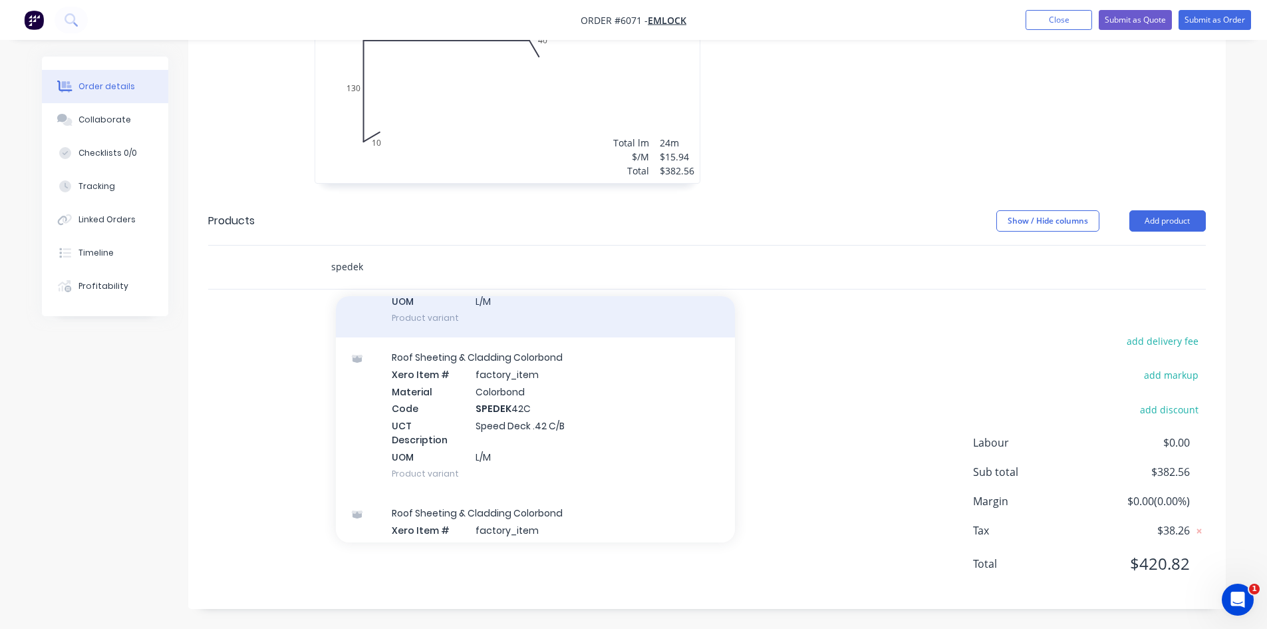
scroll to position [599, 0]
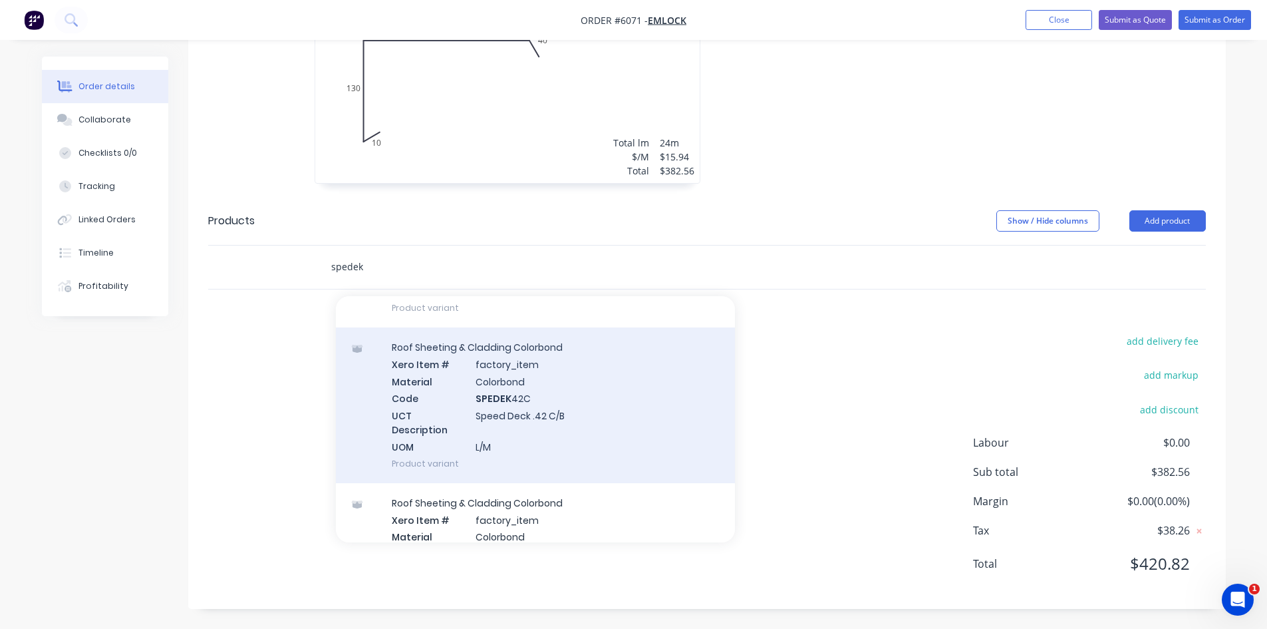
type input "spedek"
click at [546, 430] on div "Roof Sheeting & Cladding Colorbond Xero Item # factory_item Material Colorbond …" at bounding box center [535, 405] width 399 height 156
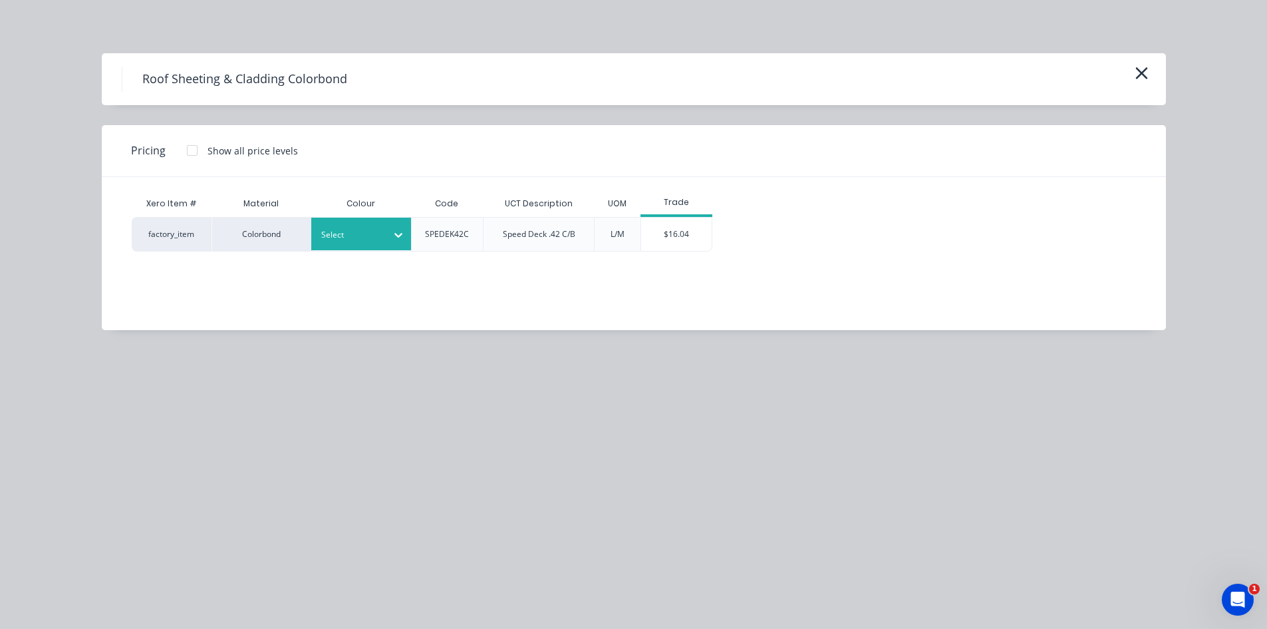
click at [345, 234] on div at bounding box center [351, 235] width 60 height 15
click at [166, 285] on div "TBA" at bounding box center [83, 273] width 166 height 25
click at [659, 228] on div "$16.04" at bounding box center [676, 234] width 71 height 33
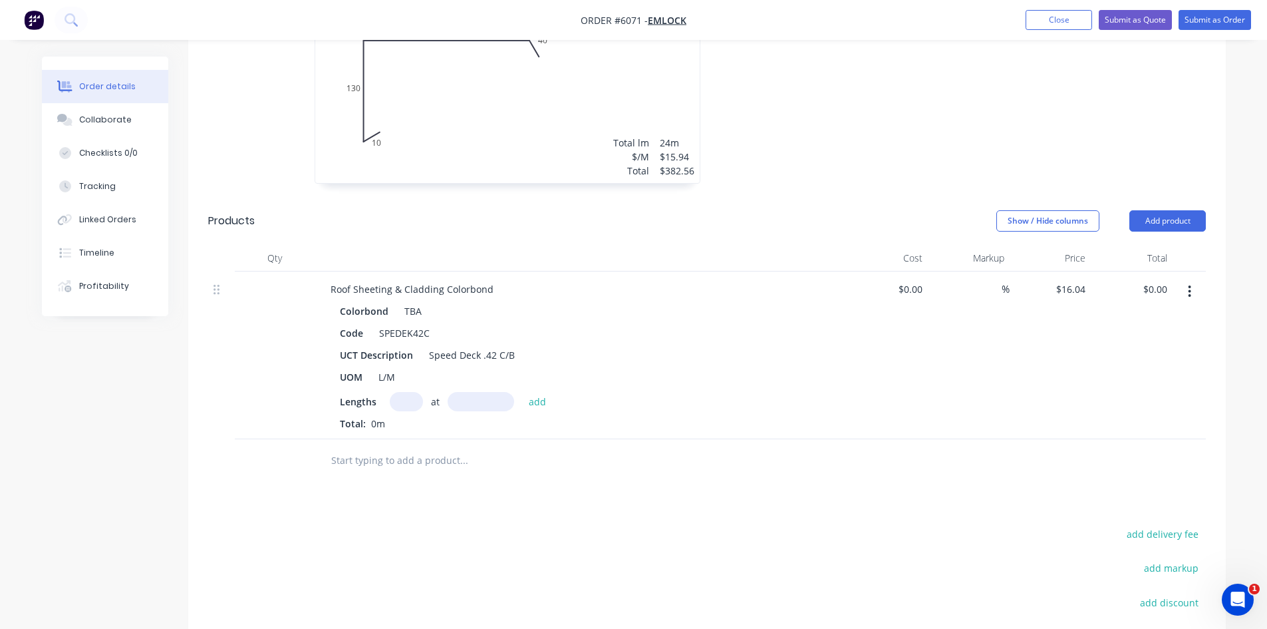
click at [396, 404] on input "text" at bounding box center [406, 401] width 33 height 19
type input "17"
type input "5800mm"
click at [541, 399] on button "add" at bounding box center [537, 401] width 31 height 18
type input "$1,581.54"
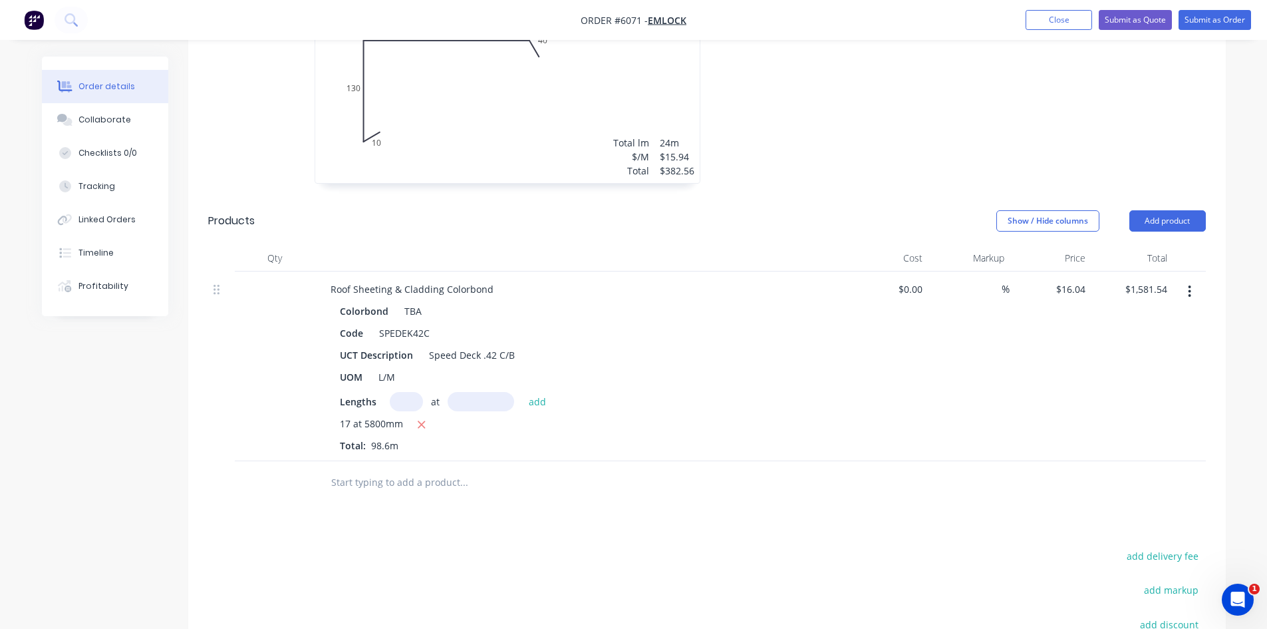
click at [411, 482] on input "text" at bounding box center [464, 482] width 266 height 27
click at [399, 488] on input "text" at bounding box center [464, 482] width 266 height 27
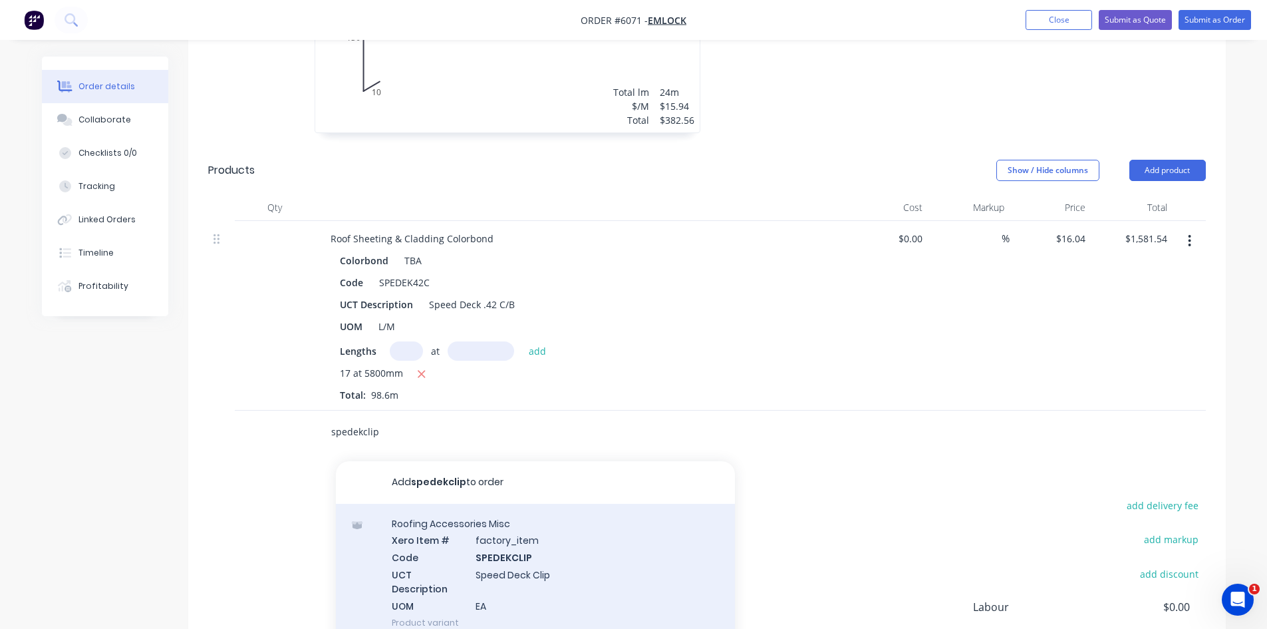
scroll to position [637, 0]
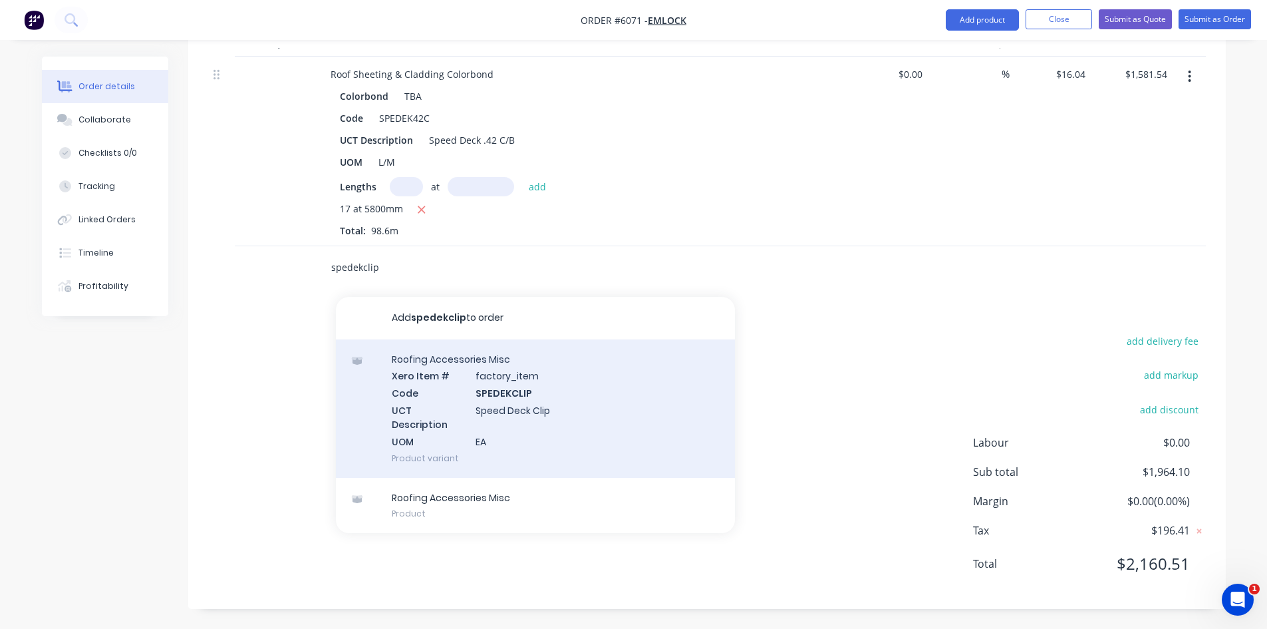
type input "spedekclip"
click at [533, 423] on div "Roofing Accessories Misc Xero Item # factory_item Code SPEDEKCLIP UCT Descripti…" at bounding box center [535, 408] width 399 height 138
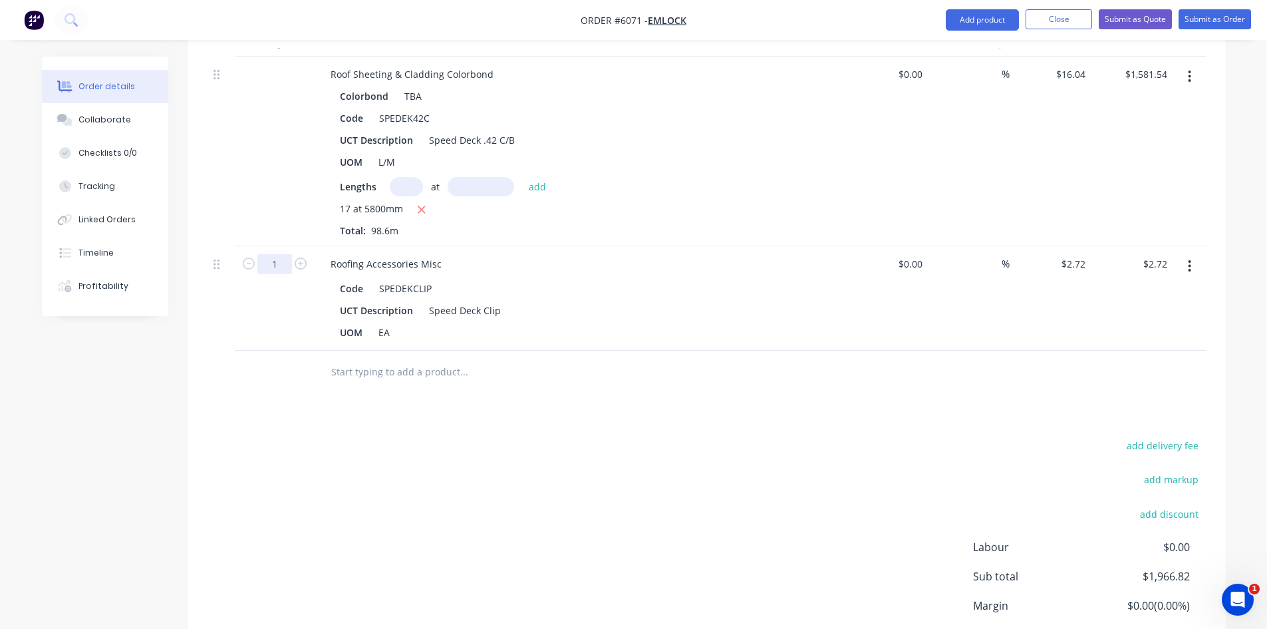
click at [277, 267] on input "1" at bounding box center [274, 264] width 35 height 20
type input "110"
type input "$299.20"
click at [363, 377] on input "text" at bounding box center [464, 372] width 266 height 27
click at [355, 373] on input "t40" at bounding box center [464, 372] width 266 height 27
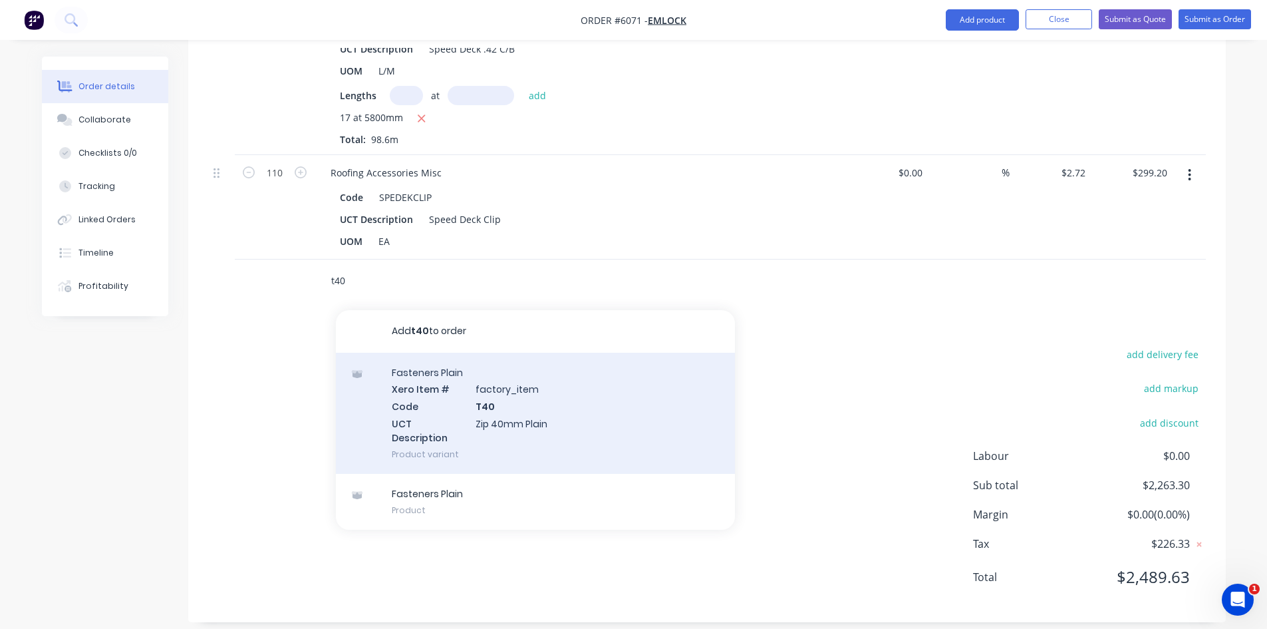
scroll to position [742, 0]
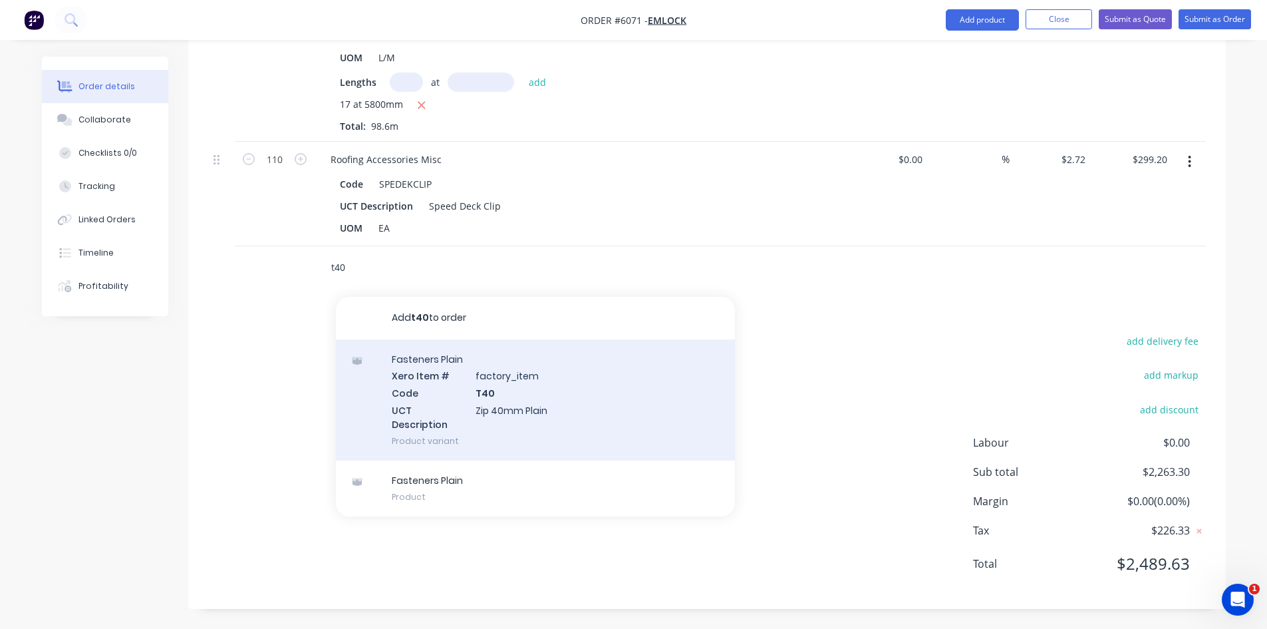
type input "t40"
click at [546, 405] on div "Fasteners Plain Xero Item # factory_item Code T40 UCT Description Zip 40mm Plai…" at bounding box center [535, 399] width 399 height 121
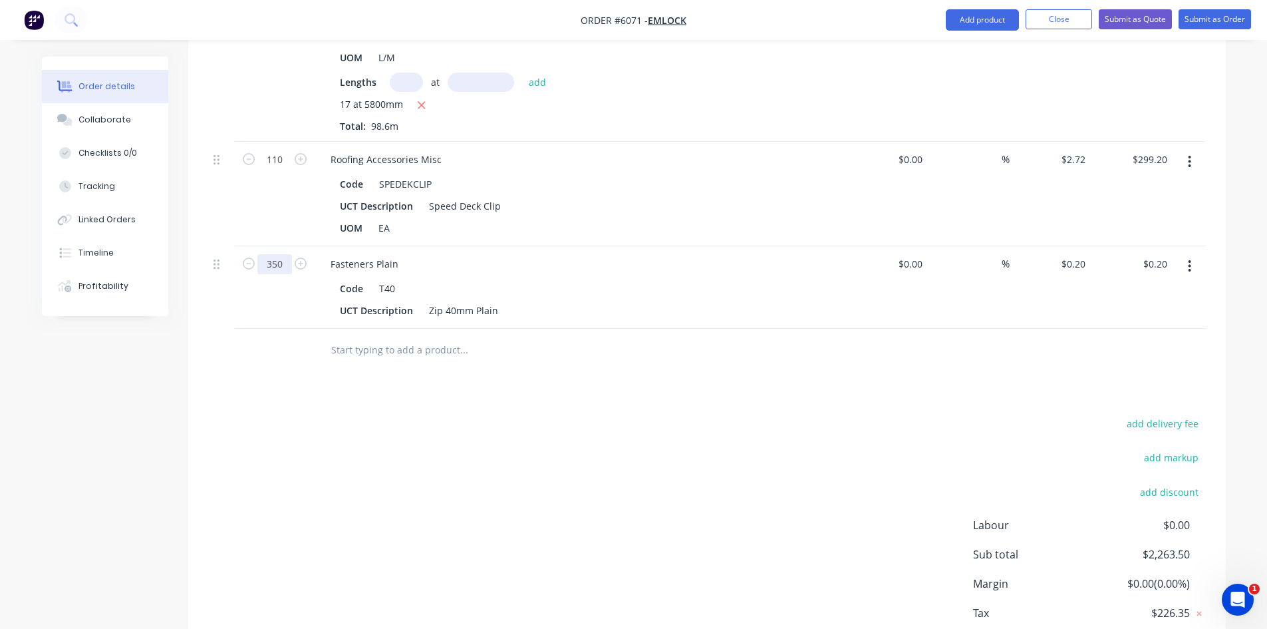
type input "350"
type input "$70.00"
click at [356, 397] on div "Drawings Add drawing 0.55 Colorbond . Girth 330 1 0 10 130 150 40 0 10 130 150 …" at bounding box center [707, 142] width 1038 height 1098
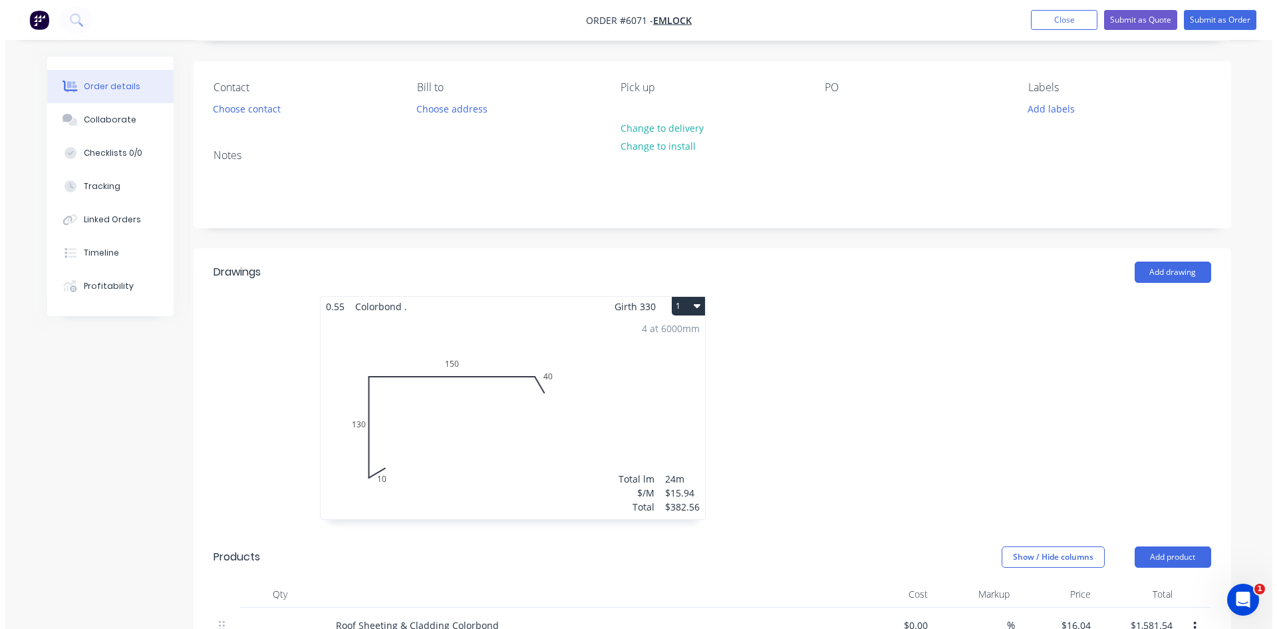
scroll to position [0, 0]
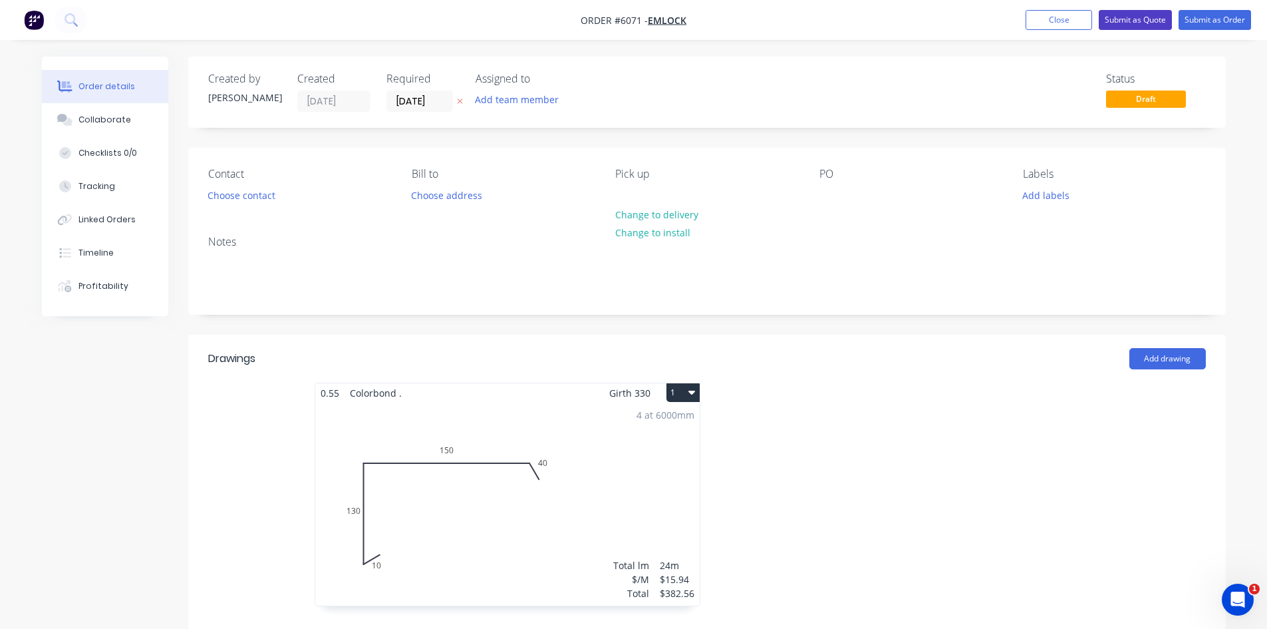
click at [1123, 21] on button "Submit as Quote" at bounding box center [1135, 20] width 73 height 20
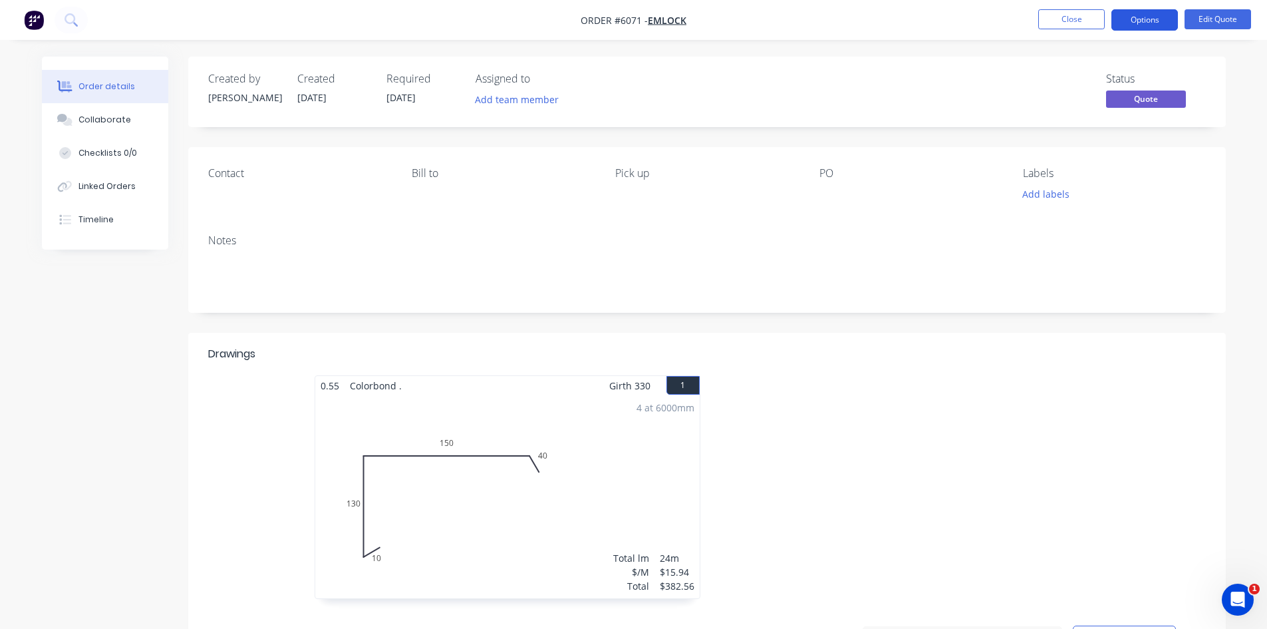
click at [1145, 17] on button "Options" at bounding box center [1145, 19] width 67 height 21
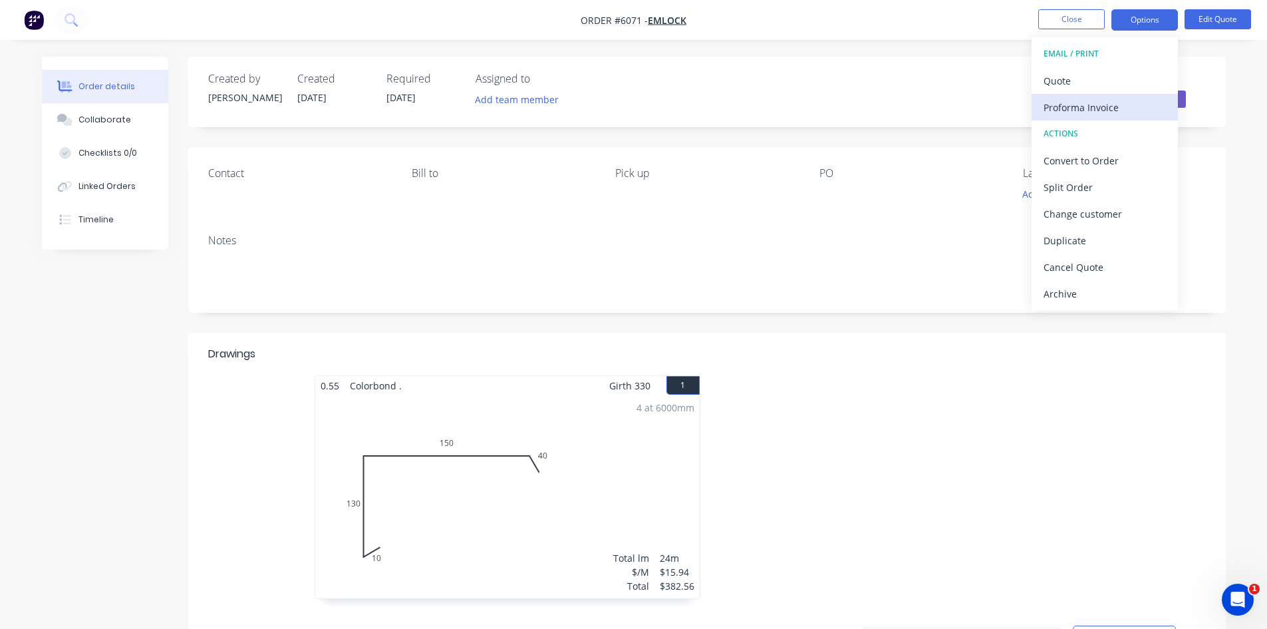
click at [1086, 104] on div "Proforma Invoice" at bounding box center [1105, 107] width 122 height 19
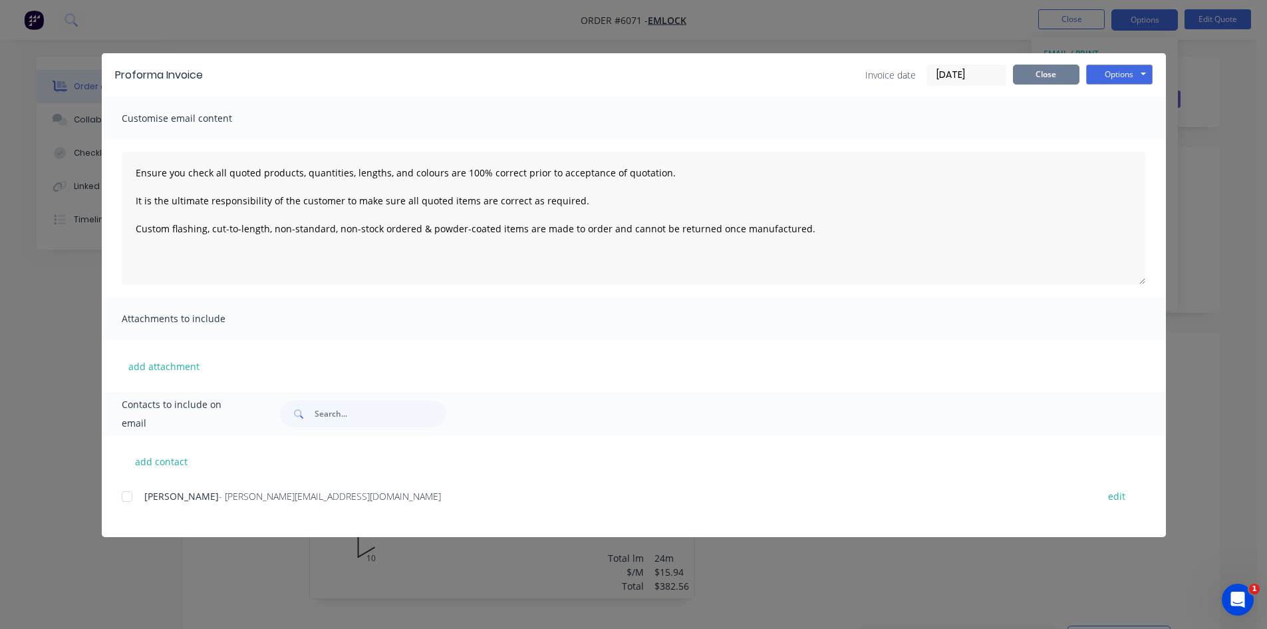
drag, startPoint x: 1037, startPoint y: 74, endPoint x: 1104, endPoint y: 37, distance: 75.9
click at [1039, 74] on button "Close" at bounding box center [1046, 75] width 67 height 20
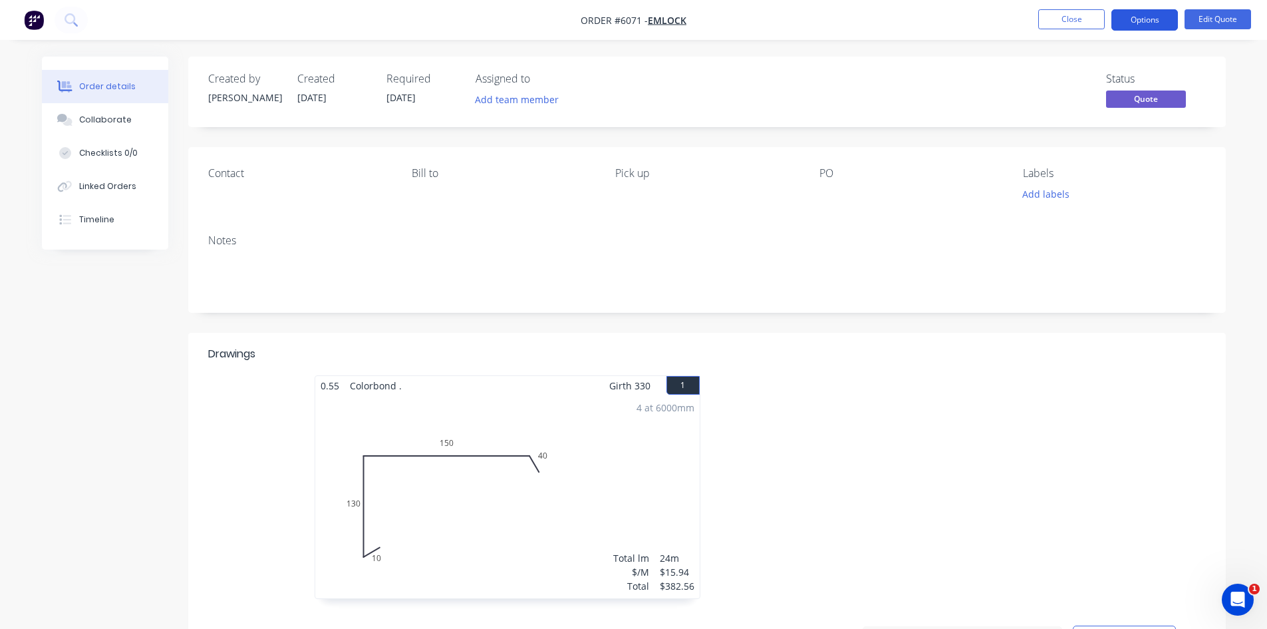
click at [1132, 15] on button "Options" at bounding box center [1145, 19] width 67 height 21
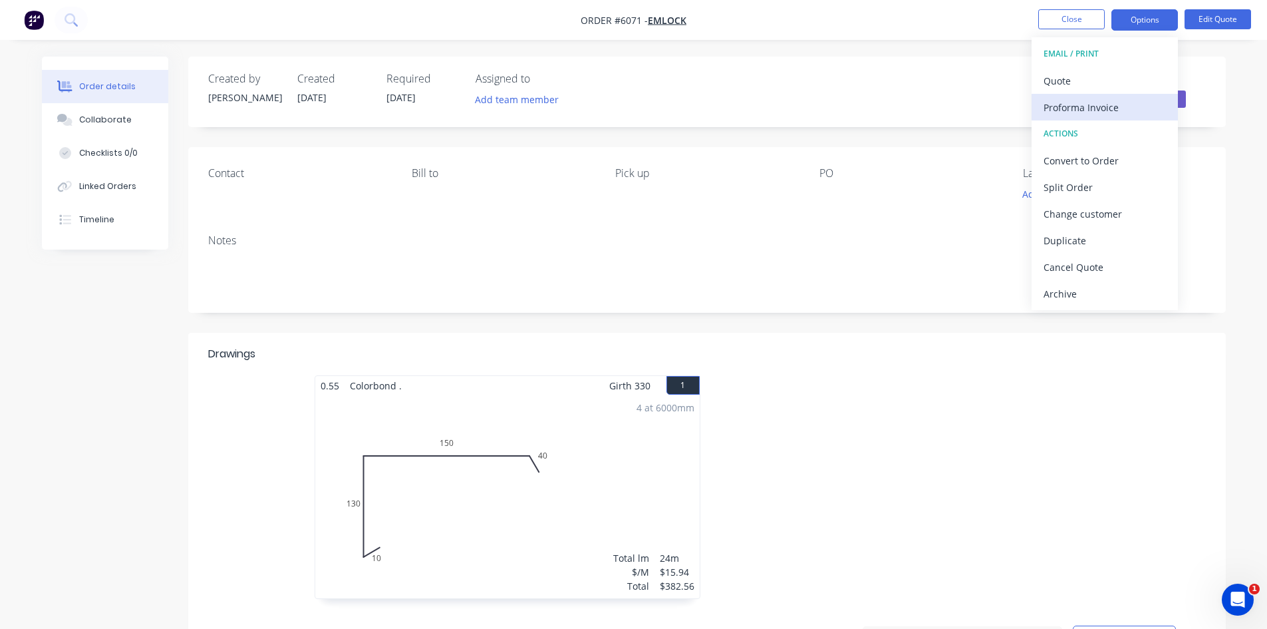
click at [1115, 95] on button "Proforma Invoice" at bounding box center [1105, 107] width 146 height 27
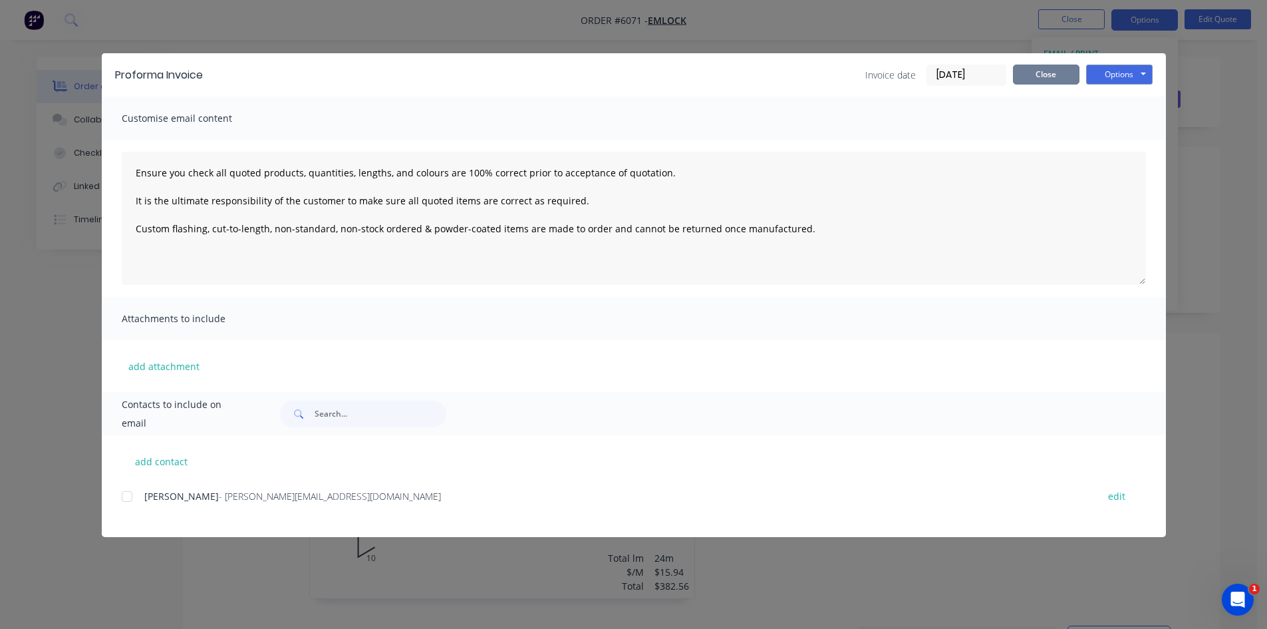
drag, startPoint x: 1032, startPoint y: 72, endPoint x: 1067, endPoint y: 57, distance: 37.6
click at [1034, 72] on button "Close" at bounding box center [1046, 75] width 67 height 20
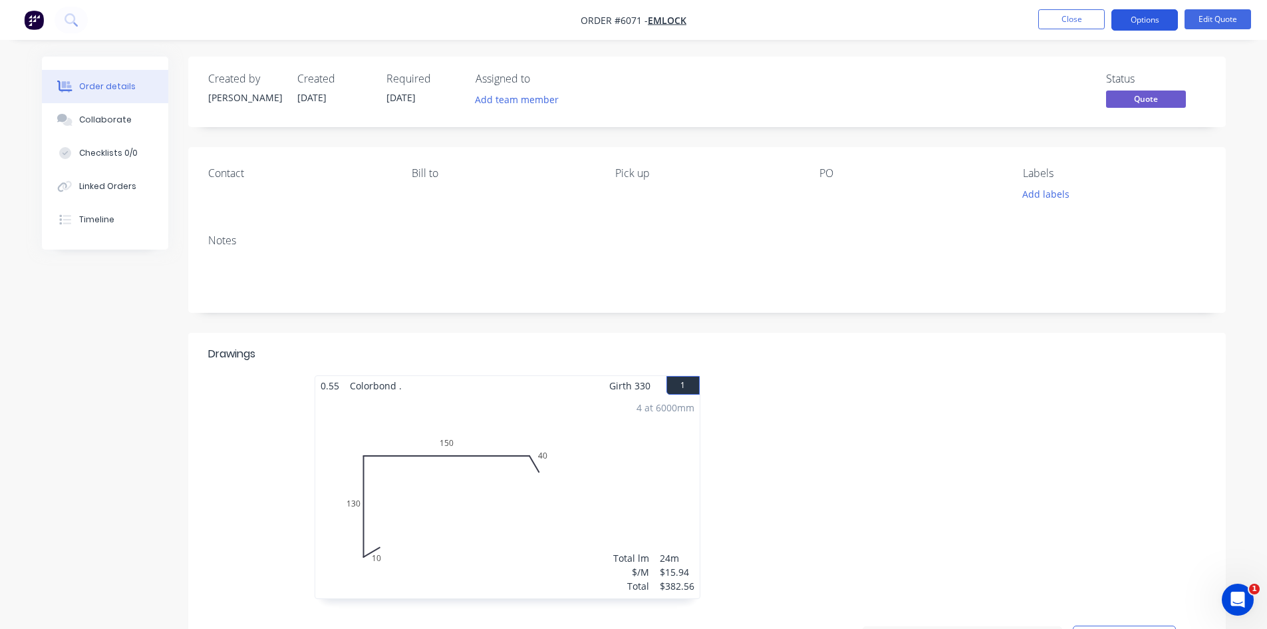
click at [1142, 17] on button "Options" at bounding box center [1145, 19] width 67 height 21
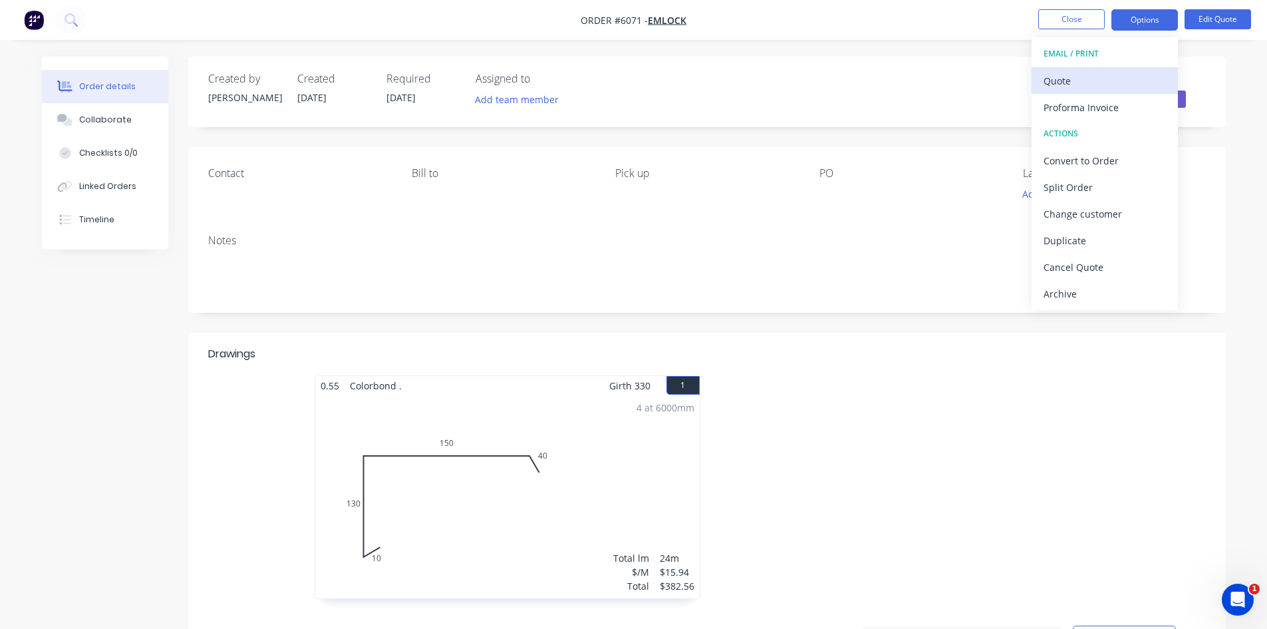
click at [1112, 71] on div "Quote" at bounding box center [1105, 80] width 122 height 19
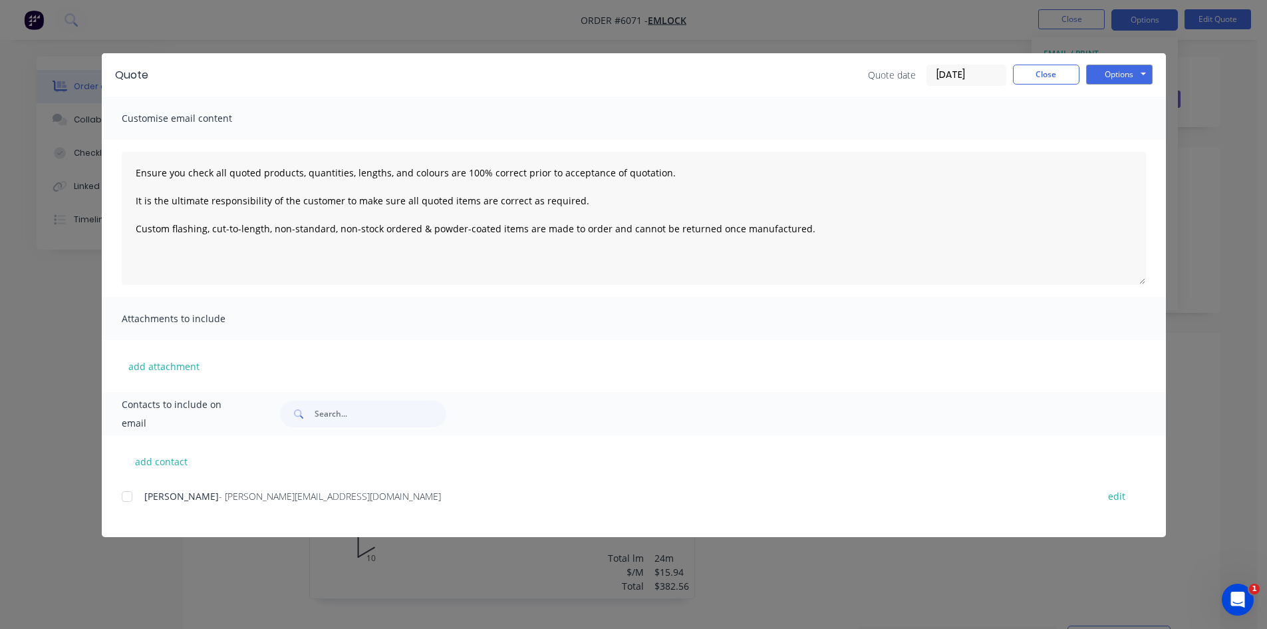
click at [130, 502] on div at bounding box center [127, 496] width 27 height 27
click at [1128, 79] on button "Options" at bounding box center [1119, 75] width 67 height 20
click at [1116, 148] on button "Email" at bounding box center [1128, 142] width 85 height 22
click at [1031, 75] on button "Close" at bounding box center [1046, 75] width 67 height 20
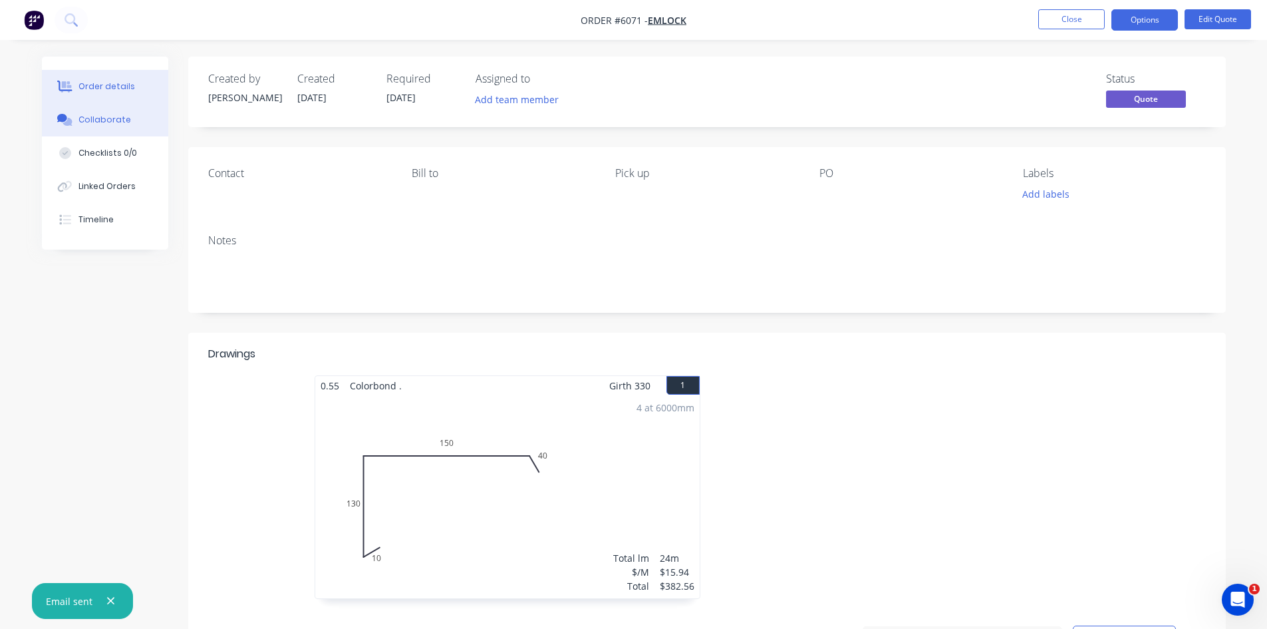
click at [77, 118] on button "Collaborate" at bounding box center [105, 119] width 126 height 33
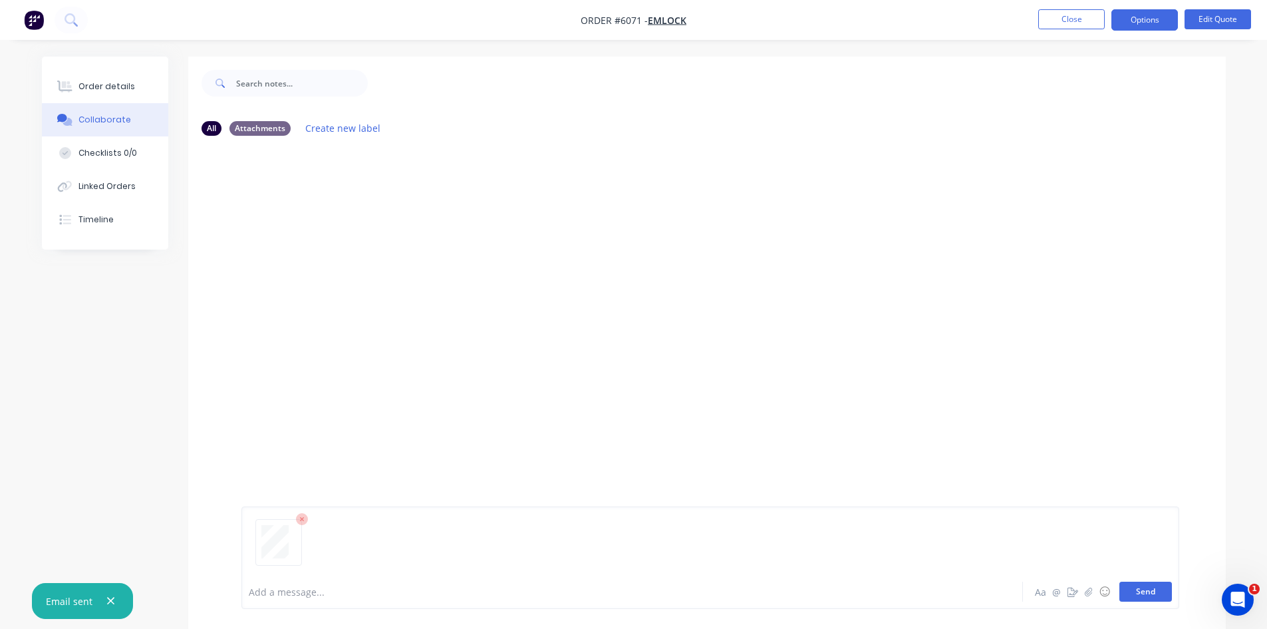
click at [1153, 588] on button "Send" at bounding box center [1146, 591] width 53 height 20
click at [1080, 19] on button "Close" at bounding box center [1072, 19] width 67 height 20
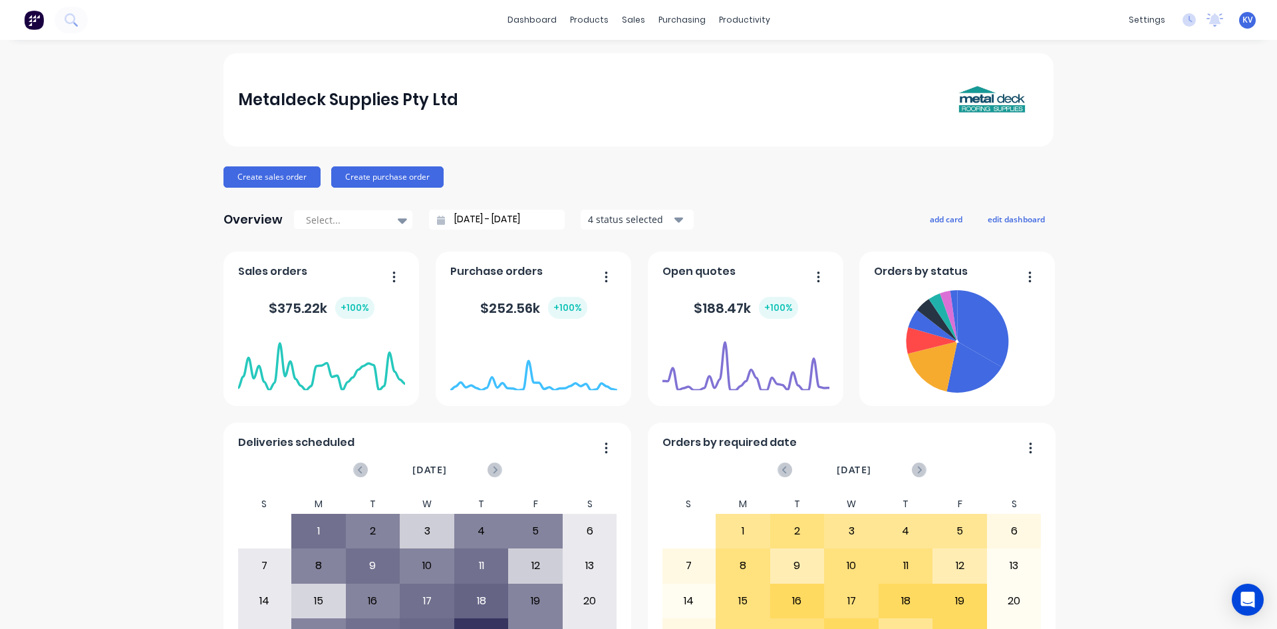
click at [627, 21] on div "sales" at bounding box center [633, 20] width 37 height 20
click at [643, 60] on div at bounding box center [637, 64] width 20 height 12
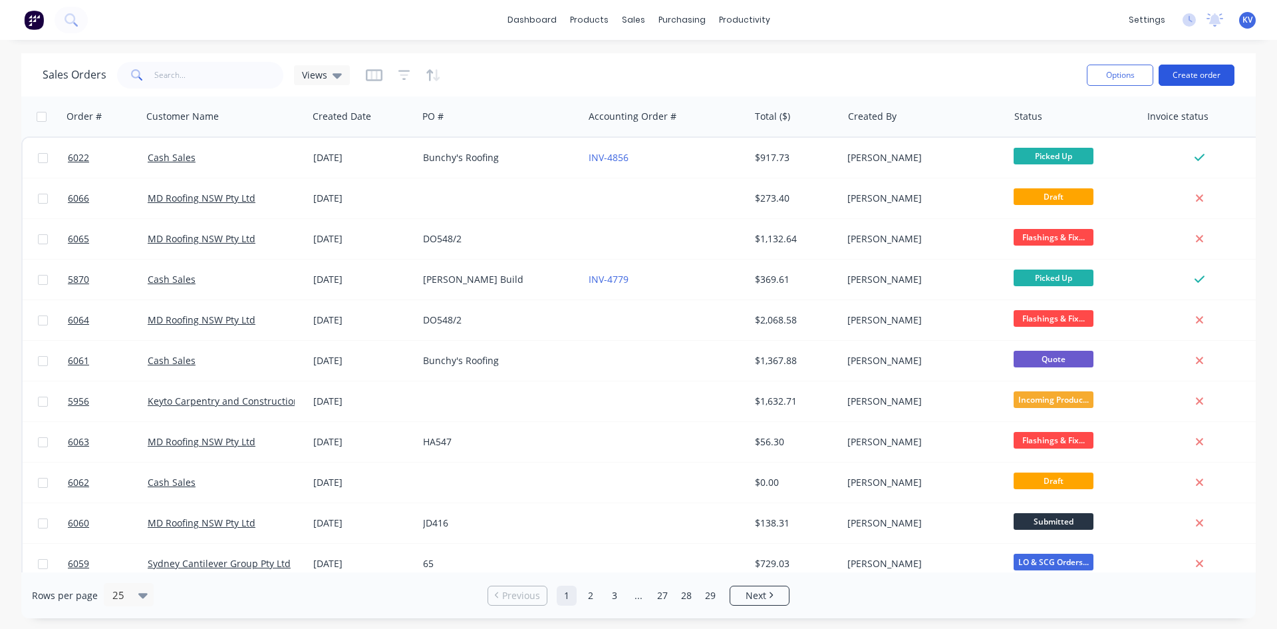
click at [1210, 67] on button "Create order" at bounding box center [1197, 75] width 76 height 21
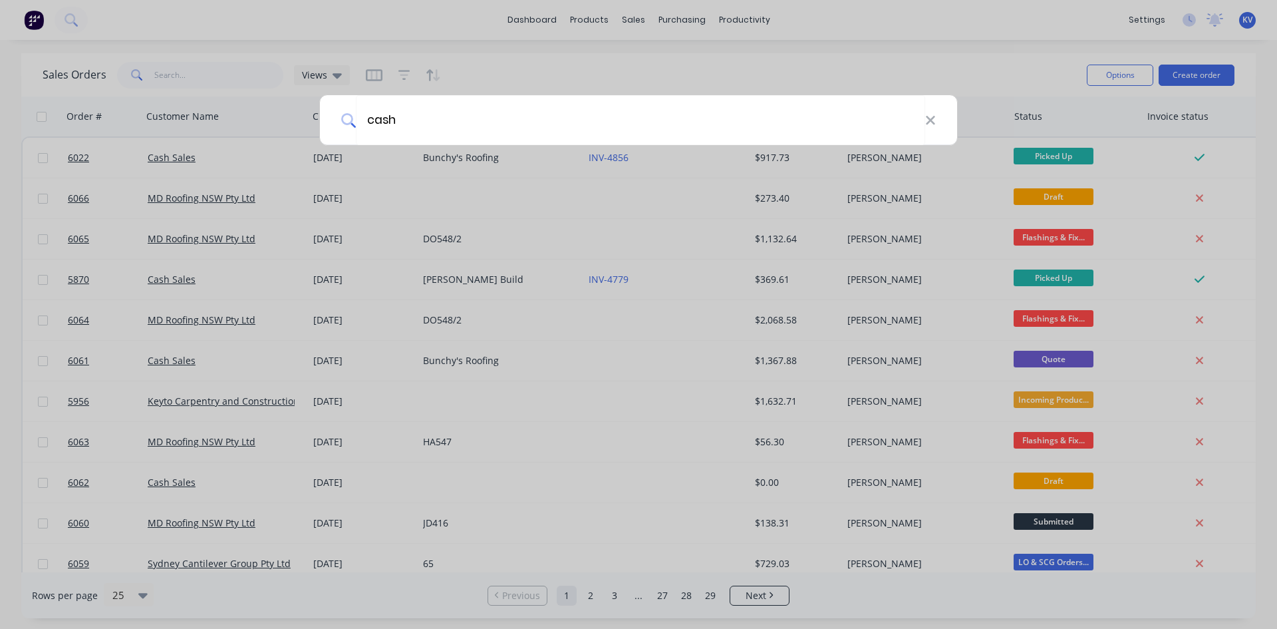
type input "cash"
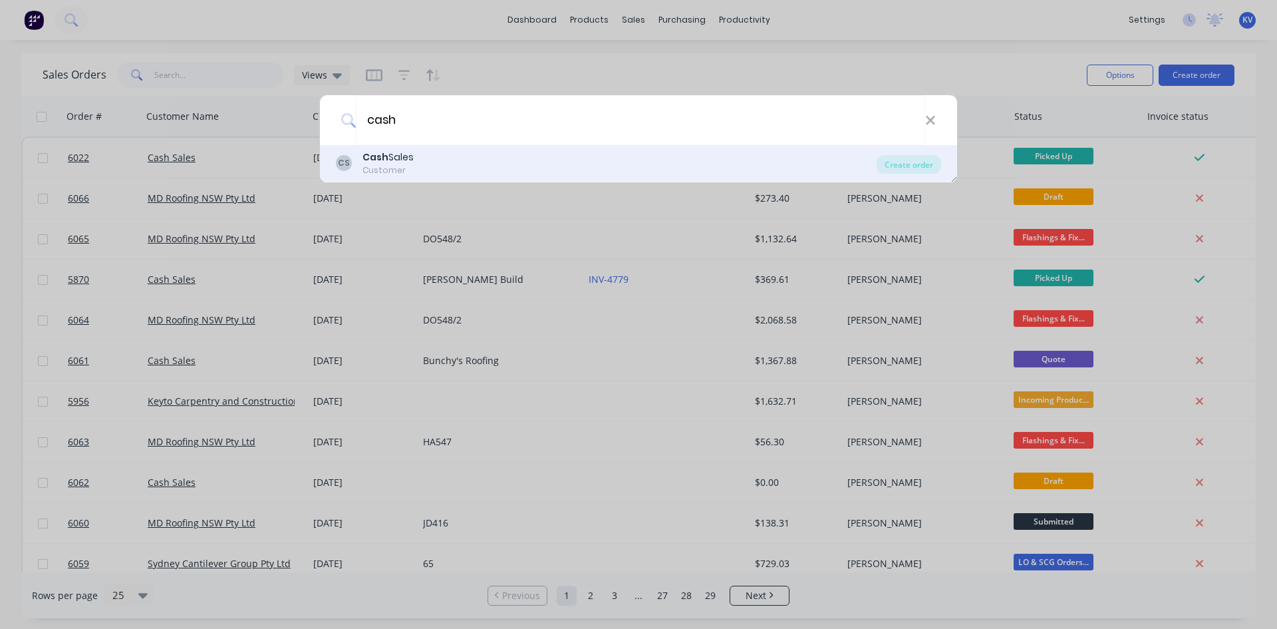
click at [552, 154] on div "CS Cash Sales Customer" at bounding box center [606, 163] width 541 height 26
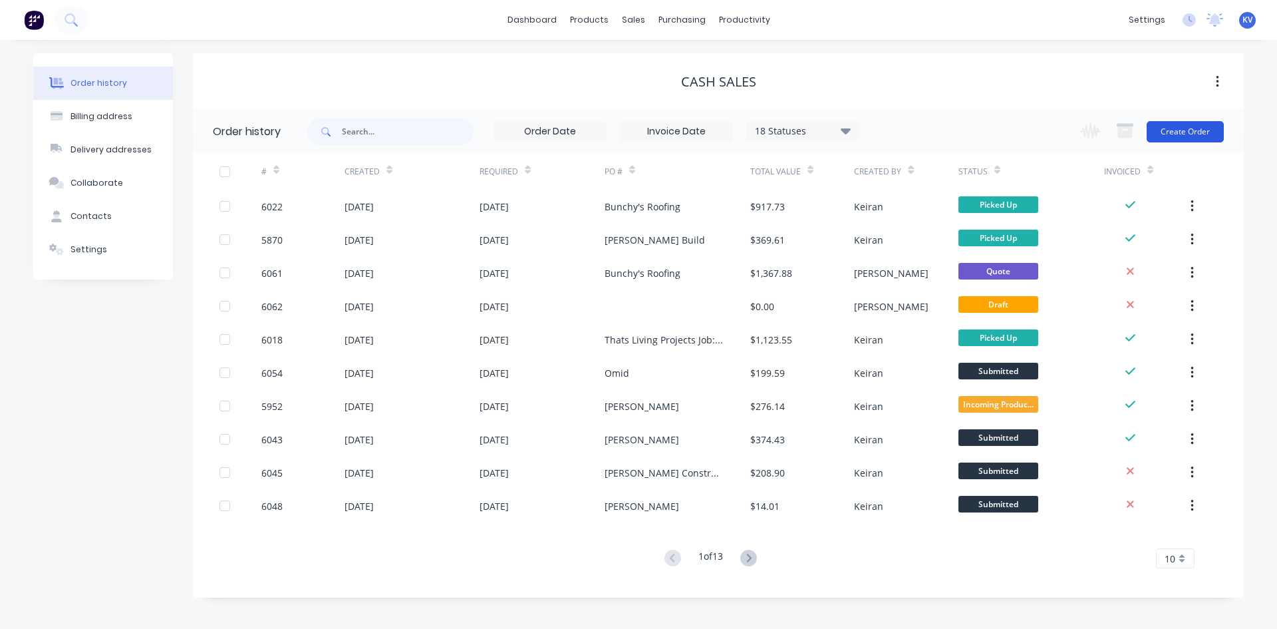
click at [1180, 126] on button "Create Order" at bounding box center [1185, 131] width 77 height 21
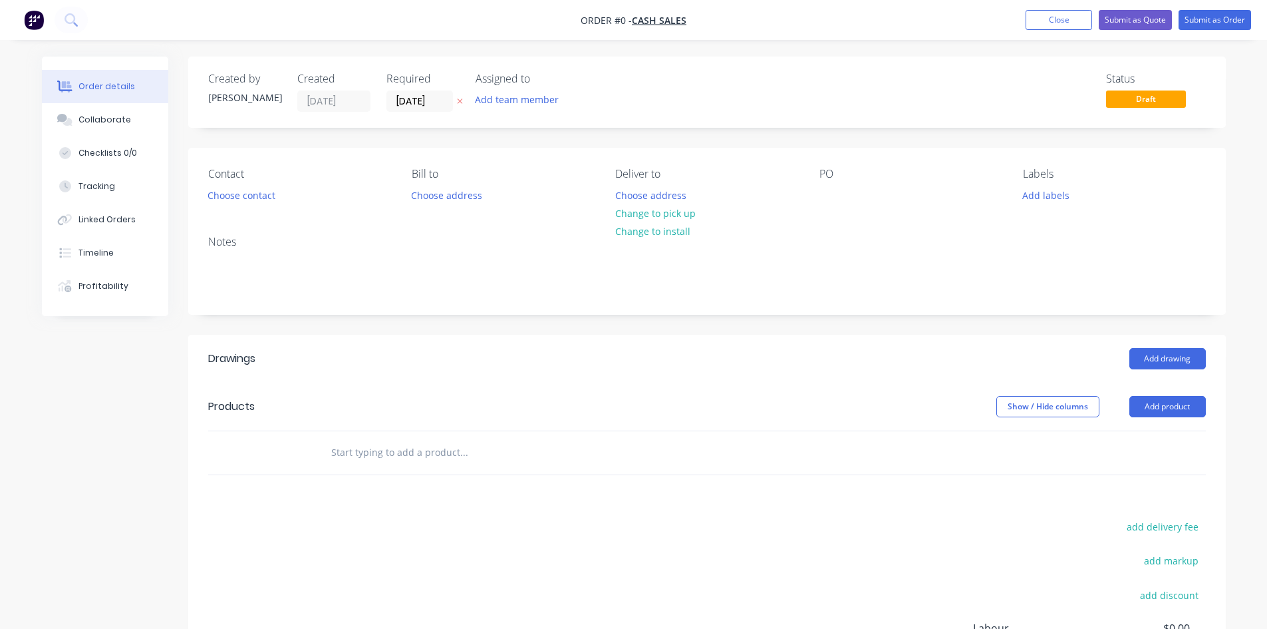
click at [421, 435] on div at bounding box center [554, 452] width 479 height 43
drag, startPoint x: 423, startPoint y: 456, endPoint x: 415, endPoint y: 451, distance: 9.6
click at [420, 456] on input "text" at bounding box center [464, 452] width 266 height 27
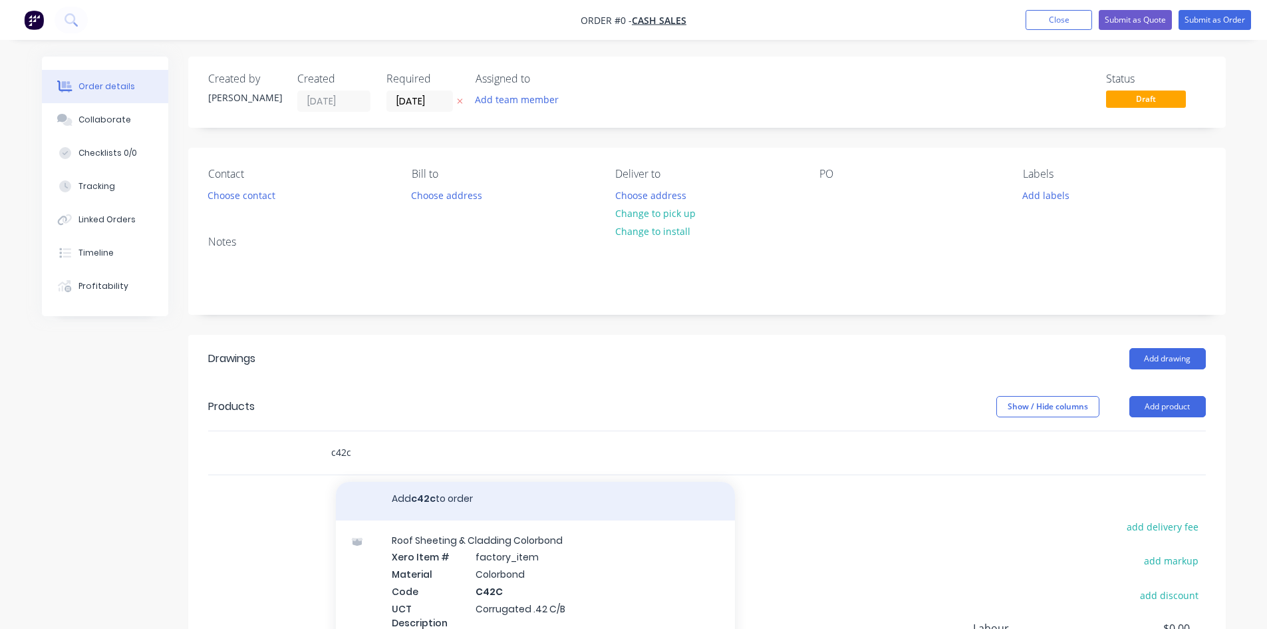
scroll to position [7, 0]
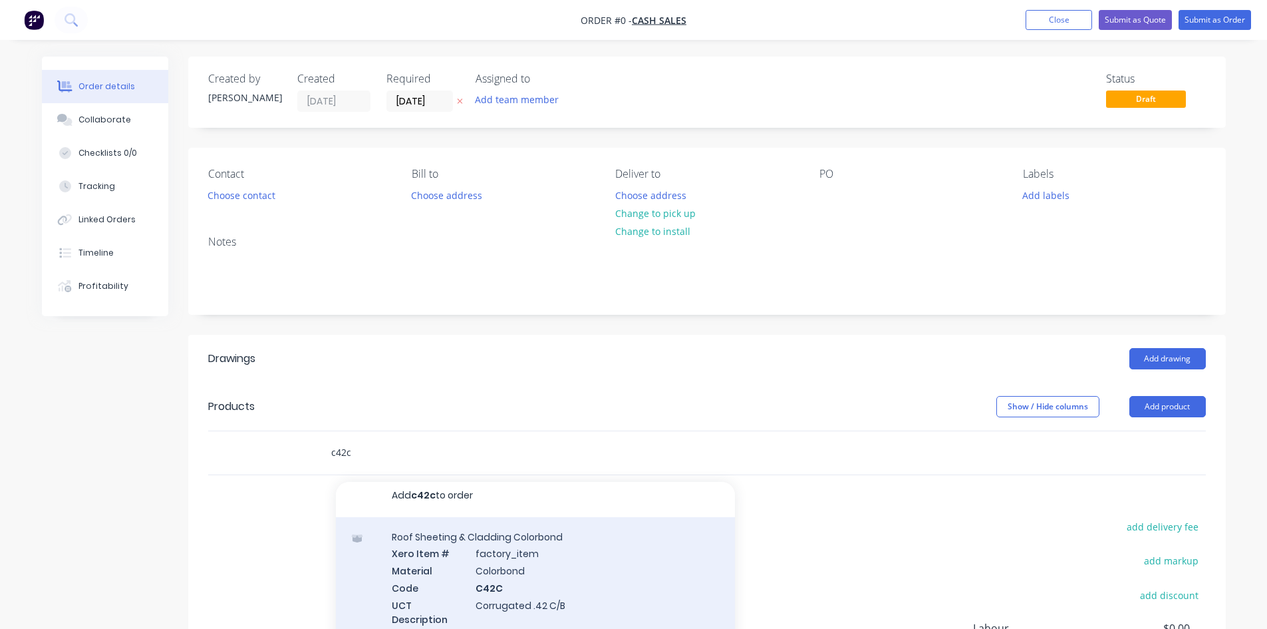
type input "c42c"
click at [544, 583] on div "Roof Sheeting & Cladding Colorbond Xero Item # factory_item Material Colorbond …" at bounding box center [535, 595] width 399 height 156
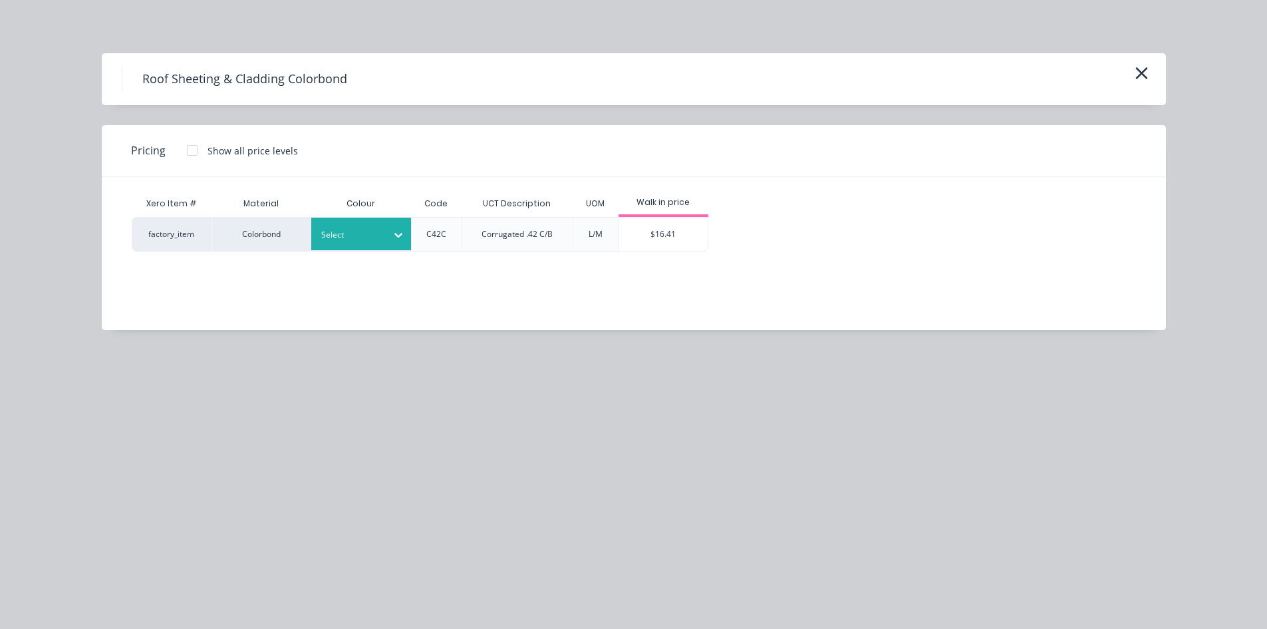
click at [372, 226] on div "Select" at bounding box center [349, 234] width 75 height 17
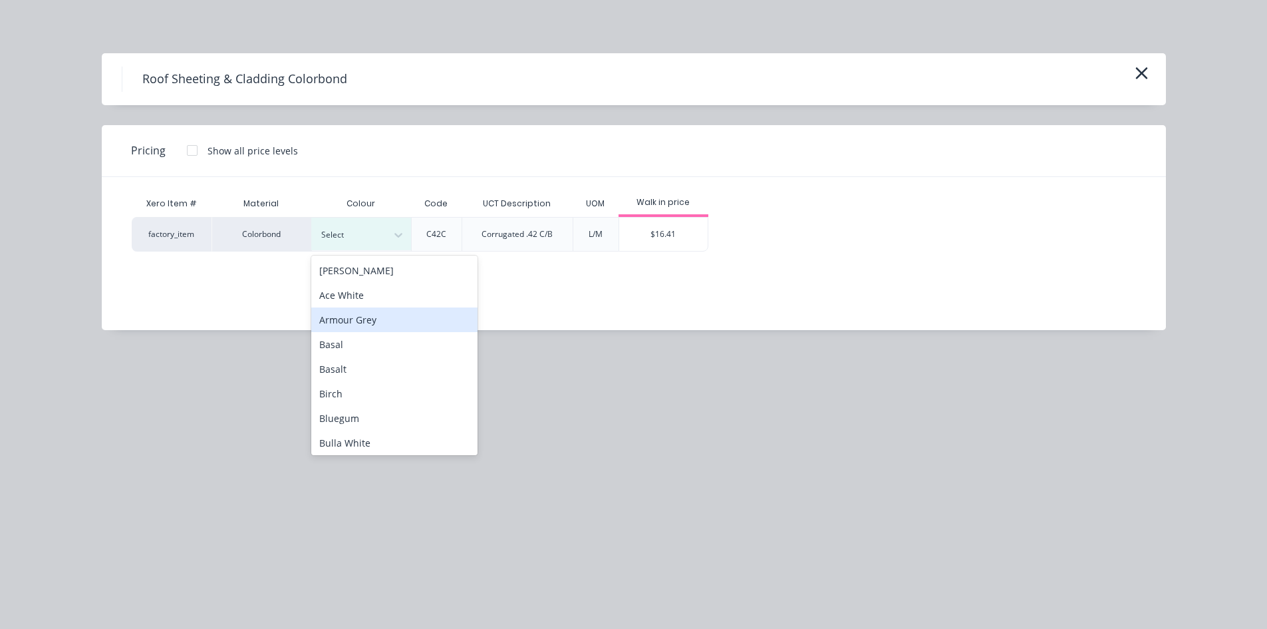
click at [381, 321] on div "Armour Grey" at bounding box center [394, 319] width 166 height 25
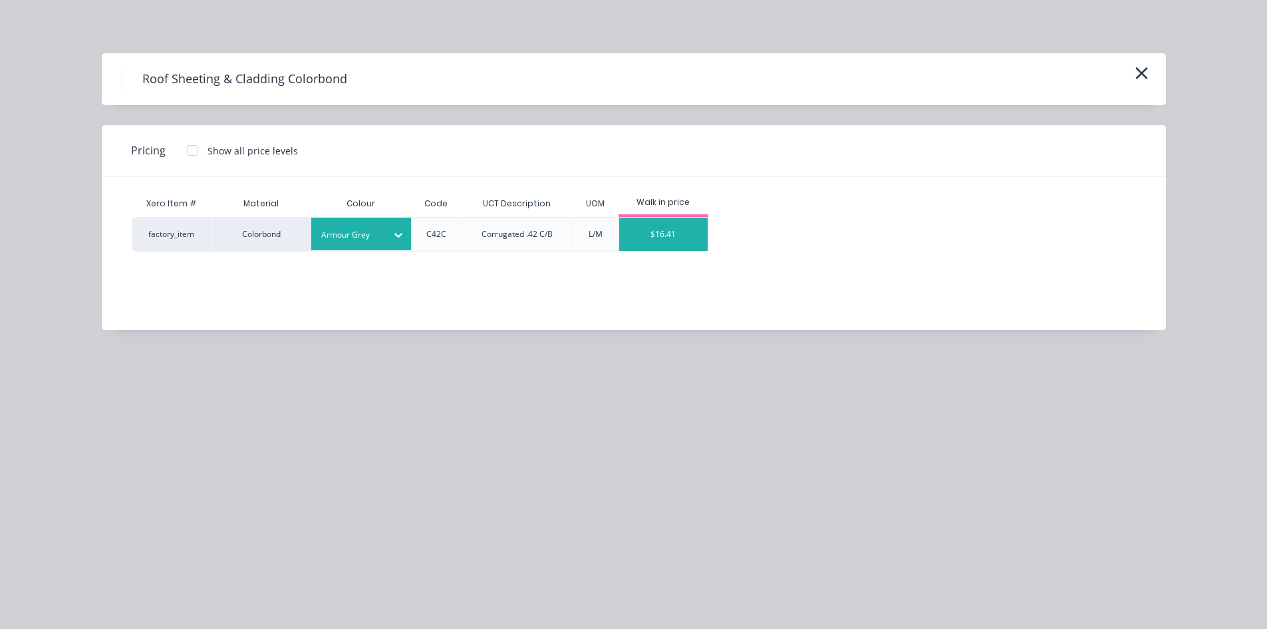
click at [669, 219] on div "$16.41" at bounding box center [663, 234] width 88 height 33
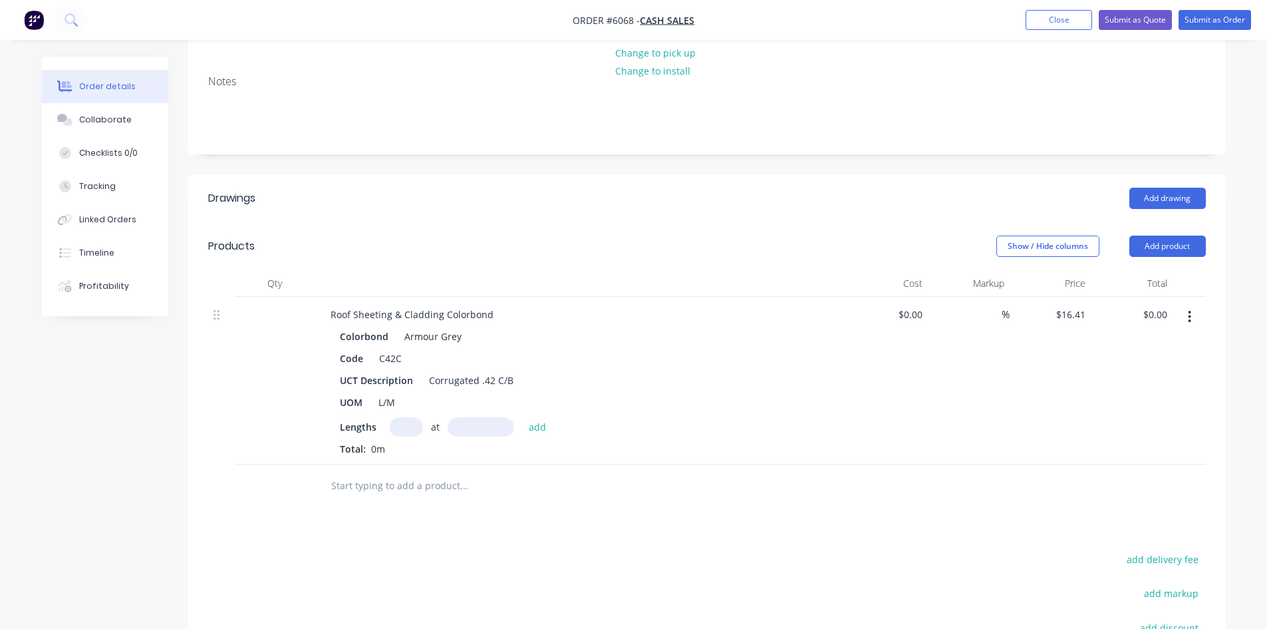
scroll to position [200, 0]
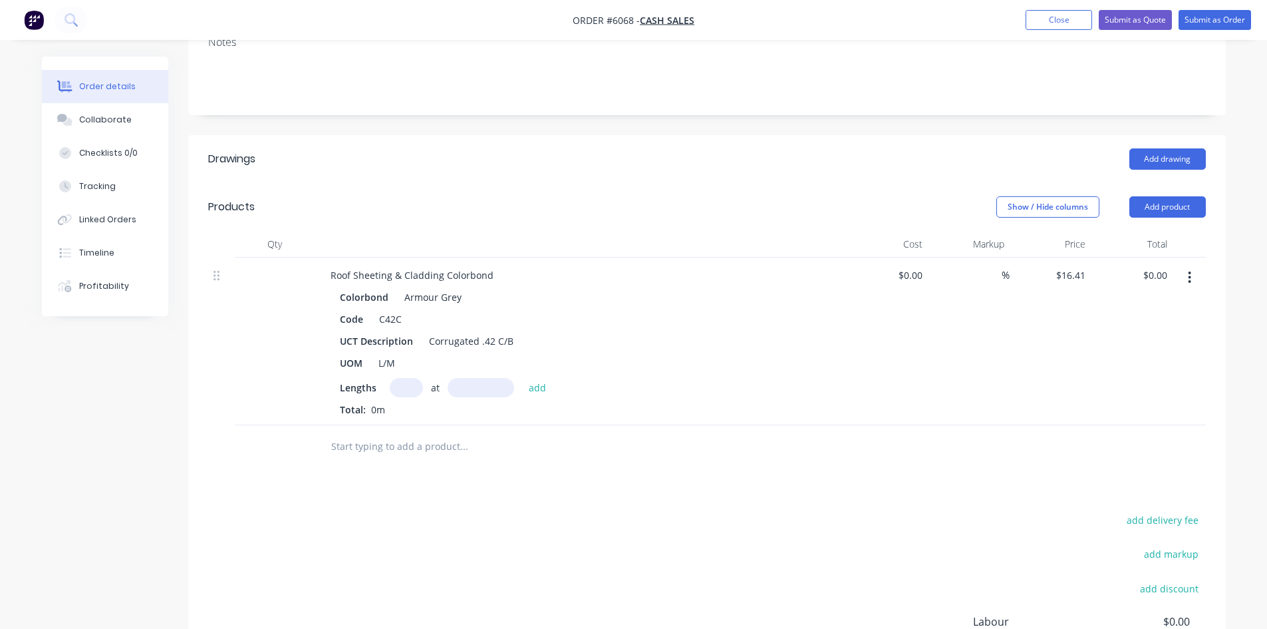
click at [405, 394] on input "text" at bounding box center [406, 387] width 33 height 19
type input "27"
type input "2000"
click at [522, 378] on button "add" at bounding box center [537, 387] width 31 height 18
type input "$886.14"
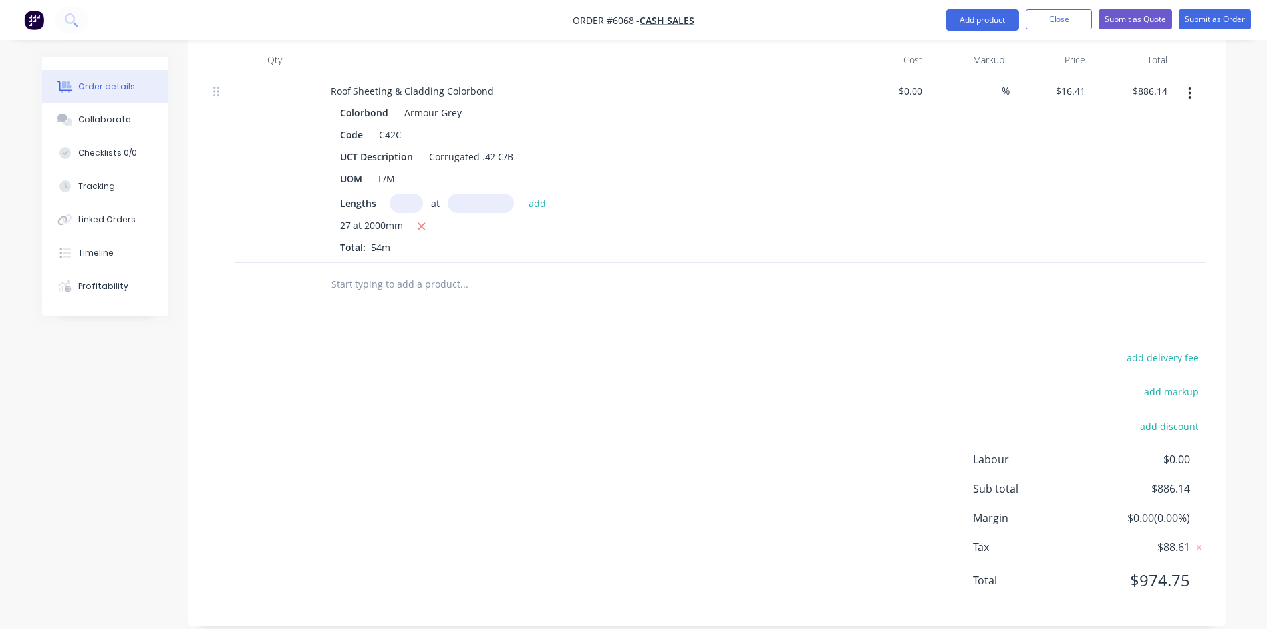
scroll to position [401, 0]
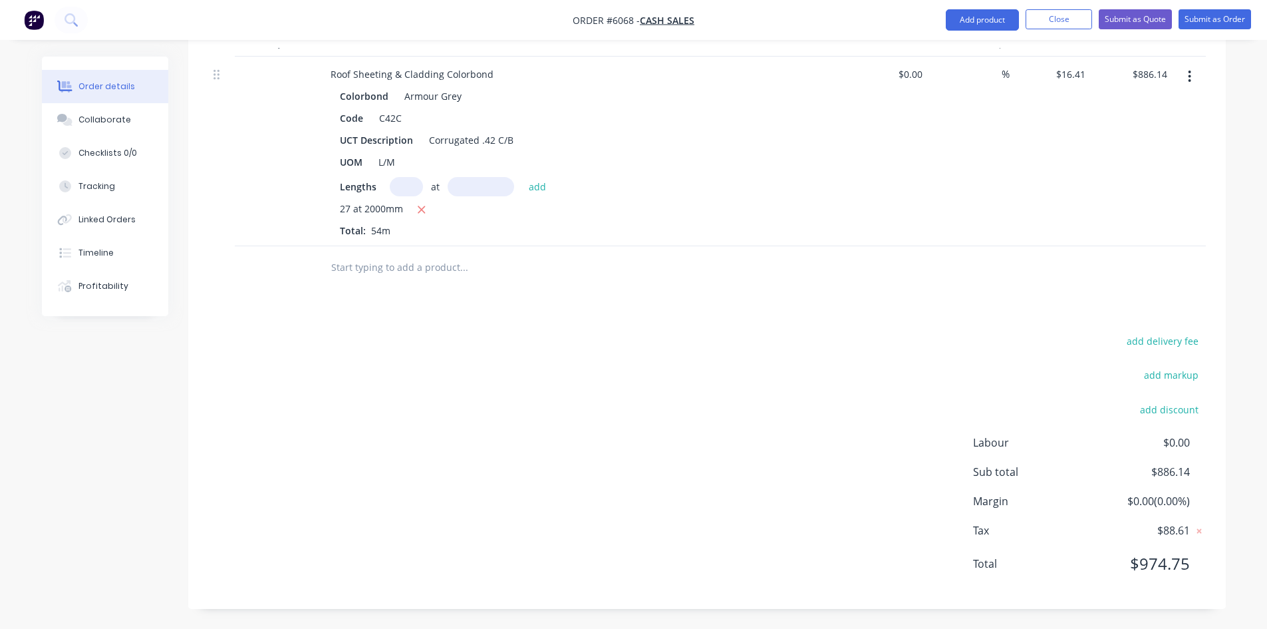
click at [775, 376] on div "add delivery fee add markup add discount Labour $0.00 Sub total $886.14 Margin …" at bounding box center [707, 460] width 998 height 257
click at [484, 272] on input "text" at bounding box center [464, 267] width 266 height 27
click at [513, 272] on input "text" at bounding box center [464, 267] width 266 height 27
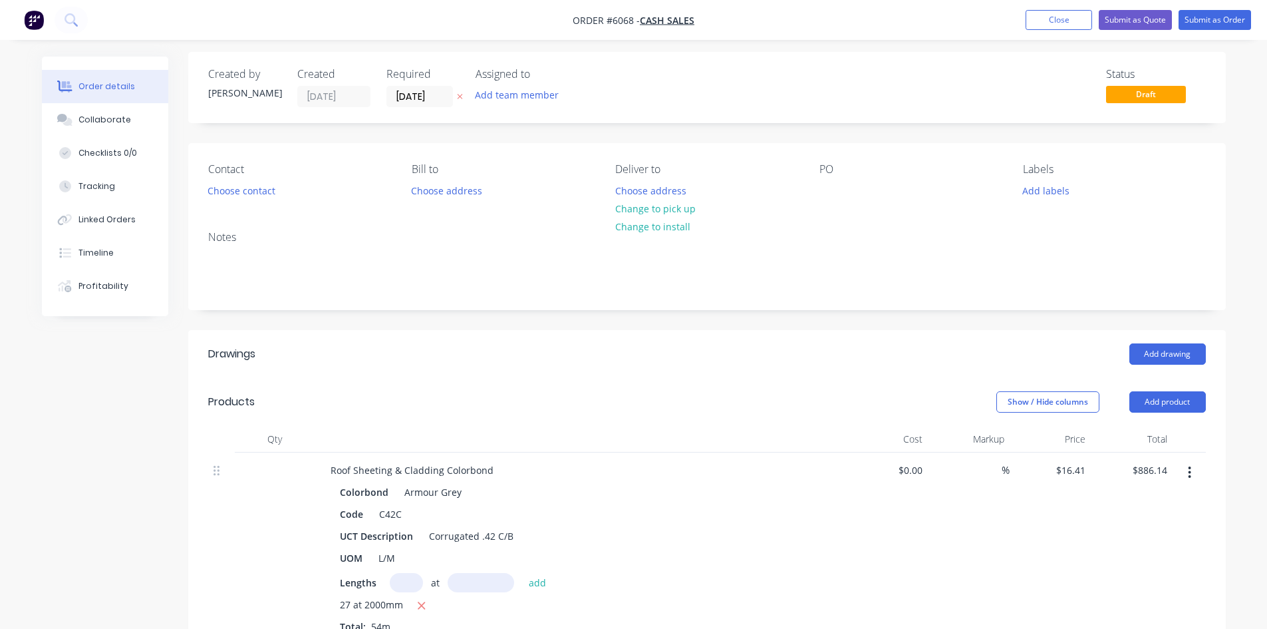
scroll to position [0, 0]
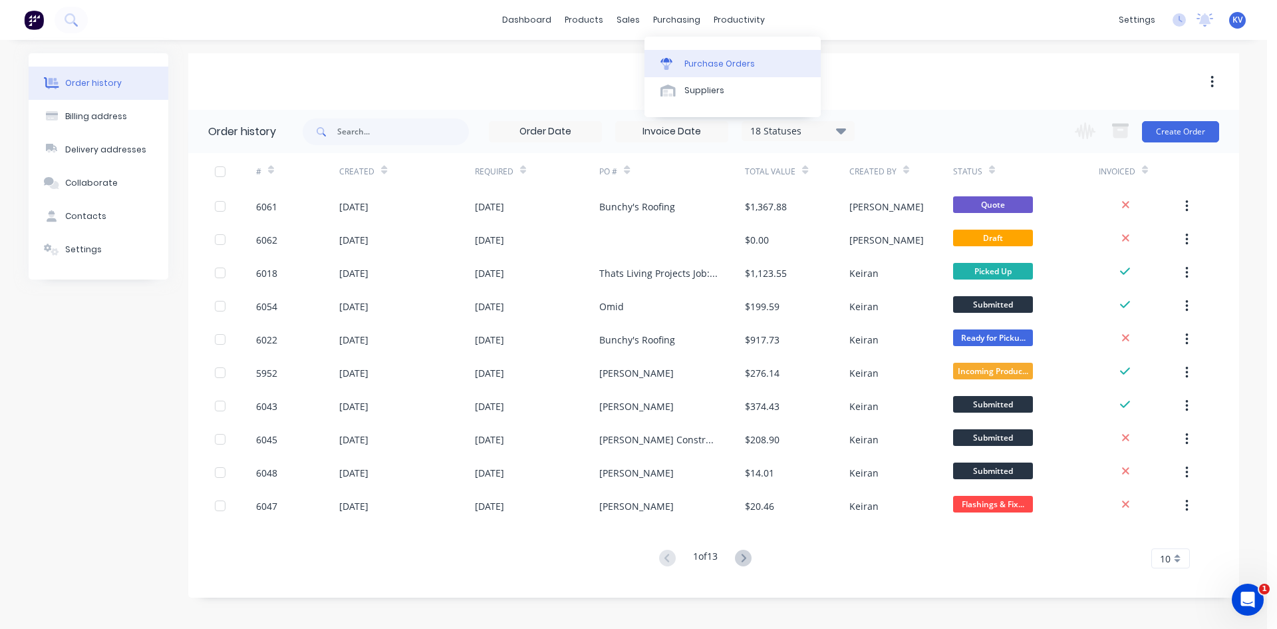
click at [649, 62] on link "Purchase Orders" at bounding box center [733, 63] width 176 height 27
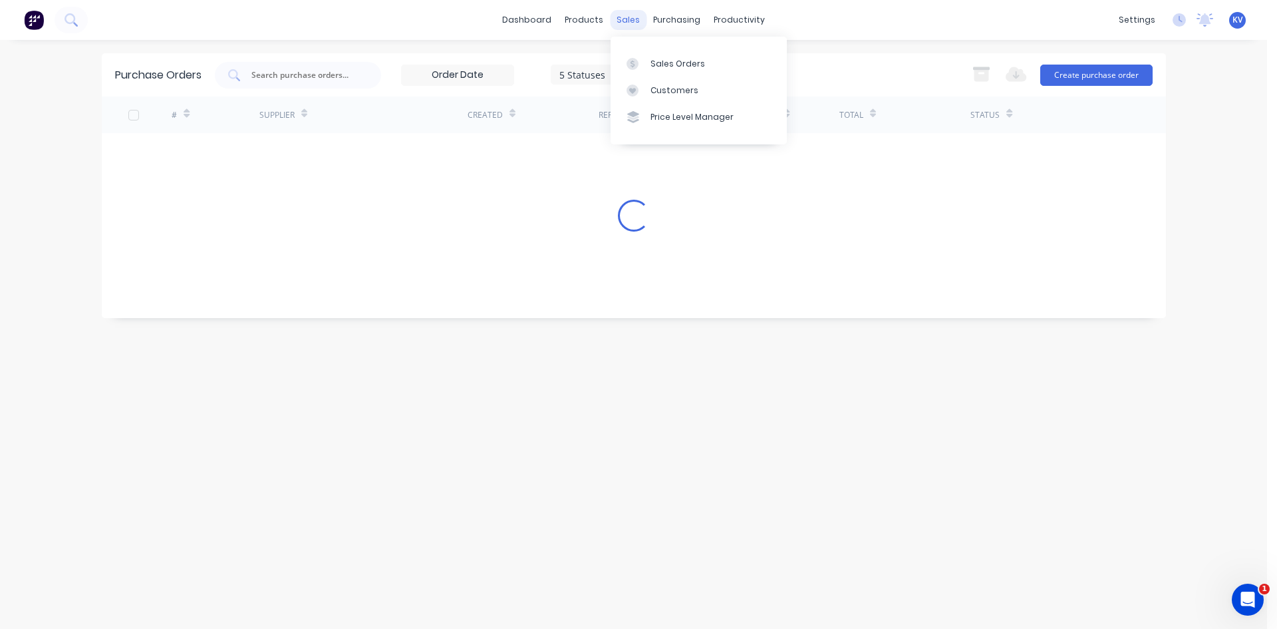
click at [614, 18] on div "sales" at bounding box center [628, 20] width 37 height 20
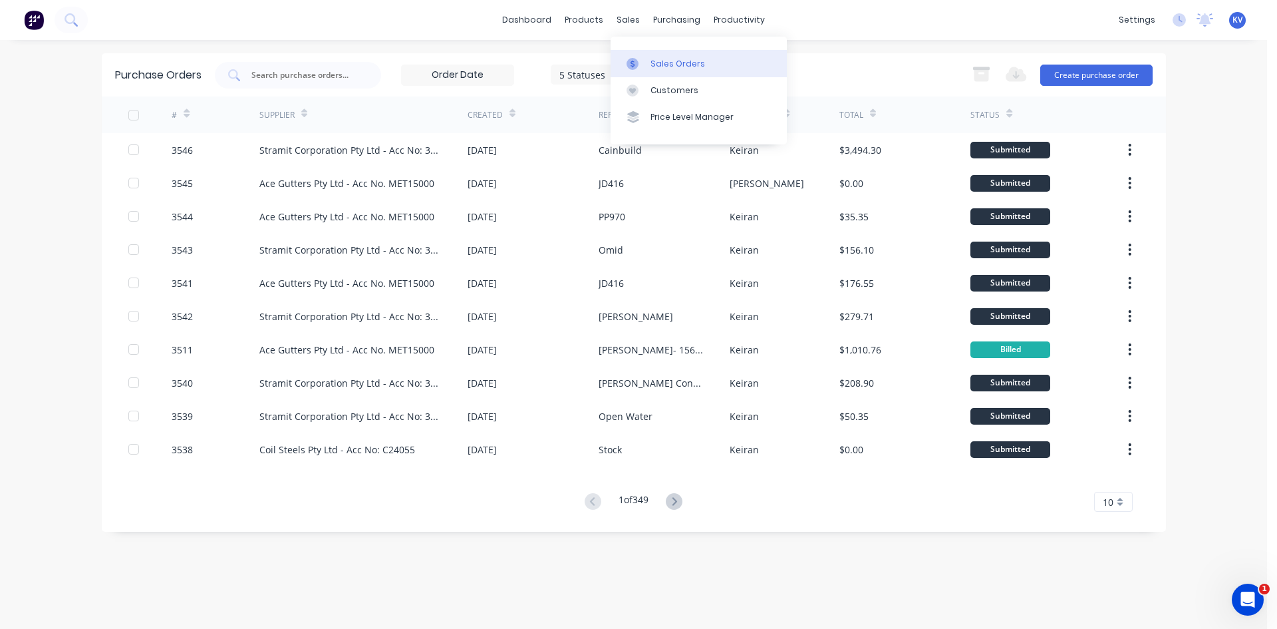
click at [646, 61] on div at bounding box center [637, 64] width 20 height 12
